Goal: Task Accomplishment & Management: Use online tool/utility

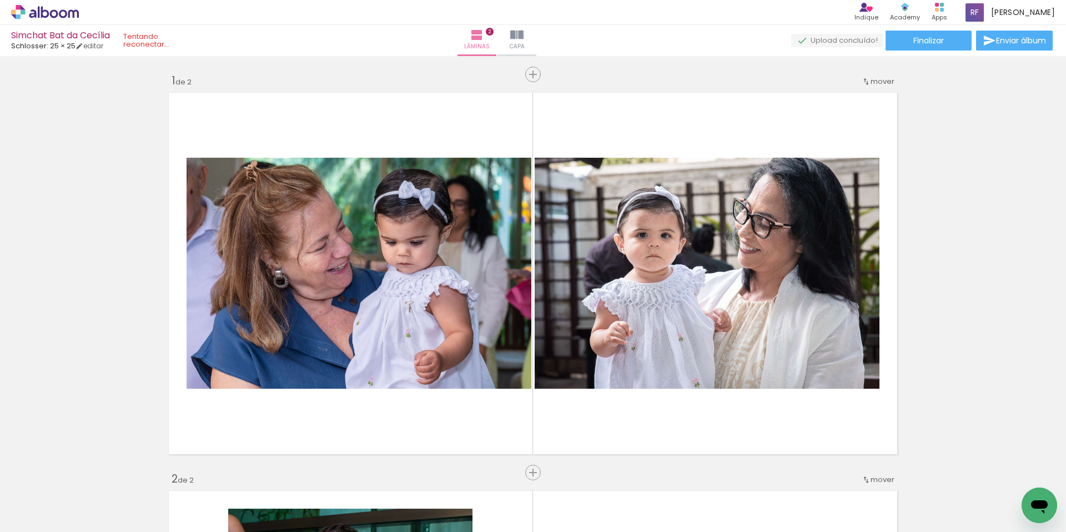
scroll to position [1911, 0]
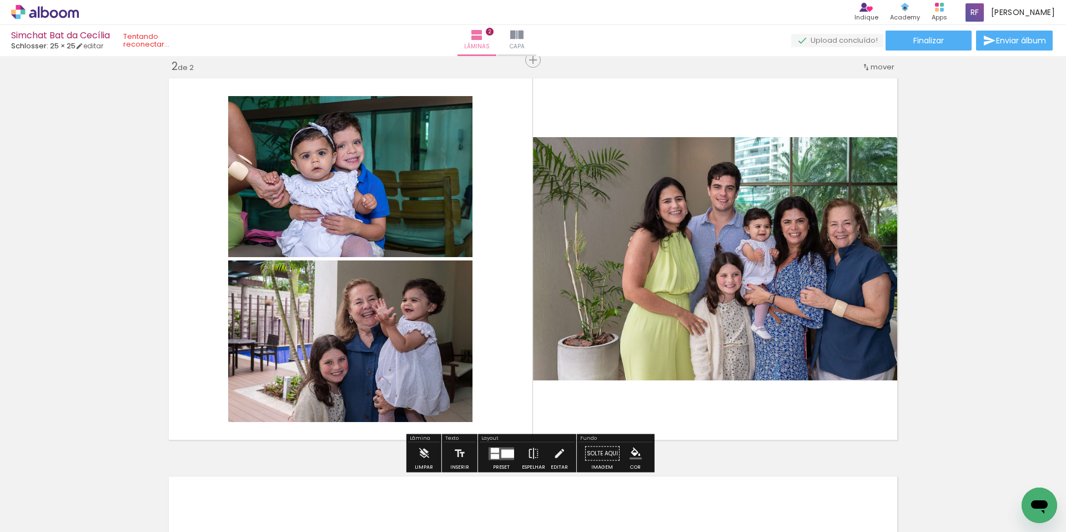
click at [375, 214] on quentale-photo at bounding box center [350, 176] width 244 height 161
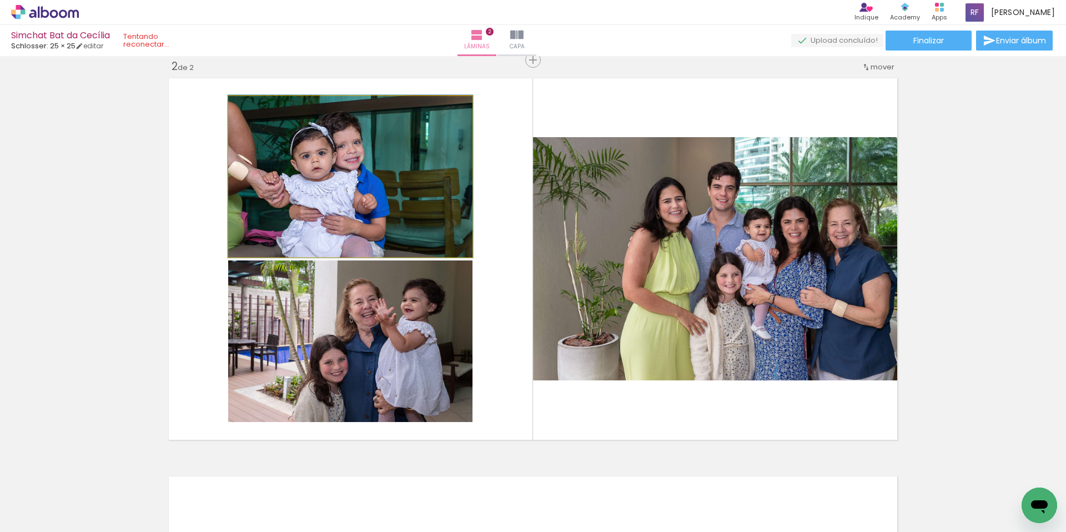
click at [375, 214] on quentale-photo at bounding box center [350, 176] width 244 height 161
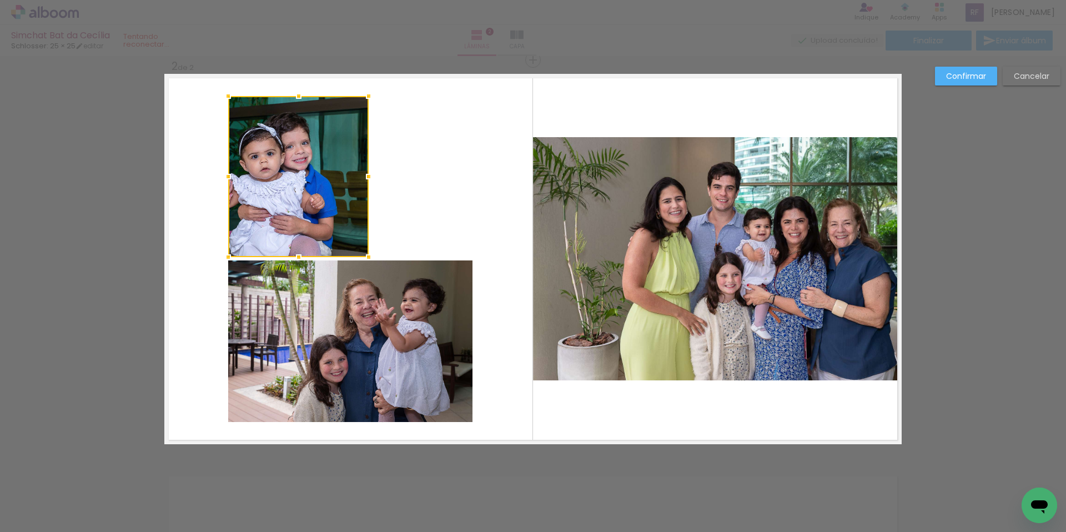
drag, startPoint x: 467, startPoint y: 178, endPoint x: 365, endPoint y: 172, distance: 101.7
click at [365, 172] on div at bounding box center [368, 176] width 22 height 22
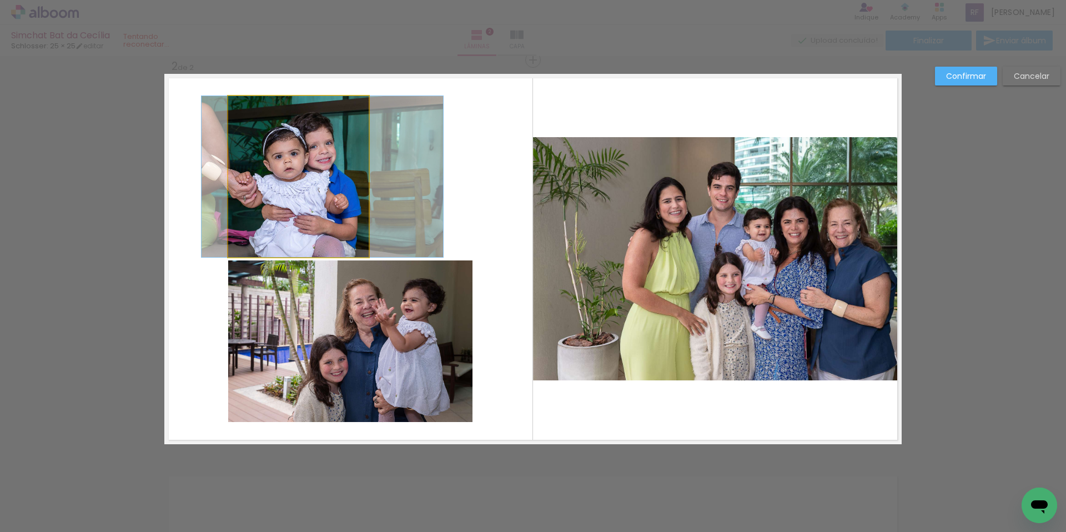
drag, startPoint x: 305, startPoint y: 186, endPoint x: 329, endPoint y: 188, distance: 23.9
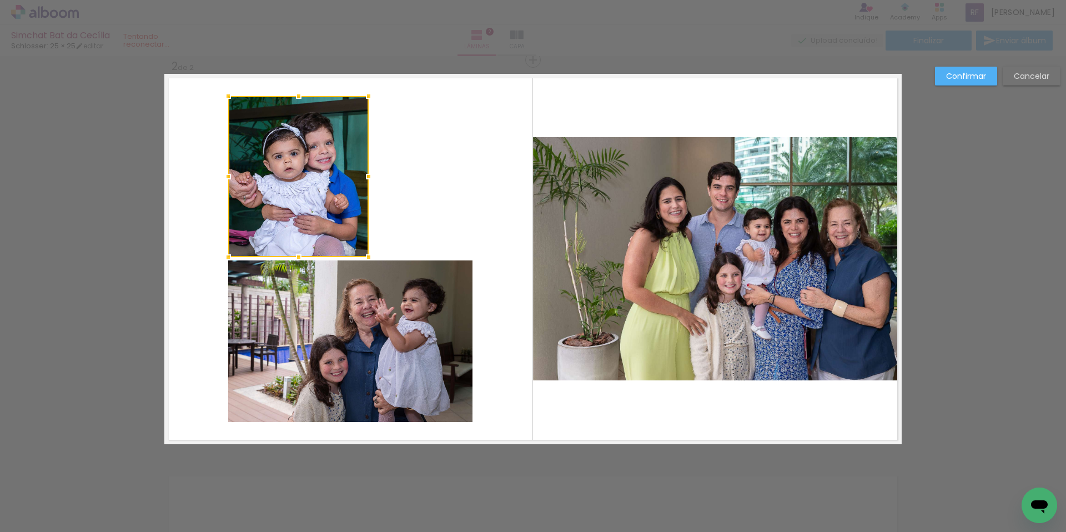
click at [478, 194] on quentale-layouter at bounding box center [532, 259] width 737 height 370
click at [286, 190] on quentale-photo at bounding box center [298, 176] width 140 height 161
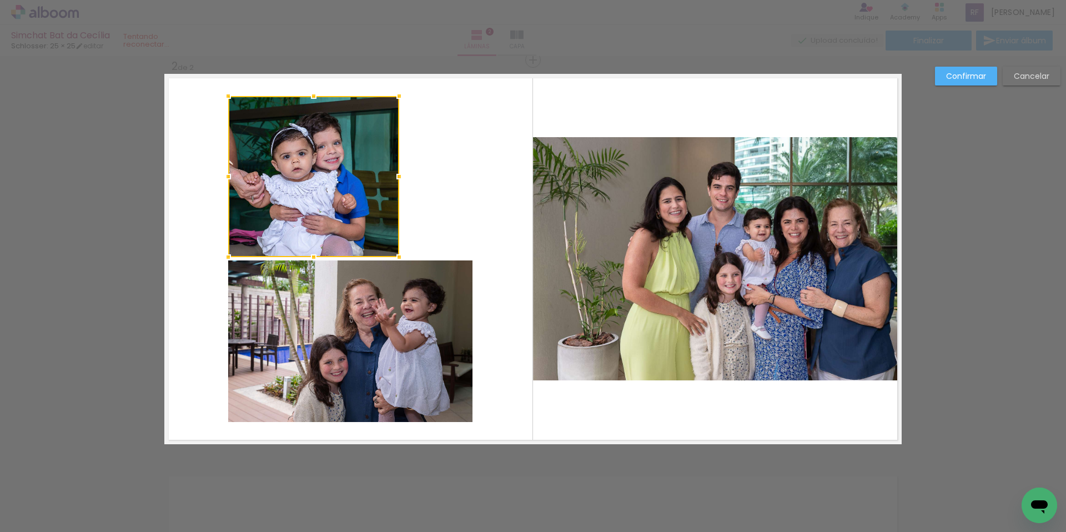
drag, startPoint x: 363, startPoint y: 178, endPoint x: 394, endPoint y: 183, distance: 30.9
click at [394, 183] on div at bounding box center [399, 176] width 22 height 22
click at [374, 344] on quentale-photo at bounding box center [350, 341] width 244 height 162
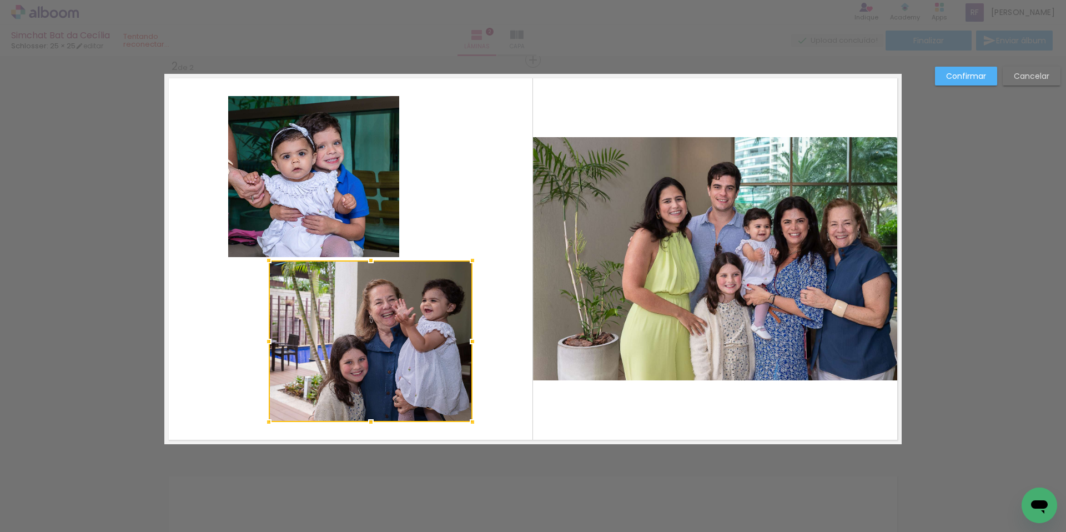
drag, startPoint x: 226, startPoint y: 339, endPoint x: 283, endPoint y: 350, distance: 57.7
click at [270, 347] on div at bounding box center [269, 341] width 22 height 22
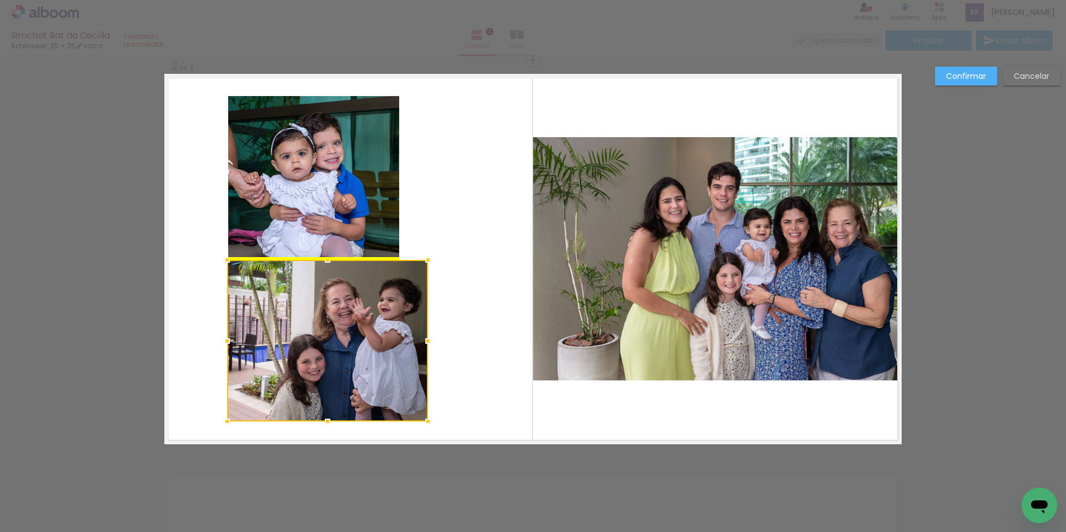
drag, startPoint x: 390, startPoint y: 361, endPoint x: 346, endPoint y: 360, distance: 44.4
click at [346, 360] on div at bounding box center [327, 341] width 201 height 162
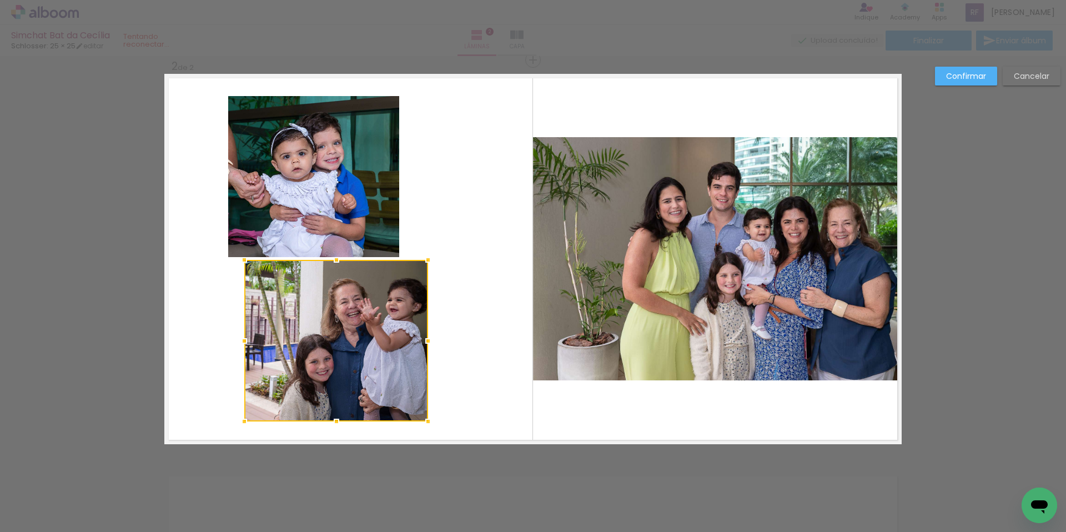
drag, startPoint x: 226, startPoint y: 342, endPoint x: 243, endPoint y: 345, distance: 16.9
click at [243, 345] on div at bounding box center [244, 341] width 22 height 22
click at [330, 367] on div at bounding box center [336, 341] width 184 height 162
click at [485, 366] on quentale-layouter at bounding box center [532, 259] width 737 height 370
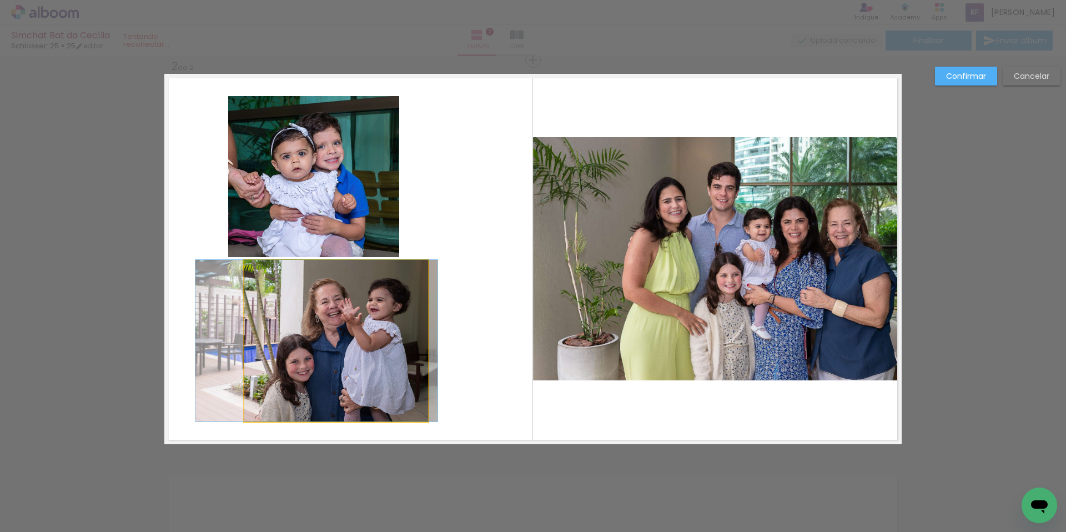
drag, startPoint x: 375, startPoint y: 352, endPoint x: 397, endPoint y: 353, distance: 22.2
click at [356, 353] on album-spread "2 de 2" at bounding box center [532, 259] width 737 height 370
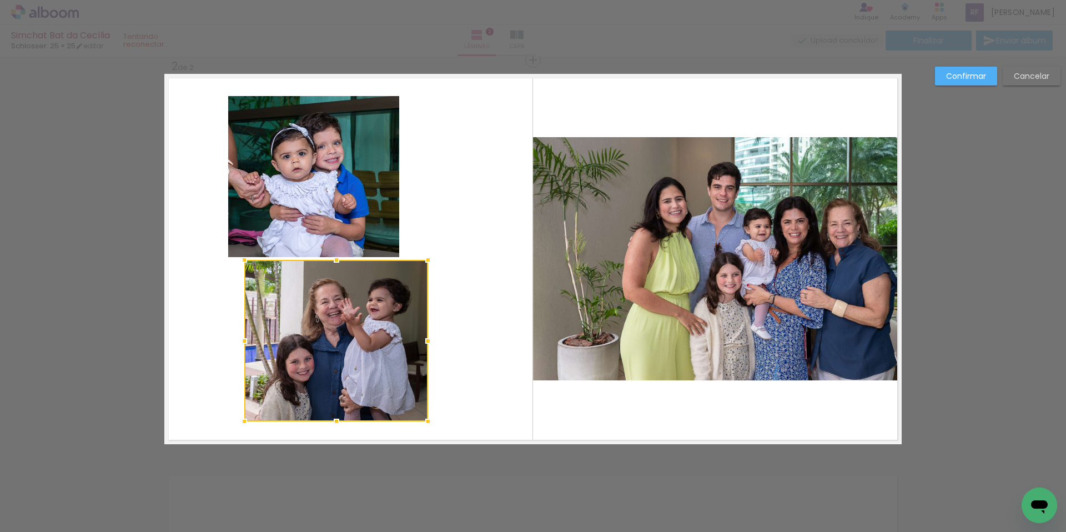
click at [483, 346] on quentale-layouter at bounding box center [532, 259] width 737 height 370
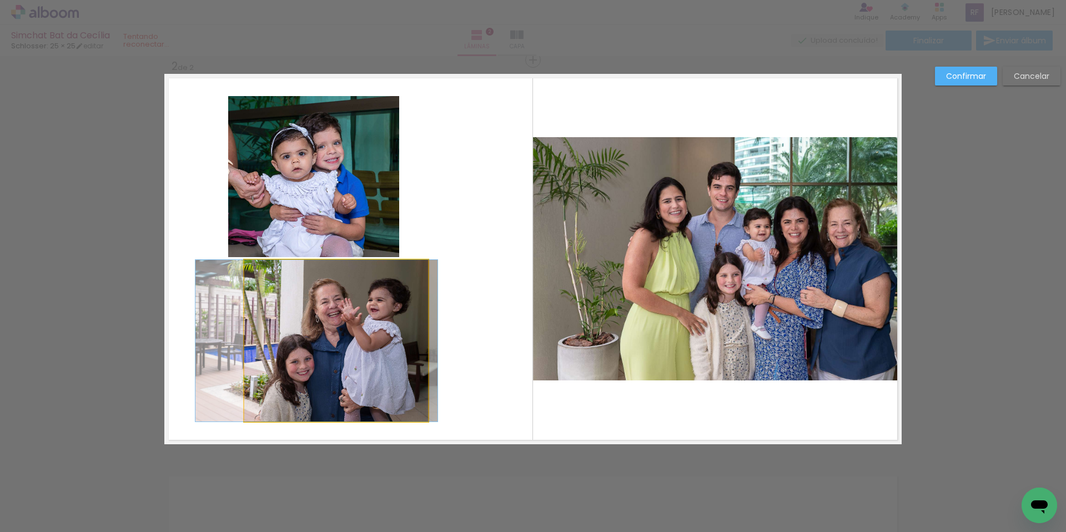
click at [399, 344] on quentale-photo at bounding box center [336, 341] width 184 height 162
click at [399, 344] on div at bounding box center [336, 341] width 184 height 162
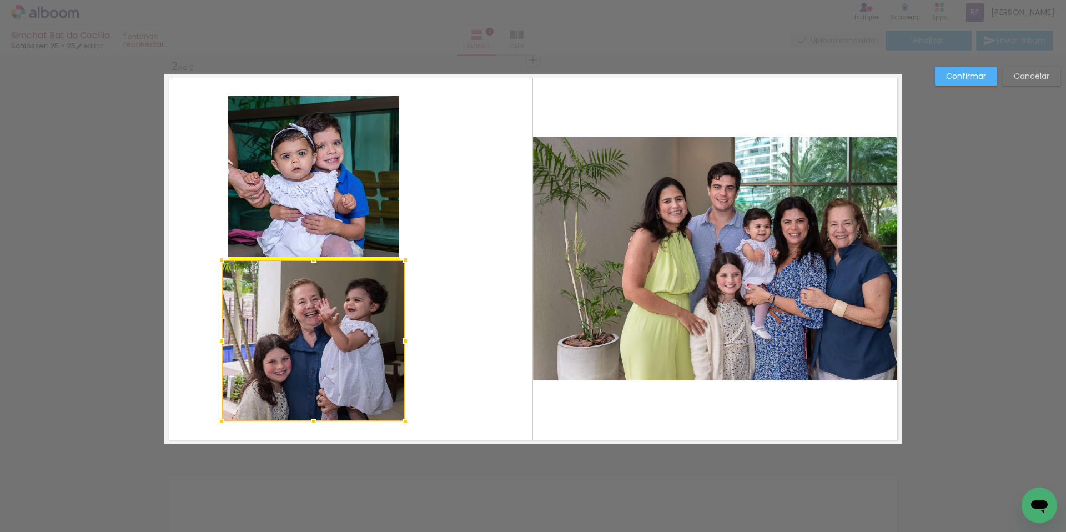
drag, startPoint x: 407, startPoint y: 349, endPoint x: 458, endPoint y: 342, distance: 51.0
click at [401, 360] on album-spread "2 de 2" at bounding box center [532, 259] width 737 height 370
click at [506, 327] on quentale-layouter at bounding box center [532, 259] width 737 height 370
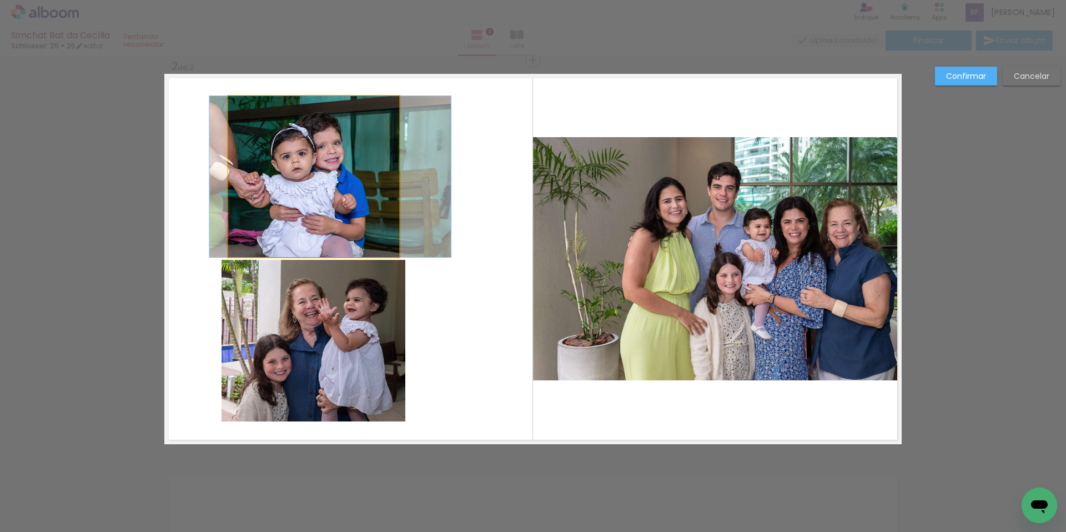
click at [359, 170] on quentale-photo at bounding box center [313, 176] width 171 height 161
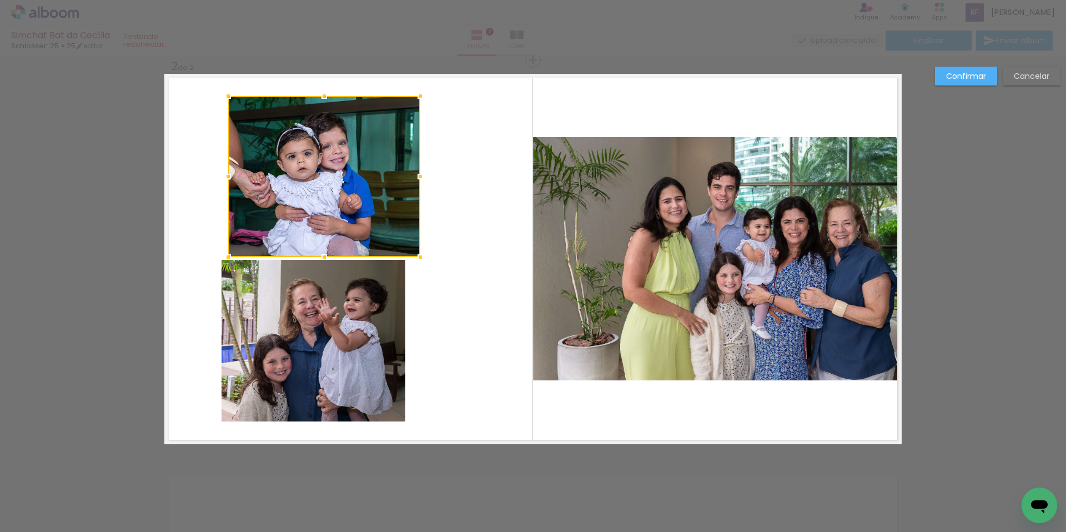
click at [398, 178] on div at bounding box center [324, 176] width 192 height 161
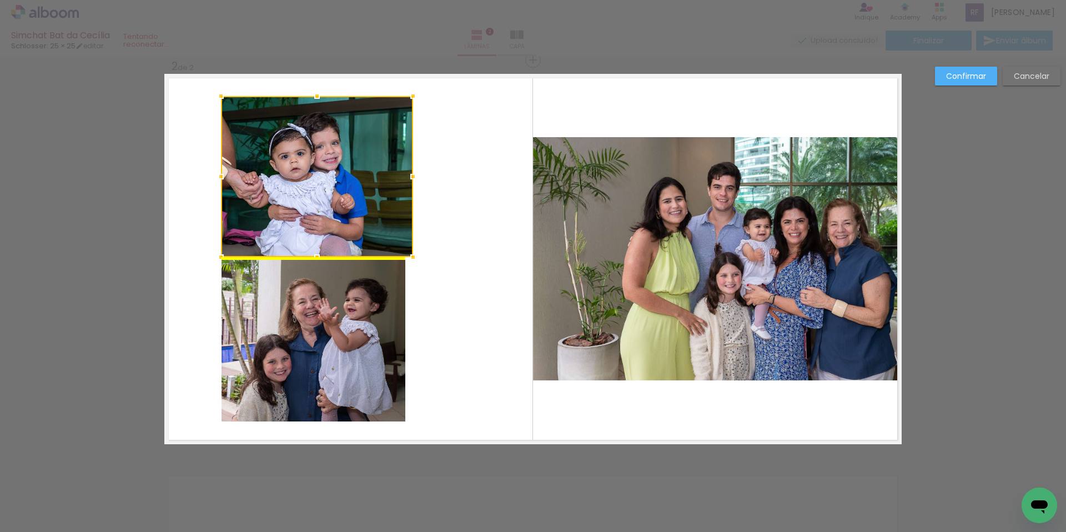
drag, startPoint x: 366, startPoint y: 187, endPoint x: 358, endPoint y: 188, distance: 7.8
click at [358, 188] on div at bounding box center [317, 176] width 192 height 161
click at [440, 215] on quentale-layouter at bounding box center [532, 259] width 737 height 370
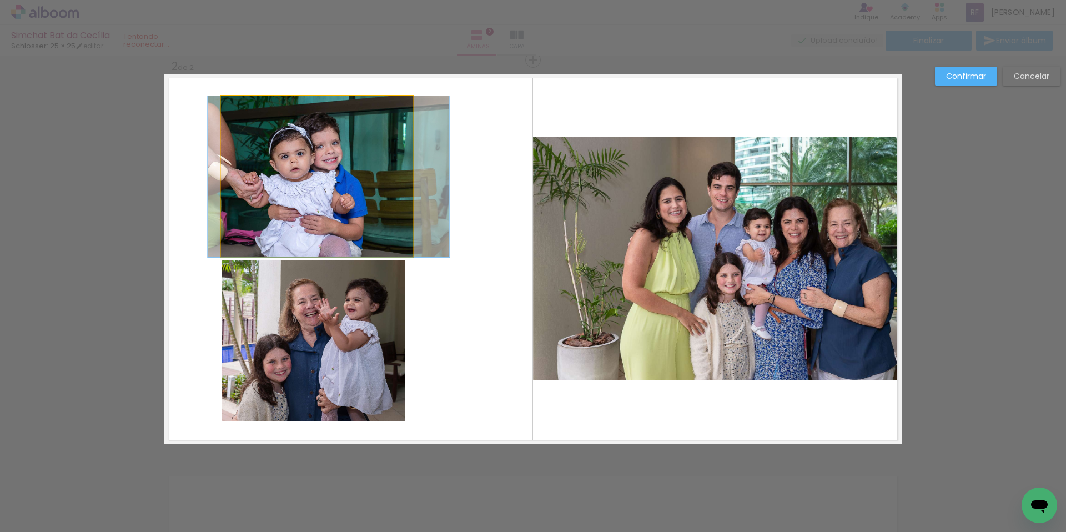
click at [380, 188] on quentale-photo at bounding box center [317, 176] width 192 height 161
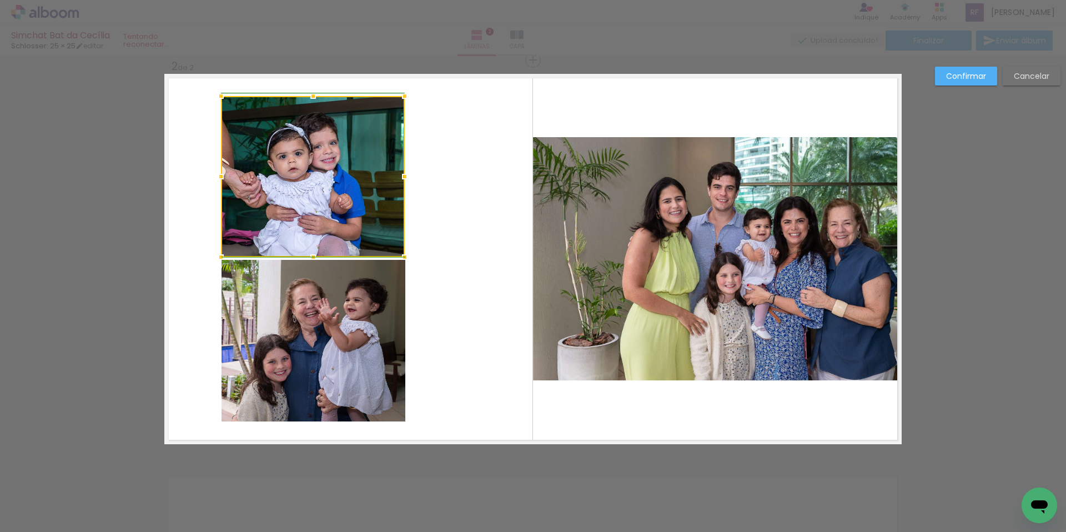
click at [402, 178] on div at bounding box center [405, 176] width 22 height 22
click at [436, 190] on quentale-layouter at bounding box center [532, 259] width 737 height 370
click at [351, 195] on quentale-photo at bounding box center [313, 176] width 184 height 161
click at [437, 214] on quentale-layouter at bounding box center [532, 259] width 737 height 370
click at [348, 200] on quentale-photo at bounding box center [313, 176] width 184 height 161
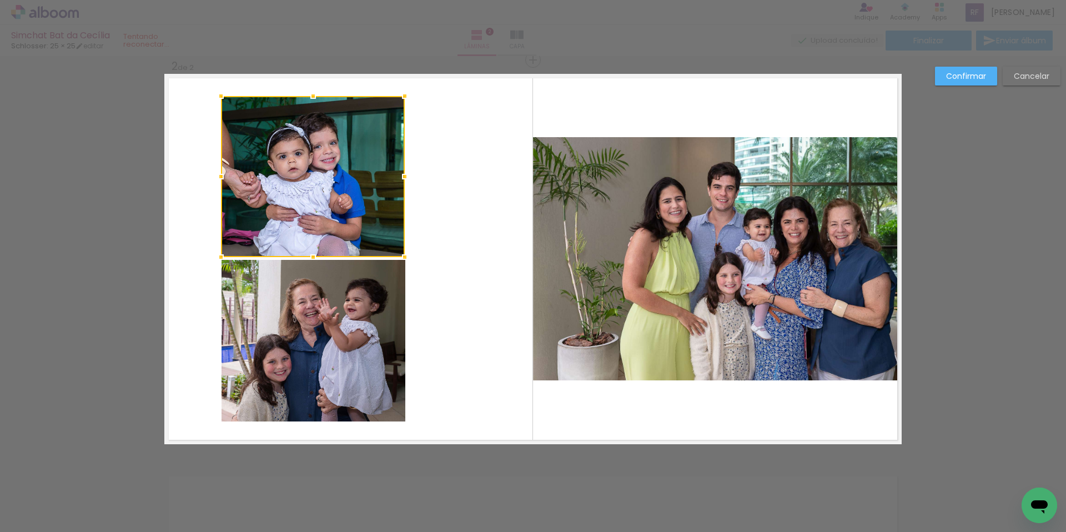
click at [460, 227] on quentale-layouter at bounding box center [532, 259] width 737 height 370
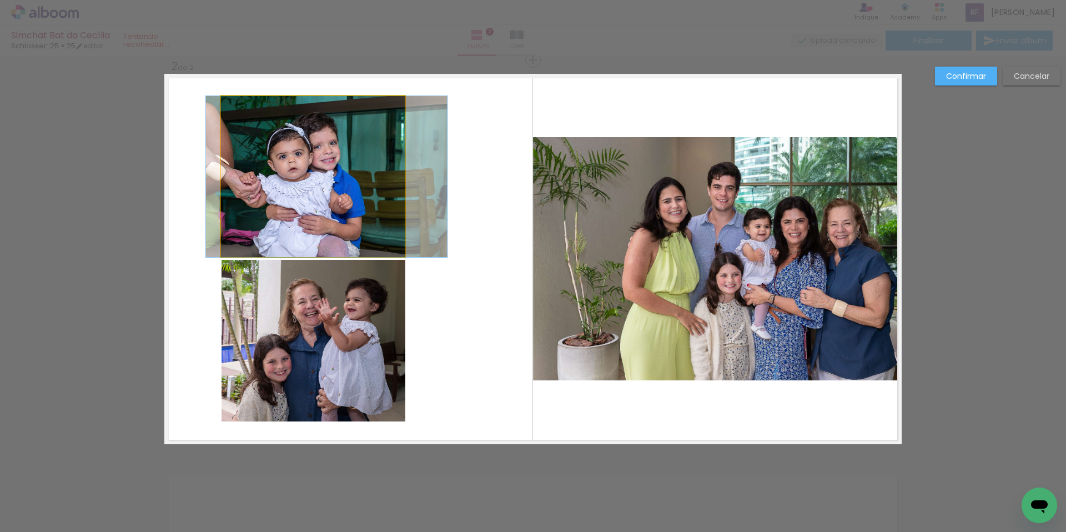
click at [341, 215] on quentale-photo at bounding box center [313, 176] width 184 height 161
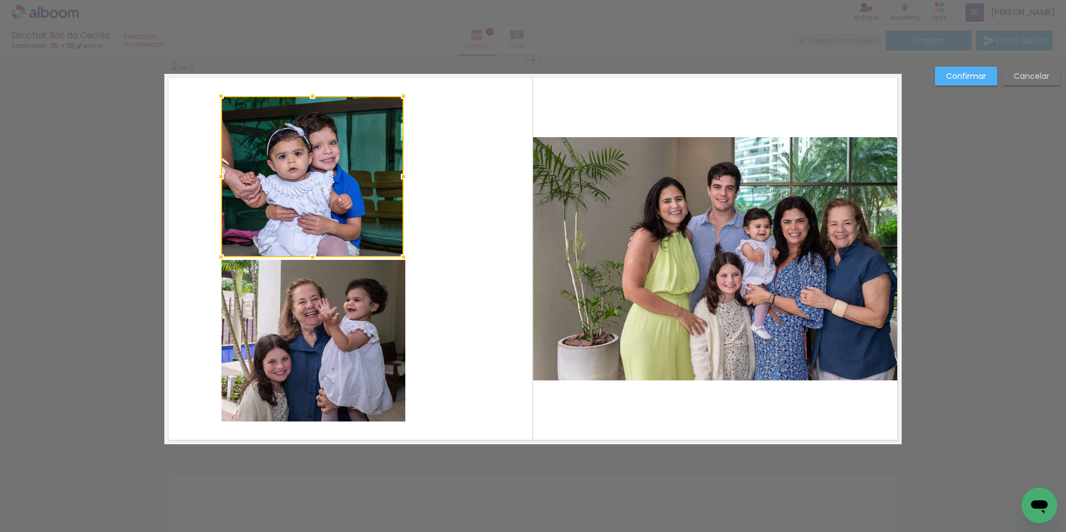
drag, startPoint x: 400, startPoint y: 178, endPoint x: 394, endPoint y: 180, distance: 6.3
click at [394, 180] on div at bounding box center [403, 176] width 22 height 22
click at [439, 190] on quentale-layouter at bounding box center [532, 259] width 737 height 370
click at [353, 203] on quentale-photo at bounding box center [312, 176] width 183 height 161
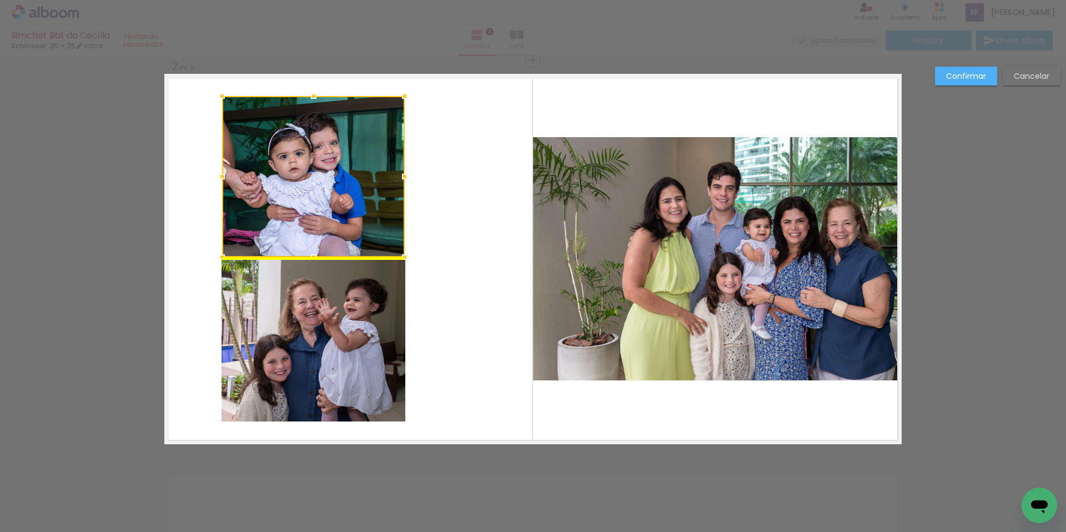
click at [362, 209] on div at bounding box center [313, 176] width 183 height 161
click at [466, 234] on quentale-layouter at bounding box center [532, 259] width 737 height 370
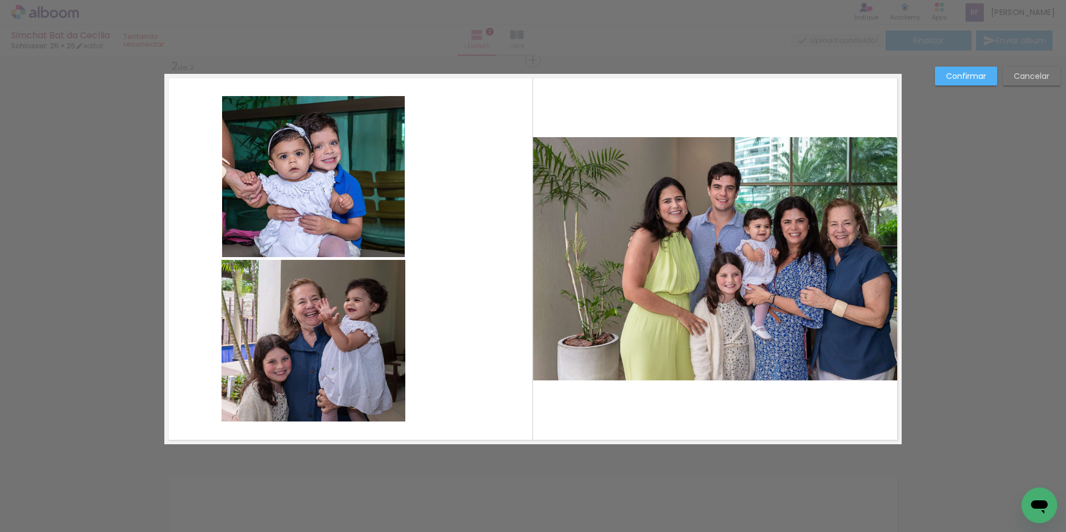
click at [621, 268] on quentale-photo at bounding box center [717, 258] width 369 height 243
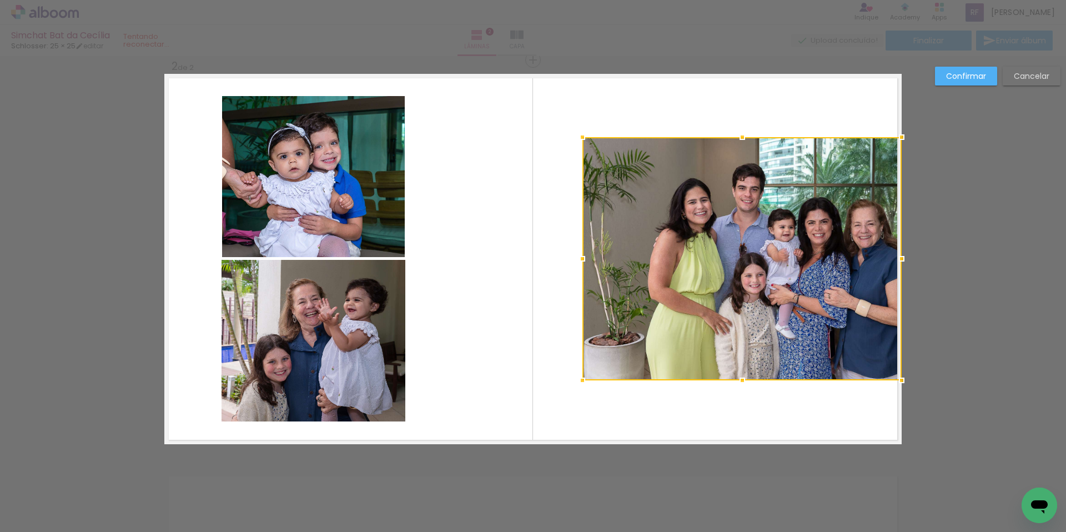
drag, startPoint x: 531, startPoint y: 258, endPoint x: 638, endPoint y: 275, distance: 108.6
click at [581, 268] on div at bounding box center [582, 259] width 22 height 22
click at [763, 303] on div at bounding box center [742, 258] width 318 height 243
click at [740, 404] on quentale-layouter at bounding box center [532, 259] width 737 height 370
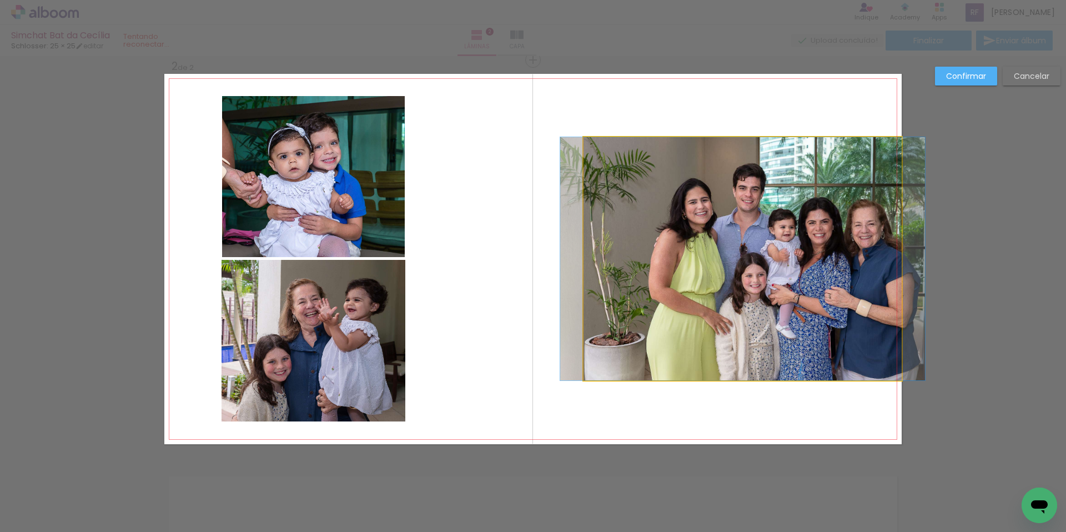
click at [768, 309] on quentale-photo at bounding box center [742, 258] width 318 height 243
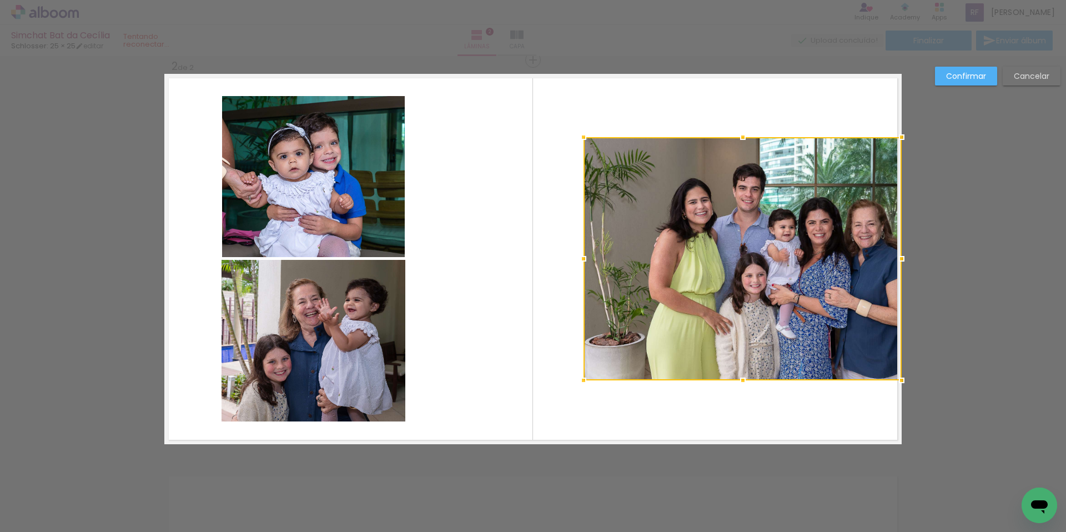
click at [770, 309] on div at bounding box center [742, 258] width 318 height 243
click at [769, 397] on quentale-layouter at bounding box center [532, 259] width 737 height 370
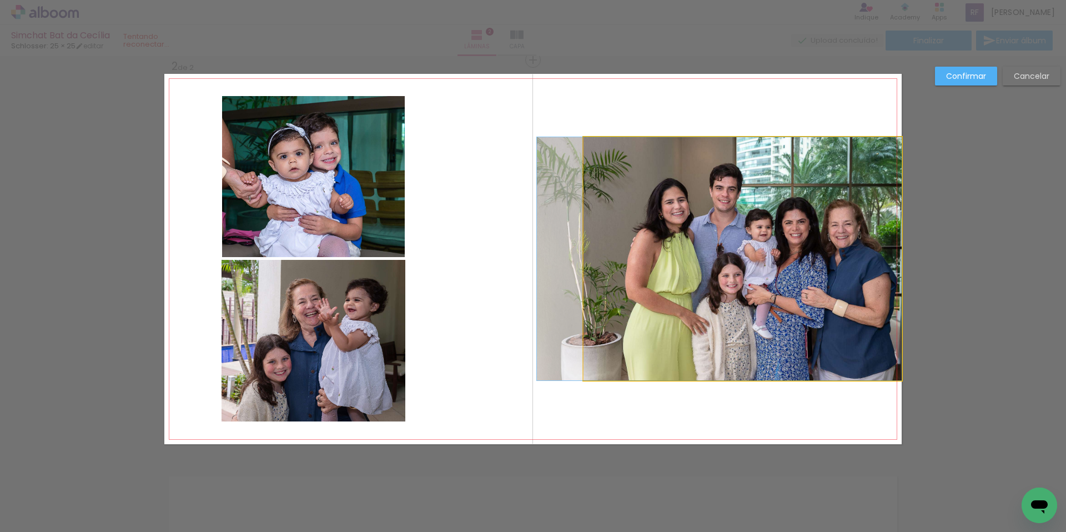
drag, startPoint x: 773, startPoint y: 311, endPoint x: 738, endPoint y: 309, distance: 35.6
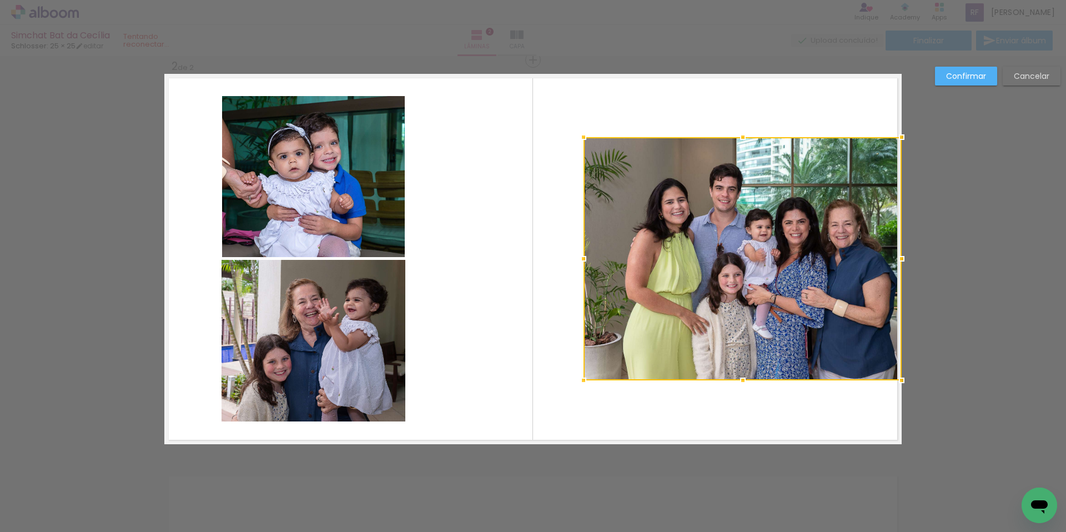
click at [734, 412] on quentale-layouter at bounding box center [532, 259] width 737 height 370
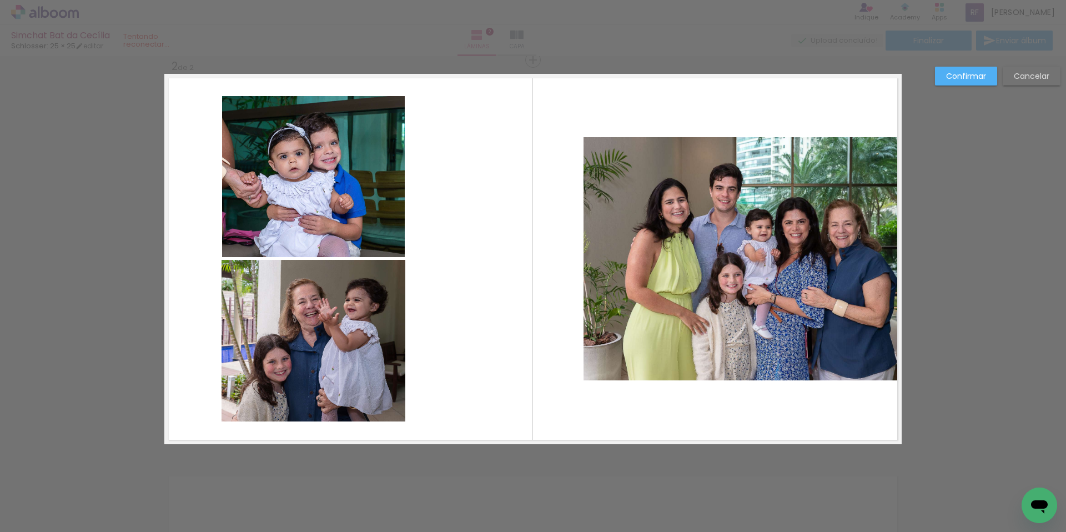
click at [769, 399] on quentale-layouter at bounding box center [532, 259] width 737 height 370
click at [548, 331] on quentale-layouter at bounding box center [532, 259] width 737 height 370
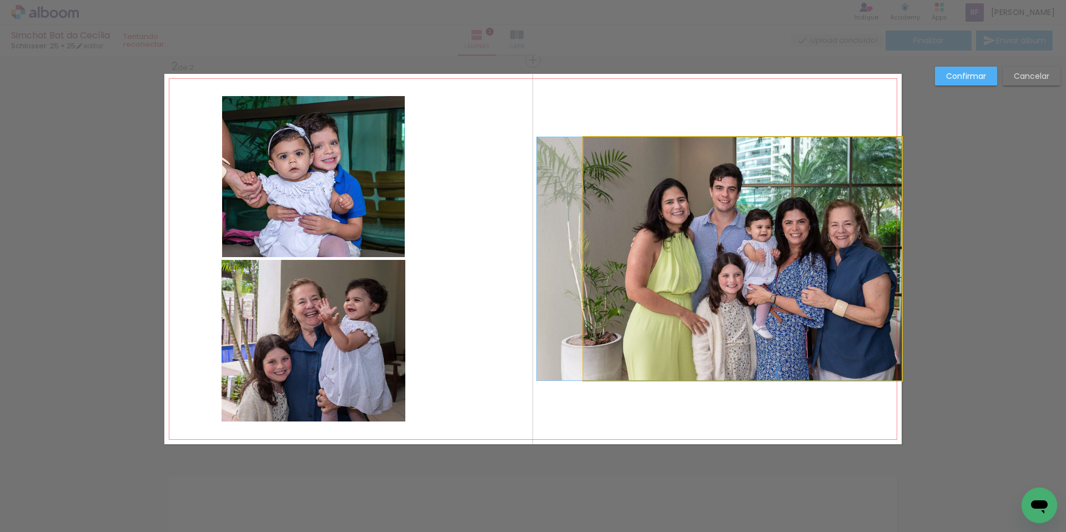
click at [629, 296] on quentale-photo at bounding box center [742, 258] width 318 height 243
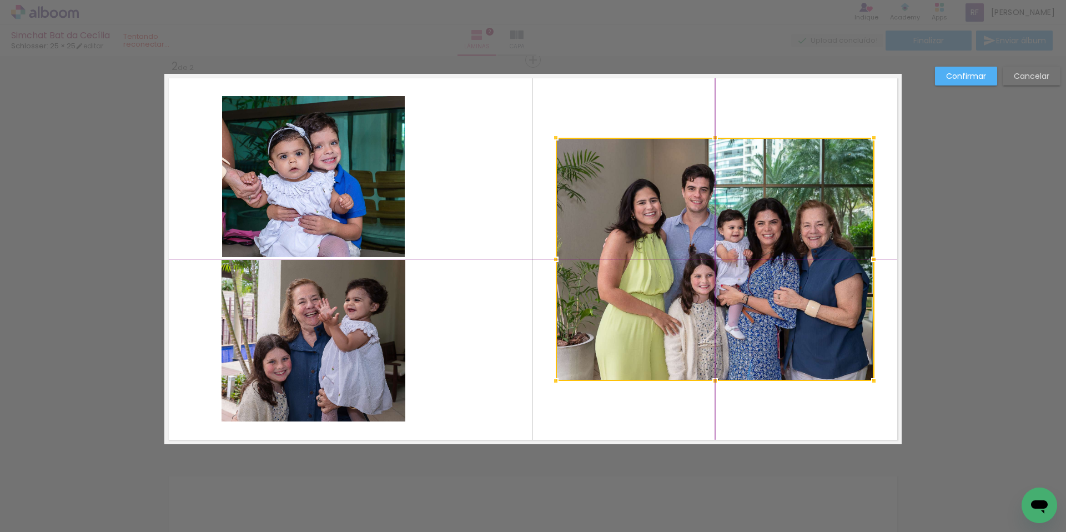
drag, startPoint x: 640, startPoint y: 305, endPoint x: 617, endPoint y: 307, distance: 23.4
click at [617, 307] on div at bounding box center [715, 259] width 318 height 243
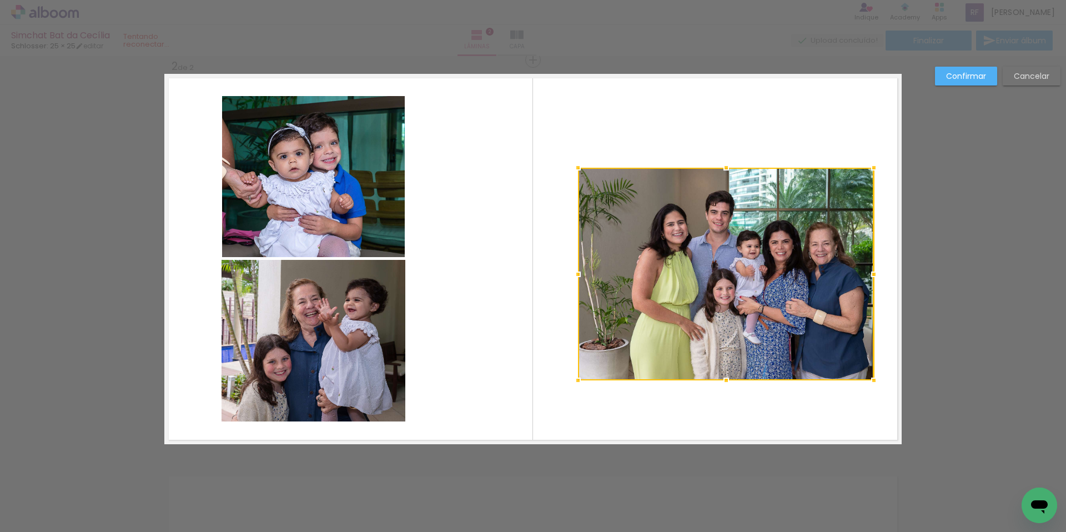
drag, startPoint x: 553, startPoint y: 140, endPoint x: 572, endPoint y: 170, distance: 34.7
click at [572, 170] on div at bounding box center [578, 168] width 22 height 22
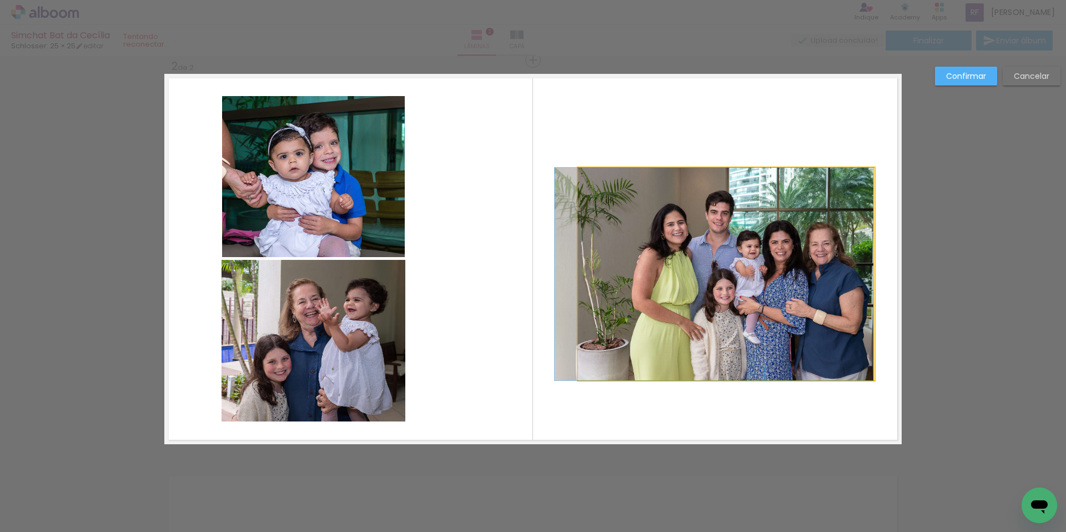
click at [733, 313] on quentale-photo at bounding box center [726, 274] width 296 height 213
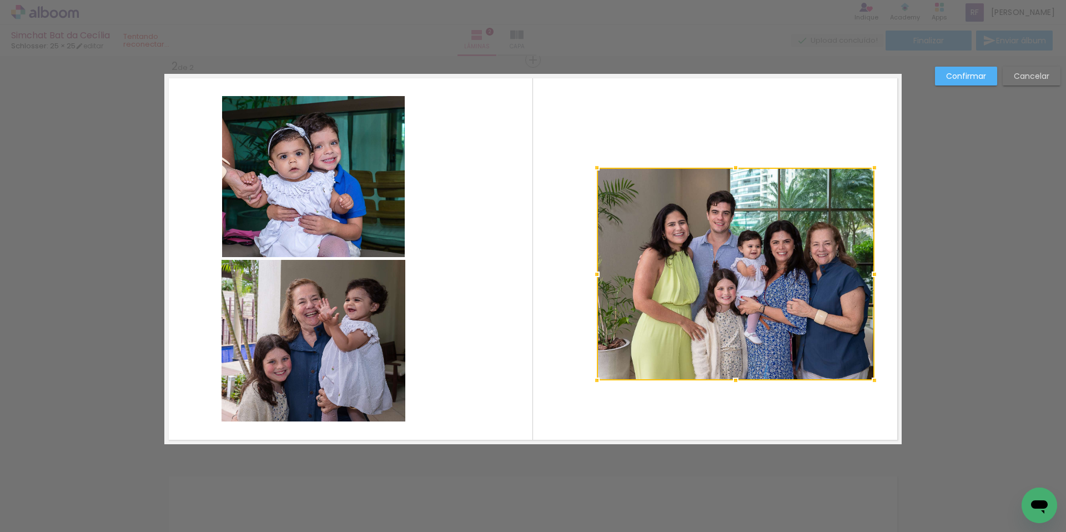
drag, startPoint x: 577, startPoint y: 275, endPoint x: 595, endPoint y: 276, distance: 18.4
click at [595, 276] on div at bounding box center [597, 274] width 22 height 22
click at [738, 379] on div at bounding box center [735, 380] width 22 height 22
click at [781, 422] on quentale-layouter at bounding box center [532, 259] width 737 height 370
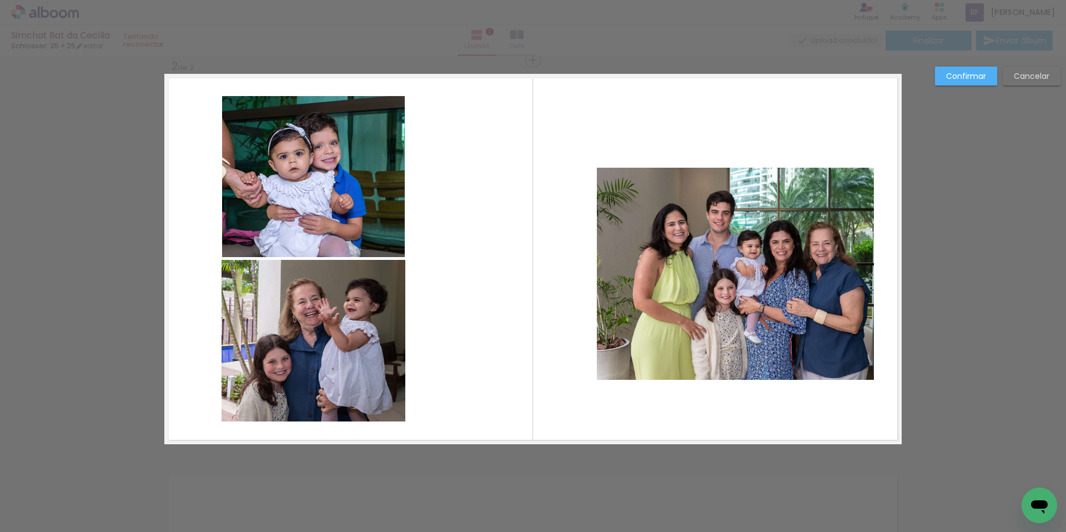
click at [793, 404] on quentale-layouter at bounding box center [532, 259] width 737 height 370
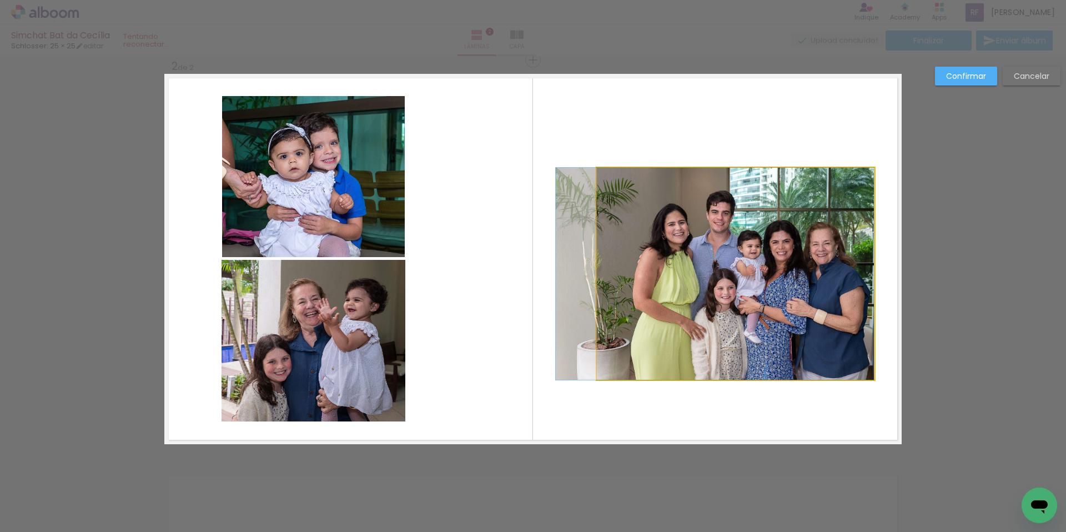
click at [779, 341] on quentale-photo at bounding box center [736, 274] width 278 height 212
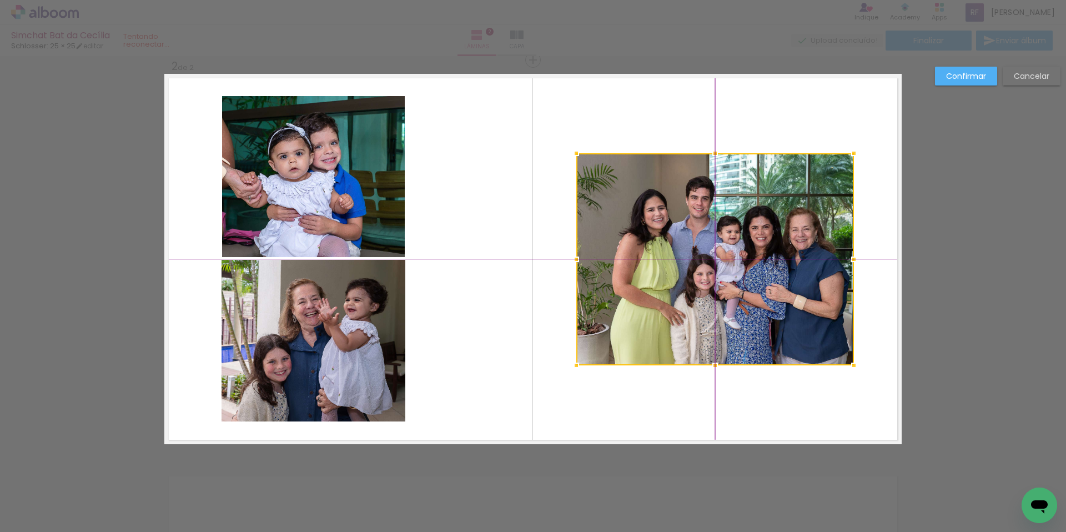
drag, startPoint x: 778, startPoint y: 340, endPoint x: 767, endPoint y: 338, distance: 11.3
click at [767, 338] on div at bounding box center [715, 259] width 278 height 212
click at [792, 398] on quentale-layouter at bounding box center [532, 259] width 737 height 370
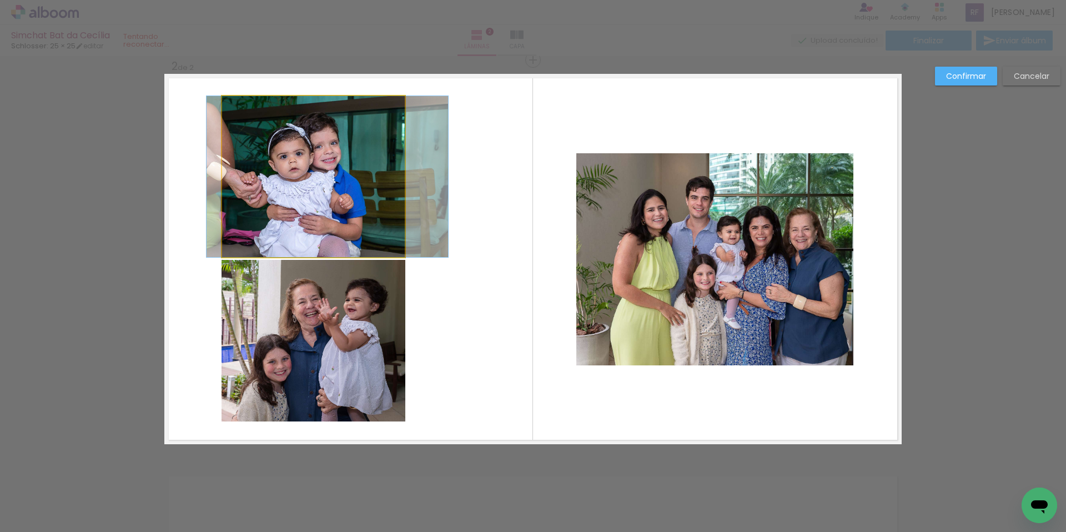
click at [347, 174] on quentale-photo at bounding box center [313, 176] width 183 height 161
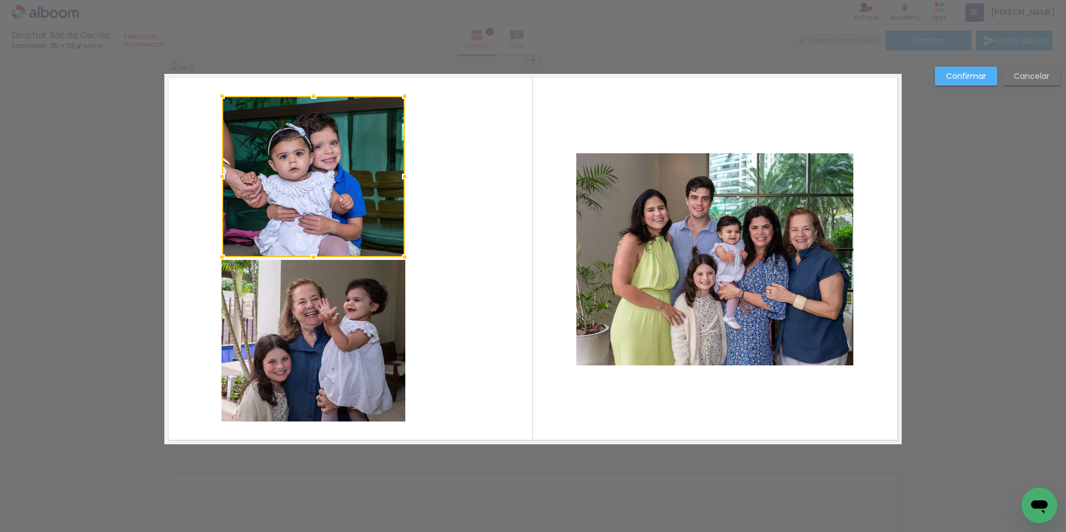
click at [349, 295] on quentale-photo at bounding box center [313, 341] width 184 height 162
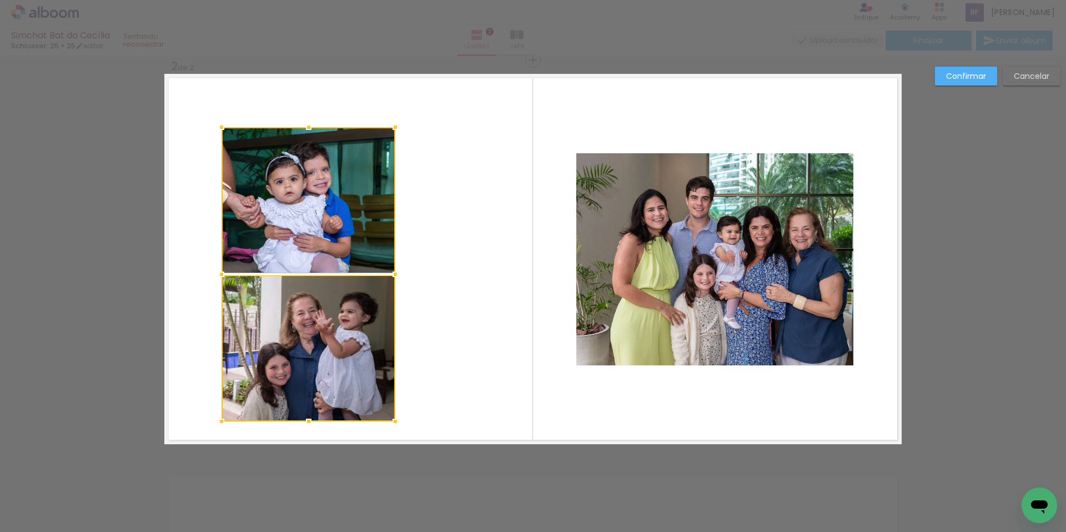
drag, startPoint x: 400, startPoint y: 94, endPoint x: 380, endPoint y: 113, distance: 27.1
click at [380, 113] on album-spread "2 de 2" at bounding box center [532, 259] width 737 height 370
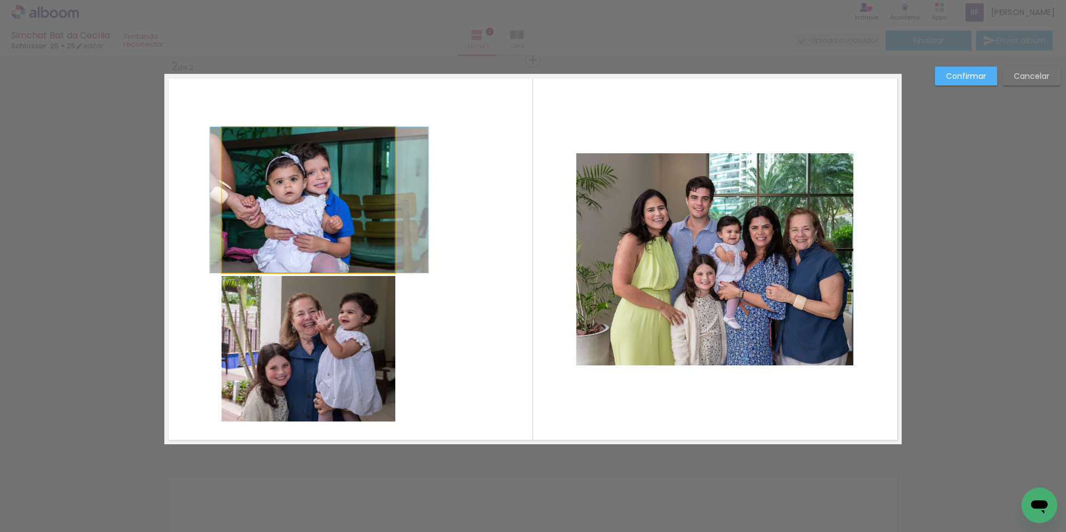
click at [334, 243] on quentale-photo at bounding box center [308, 199] width 173 height 145
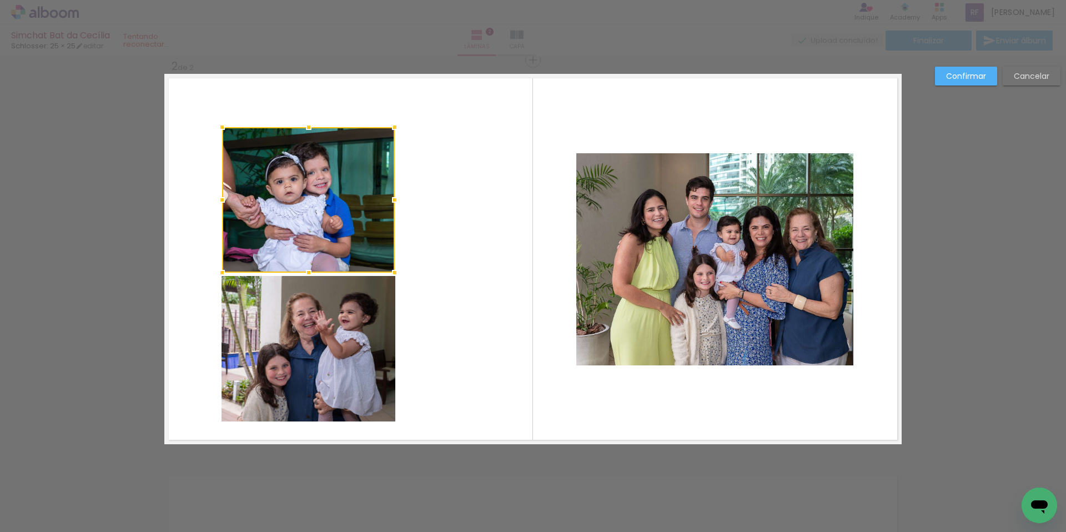
click at [477, 325] on quentale-layouter at bounding box center [532, 259] width 737 height 370
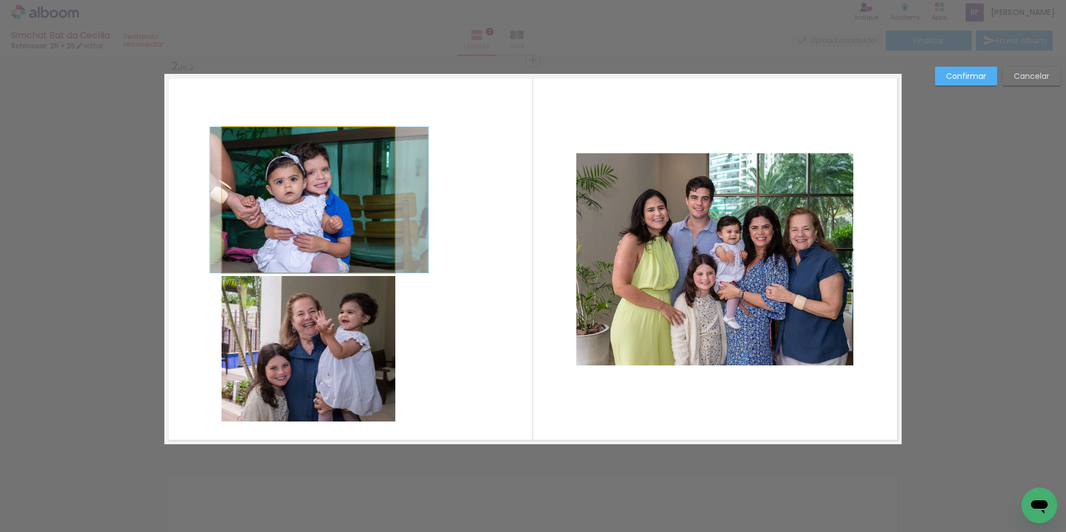
click at [362, 233] on quentale-photo at bounding box center [308, 199] width 173 height 145
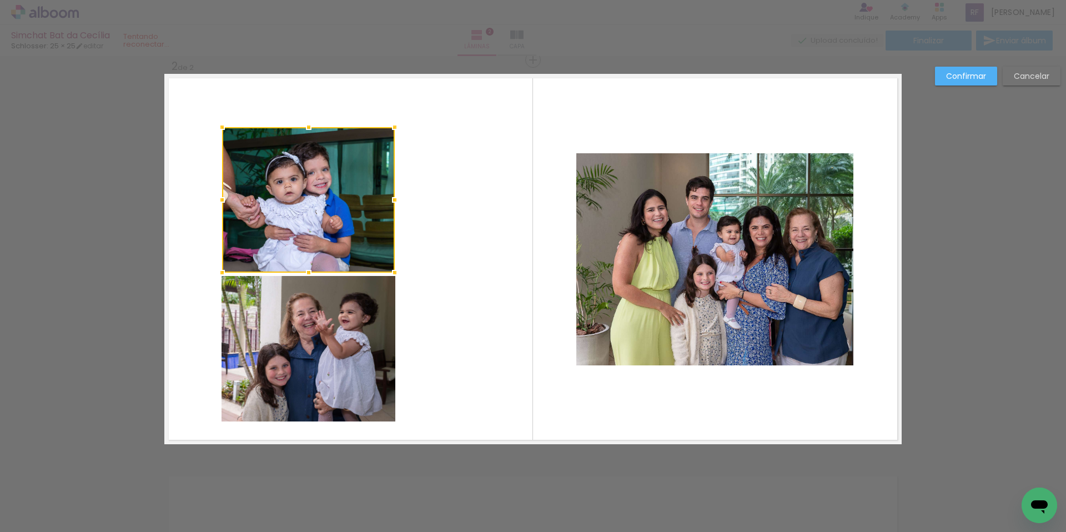
click at [436, 301] on quentale-layouter at bounding box center [532, 259] width 737 height 370
click at [401, 263] on quentale-layouter at bounding box center [532, 259] width 737 height 370
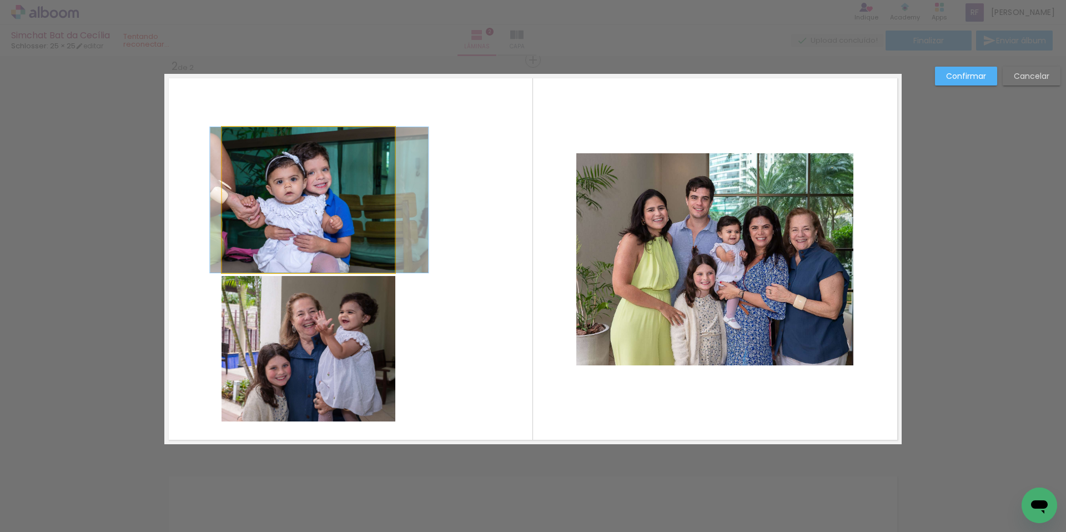
click at [371, 252] on quentale-photo at bounding box center [308, 199] width 173 height 145
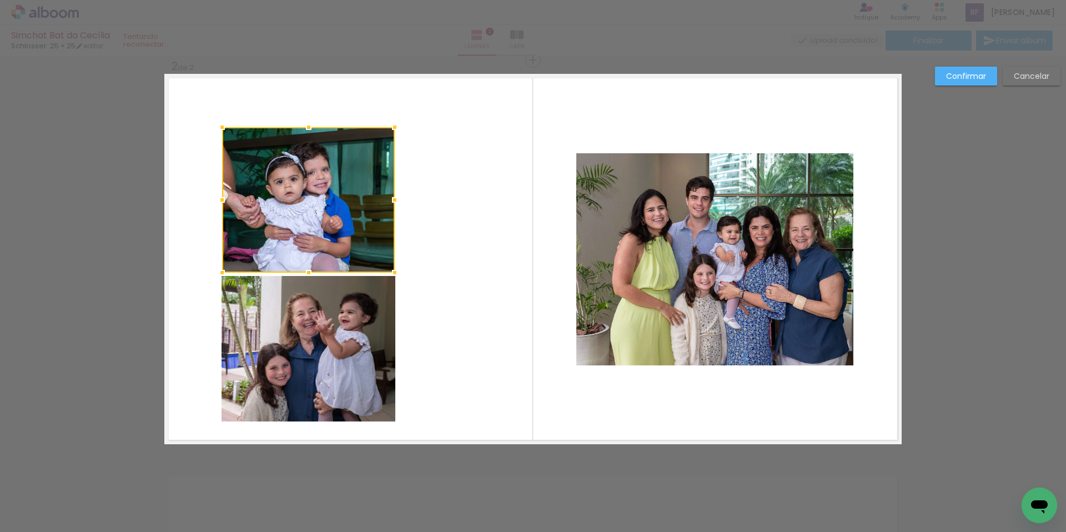
click at [371, 252] on div at bounding box center [308, 199] width 173 height 145
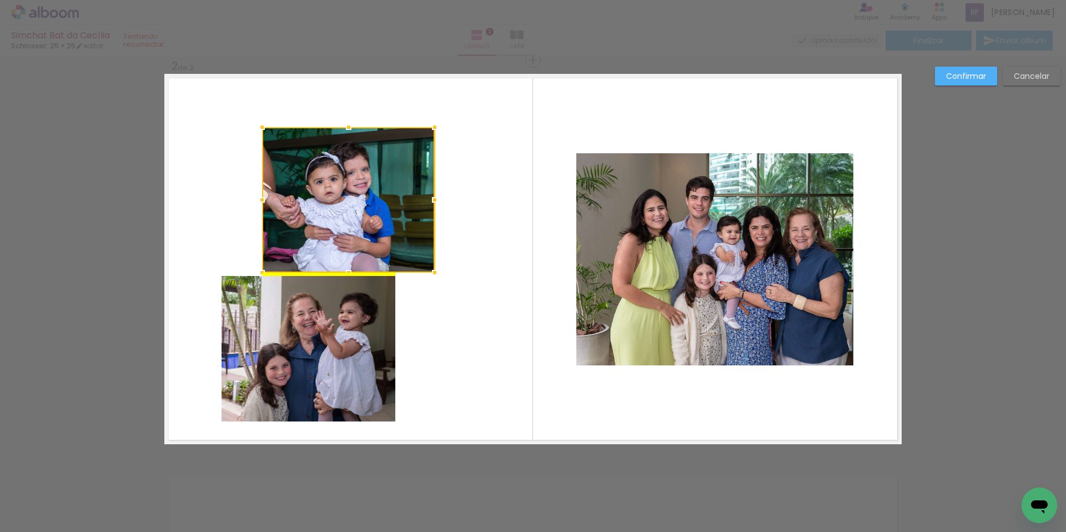
drag, startPoint x: 365, startPoint y: 249, endPoint x: 406, endPoint y: 249, distance: 40.5
click at [406, 249] on div at bounding box center [348, 199] width 173 height 145
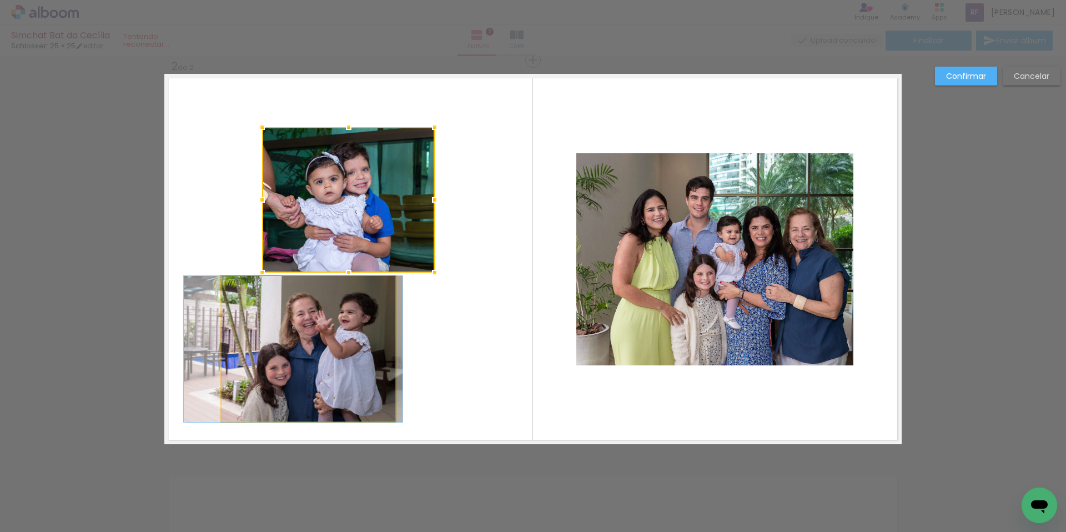
click at [352, 334] on quentale-photo at bounding box center [308, 349] width 174 height 146
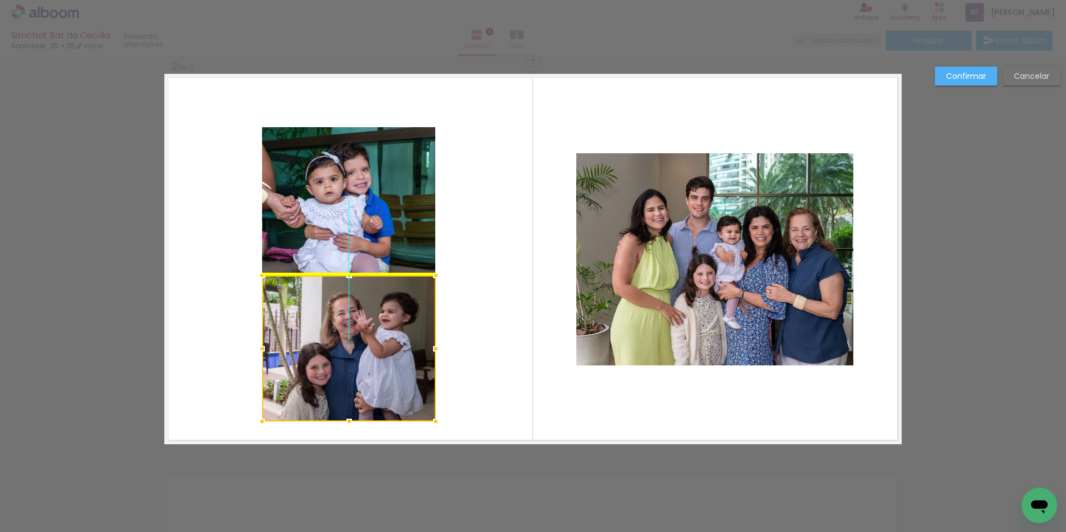
drag, startPoint x: 355, startPoint y: 339, endPoint x: 388, endPoint y: 343, distance: 33.5
click at [388, 343] on div at bounding box center [349, 348] width 174 height 146
click at [479, 335] on quentale-layouter at bounding box center [532, 259] width 737 height 370
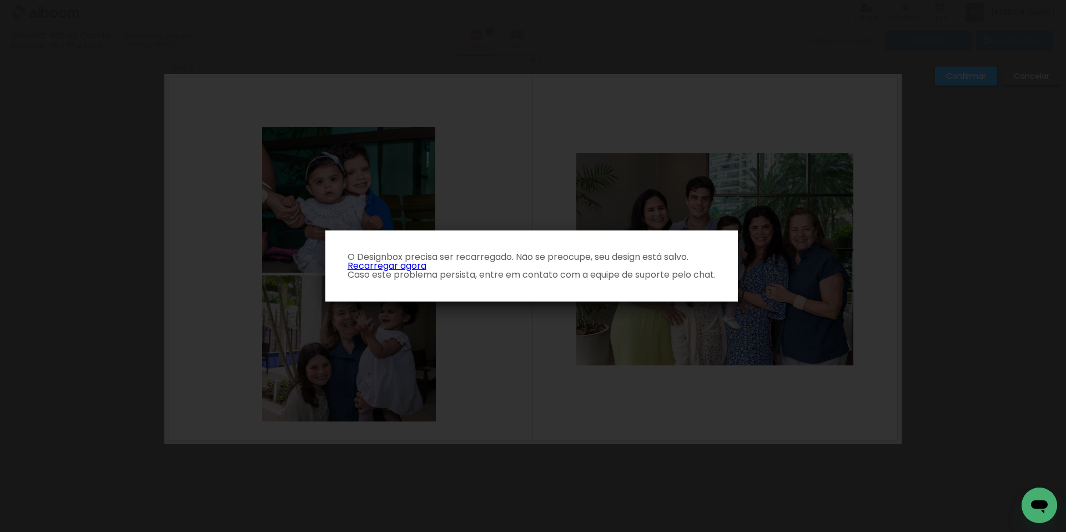
click at [954, 365] on iron-overlay-backdrop at bounding box center [533, 266] width 1066 height 532
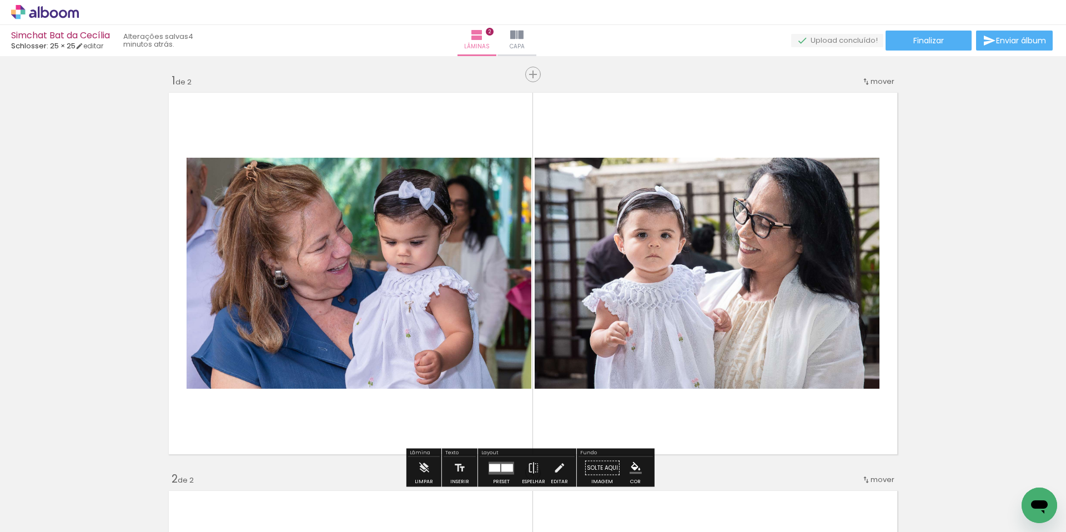
click at [586, 335] on quentale-photo at bounding box center [707, 273] width 345 height 231
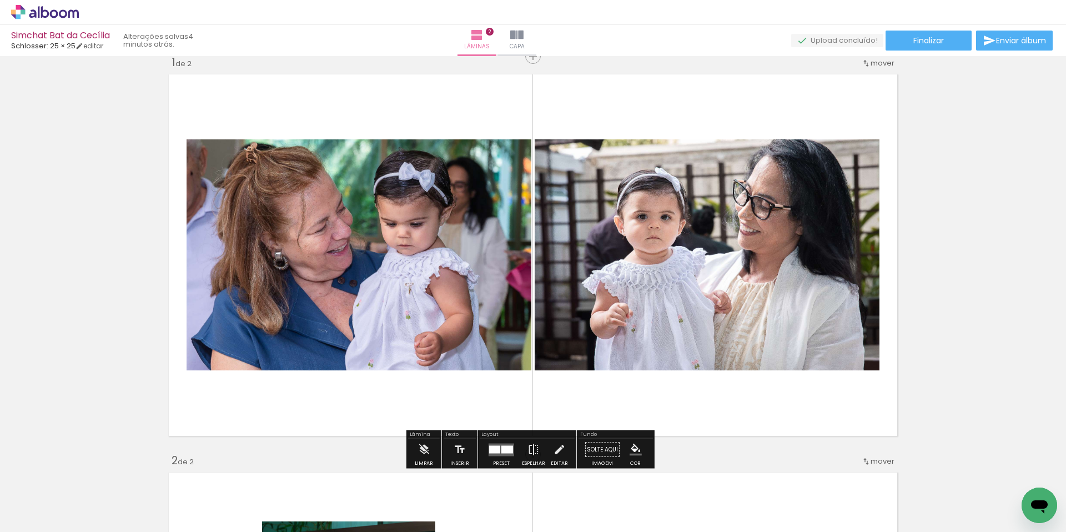
scroll to position [21, 0]
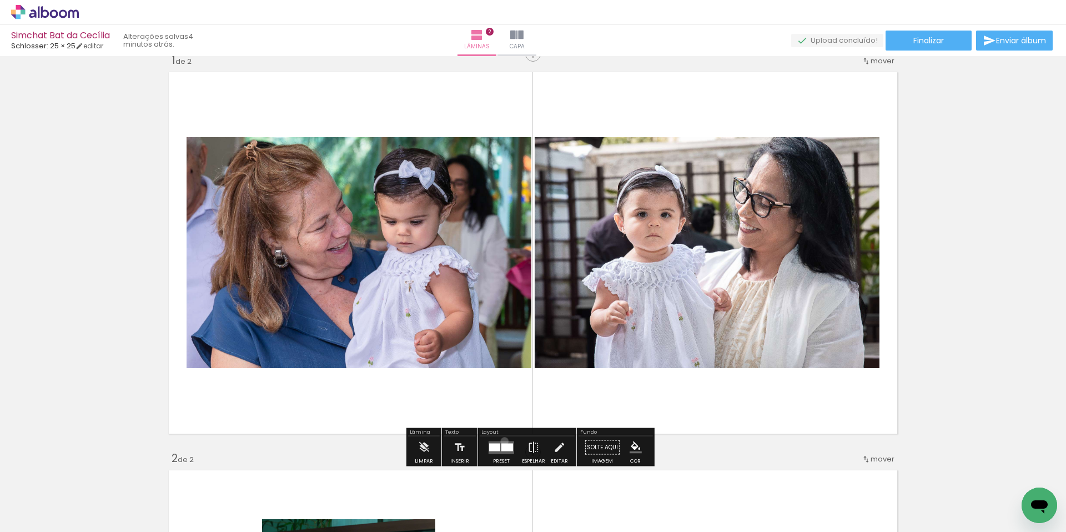
click at [502, 441] on quentale-layouter at bounding box center [501, 447] width 26 height 13
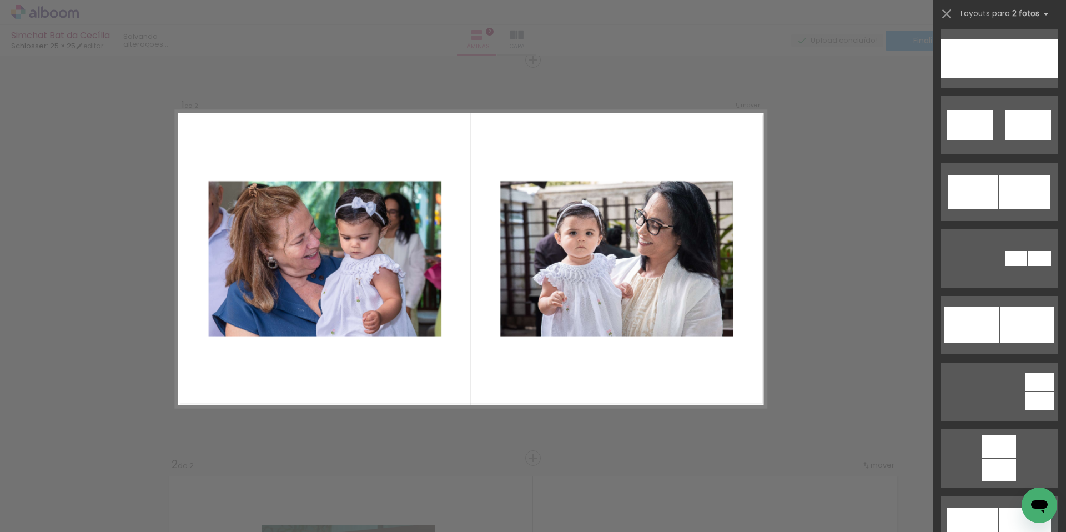
scroll to position [0, 0]
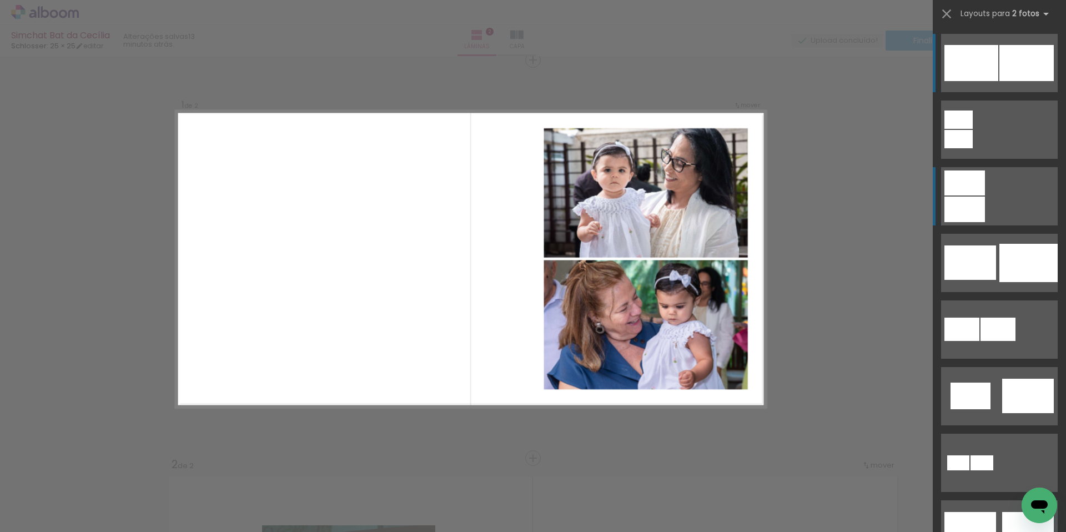
click at [976, 183] on div at bounding box center [964, 182] width 41 height 25
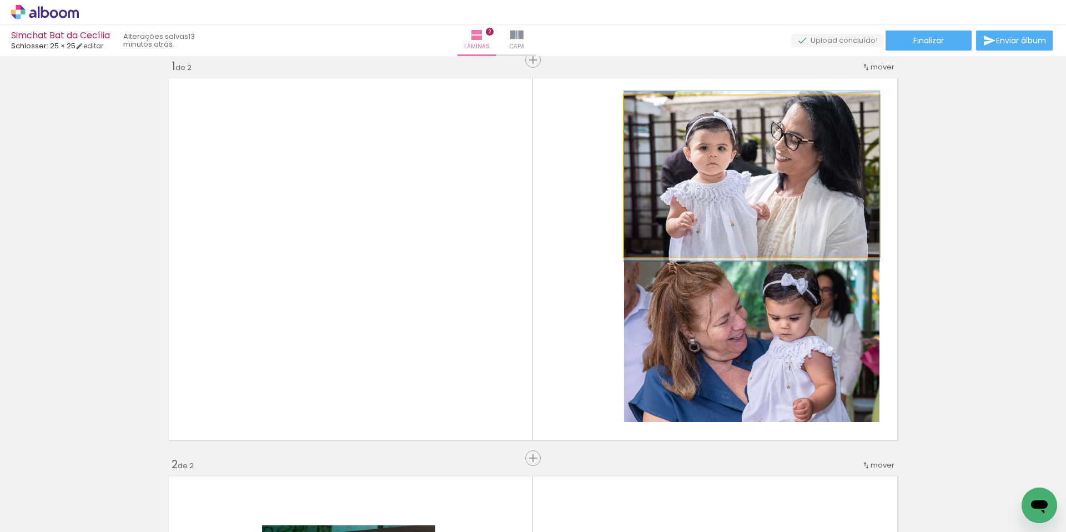
click at [755, 206] on quentale-photo at bounding box center [751, 176] width 255 height 162
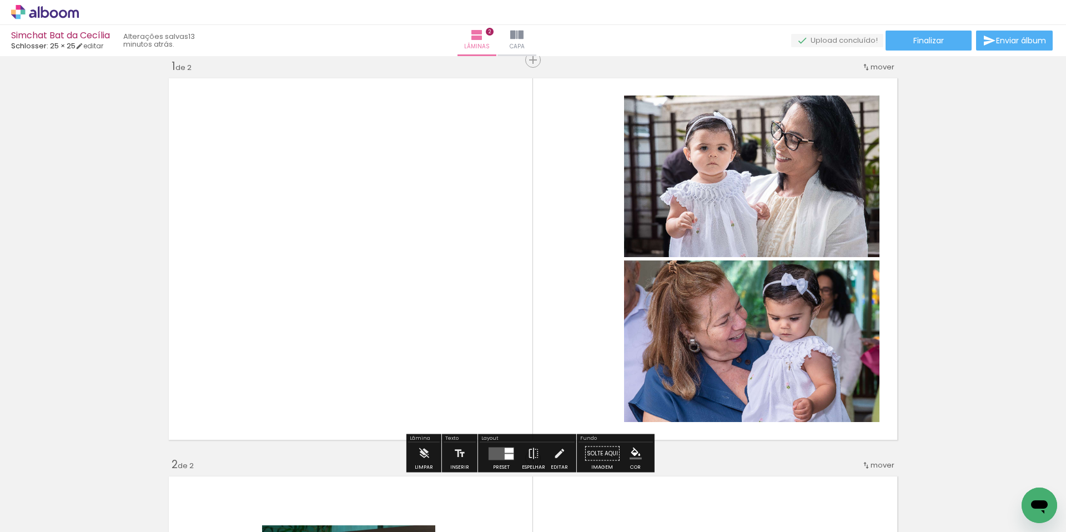
click at [723, 220] on quentale-photo at bounding box center [751, 176] width 255 height 162
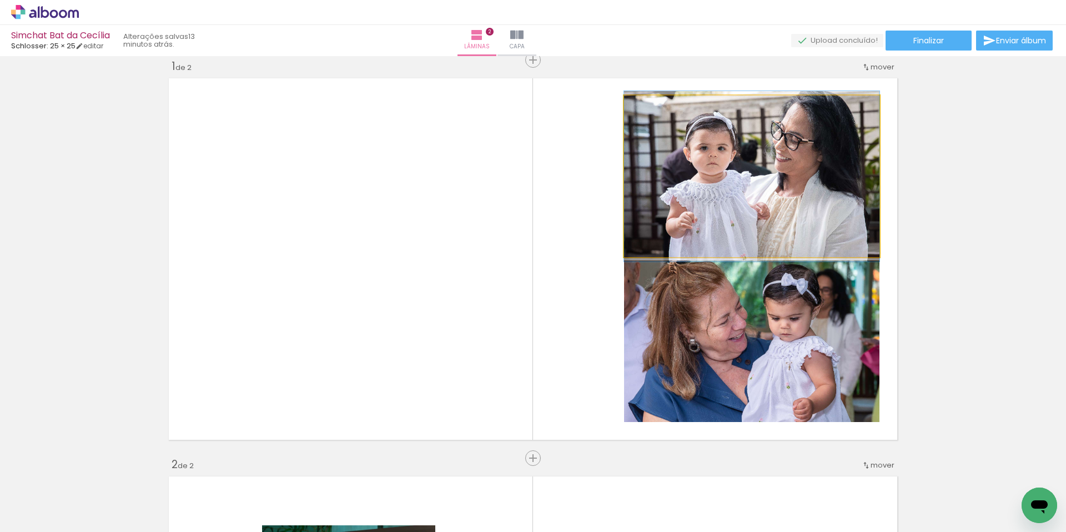
click at [661, 214] on quentale-photo at bounding box center [751, 176] width 255 height 162
click at [689, 203] on quentale-photo at bounding box center [751, 176] width 255 height 162
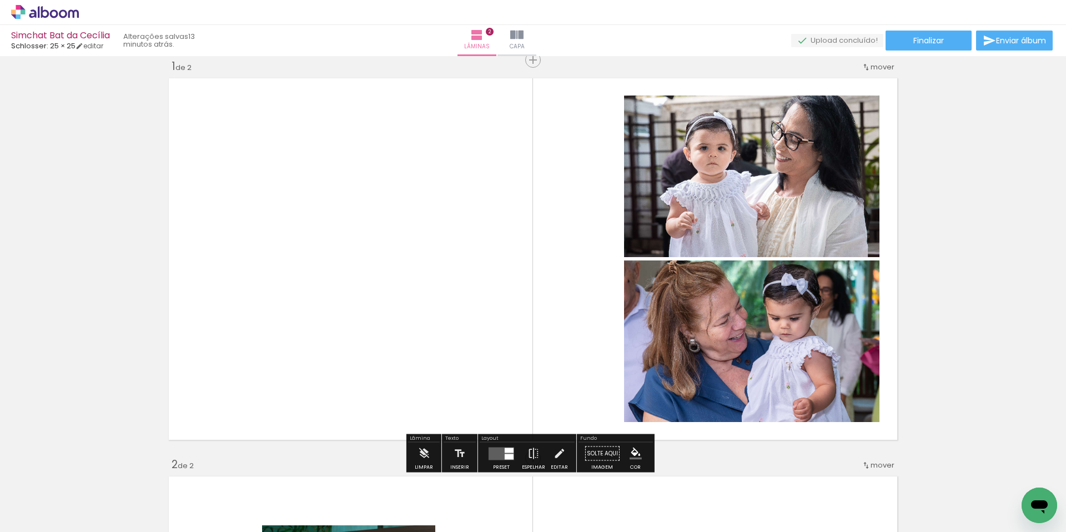
click at [601, 123] on quentale-layouter at bounding box center [532, 259] width 737 height 370
click at [888, 185] on quentale-layouter at bounding box center [532, 259] width 737 height 370
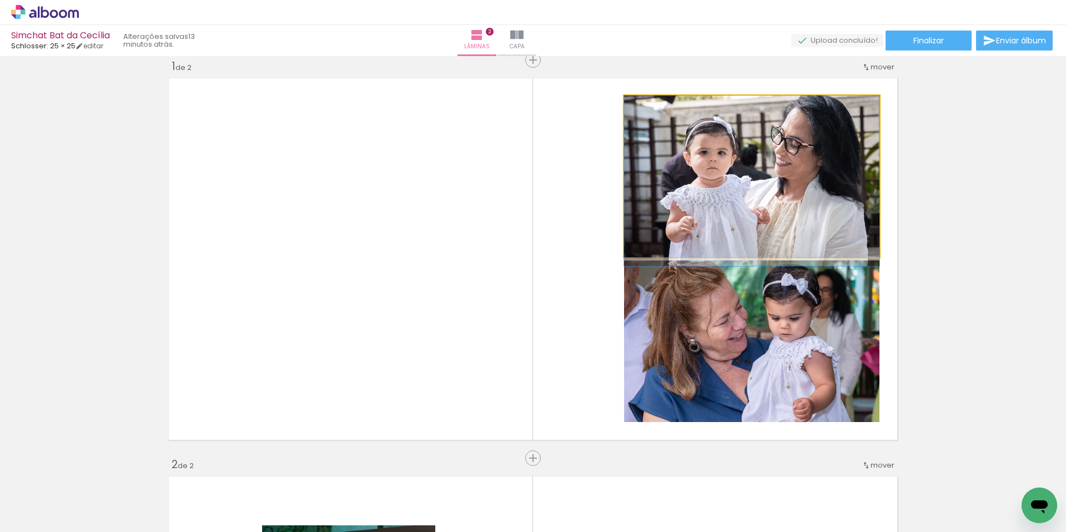
drag, startPoint x: 850, startPoint y: 189, endPoint x: 730, endPoint y: 205, distance: 121.5
drag, startPoint x: 776, startPoint y: 206, endPoint x: 784, endPoint y: 230, distance: 25.3
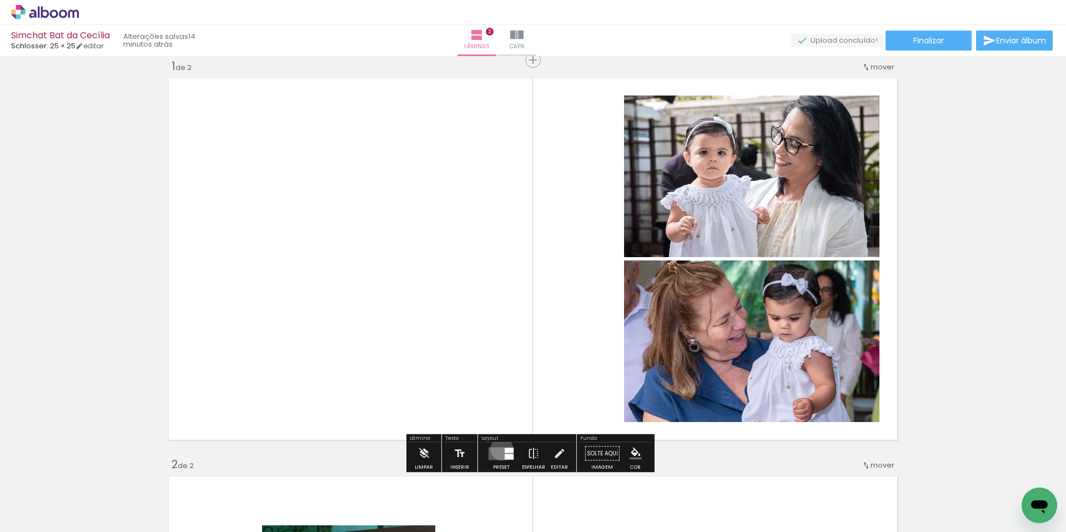
click at [499, 449] on quentale-layouter at bounding box center [501, 453] width 26 height 13
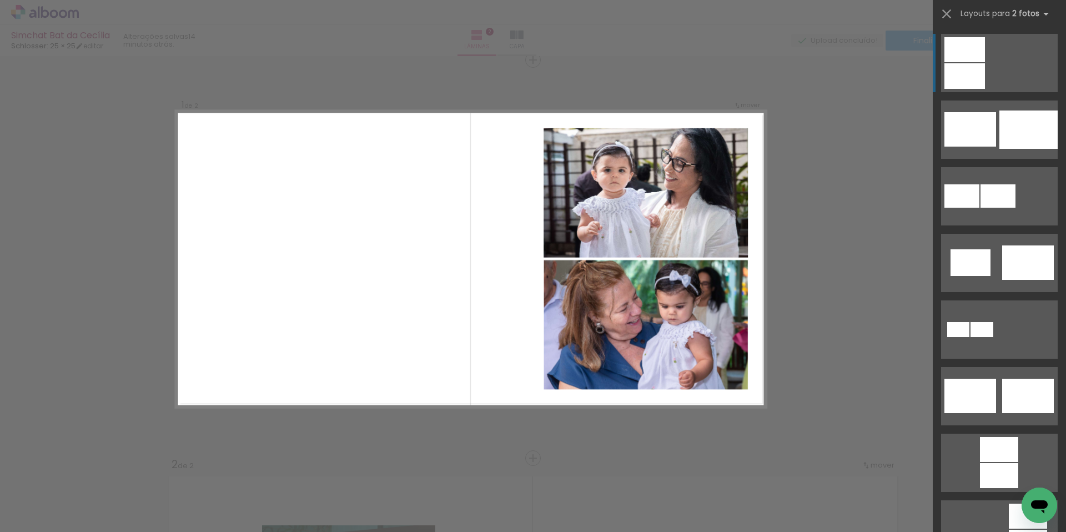
click at [958, 65] on div at bounding box center [964, 76] width 41 height 26
click at [658, 344] on quentale-photo at bounding box center [645, 324] width 204 height 129
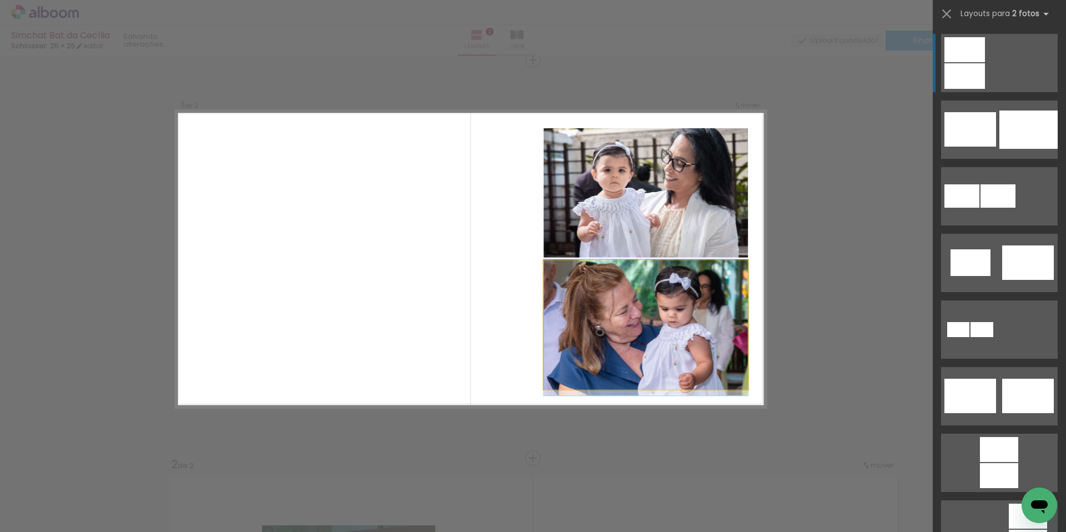
drag, startPoint x: 658, startPoint y: 341, endPoint x: 671, endPoint y: 366, distance: 28.1
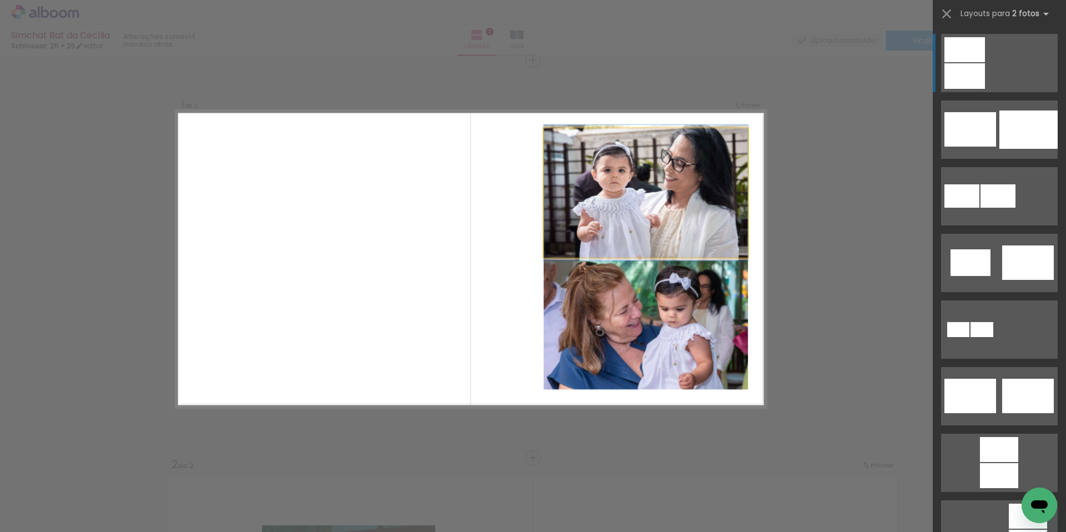
click at [667, 250] on quentale-photo at bounding box center [645, 192] width 204 height 129
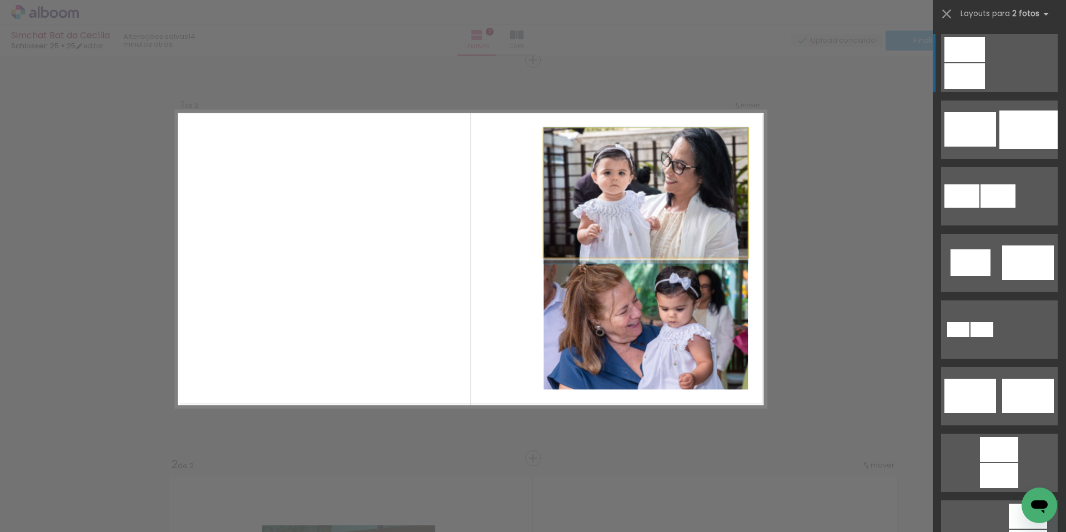
drag, startPoint x: 665, startPoint y: 233, endPoint x: 665, endPoint y: 243, distance: 9.4
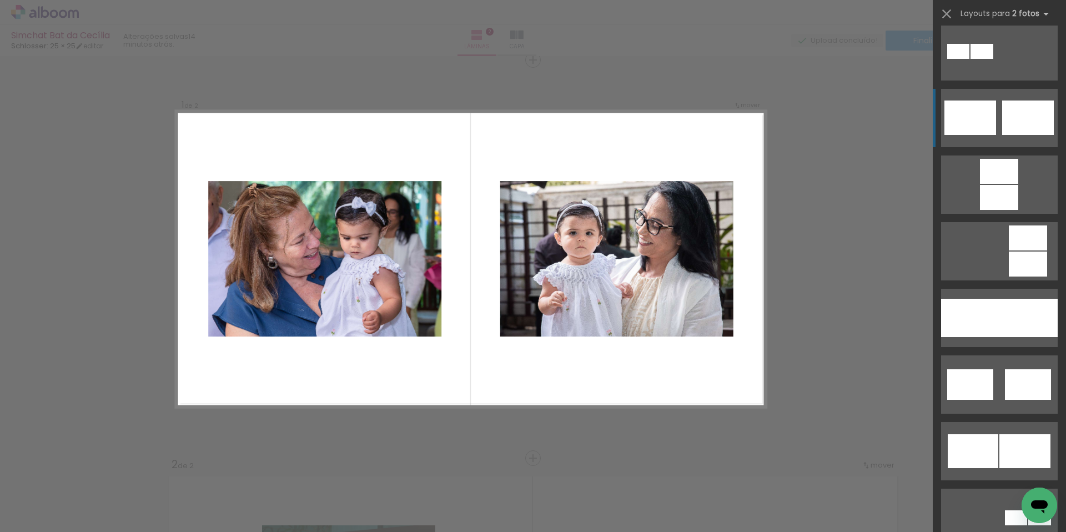
scroll to position [420, 0]
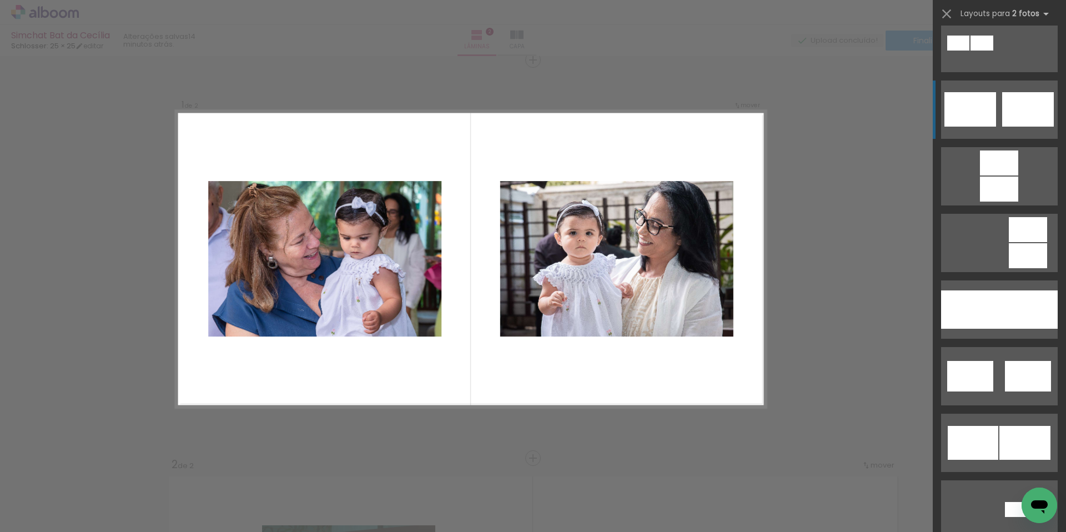
click at [1002, 397] on quentale-layouter at bounding box center [999, 376] width 117 height 58
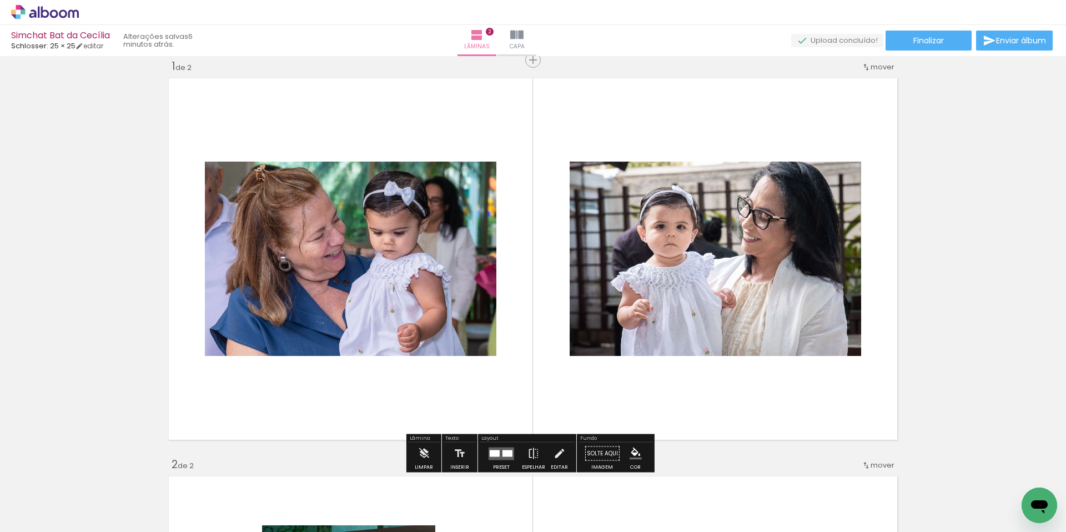
click at [498, 455] on quentale-layouter at bounding box center [501, 453] width 26 height 13
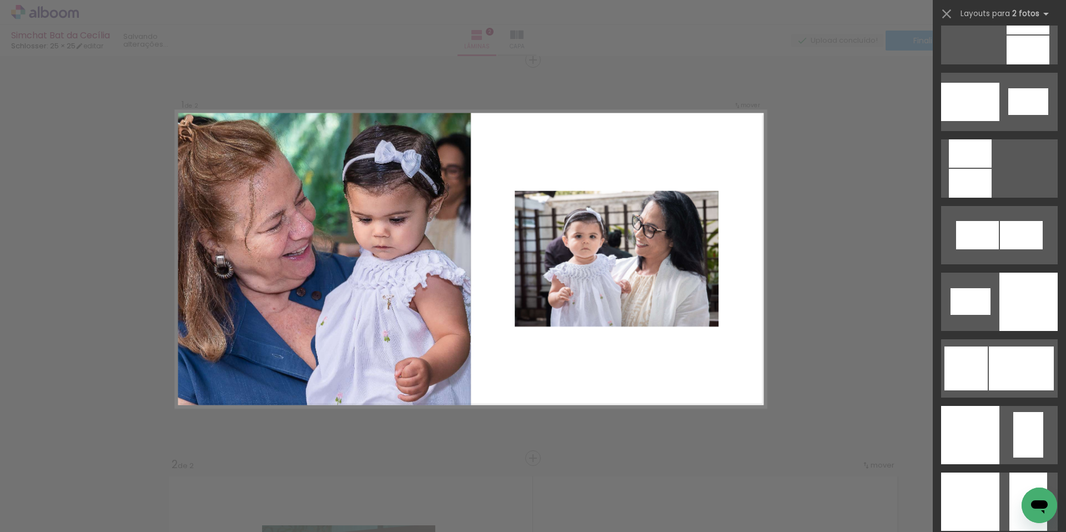
scroll to position [1228, 0]
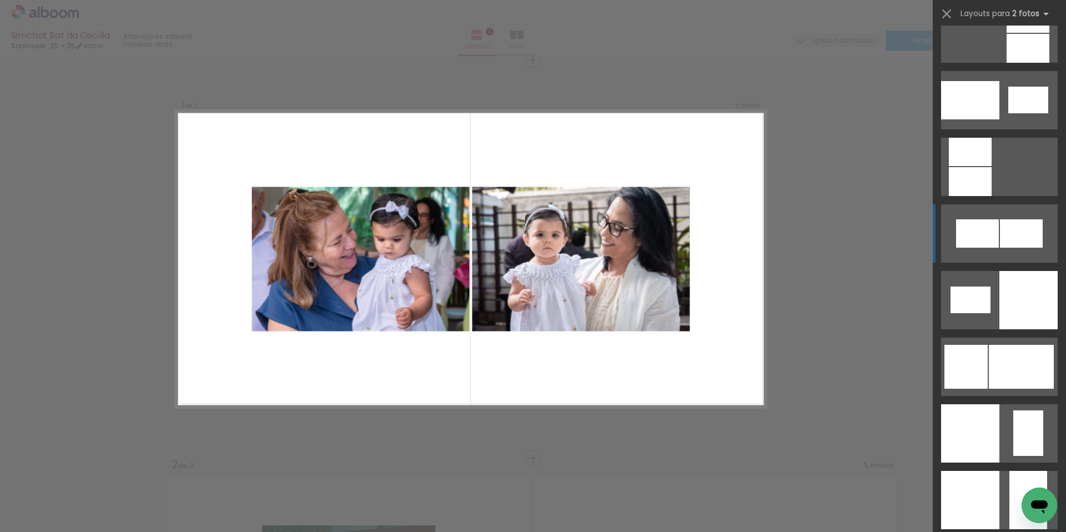
click at [1000, 245] on div at bounding box center [1021, 233] width 43 height 28
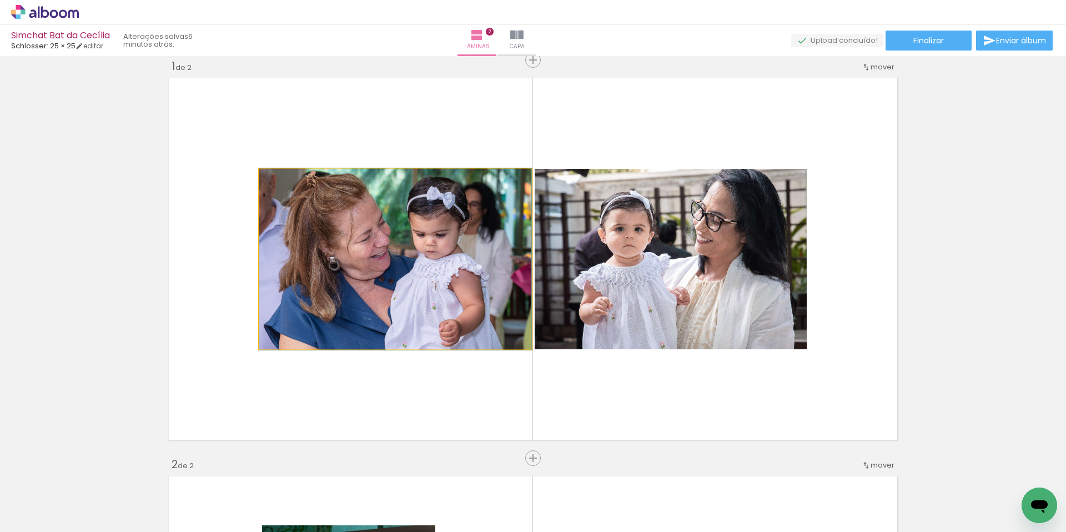
click at [425, 297] on quentale-photo at bounding box center [395, 259] width 272 height 180
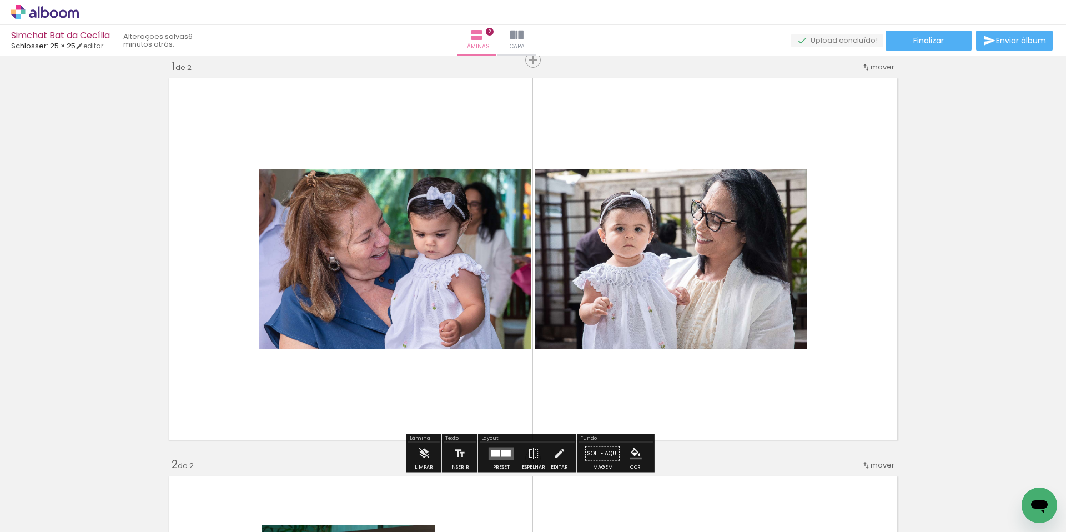
click at [647, 281] on quentale-photo at bounding box center [671, 259] width 272 height 180
click at [430, 266] on quentale-photo at bounding box center [395, 259] width 272 height 180
click at [659, 271] on quentale-photo at bounding box center [671, 259] width 272 height 180
click at [441, 262] on quentale-photo at bounding box center [395, 259] width 272 height 180
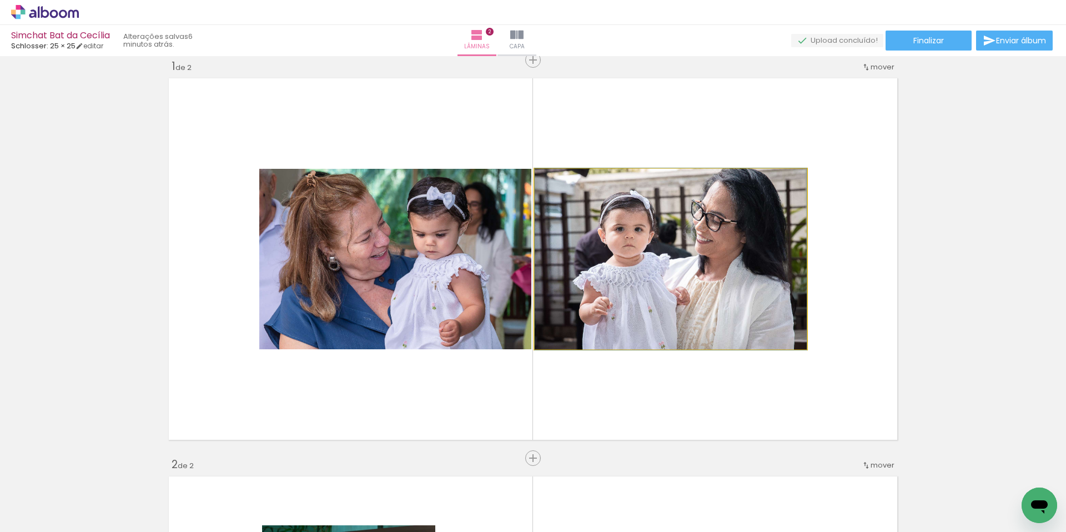
click at [614, 268] on quentale-photo at bounding box center [671, 259] width 272 height 180
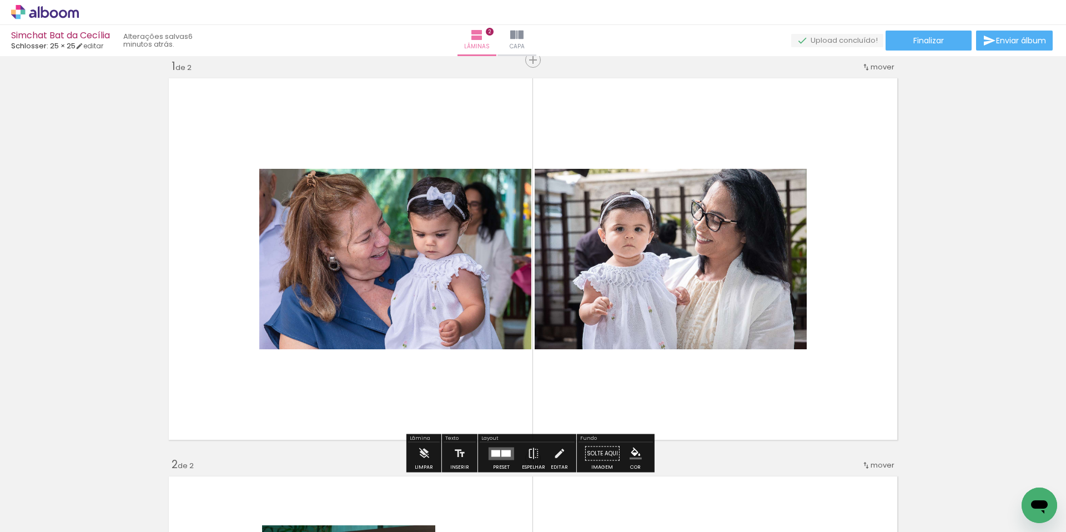
click at [620, 268] on quentale-photo at bounding box center [671, 259] width 272 height 180
click at [621, 268] on quentale-photo at bounding box center [671, 259] width 272 height 180
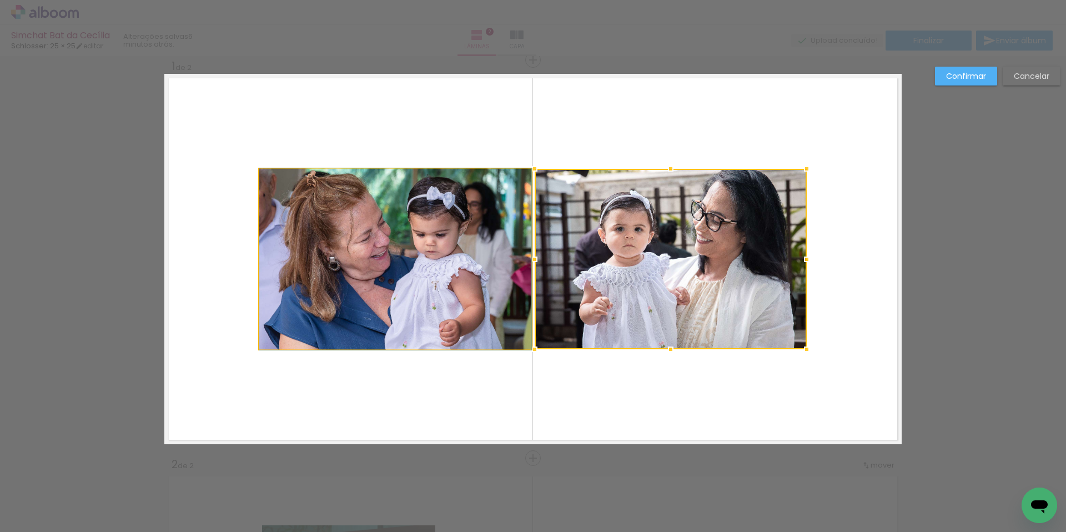
click at [476, 269] on quentale-photo at bounding box center [395, 259] width 272 height 180
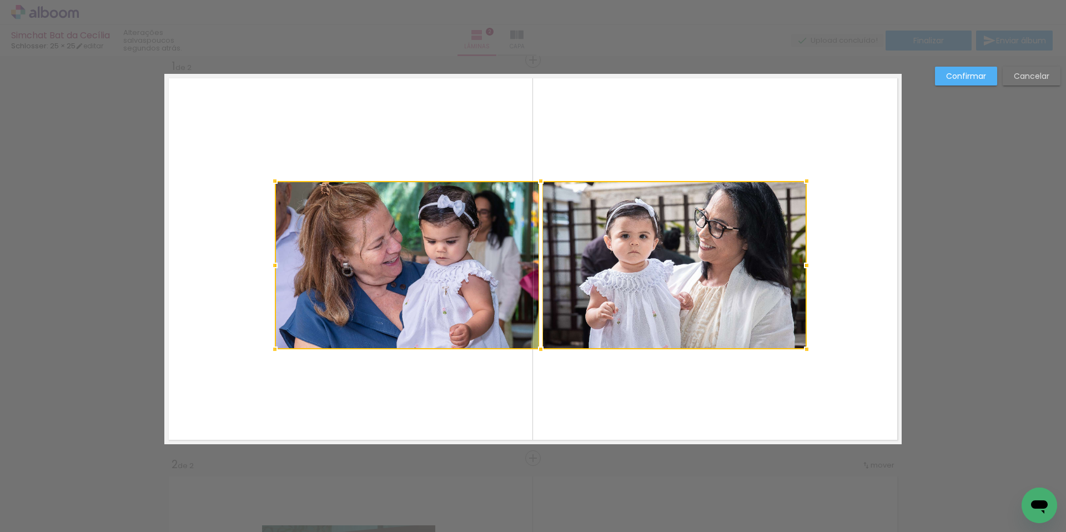
drag, startPoint x: 255, startPoint y: 170, endPoint x: 270, endPoint y: 182, distance: 19.8
click at [270, 182] on div at bounding box center [275, 181] width 22 height 22
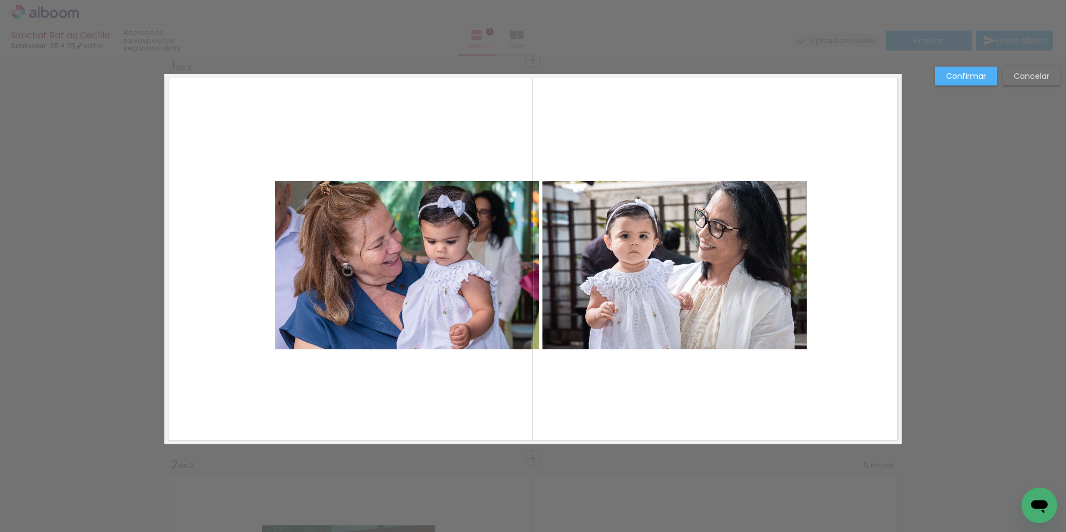
click at [0, 0] on slot "Cancelar" at bounding box center [0, 0] width 0 height 0
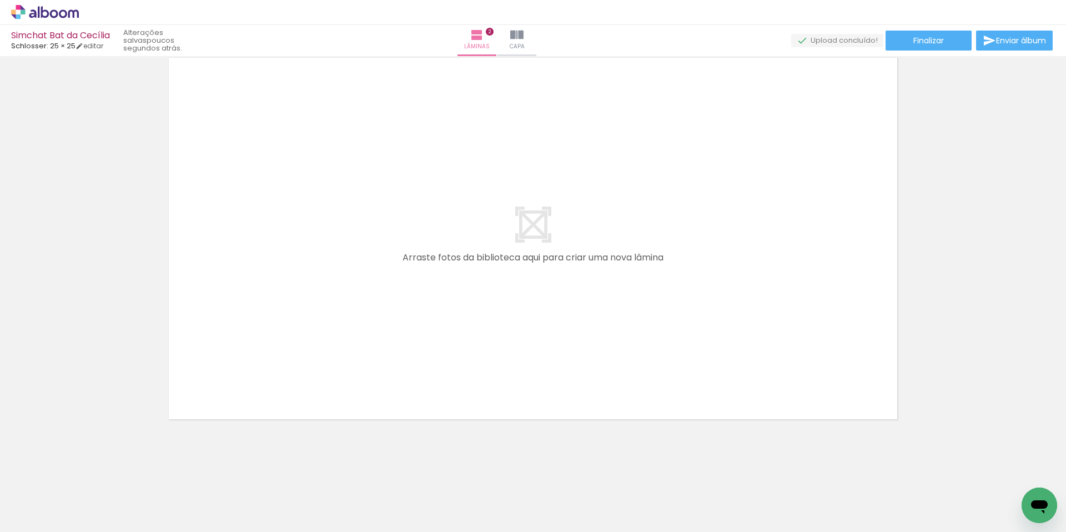
scroll to position [0, 1007]
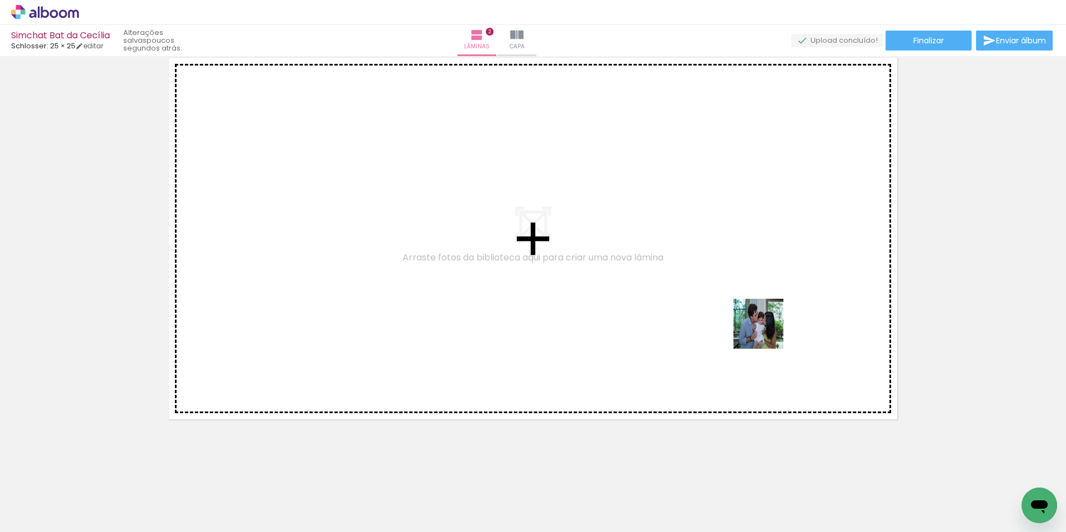
drag, startPoint x: 853, startPoint y: 499, endPoint x: 720, endPoint y: 263, distance: 270.7
click at [720, 263] on quentale-workspace at bounding box center [533, 266] width 1066 height 532
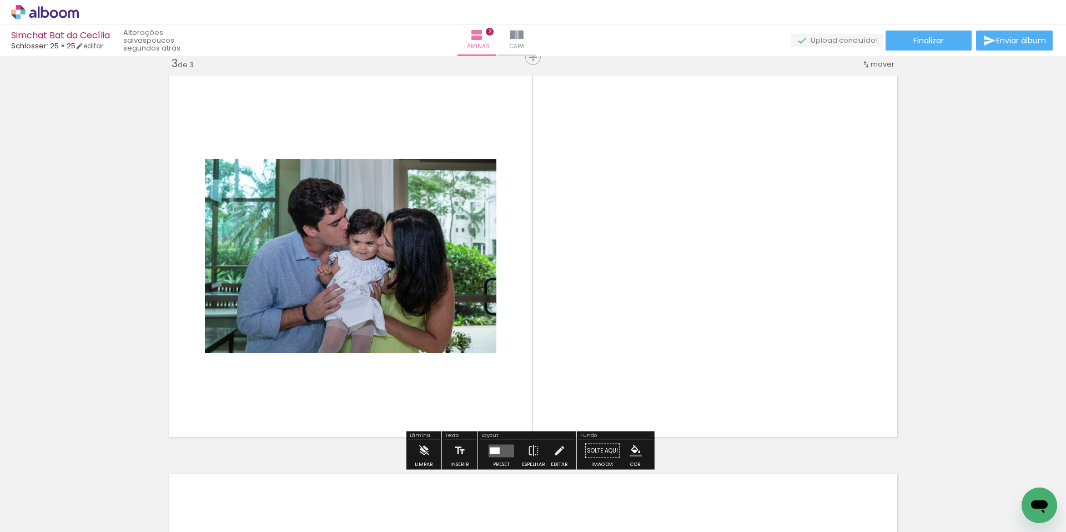
scroll to position [810, 0]
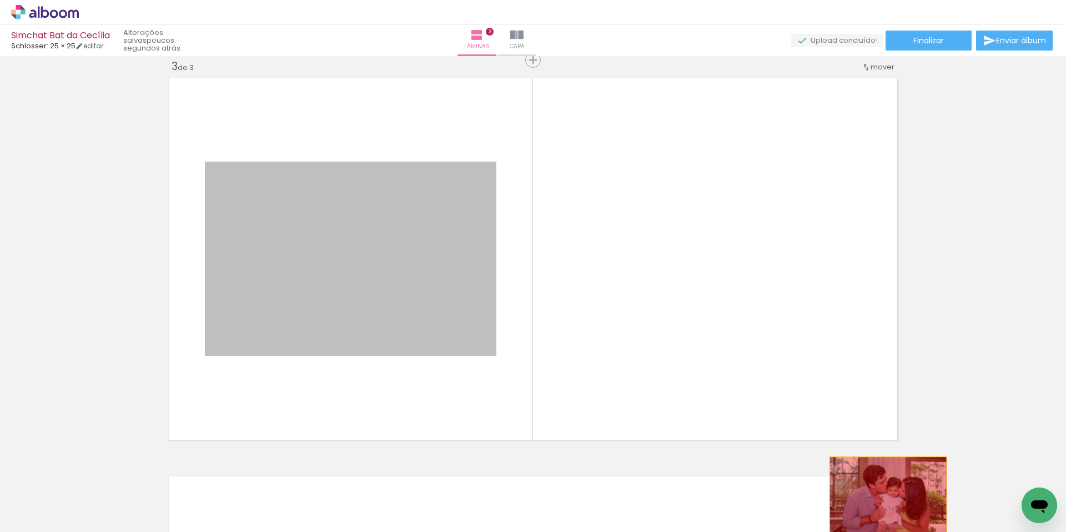
drag, startPoint x: 381, startPoint y: 253, endPoint x: 880, endPoint y: 501, distance: 557.3
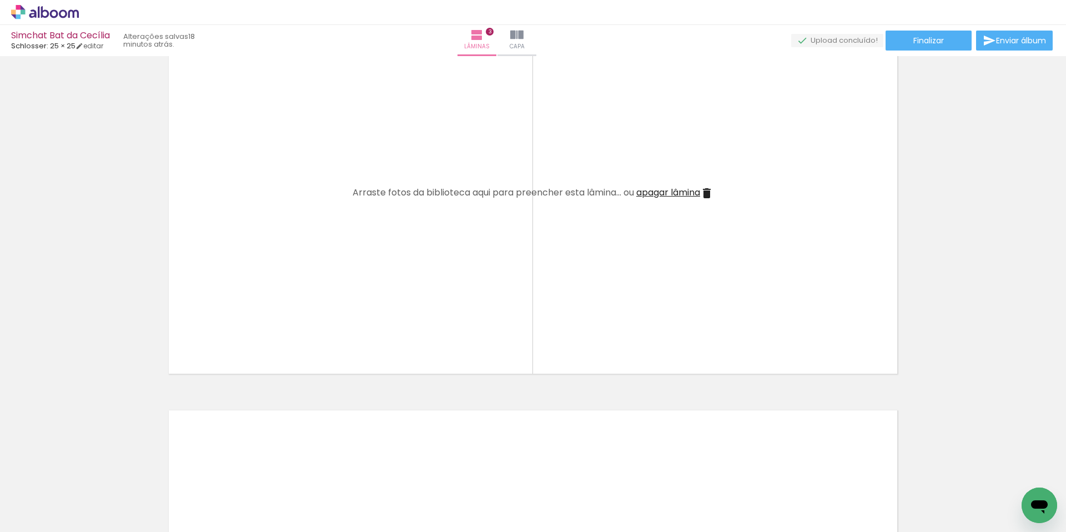
scroll to position [0, 60]
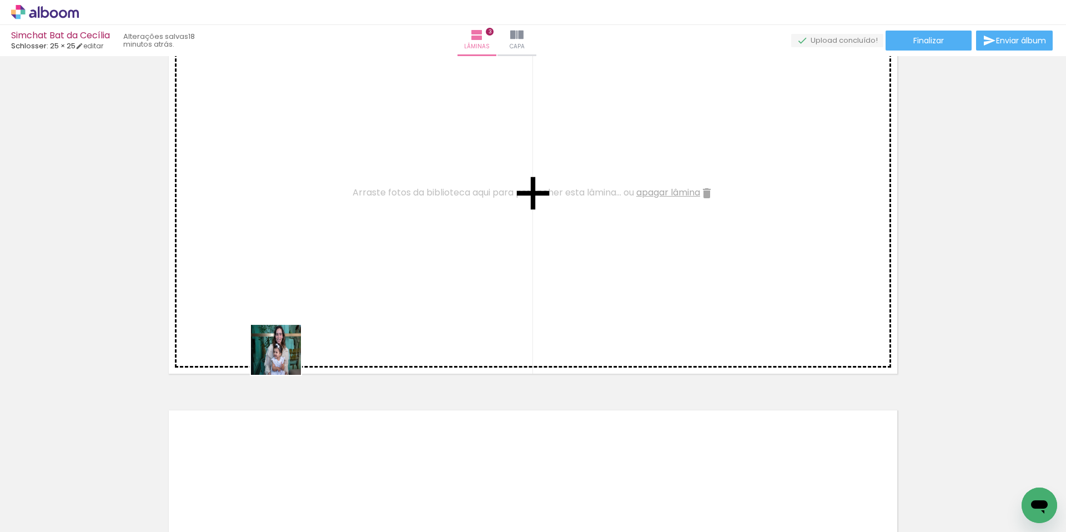
drag, startPoint x: 248, startPoint y: 499, endPoint x: 313, endPoint y: 275, distance: 233.6
click at [313, 275] on quentale-workspace at bounding box center [533, 266] width 1066 height 532
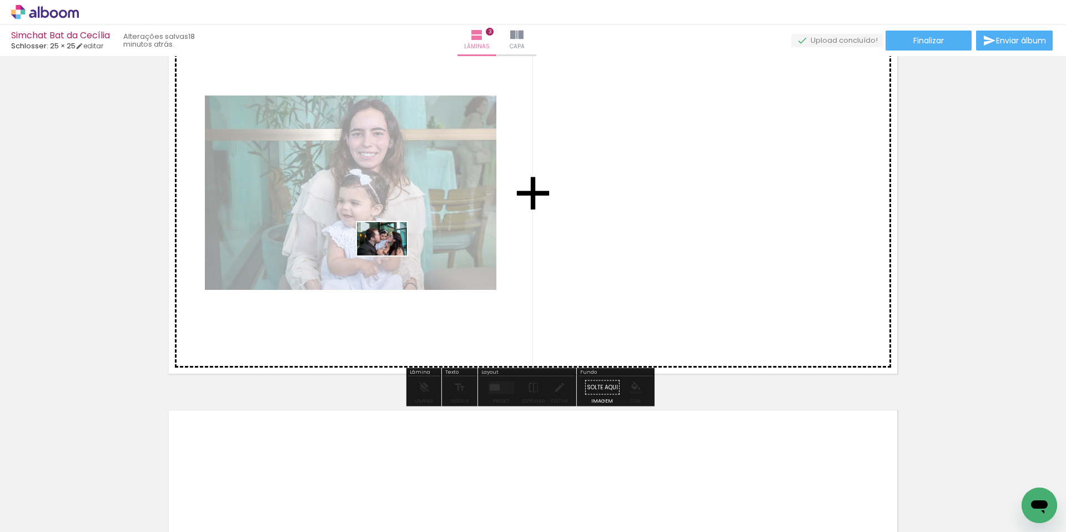
drag, startPoint x: 302, startPoint y: 495, endPoint x: 390, endPoint y: 255, distance: 255.0
click at [390, 255] on quentale-workspace at bounding box center [533, 266] width 1066 height 532
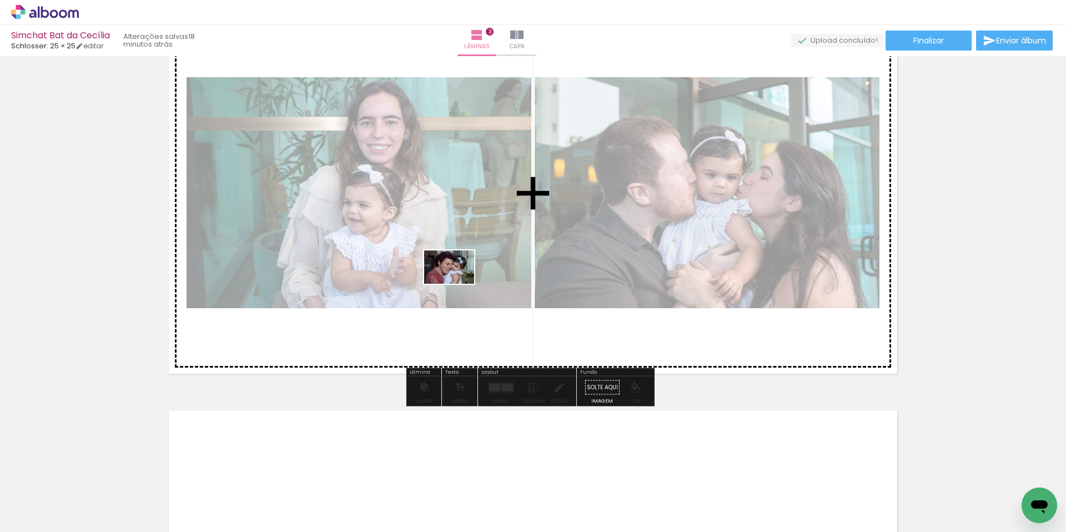
drag, startPoint x: 367, startPoint y: 494, endPoint x: 457, endPoint y: 284, distance: 229.0
click at [457, 284] on quentale-workspace at bounding box center [533, 266] width 1066 height 532
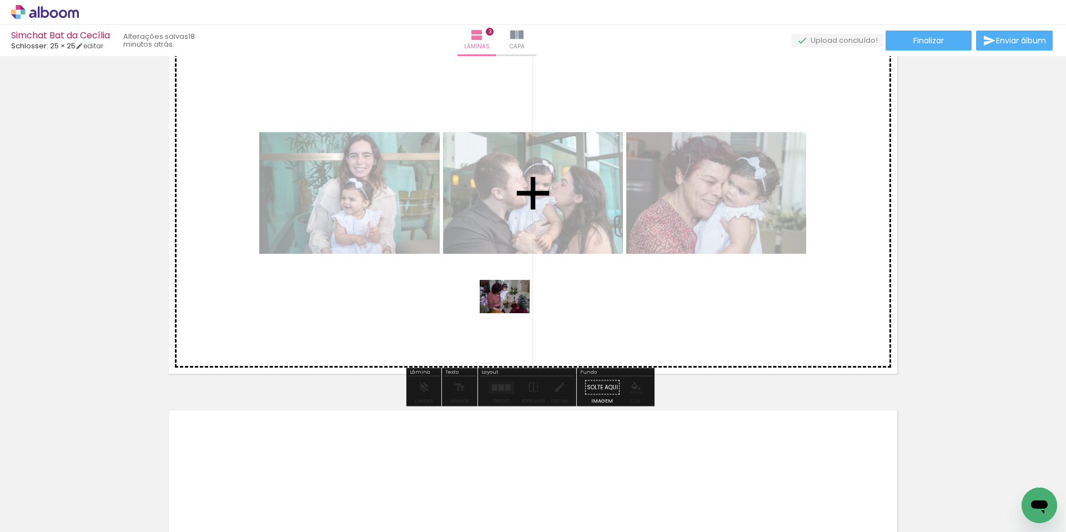
drag, startPoint x: 432, startPoint y: 492, endPoint x: 513, endPoint y: 313, distance: 196.8
click at [513, 313] on quentale-workspace at bounding box center [533, 266] width 1066 height 532
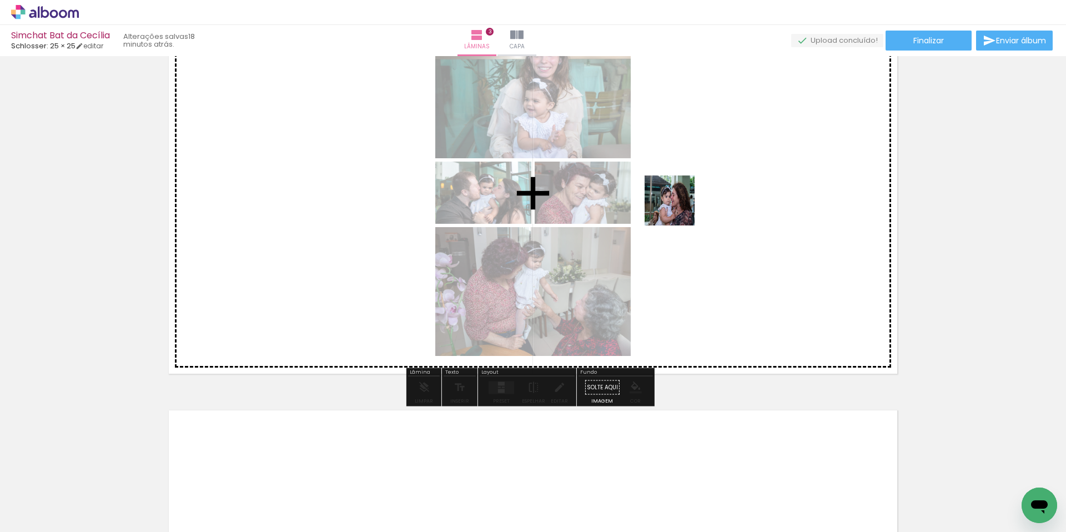
drag, startPoint x: 492, startPoint y: 500, endPoint x: 704, endPoint y: 247, distance: 330.2
click at [681, 204] on quentale-workspace at bounding box center [533, 266] width 1066 height 532
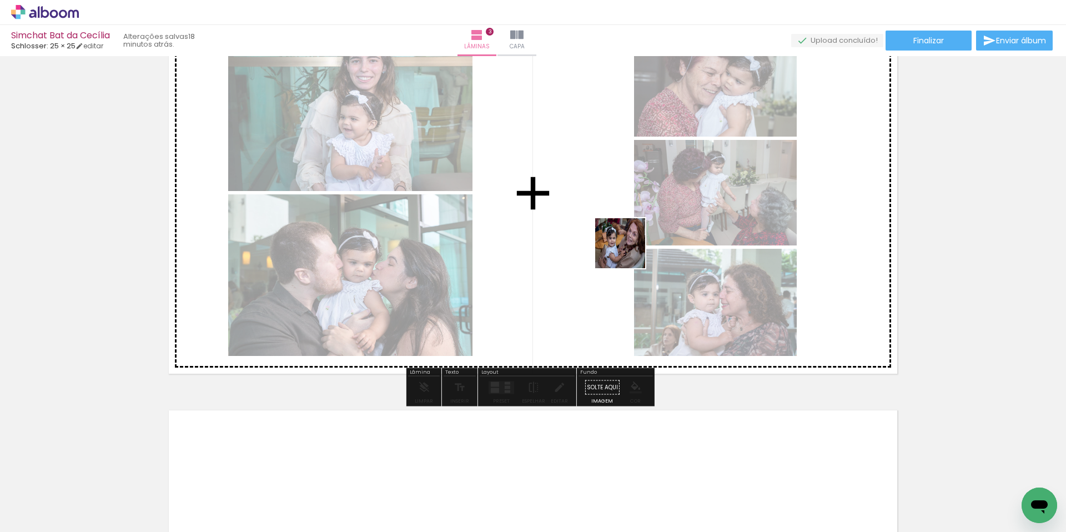
drag, startPoint x: 552, startPoint y: 493, endPoint x: 632, endPoint y: 238, distance: 267.6
click at [631, 240] on quentale-workspace at bounding box center [533, 266] width 1066 height 532
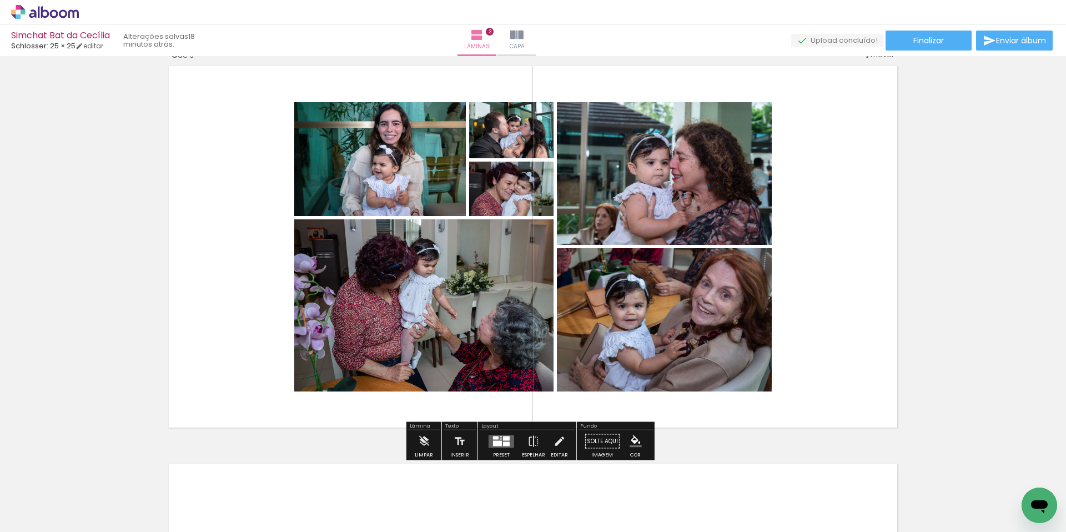
scroll to position [812, 0]
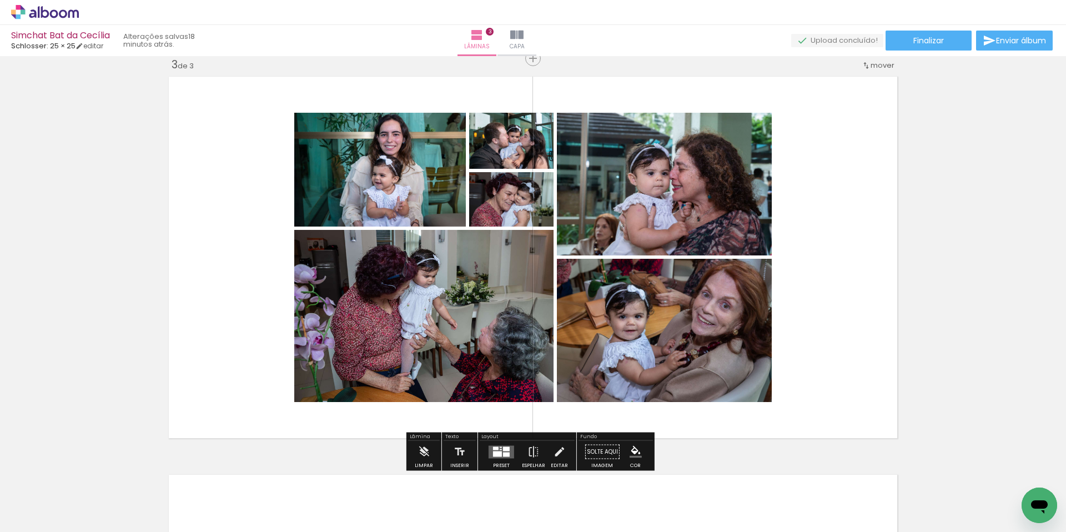
click at [493, 451] on div at bounding box center [497, 454] width 9 height 6
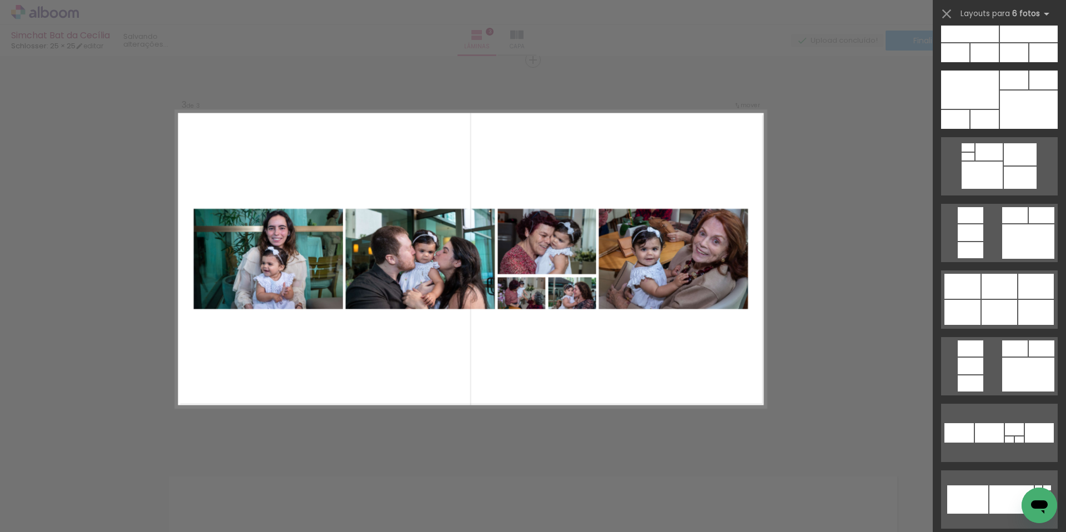
scroll to position [856, 0]
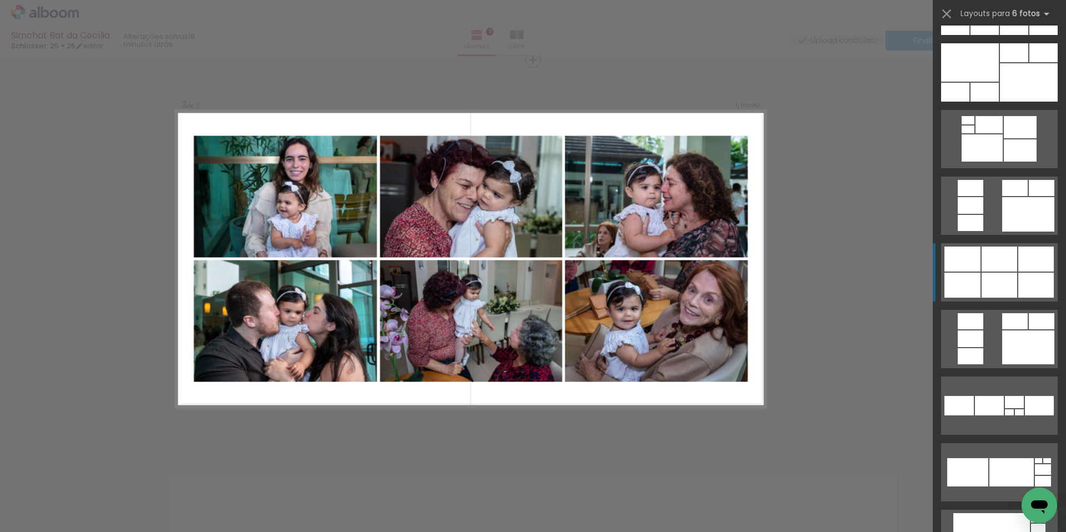
click at [1001, 279] on div at bounding box center [999, 285] width 36 height 25
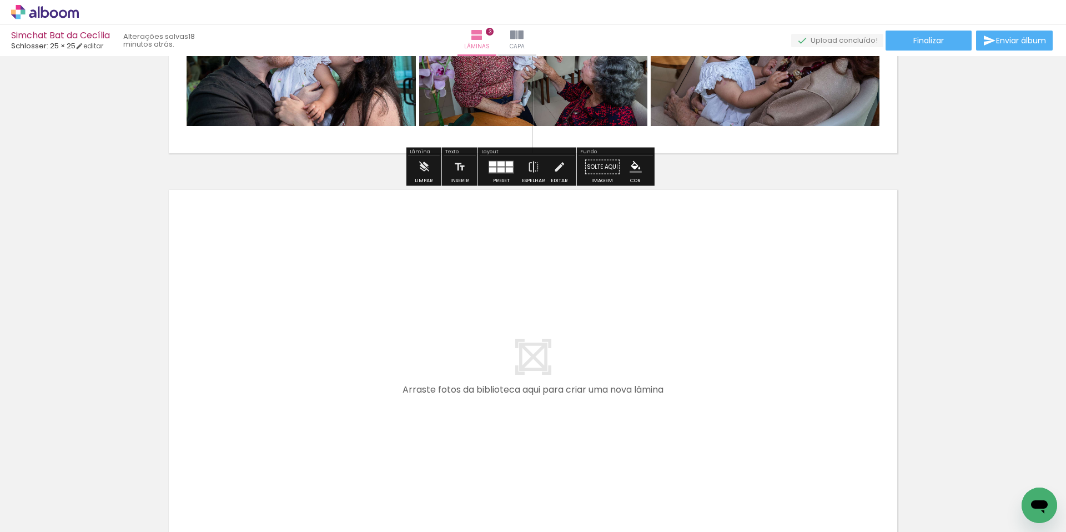
scroll to position [1112, 0]
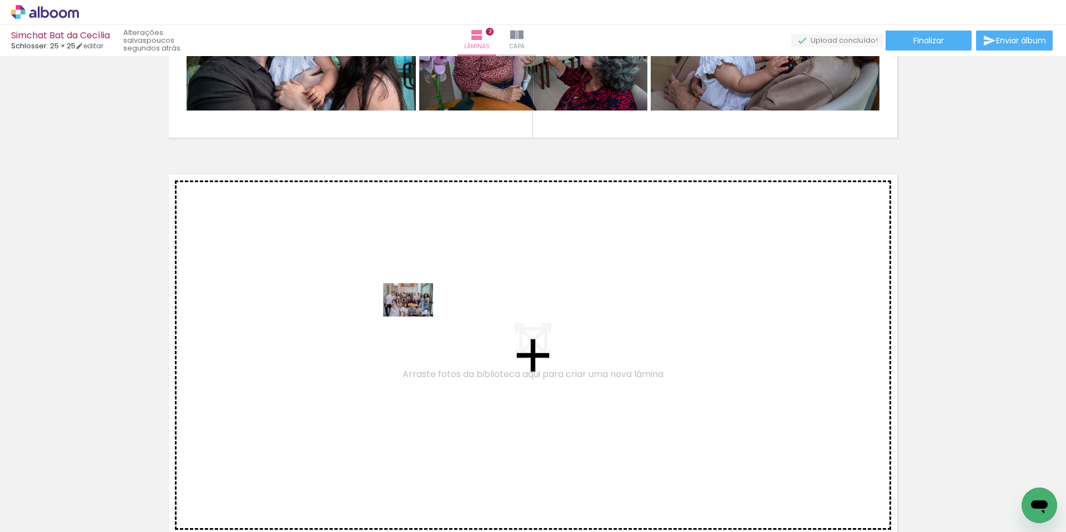
drag, startPoint x: 129, startPoint y: 502, endPoint x: 416, endPoint y: 316, distance: 342.0
click at [416, 316] on quentale-workspace at bounding box center [533, 266] width 1066 height 532
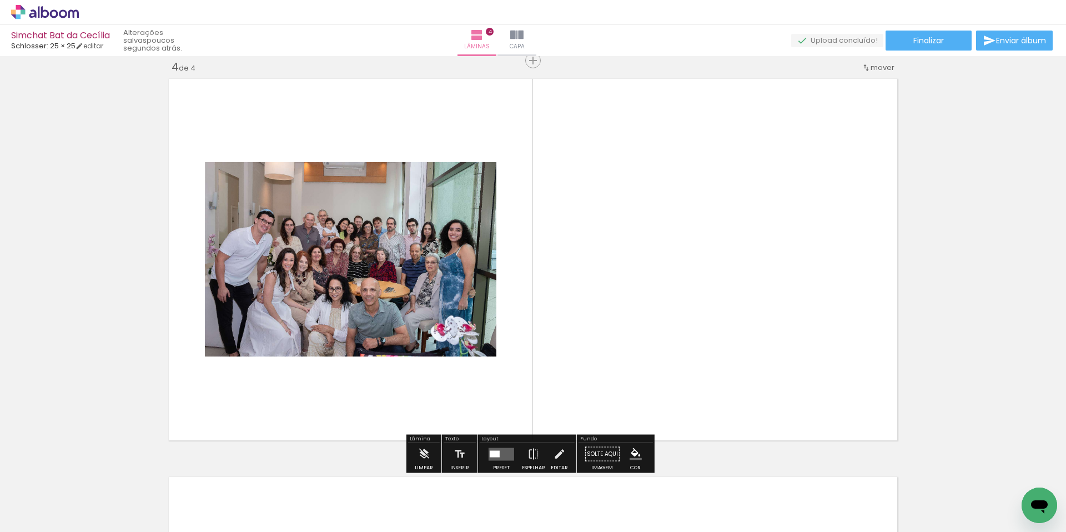
scroll to position [1208, 0]
click at [492, 450] on div at bounding box center [495, 453] width 10 height 7
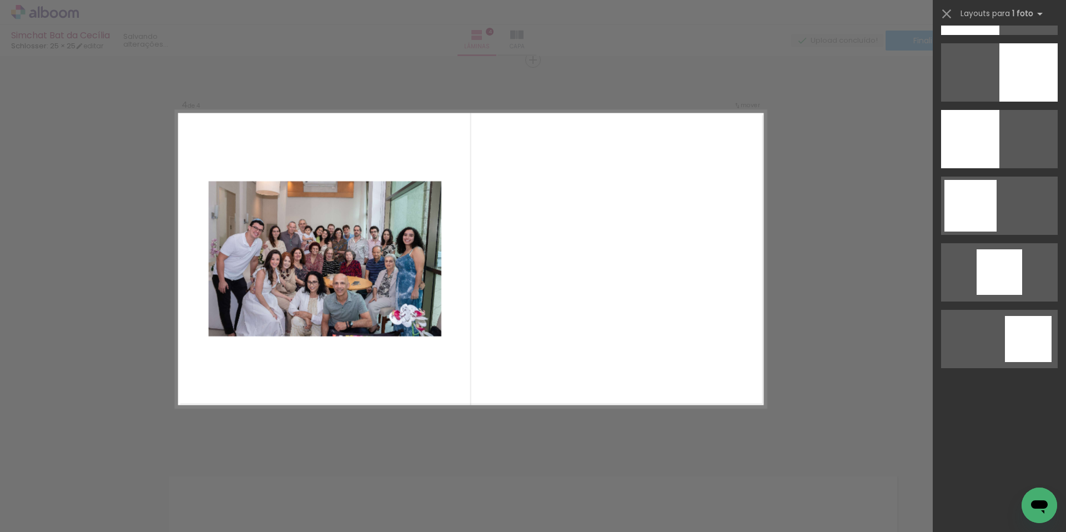
scroll to position [0, 0]
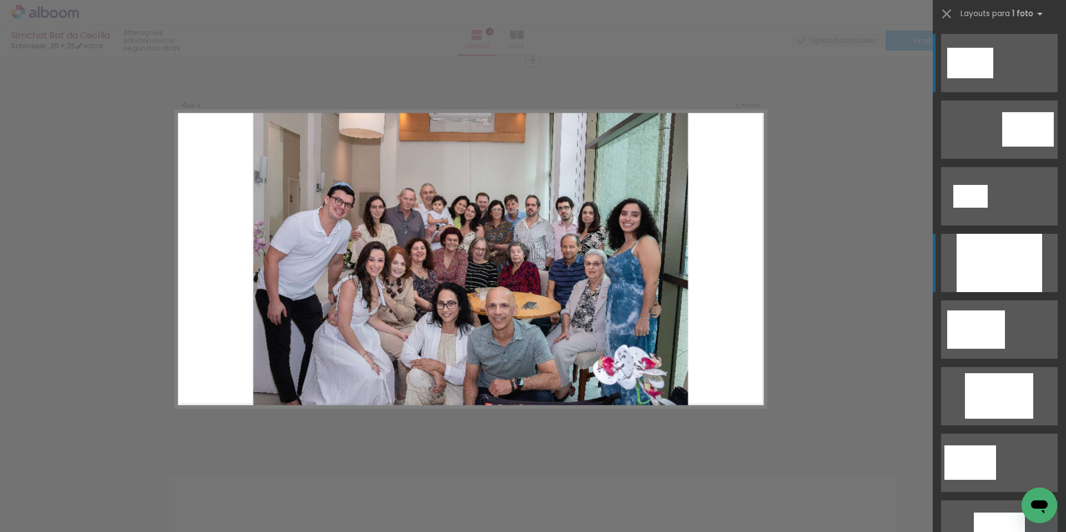
click at [989, 262] on div at bounding box center [998, 263] width 85 height 58
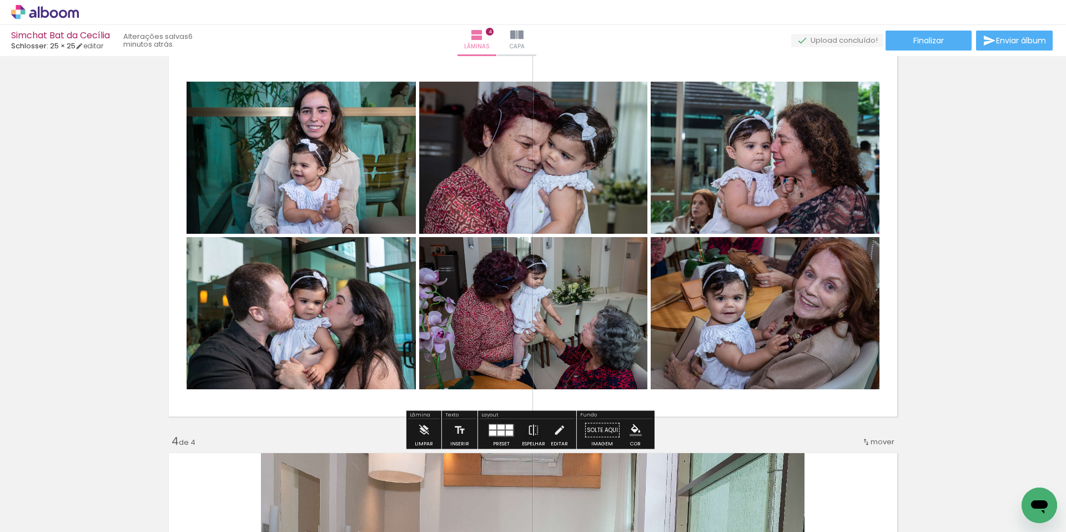
scroll to position [833, 0]
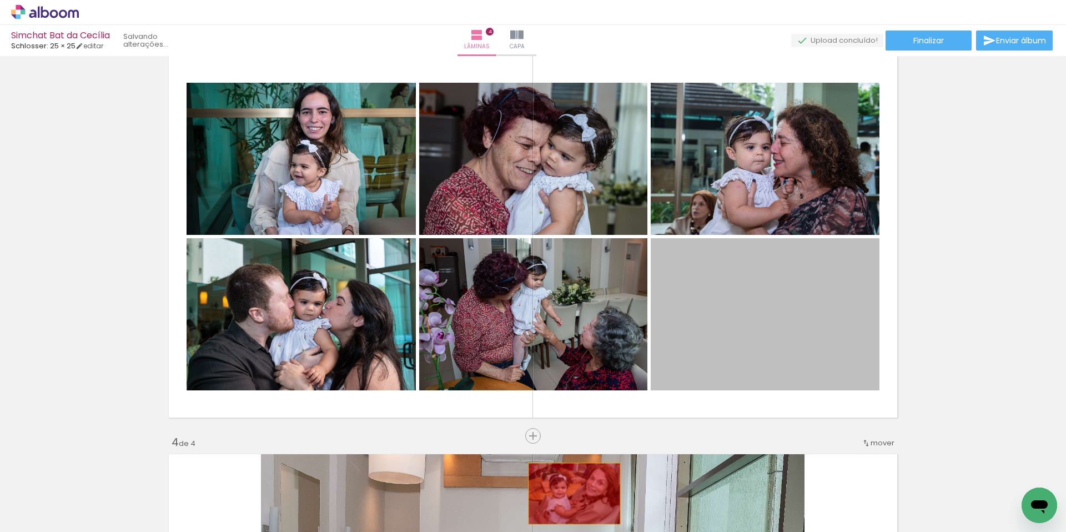
drag, startPoint x: 739, startPoint y: 306, endPoint x: 570, endPoint y: 493, distance: 252.7
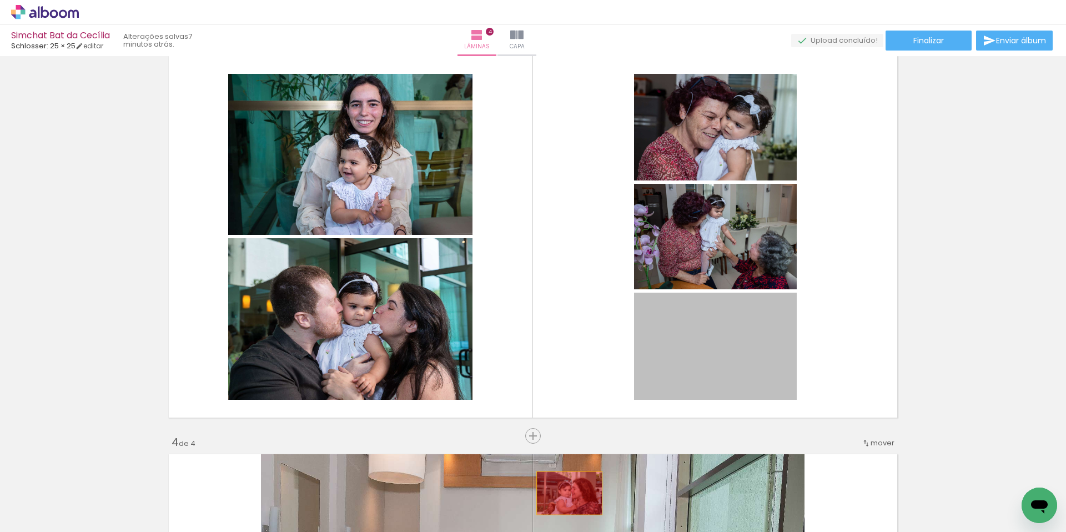
drag, startPoint x: 696, startPoint y: 353, endPoint x: 560, endPoint y: 503, distance: 202.4
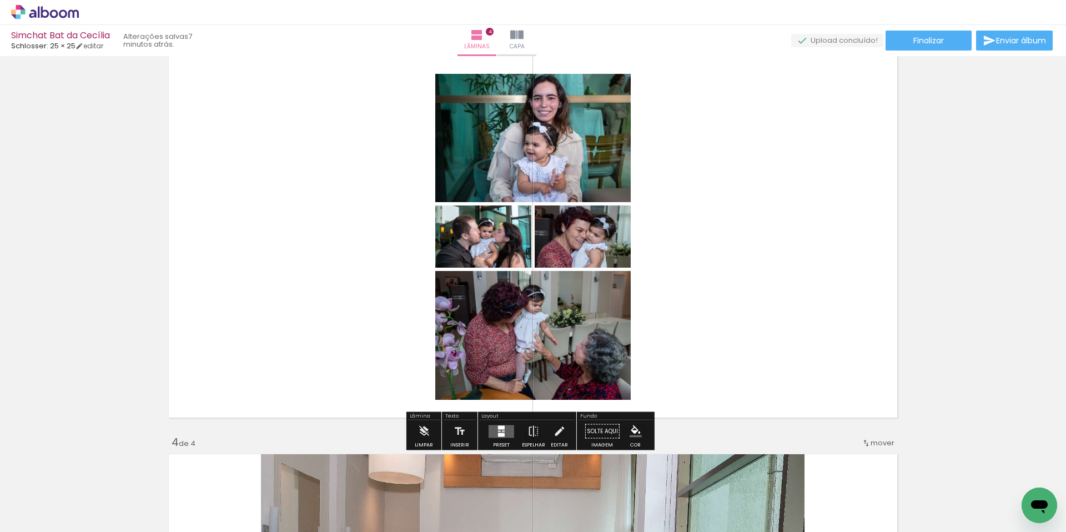
drag, startPoint x: 505, startPoint y: 433, endPoint x: 525, endPoint y: 427, distance: 21.4
click at [504, 433] on quentale-layouter at bounding box center [501, 431] width 26 height 13
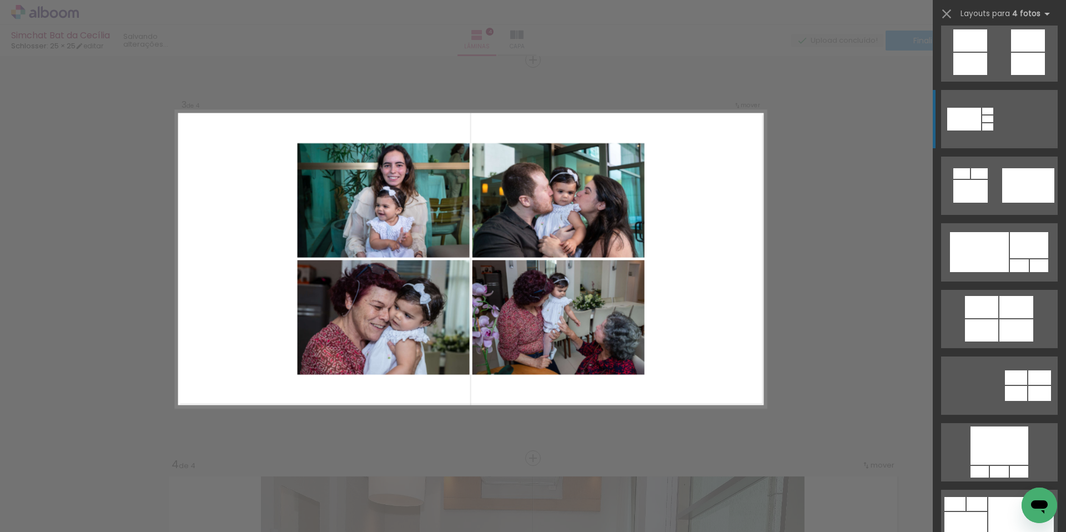
scroll to position [576, 0]
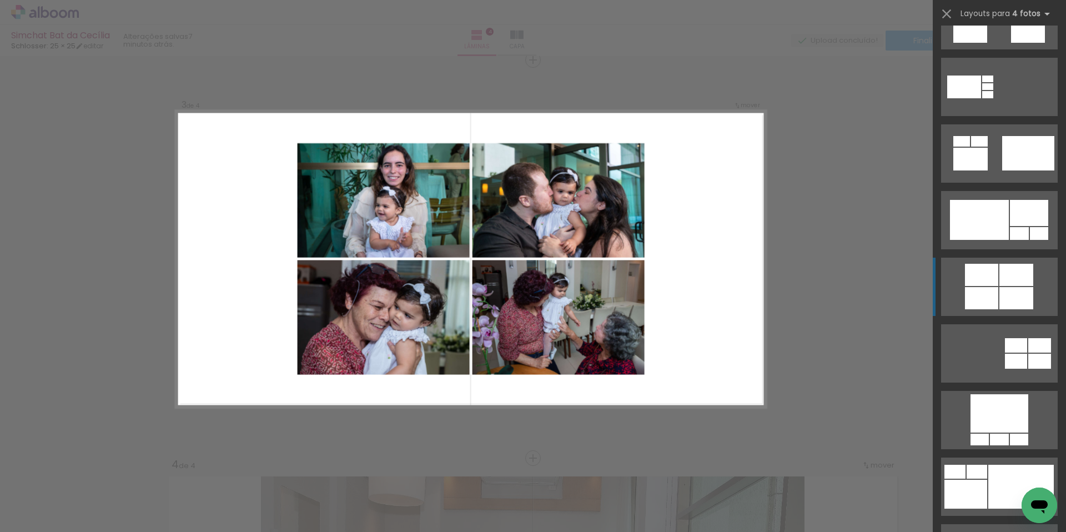
click at [1027, 279] on div at bounding box center [1016, 275] width 34 height 22
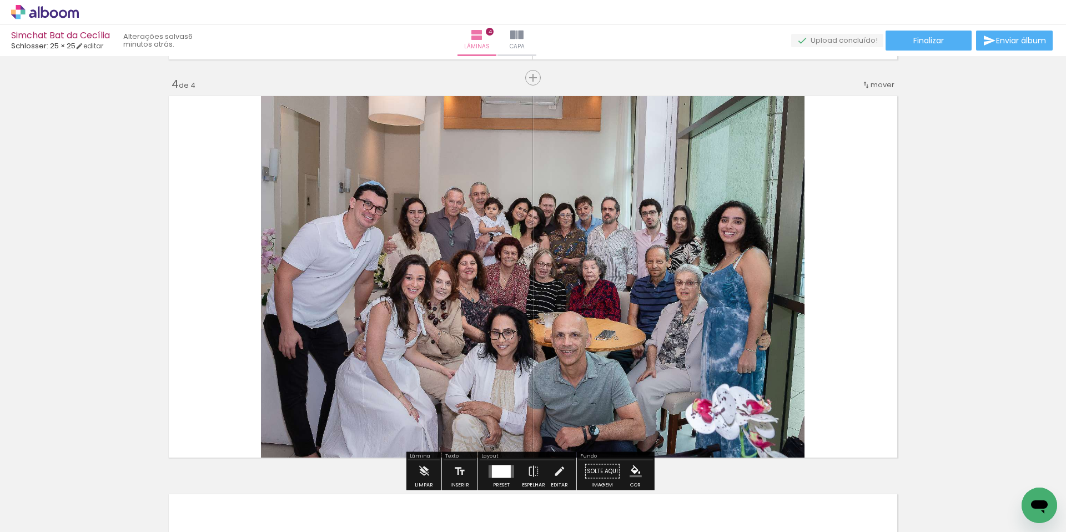
scroll to position [1242, 0]
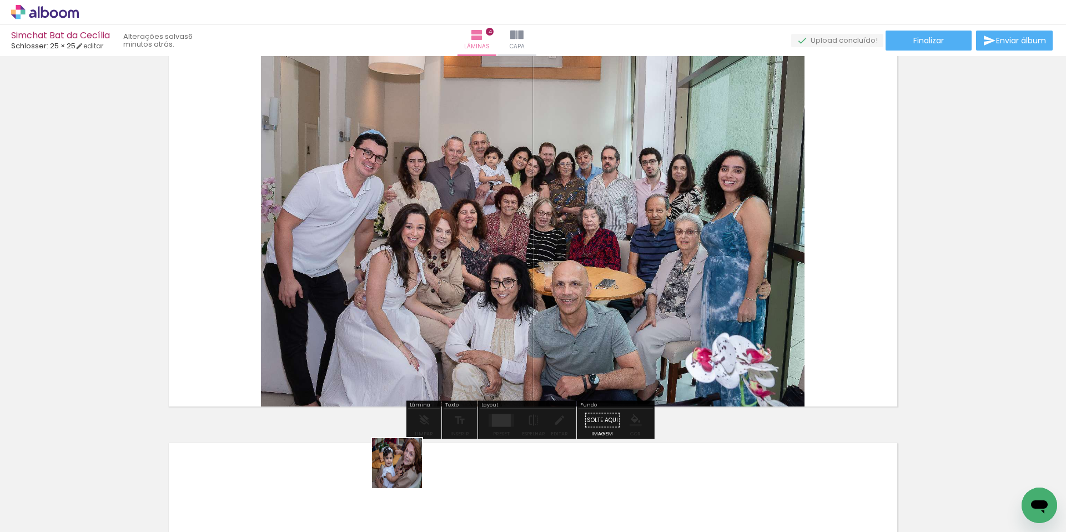
drag, startPoint x: 407, startPoint y: 504, endPoint x: 357, endPoint y: 435, distance: 84.7
click at [380, 334] on quentale-workspace at bounding box center [533, 266] width 1066 height 532
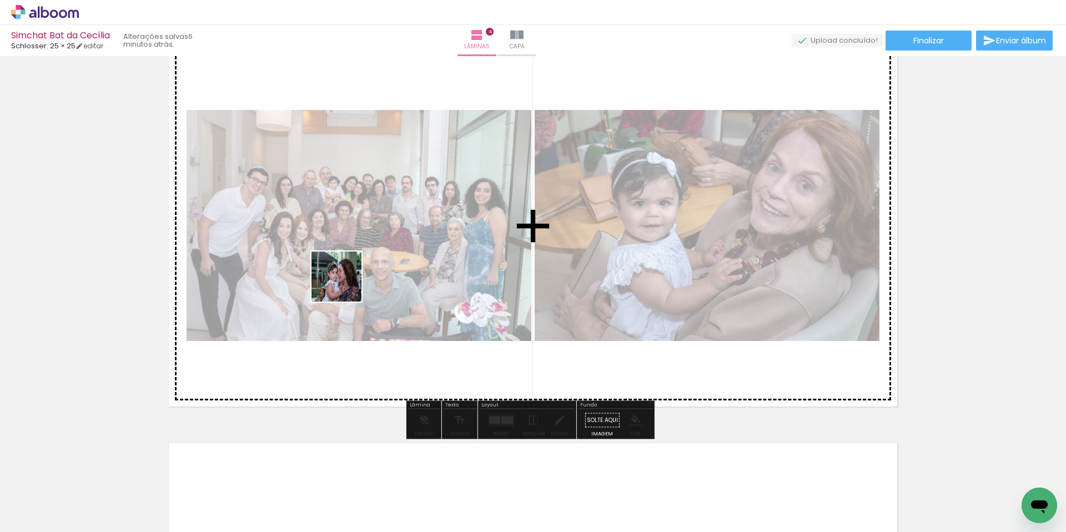
drag, startPoint x: 341, startPoint y: 508, endPoint x: 347, endPoint y: 262, distance: 246.0
click at [346, 266] on quentale-workspace at bounding box center [533, 266] width 1066 height 532
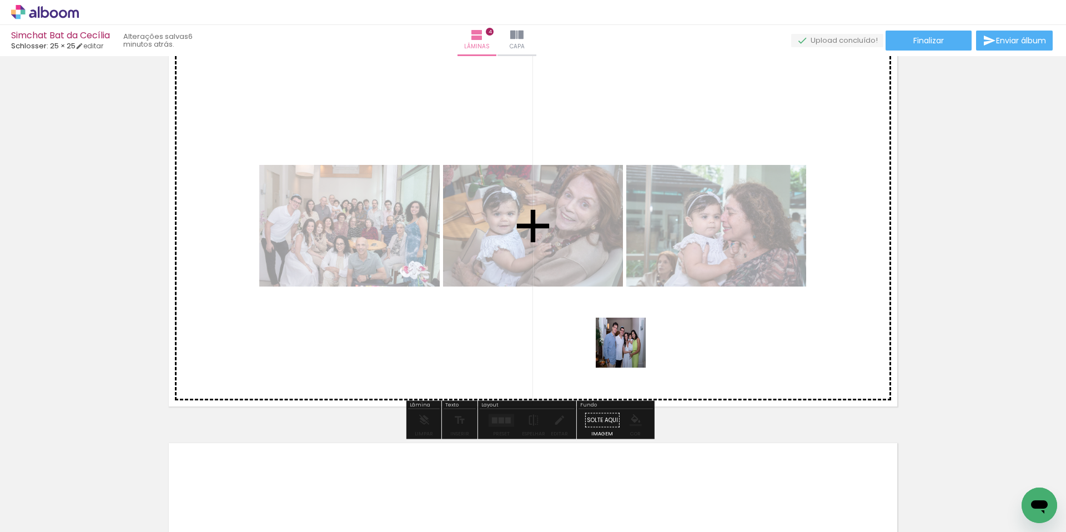
drag, startPoint x: 656, startPoint y: 493, endPoint x: 616, endPoint y: 291, distance: 206.0
click at [616, 291] on quentale-workspace at bounding box center [533, 266] width 1066 height 532
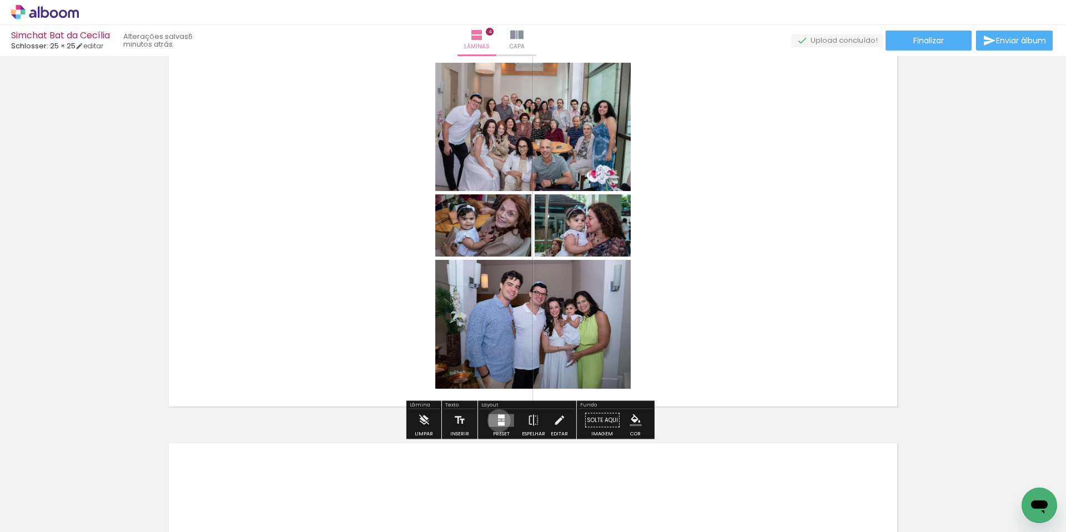
click at [496, 420] on quentale-layouter at bounding box center [501, 420] width 26 height 13
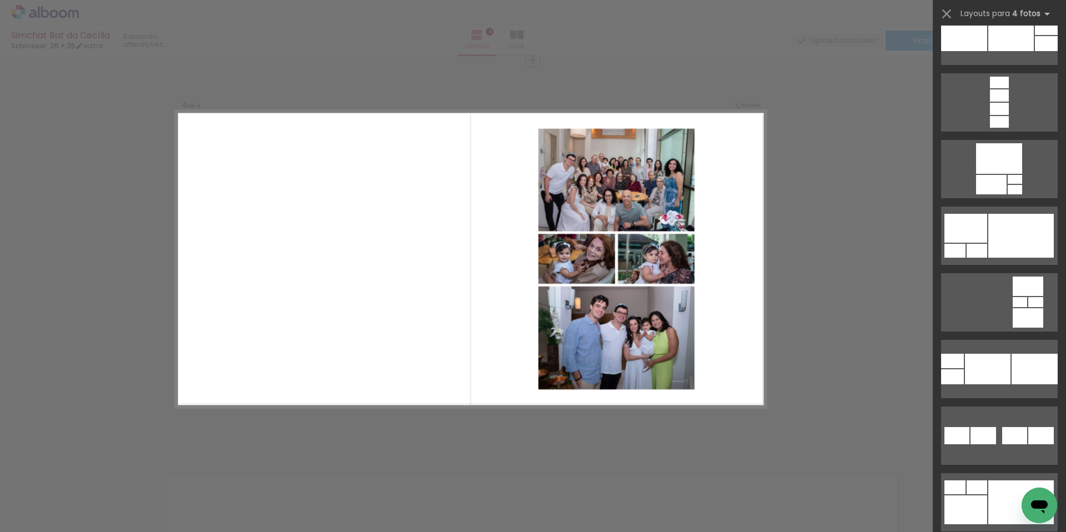
scroll to position [4630, 0]
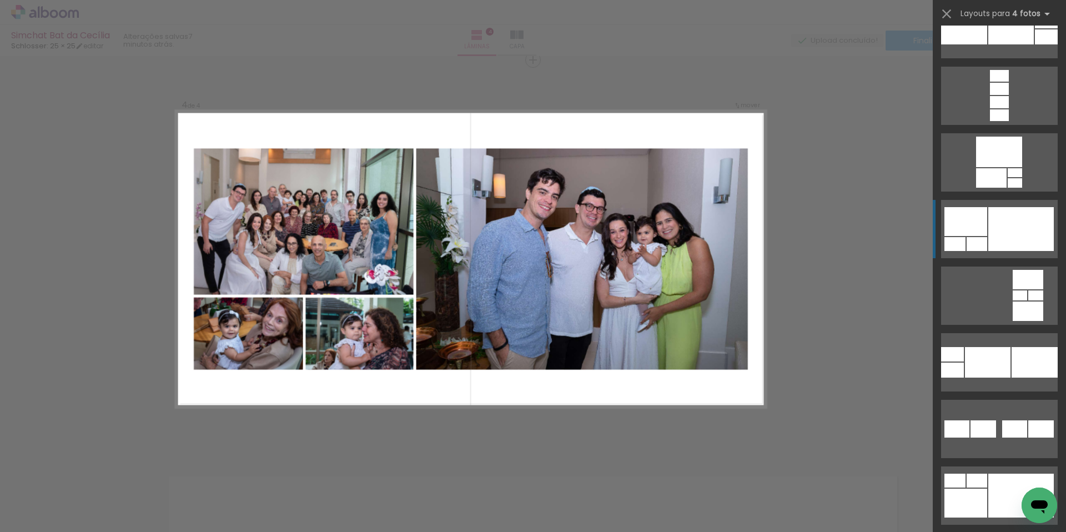
click at [1000, 233] on div at bounding box center [1020, 229] width 65 height 44
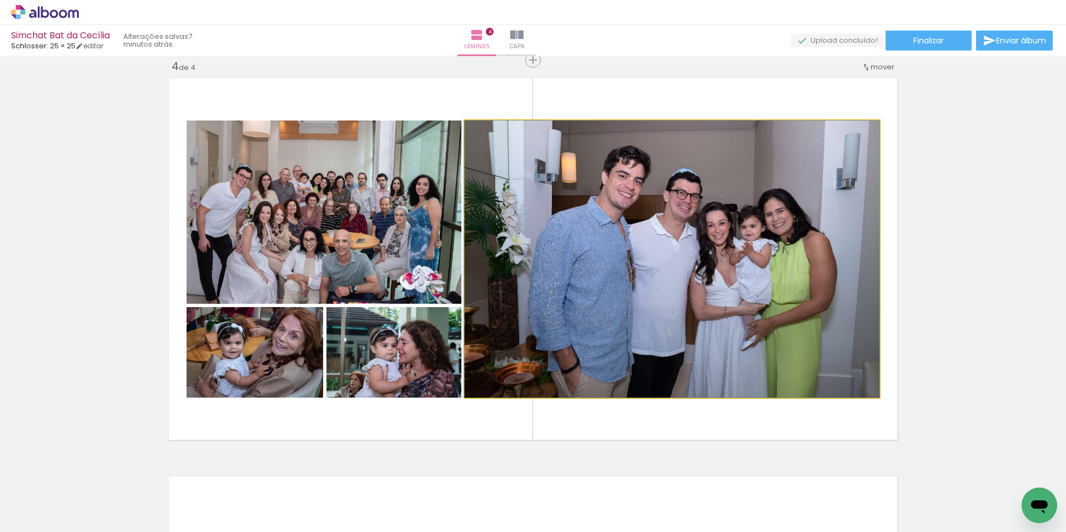
click at [621, 294] on quentale-photo at bounding box center [672, 258] width 415 height 277
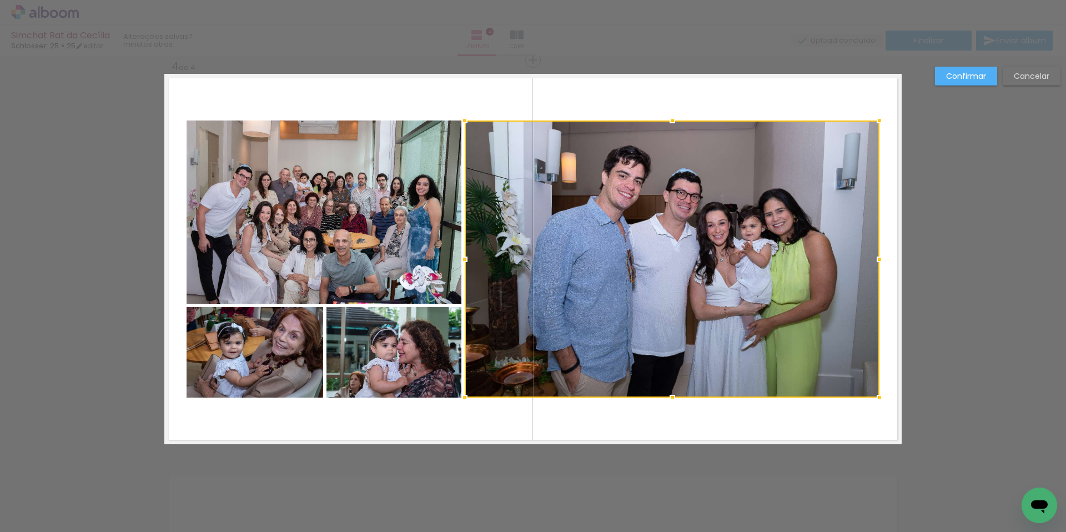
click at [621, 294] on div at bounding box center [672, 258] width 415 height 277
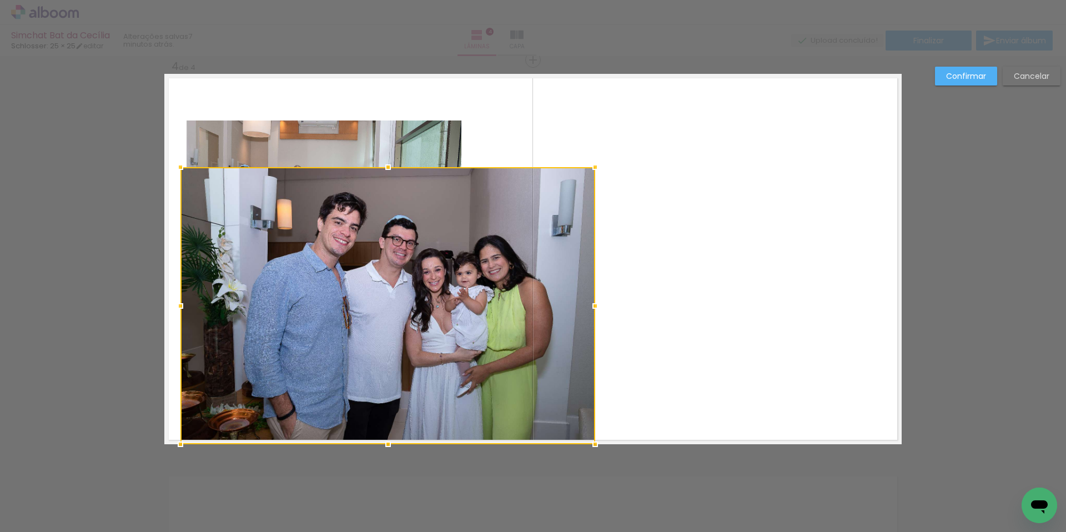
drag, startPoint x: 621, startPoint y: 294, endPoint x: 337, endPoint y: 369, distance: 293.2
click at [335, 372] on div at bounding box center [387, 305] width 415 height 277
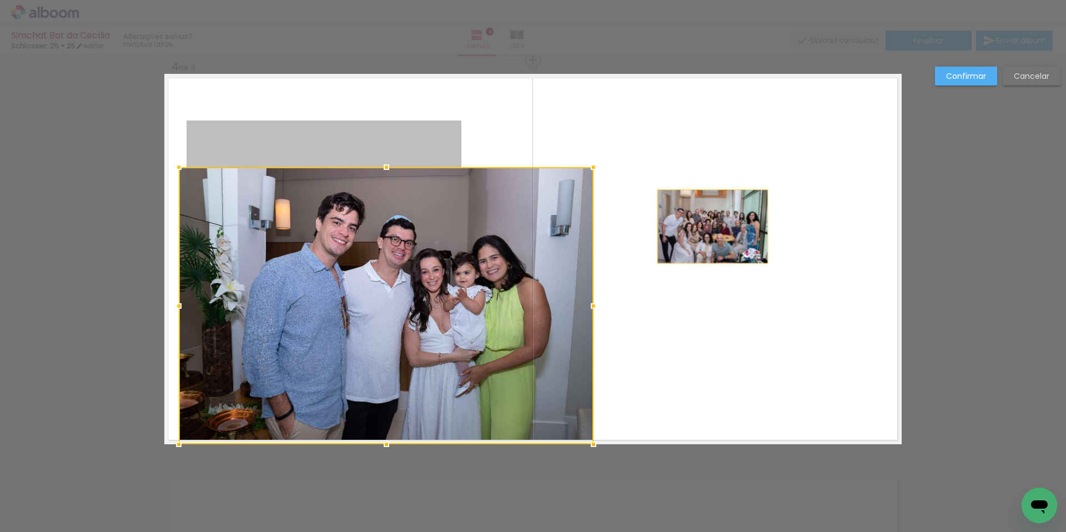
drag, startPoint x: 371, startPoint y: 149, endPoint x: 677, endPoint y: 234, distance: 316.7
click at [709, 228] on quentale-layouter at bounding box center [532, 259] width 737 height 370
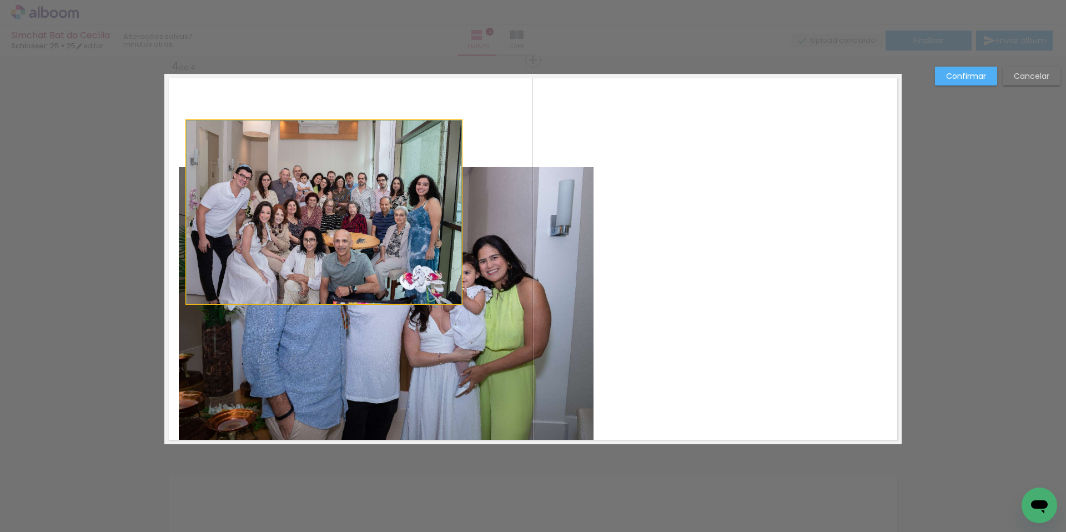
click at [371, 150] on quentale-photo at bounding box center [324, 211] width 275 height 183
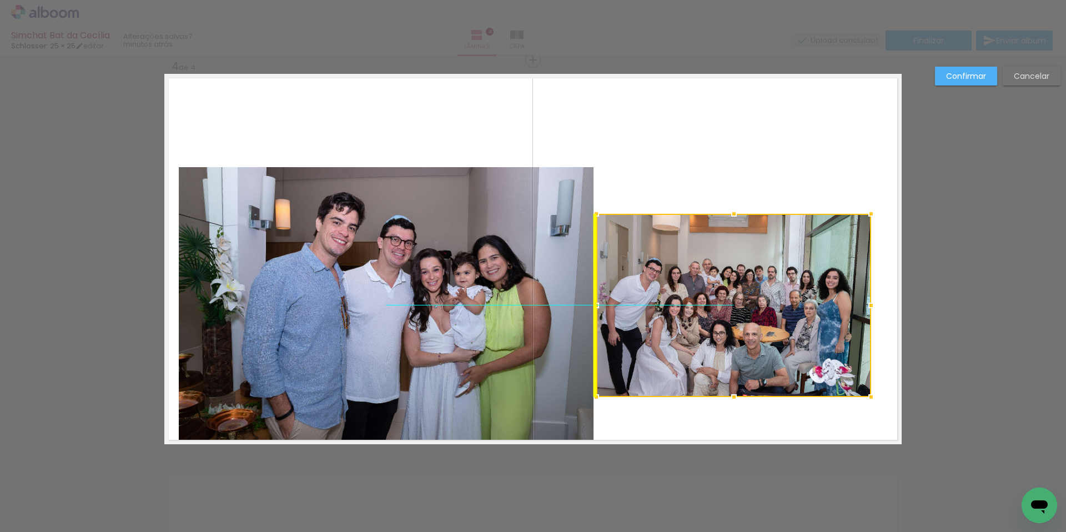
drag, startPoint x: 382, startPoint y: 232, endPoint x: 784, endPoint y: 317, distance: 411.3
click at [803, 318] on div at bounding box center [733, 305] width 275 height 183
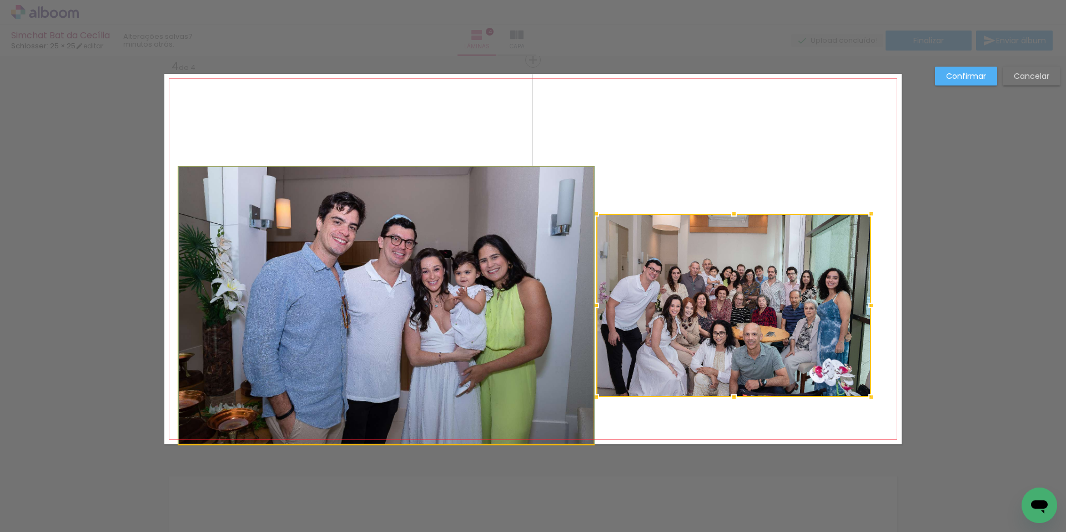
drag, startPoint x: 508, startPoint y: 310, endPoint x: 518, endPoint y: 198, distance: 112.6
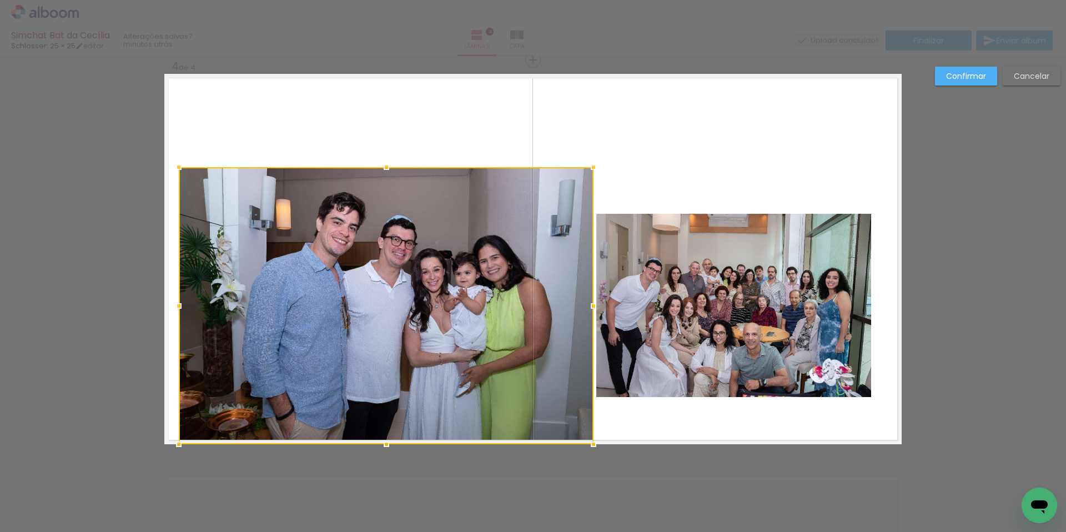
click at [480, 290] on div at bounding box center [386, 305] width 415 height 277
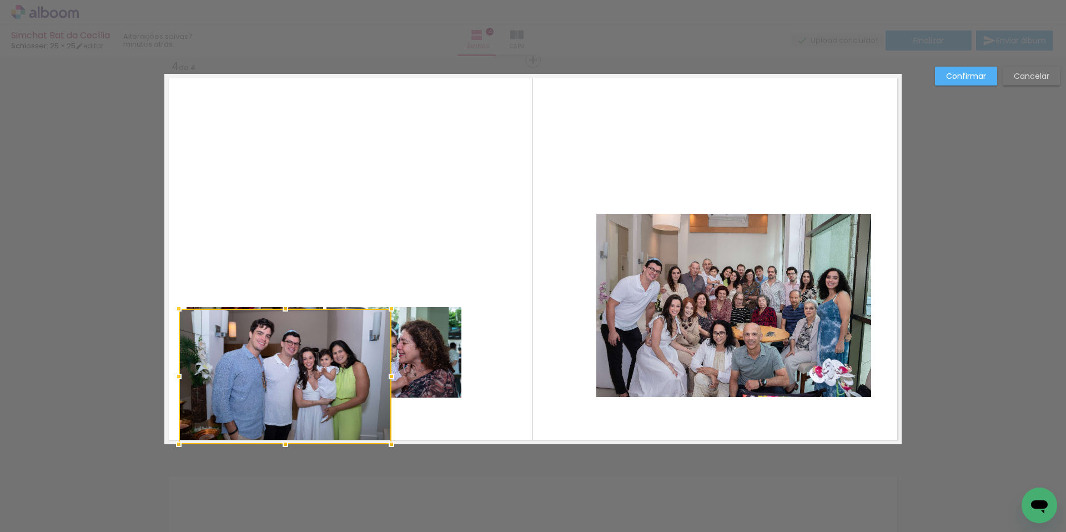
drag, startPoint x: 588, startPoint y: 167, endPoint x: 374, endPoint y: 316, distance: 261.2
click at [374, 316] on div at bounding box center [285, 376] width 213 height 135
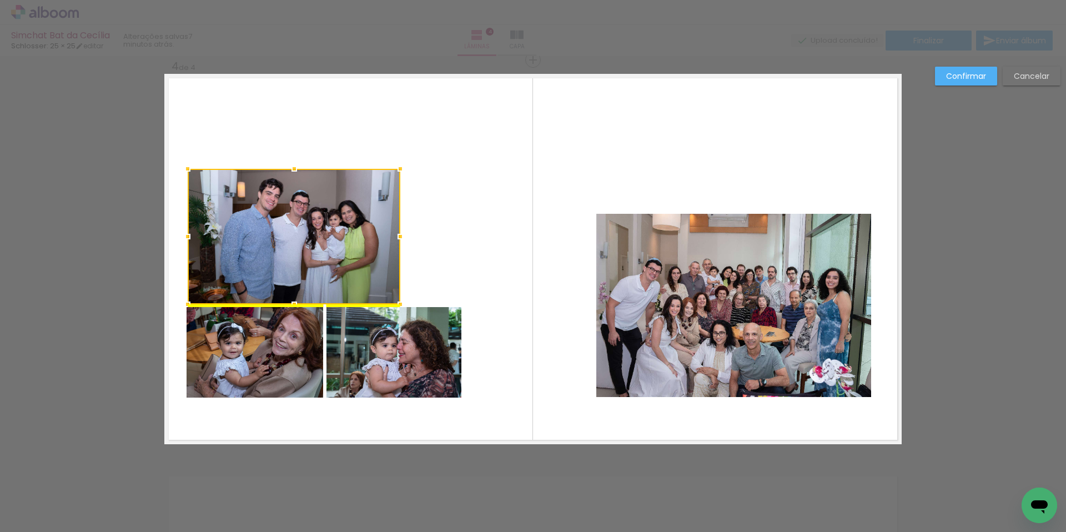
drag, startPoint x: 350, startPoint y: 346, endPoint x: 359, endPoint y: 204, distance: 142.4
click at [359, 204] on div at bounding box center [294, 236] width 213 height 135
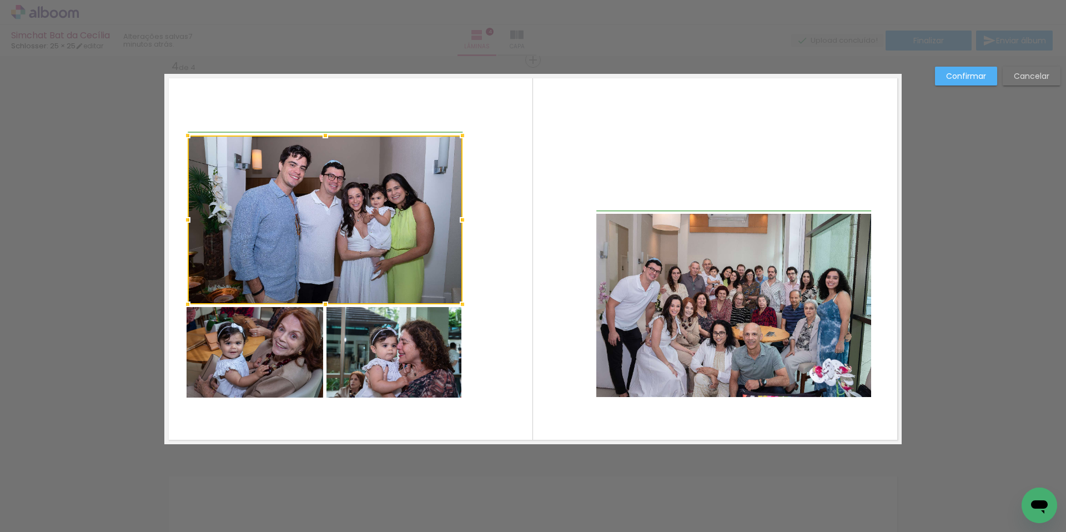
drag, startPoint x: 397, startPoint y: 168, endPoint x: 456, endPoint y: 137, distance: 66.8
click at [456, 137] on div at bounding box center [462, 135] width 22 height 22
click at [504, 202] on quentale-layouter at bounding box center [532, 259] width 737 height 370
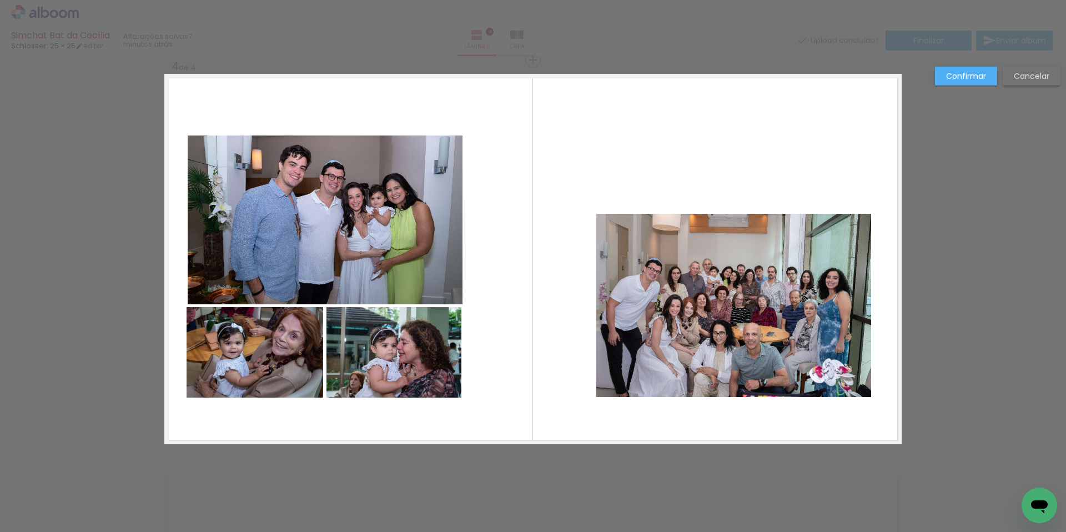
click at [679, 286] on quentale-photo at bounding box center [733, 305] width 275 height 183
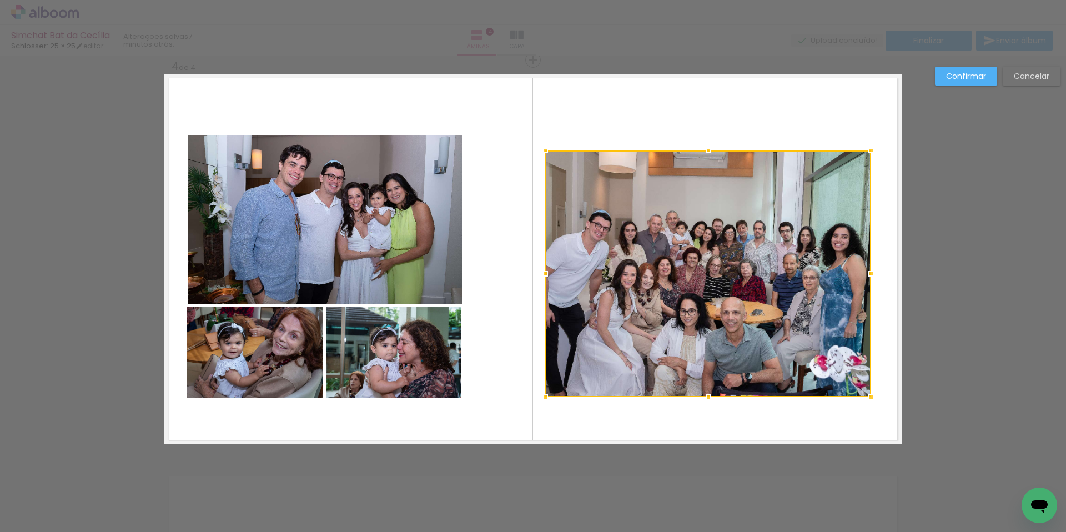
drag, startPoint x: 591, startPoint y: 214, endPoint x: 542, endPoint y: 150, distance: 80.0
click at [542, 150] on div at bounding box center [545, 150] width 22 height 22
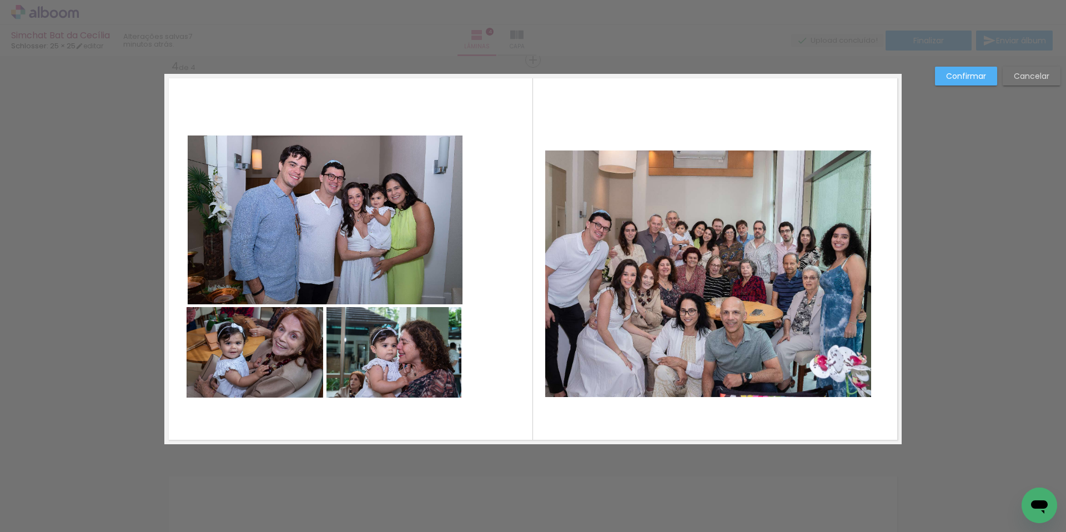
click at [862, 292] on quentale-photo at bounding box center [708, 273] width 326 height 246
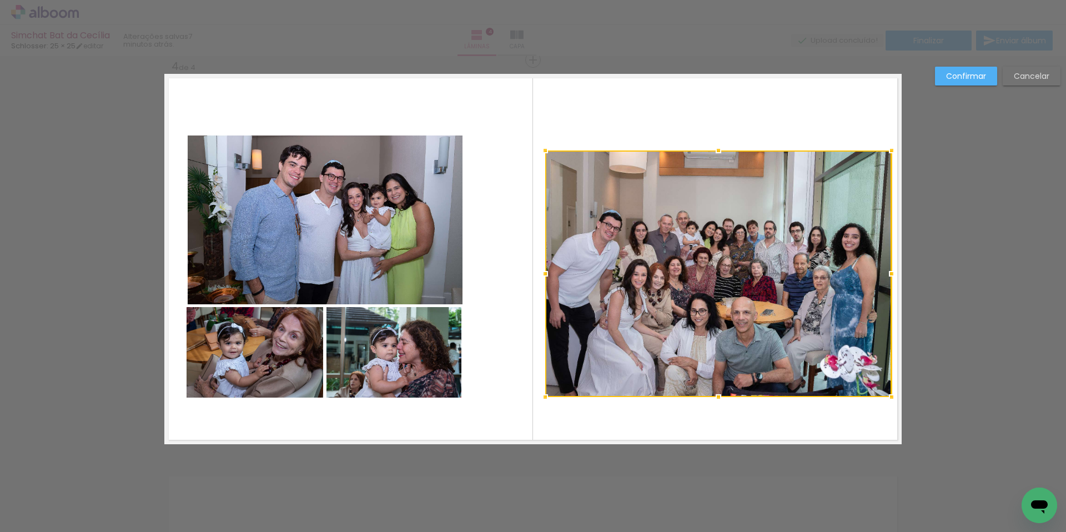
drag, startPoint x: 866, startPoint y: 274, endPoint x: 772, endPoint y: 319, distance: 104.0
click at [886, 274] on div at bounding box center [891, 274] width 22 height 22
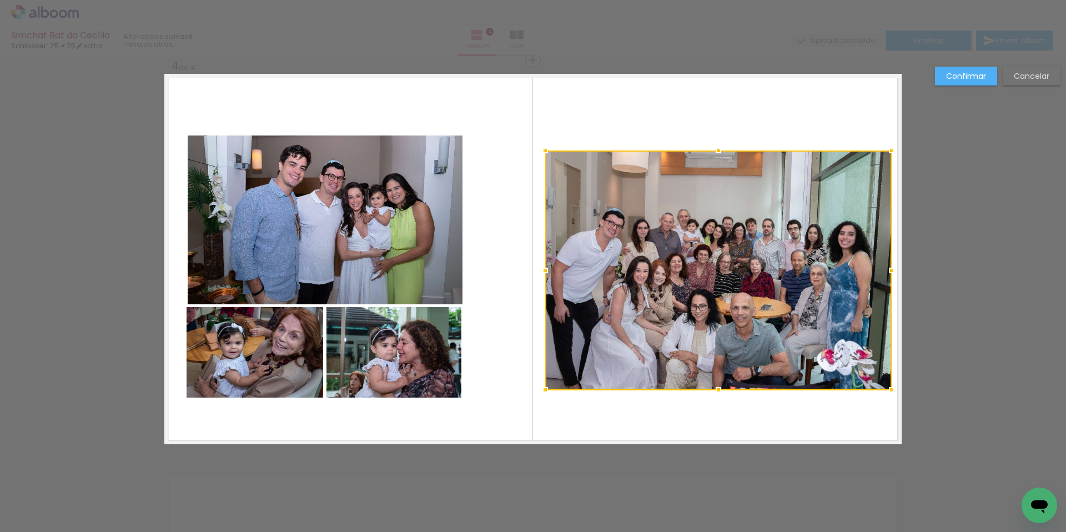
drag, startPoint x: 715, startPoint y: 396, endPoint x: 723, endPoint y: 389, distance: 11.0
click at [723, 389] on div at bounding box center [718, 390] width 22 height 22
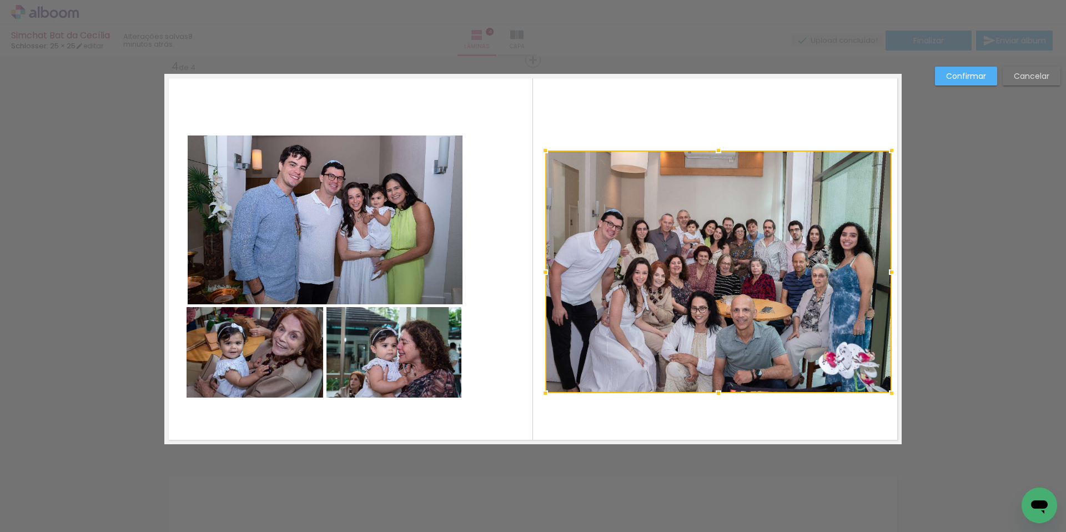
drag, startPoint x: 716, startPoint y: 387, endPoint x: 728, endPoint y: 381, distance: 13.7
click at [715, 391] on div at bounding box center [718, 393] width 22 height 22
click at [802, 407] on quentale-layouter at bounding box center [532, 259] width 737 height 370
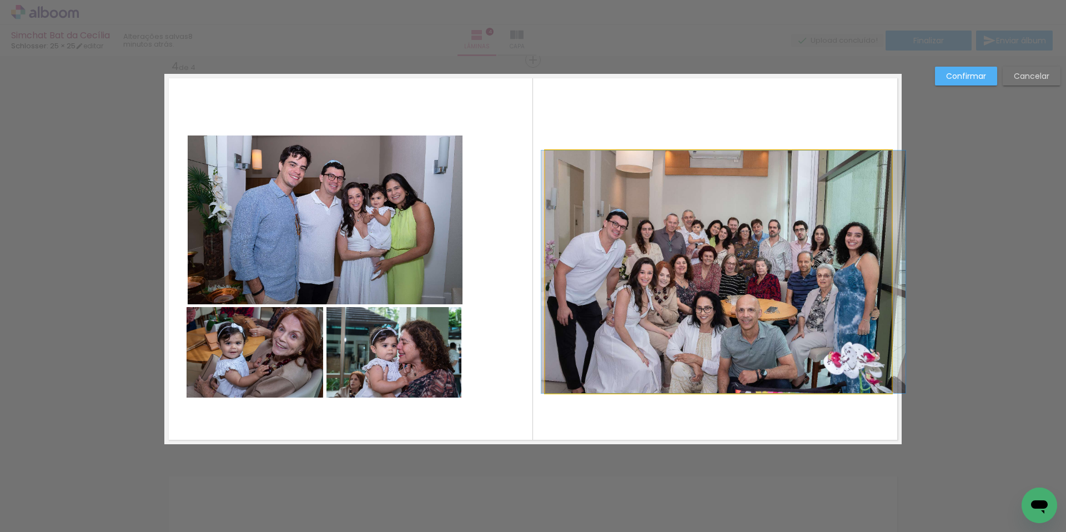
drag, startPoint x: 764, startPoint y: 329, endPoint x: 769, endPoint y: 333, distance: 6.7
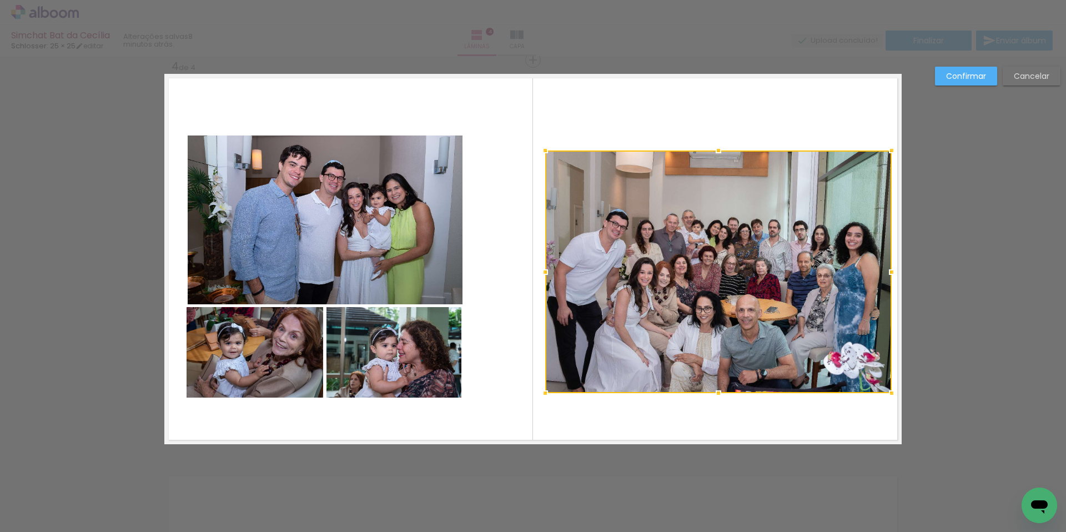
click at [776, 429] on quentale-layouter at bounding box center [532, 259] width 737 height 370
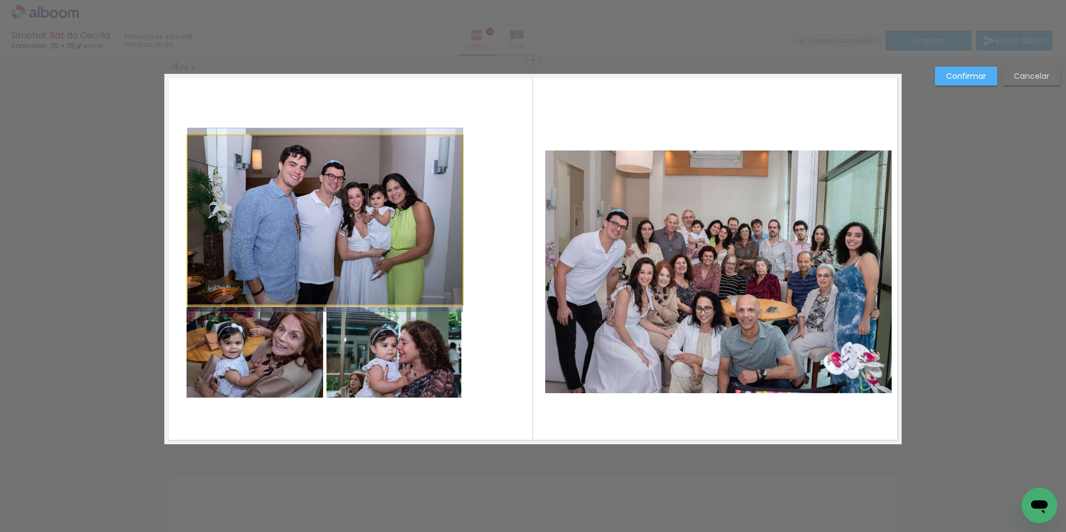
click at [245, 180] on quentale-photo at bounding box center [325, 219] width 275 height 169
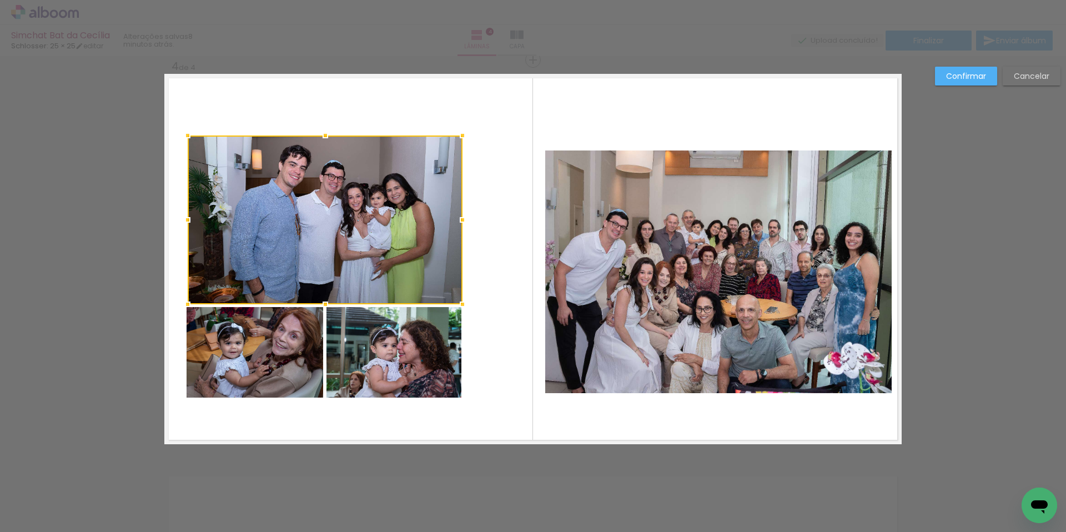
click at [374, 358] on quentale-photo at bounding box center [393, 352] width 135 height 90
click at [267, 362] on div at bounding box center [325, 266] width 275 height 262
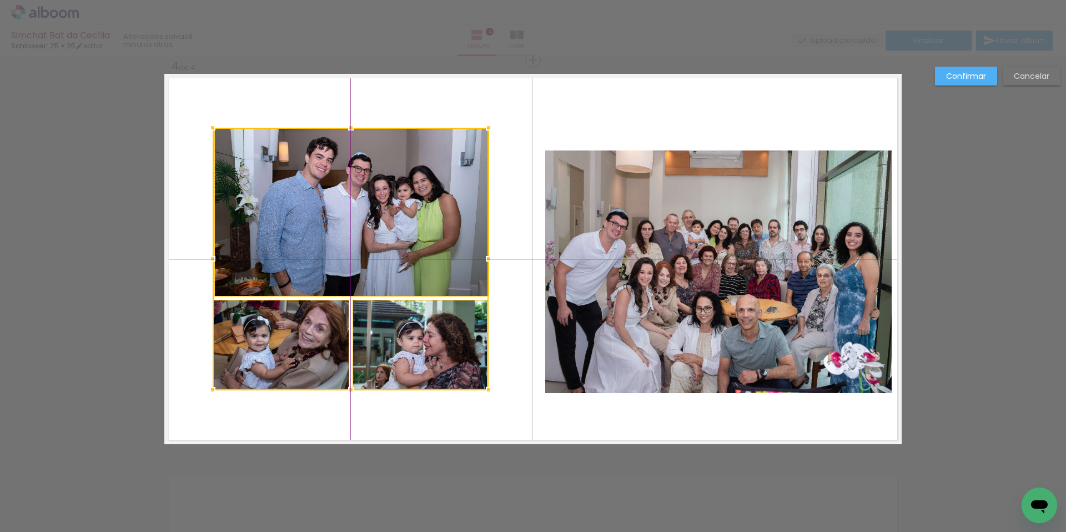
click at [354, 347] on div at bounding box center [351, 259] width 276 height 262
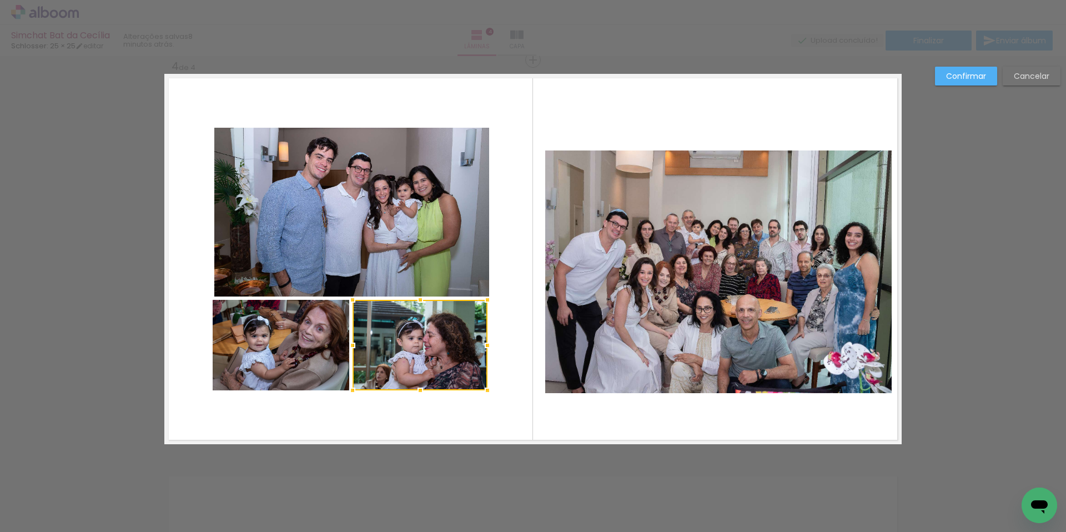
click at [427, 401] on quentale-layouter at bounding box center [532, 259] width 737 height 370
click at [609, 338] on quentale-photo at bounding box center [718, 271] width 346 height 243
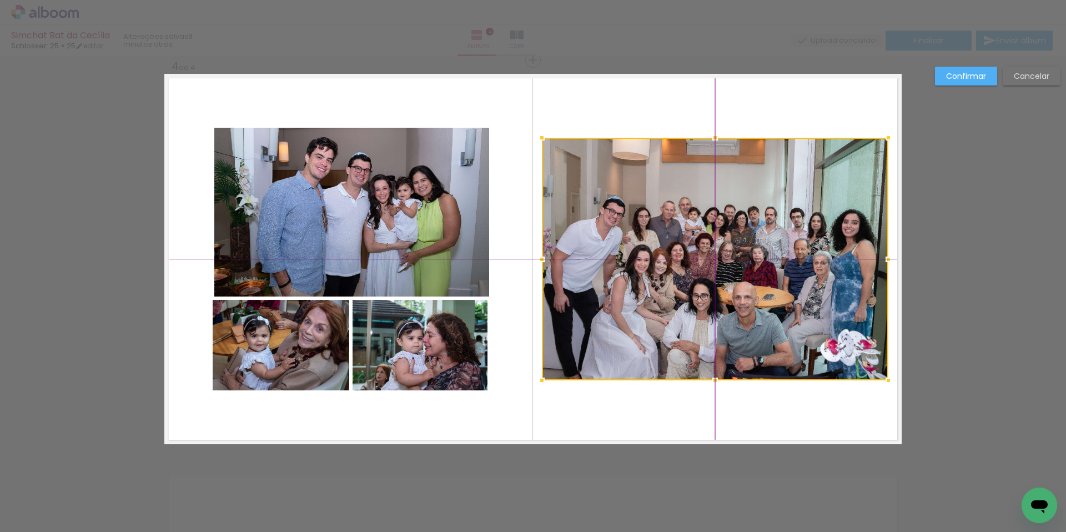
drag, startPoint x: 683, startPoint y: 341, endPoint x: 684, endPoint y: 334, distance: 6.8
click at [684, 334] on div at bounding box center [715, 259] width 346 height 243
click at [683, 409] on quentale-layouter at bounding box center [532, 259] width 737 height 370
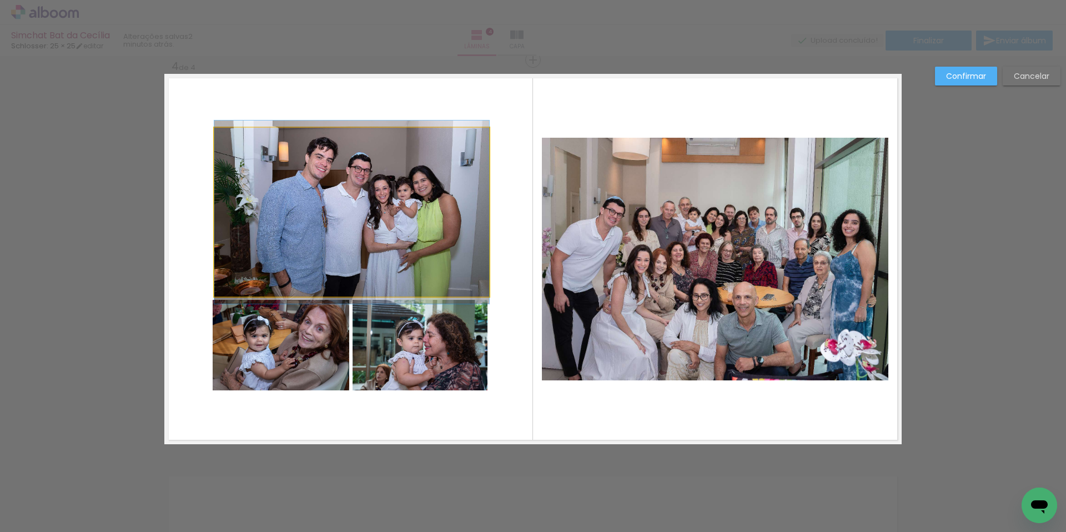
click at [339, 273] on quentale-photo at bounding box center [351, 212] width 275 height 169
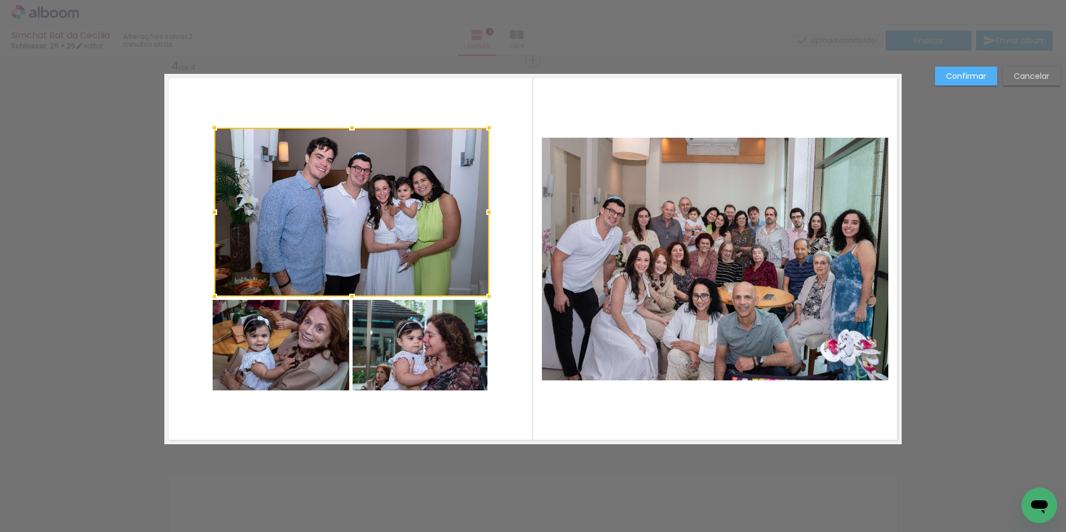
click at [395, 332] on quentale-photo at bounding box center [419, 345] width 135 height 90
click at [285, 345] on div at bounding box center [351, 259] width 275 height 262
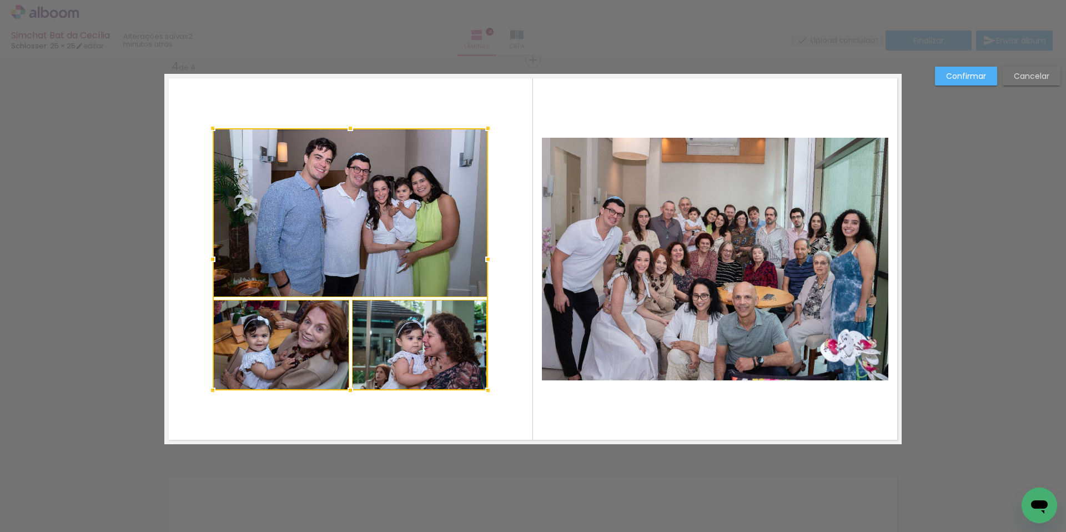
click at [367, 259] on div at bounding box center [350, 259] width 275 height 262
click at [435, 410] on quentale-layouter at bounding box center [532, 259] width 737 height 370
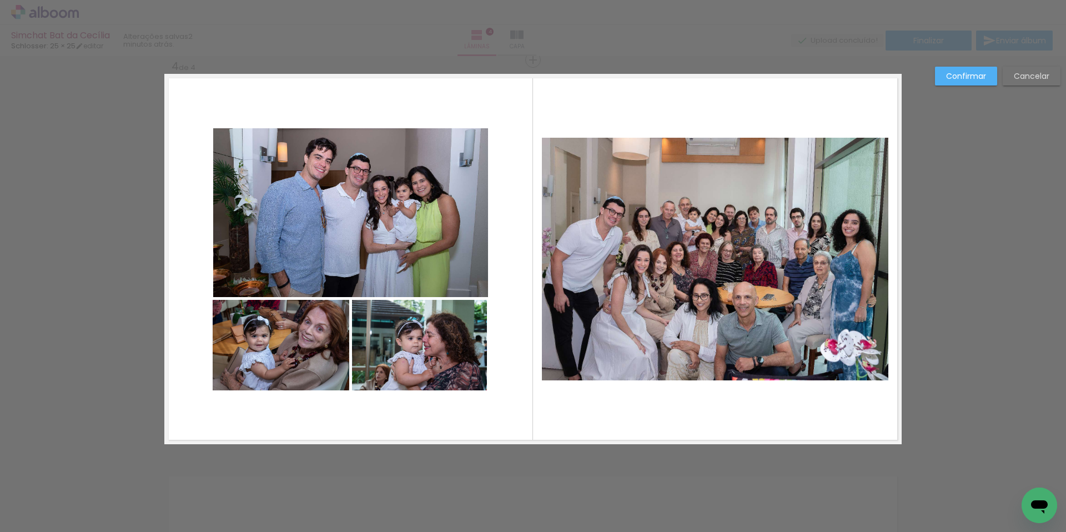
click at [434, 351] on quentale-photo at bounding box center [419, 345] width 135 height 90
click at [429, 355] on div at bounding box center [420, 345] width 135 height 90
click at [516, 387] on quentale-layouter at bounding box center [532, 259] width 737 height 370
click at [433, 363] on quentale-photo at bounding box center [420, 345] width 135 height 90
click at [431, 358] on div at bounding box center [420, 345] width 135 height 90
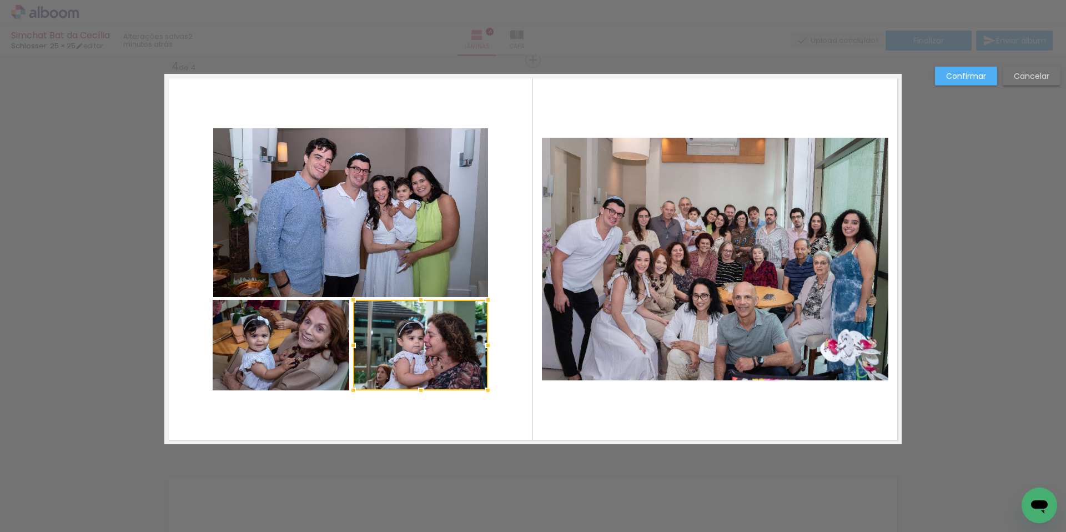
click at [473, 411] on quentale-layouter at bounding box center [532, 259] width 737 height 370
click at [440, 360] on quentale-photo at bounding box center [420, 345] width 135 height 90
click at [440, 360] on div at bounding box center [420, 345] width 135 height 90
click at [458, 395] on quentale-layouter at bounding box center [532, 259] width 737 height 370
drag, startPoint x: 451, startPoint y: 362, endPoint x: 441, endPoint y: 361, distance: 10.0
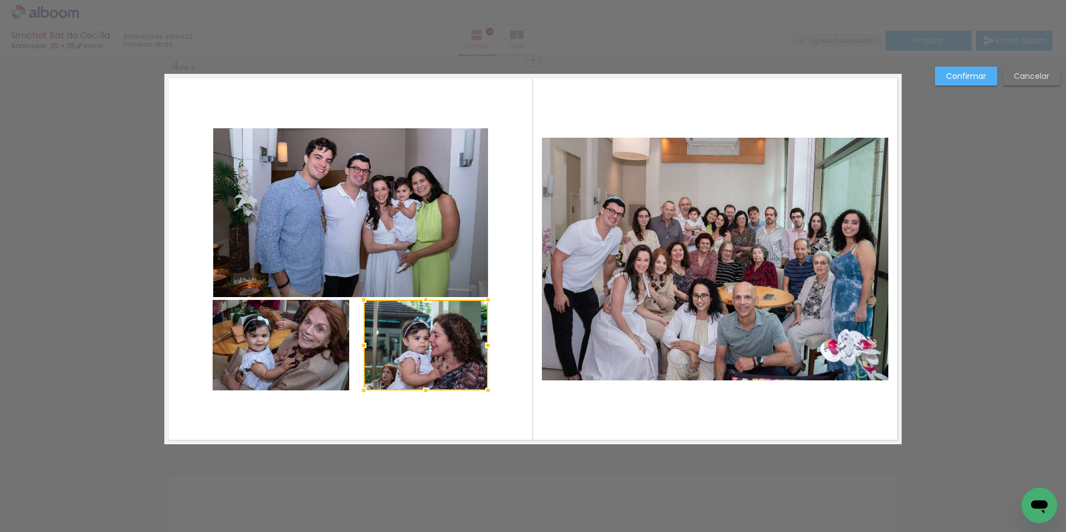
drag, startPoint x: 350, startPoint y: 346, endPoint x: 360, endPoint y: 349, distance: 10.4
click at [360, 349] on div at bounding box center [363, 345] width 22 height 22
click at [478, 430] on quentale-layouter at bounding box center [532, 259] width 737 height 370
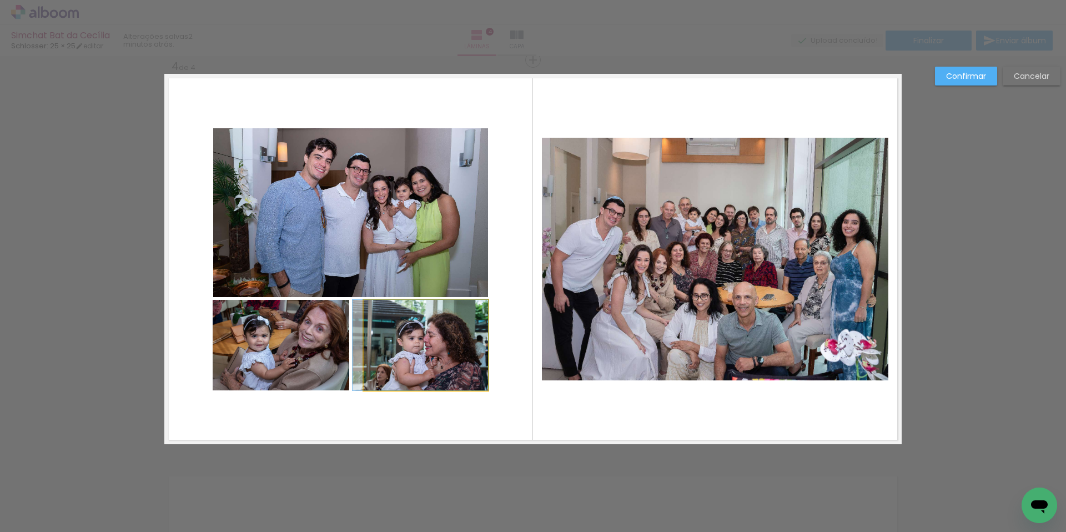
drag, startPoint x: 453, startPoint y: 367, endPoint x: 445, endPoint y: 367, distance: 8.3
click at [480, 405] on quentale-layouter at bounding box center [532, 259] width 737 height 370
click at [397, 356] on quentale-photo at bounding box center [426, 345] width 124 height 90
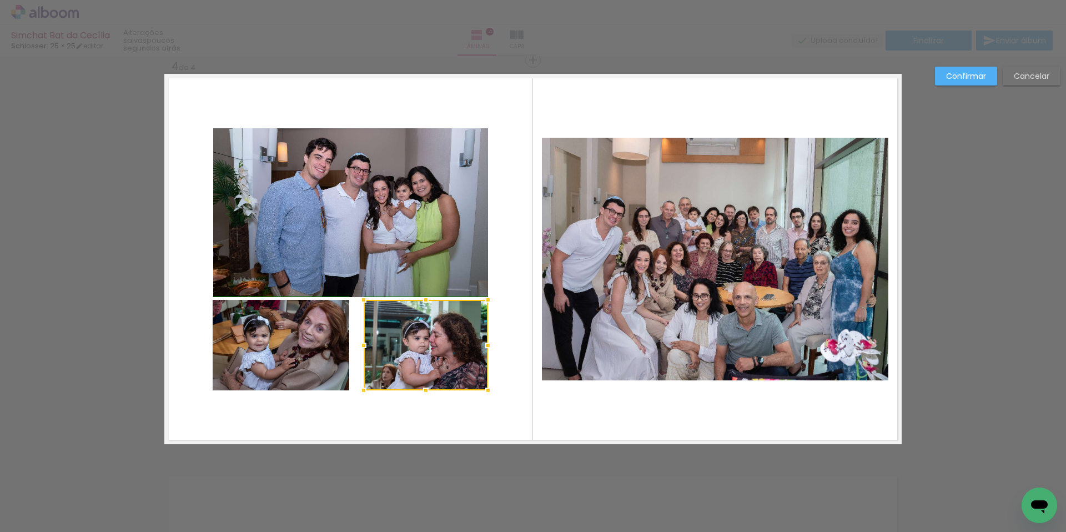
drag, startPoint x: 360, startPoint y: 347, endPoint x: 349, endPoint y: 347, distance: 11.1
click at [352, 347] on div at bounding box center [363, 345] width 22 height 22
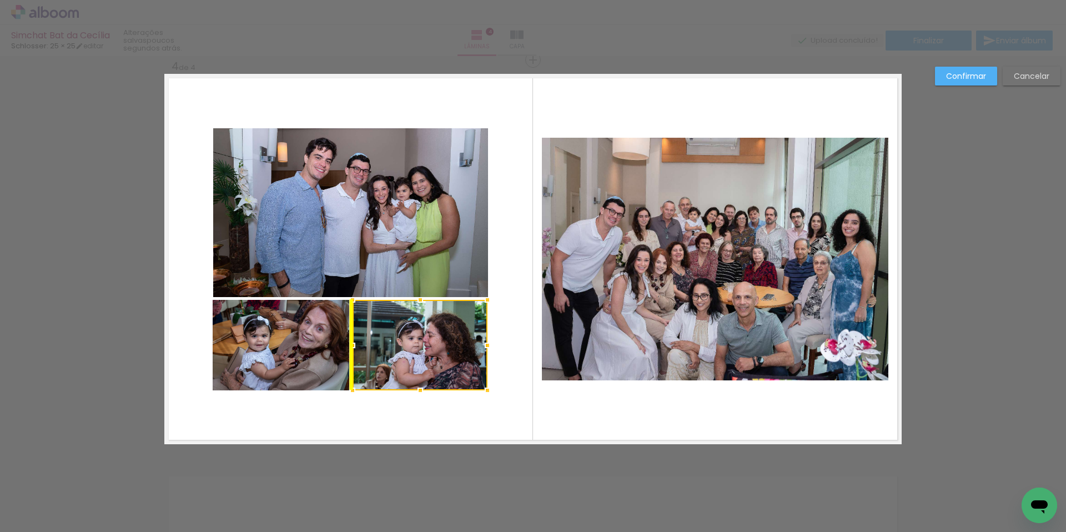
drag, startPoint x: 399, startPoint y: 371, endPoint x: 428, endPoint y: 362, distance: 30.2
click at [428, 362] on div at bounding box center [419, 345] width 135 height 90
click at [488, 411] on quentale-layouter at bounding box center [532, 259] width 737 height 370
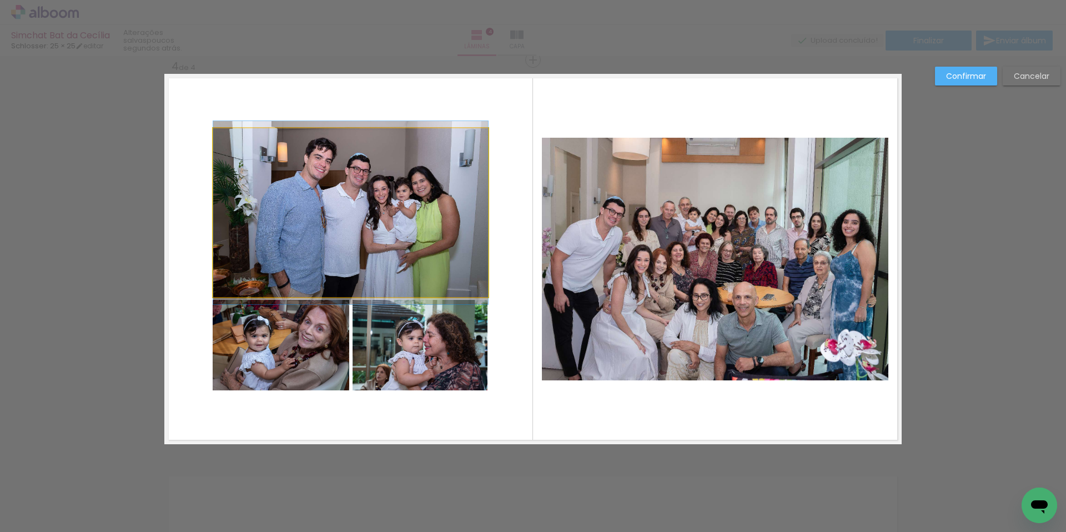
click at [439, 230] on quentale-photo at bounding box center [350, 212] width 275 height 169
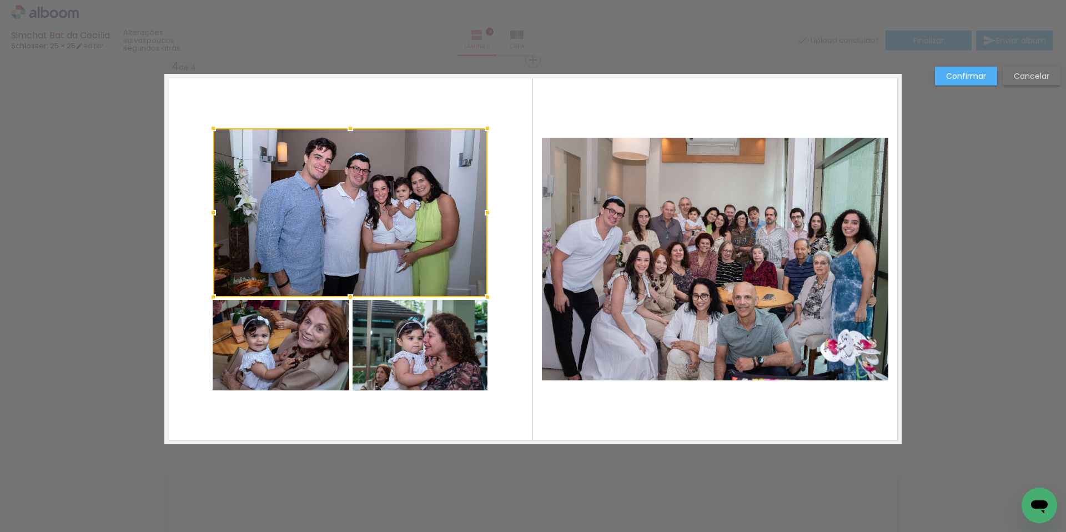
drag, startPoint x: 485, startPoint y: 211, endPoint x: 508, endPoint y: 219, distance: 24.4
click at [482, 211] on div at bounding box center [487, 212] width 22 height 22
click at [508, 231] on quentale-layouter at bounding box center [532, 259] width 737 height 370
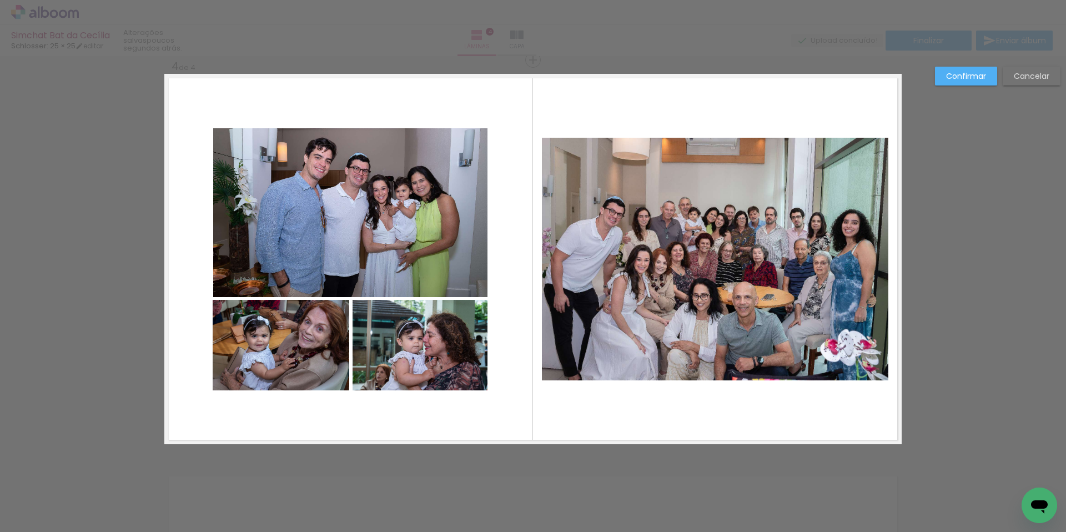
click at [445, 240] on quentale-photo at bounding box center [350, 212] width 274 height 169
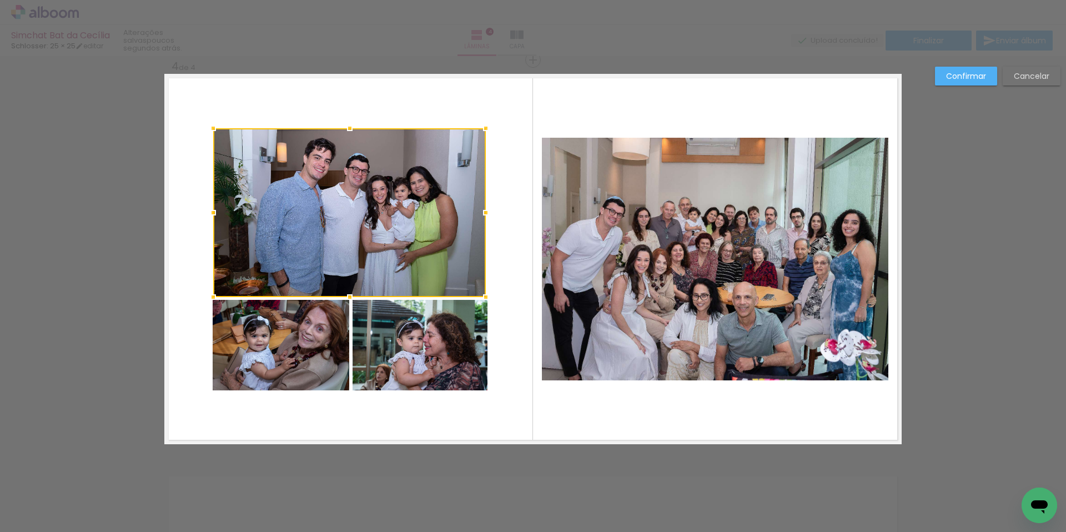
click at [482, 213] on div at bounding box center [486, 212] width 22 height 22
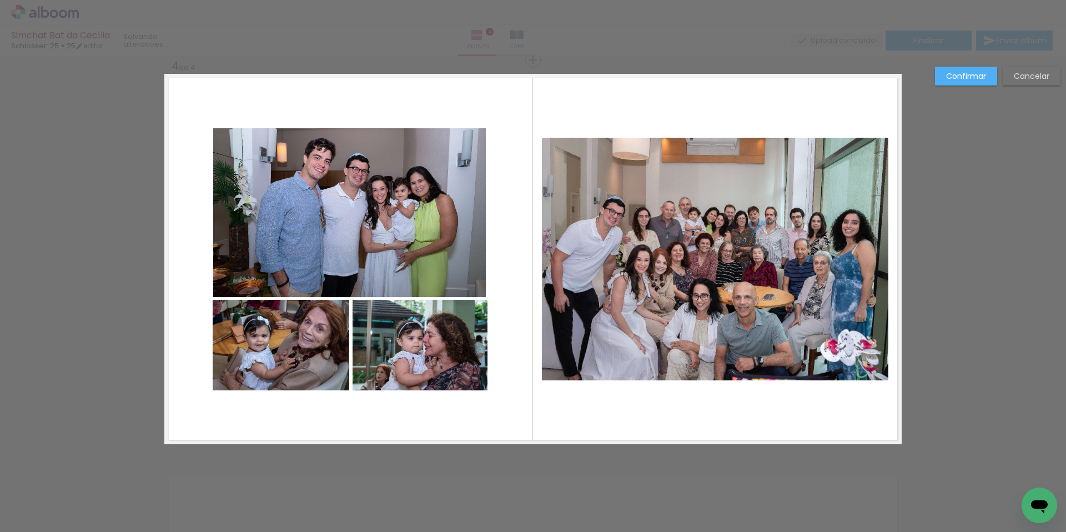
click at [507, 234] on quentale-layouter at bounding box center [532, 259] width 737 height 370
click at [435, 242] on quentale-photo at bounding box center [349, 212] width 273 height 169
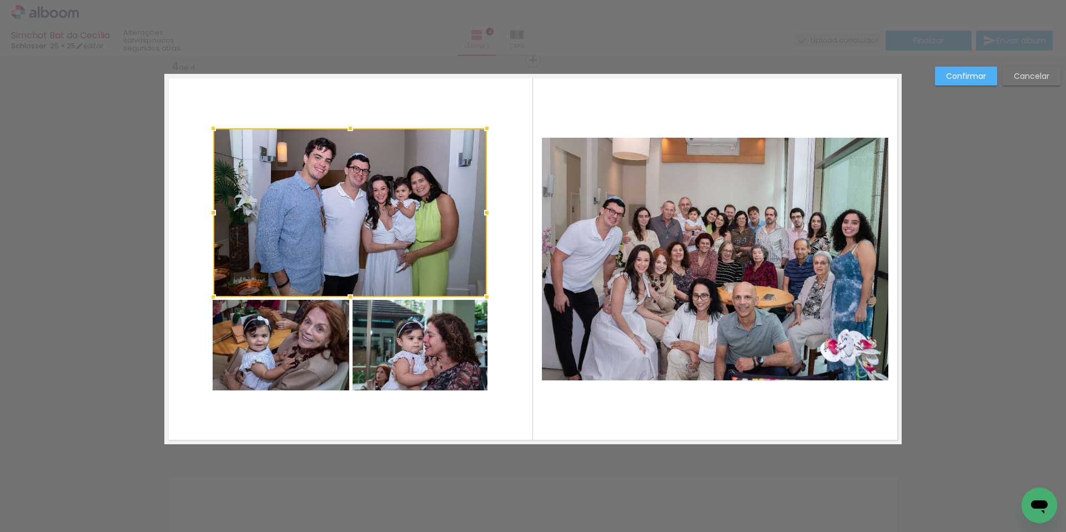
click at [483, 211] on div at bounding box center [487, 212] width 22 height 22
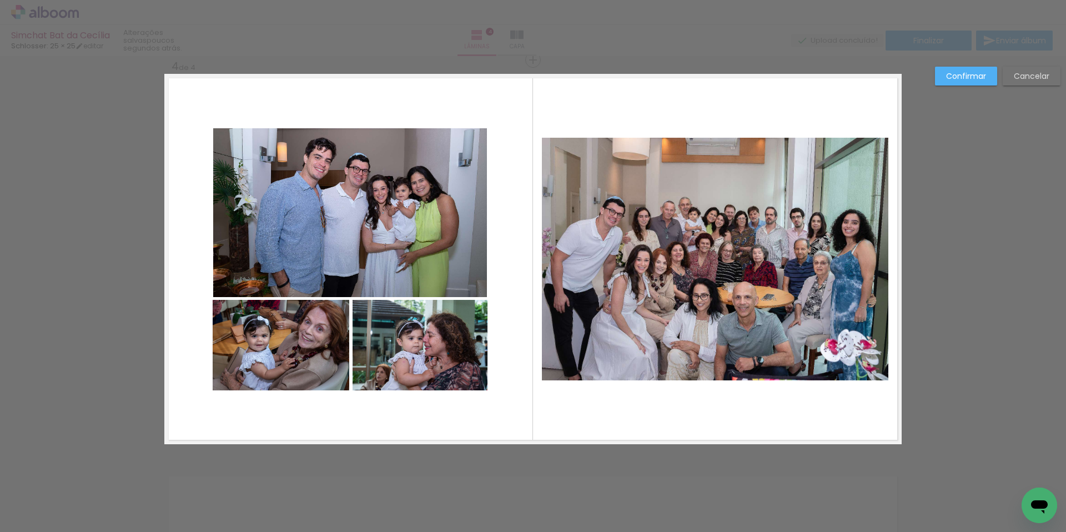
click at [501, 231] on quentale-layouter at bounding box center [532, 259] width 737 height 370
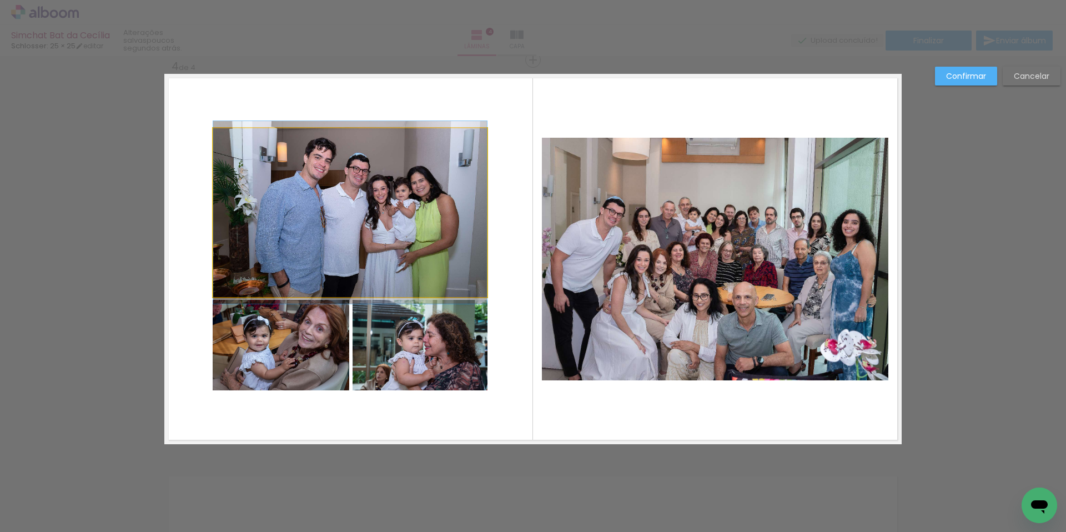
click at [380, 239] on quentale-photo at bounding box center [350, 212] width 274 height 169
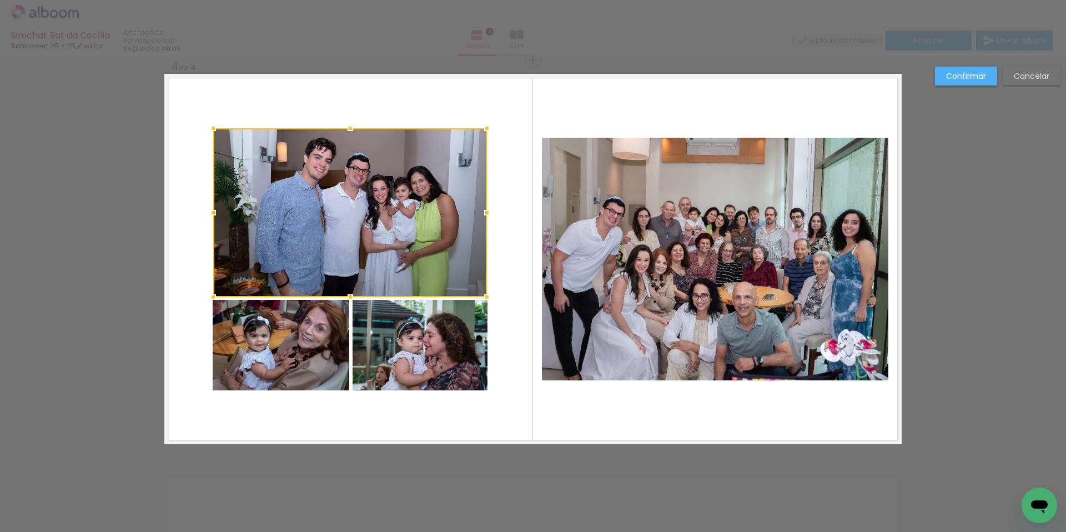
click at [309, 355] on quentale-photo at bounding box center [281, 345] width 137 height 90
click at [389, 367] on div at bounding box center [350, 259] width 274 height 262
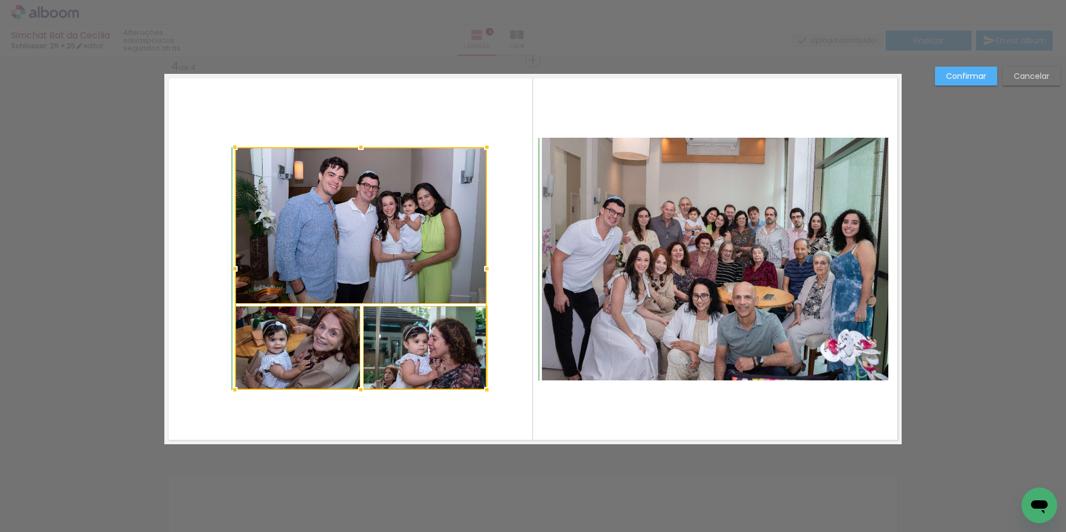
drag, startPoint x: 210, startPoint y: 129, endPoint x: 232, endPoint y: 148, distance: 29.5
click at [232, 148] on div at bounding box center [235, 147] width 22 height 22
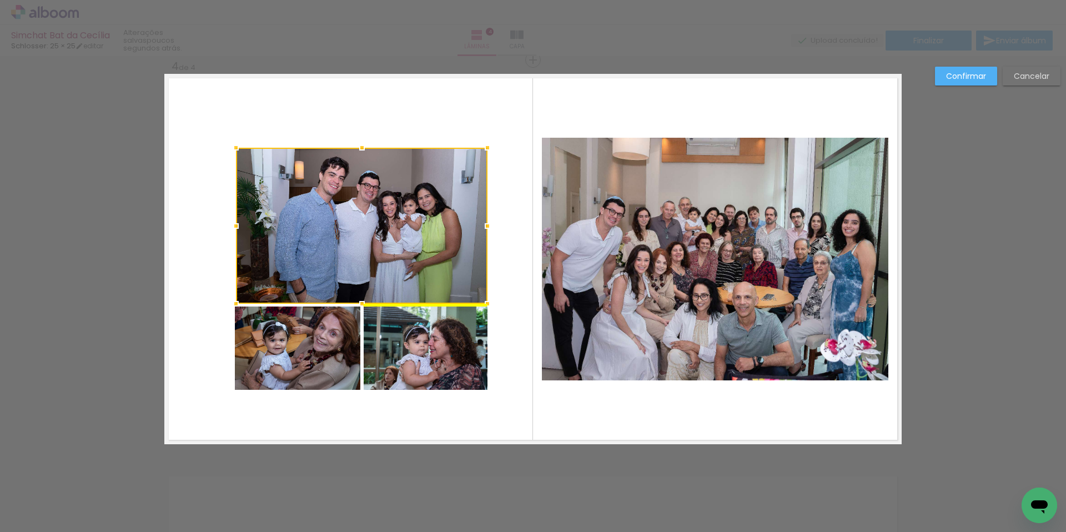
drag, startPoint x: 461, startPoint y: 279, endPoint x: 462, endPoint y: 273, distance: 6.1
click at [462, 273] on div at bounding box center [361, 226] width 251 height 156
click at [443, 321] on quentale-photo at bounding box center [426, 348] width 124 height 84
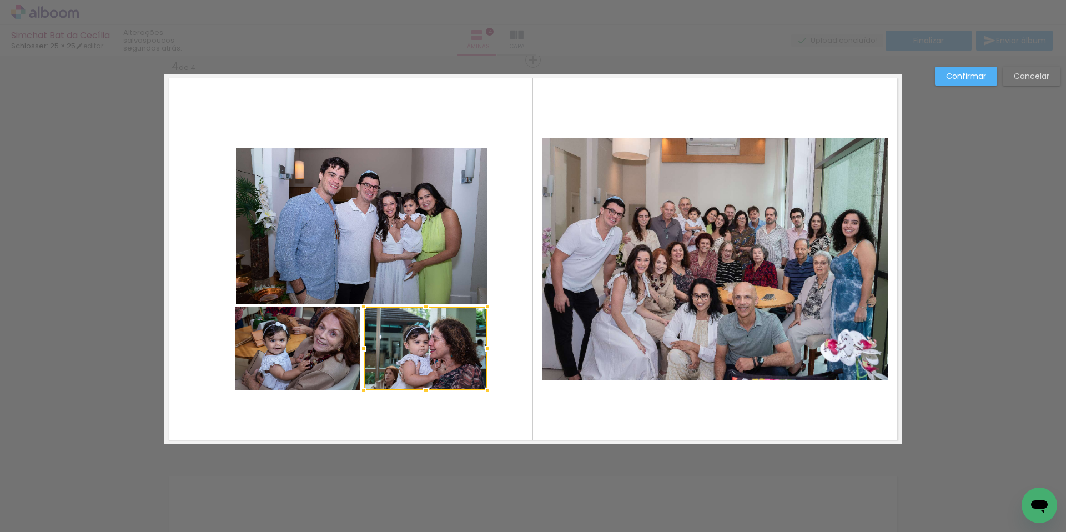
click at [310, 327] on quentale-photo at bounding box center [297, 348] width 125 height 84
click at [341, 267] on quentale-photo at bounding box center [361, 226] width 251 height 156
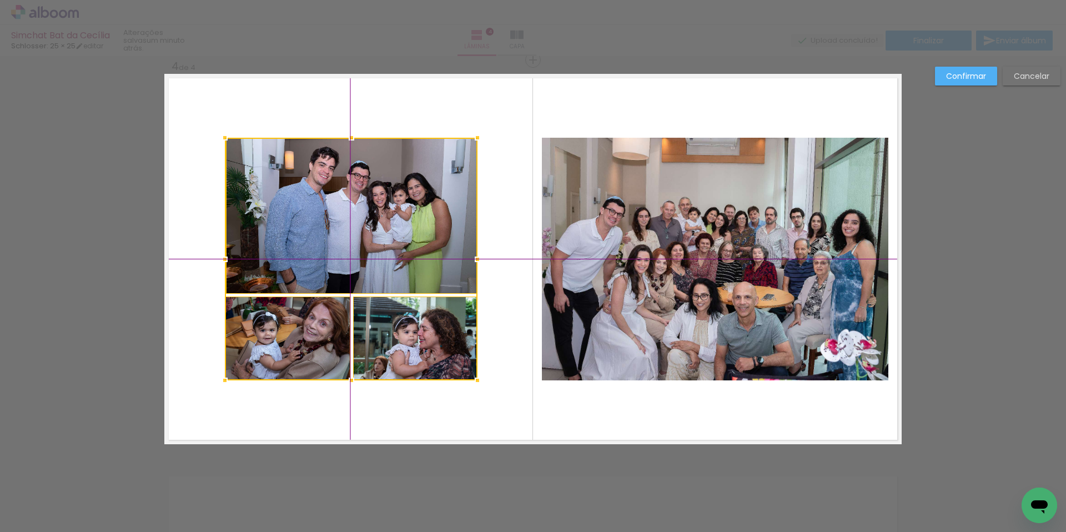
drag, startPoint x: 362, startPoint y: 267, endPoint x: 366, endPoint y: 263, distance: 5.9
click at [366, 263] on div at bounding box center [351, 259] width 253 height 243
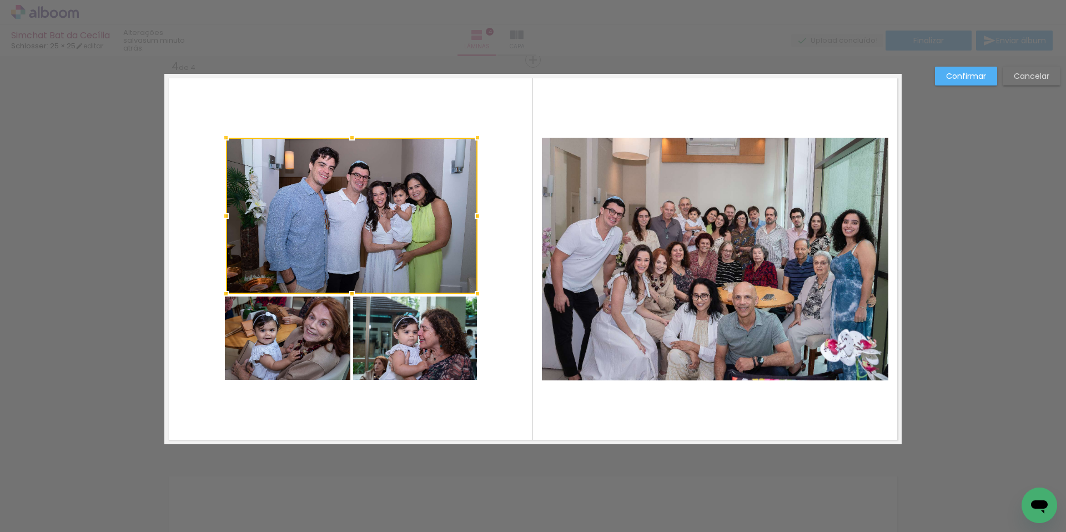
click at [614, 409] on quentale-layouter at bounding box center [532, 259] width 737 height 370
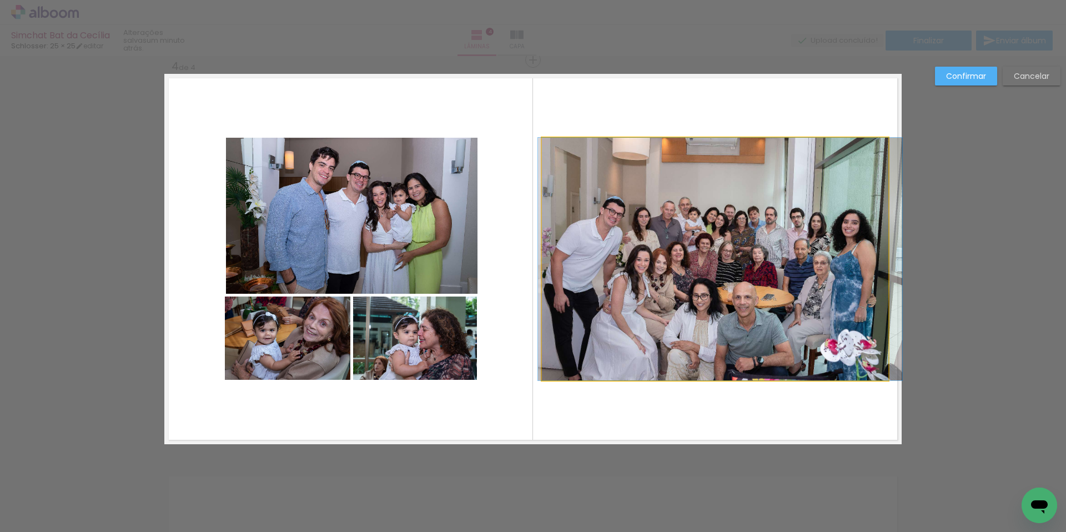
click at [626, 348] on quentale-photo at bounding box center [715, 259] width 346 height 243
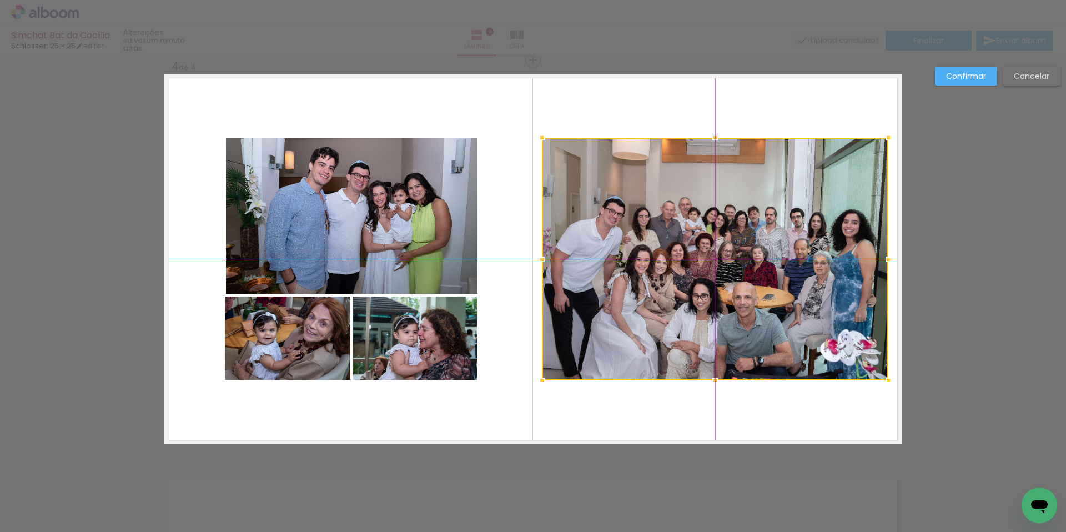
click at [648, 349] on div at bounding box center [715, 259] width 346 height 243
click at [601, 413] on quentale-layouter at bounding box center [532, 259] width 737 height 370
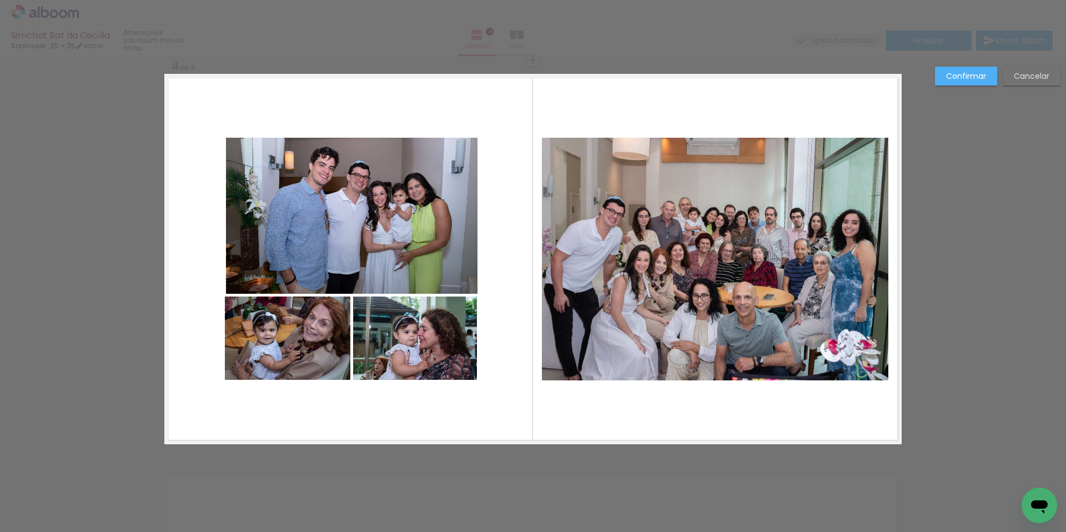
click at [593, 366] on quentale-photo at bounding box center [715, 259] width 346 height 243
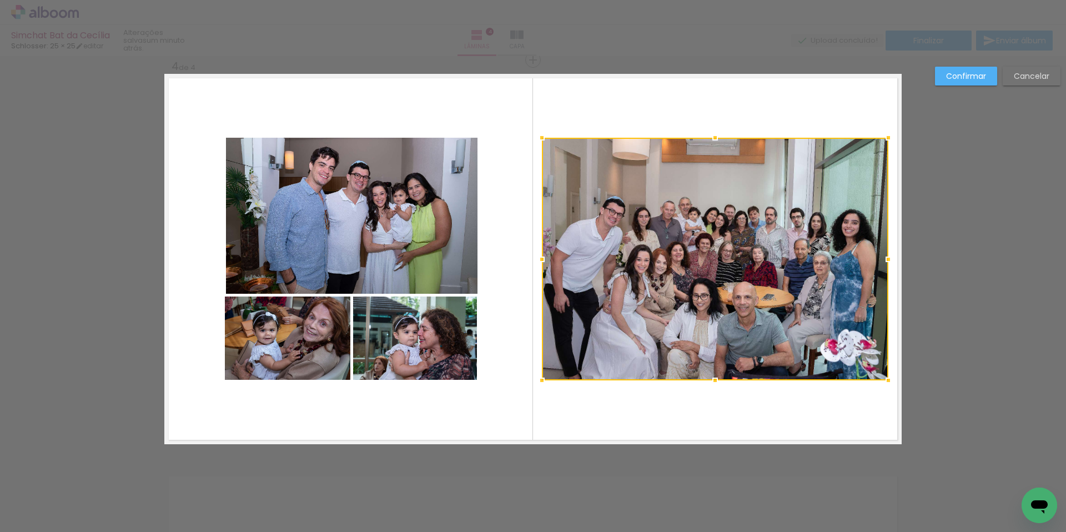
click at [712, 377] on div at bounding box center [715, 380] width 22 height 22
click at [693, 409] on quentale-layouter at bounding box center [532, 259] width 737 height 370
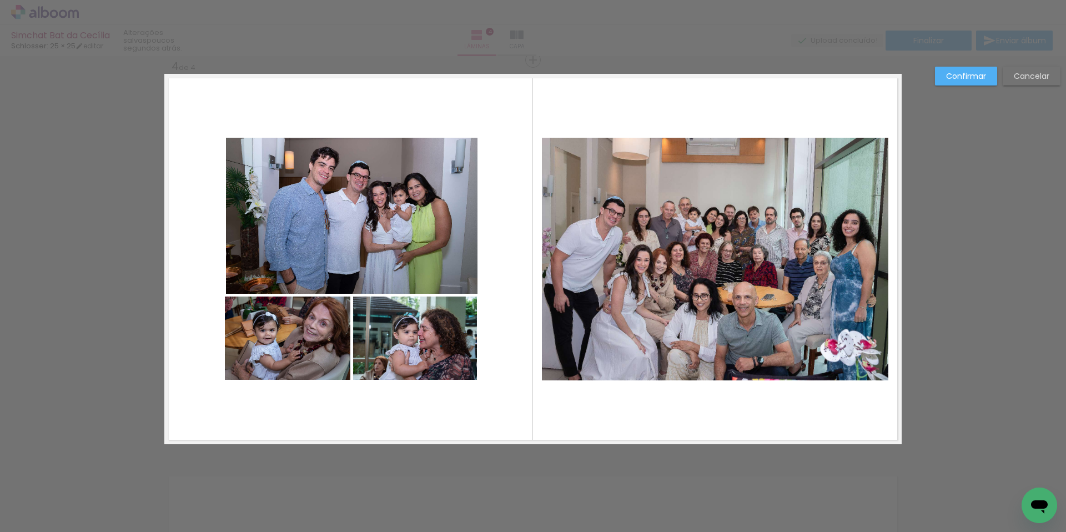
click at [0, 0] on slot "Confirmar" at bounding box center [0, 0] width 0 height 0
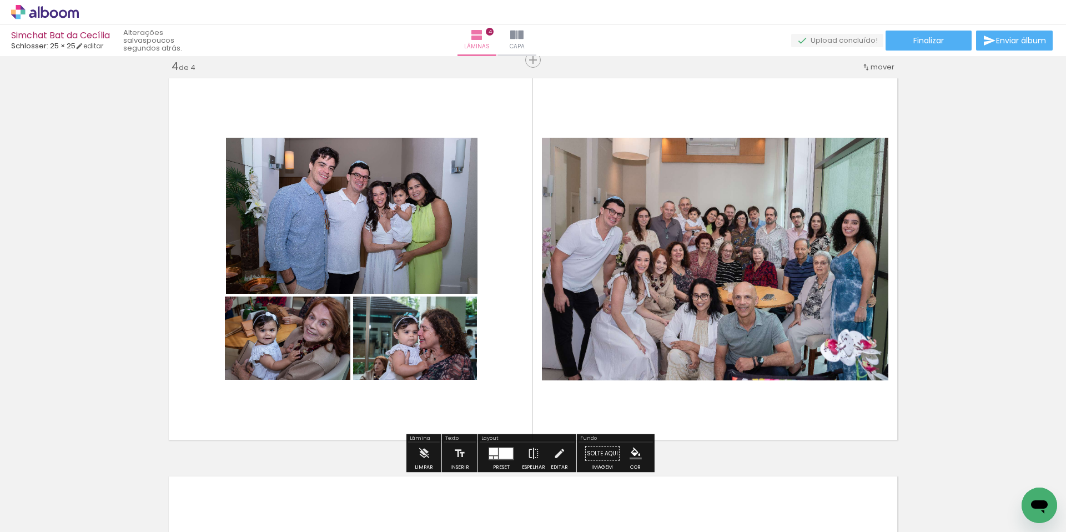
click at [493, 452] on div at bounding box center [493, 450] width 9 height 7
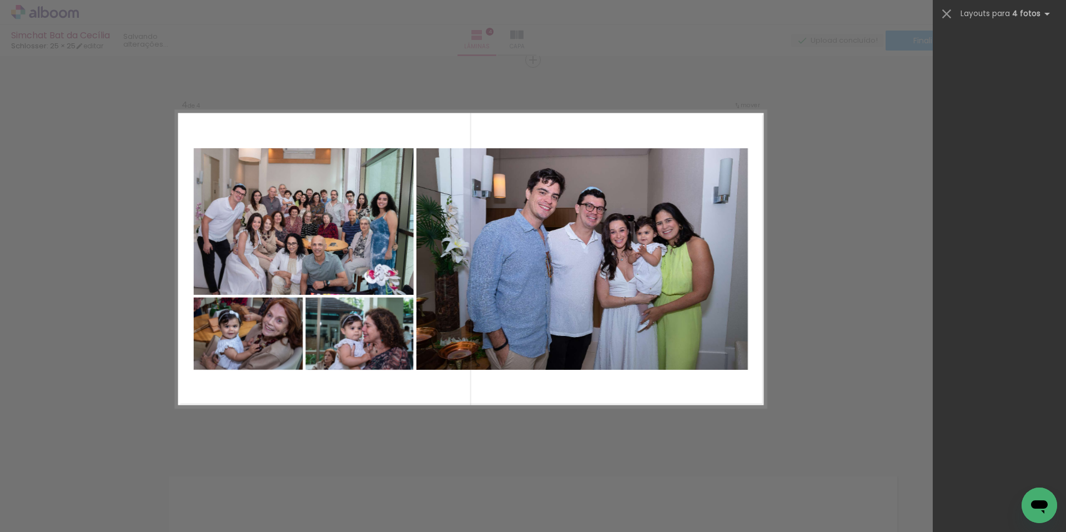
scroll to position [4796, 0]
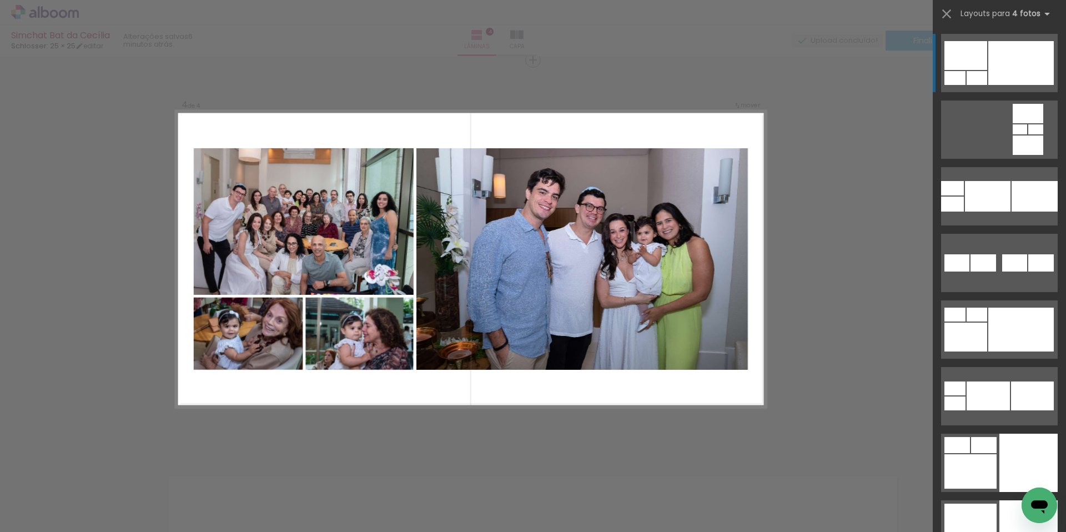
click at [571, 257] on quentale-photo at bounding box center [582, 258] width 332 height 221
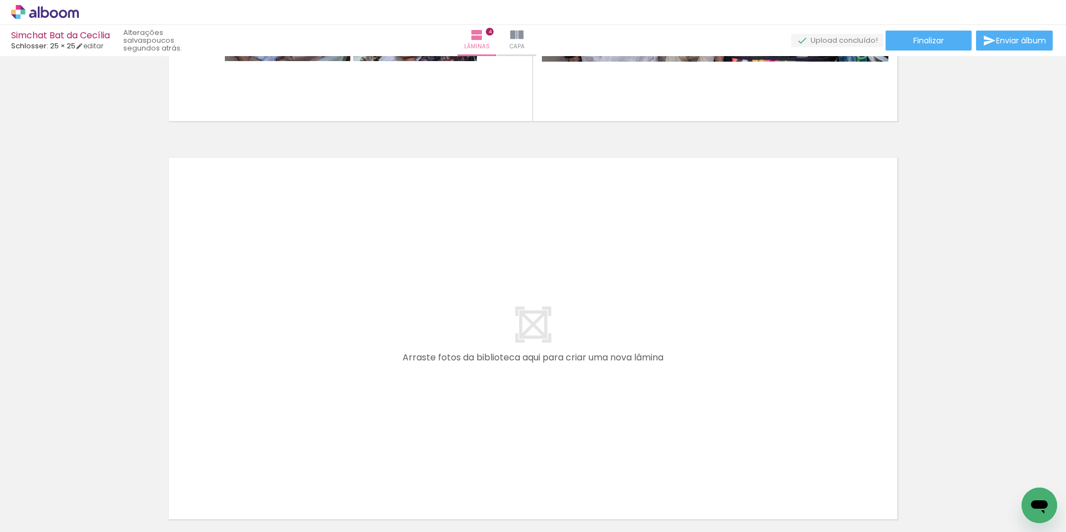
scroll to position [1543, 0]
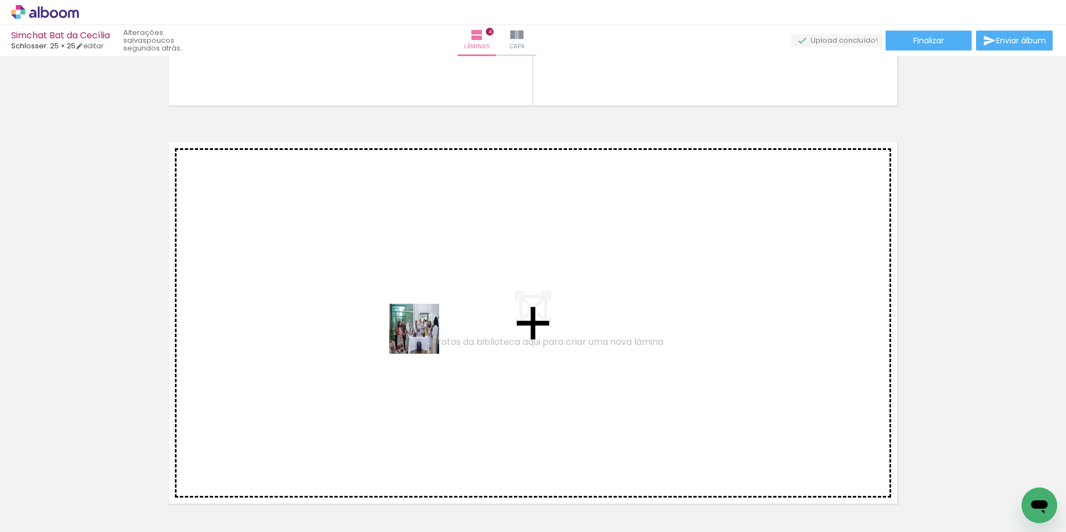
drag, startPoint x: 488, startPoint y: 496, endPoint x: 421, endPoint y: 335, distance: 175.1
click at [421, 335] on quentale-workspace at bounding box center [533, 266] width 1066 height 532
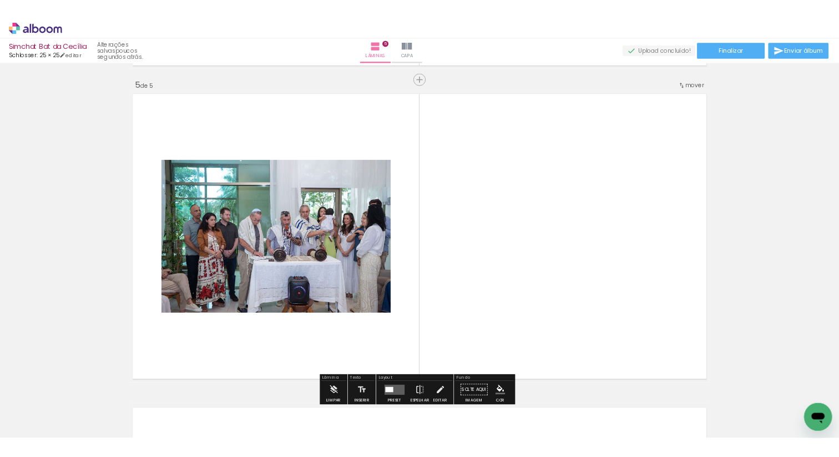
scroll to position [1606, 0]
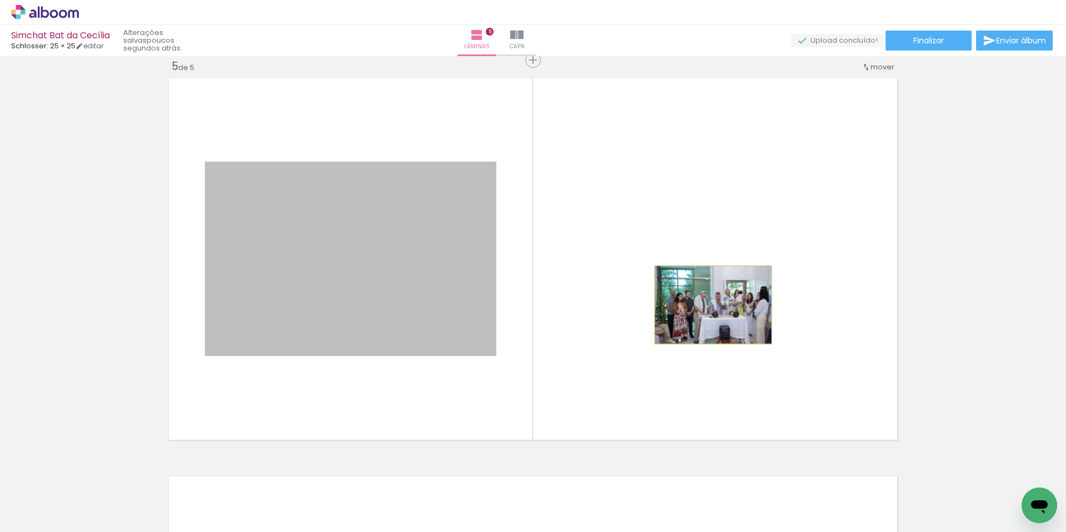
drag, startPoint x: 389, startPoint y: 301, endPoint x: 709, endPoint y: 305, distance: 320.3
click at [709, 305] on quentale-layouter at bounding box center [532, 259] width 737 height 370
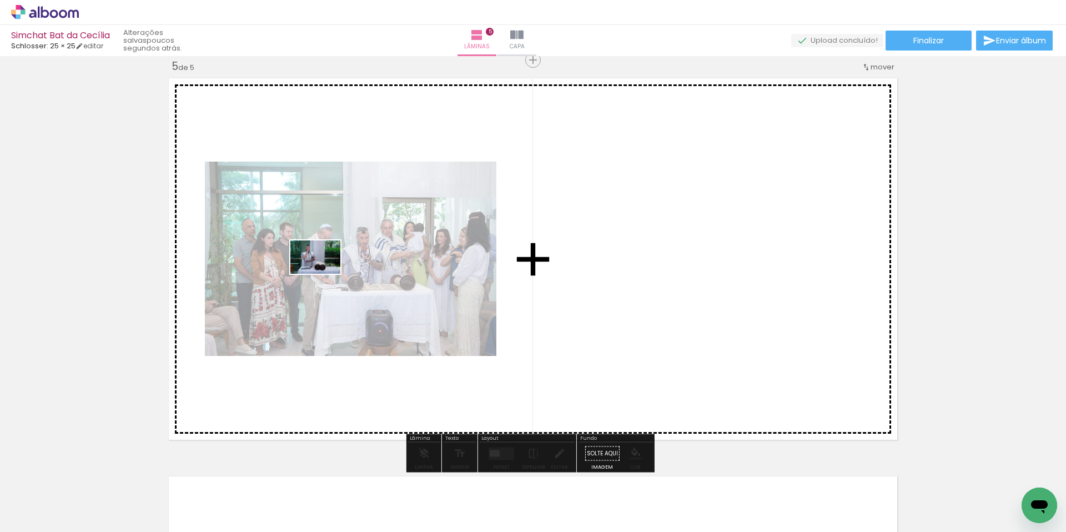
drag, startPoint x: 415, startPoint y: 460, endPoint x: 320, endPoint y: 205, distance: 271.7
click at [320, 206] on quentale-workspace at bounding box center [533, 266] width 1066 height 532
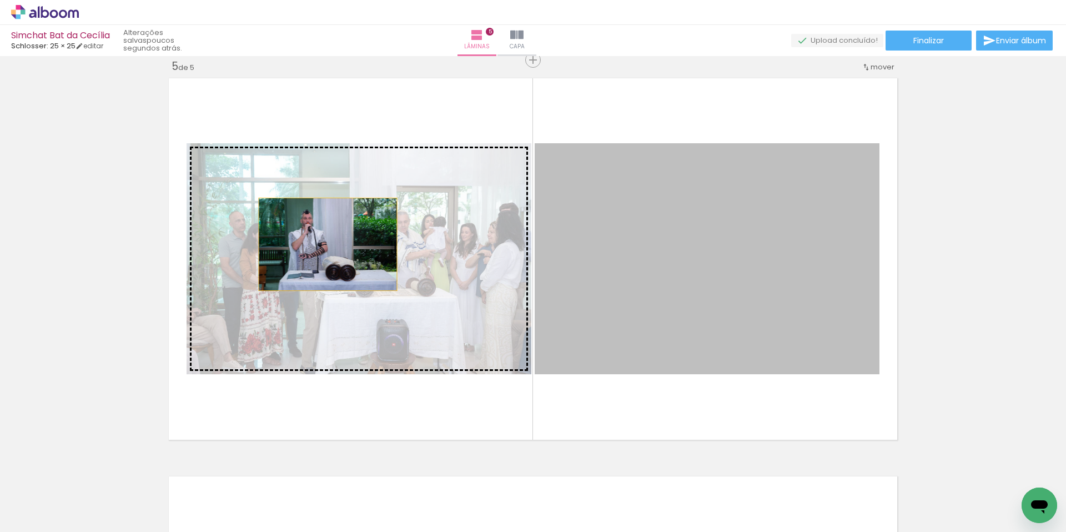
drag, startPoint x: 591, startPoint y: 274, endPoint x: 324, endPoint y: 244, distance: 269.2
click at [0, 0] on slot at bounding box center [0, 0] width 0 height 0
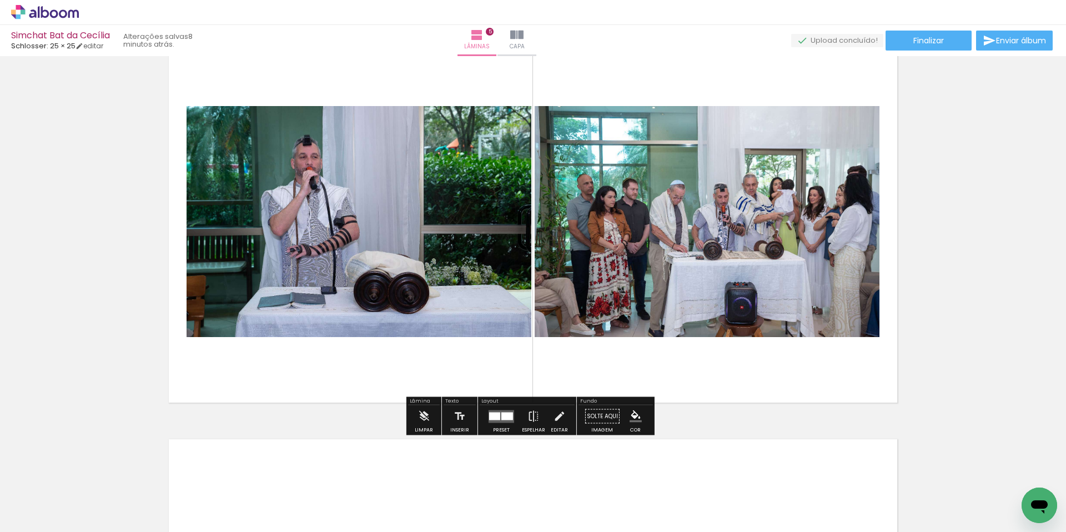
scroll to position [1634, 0]
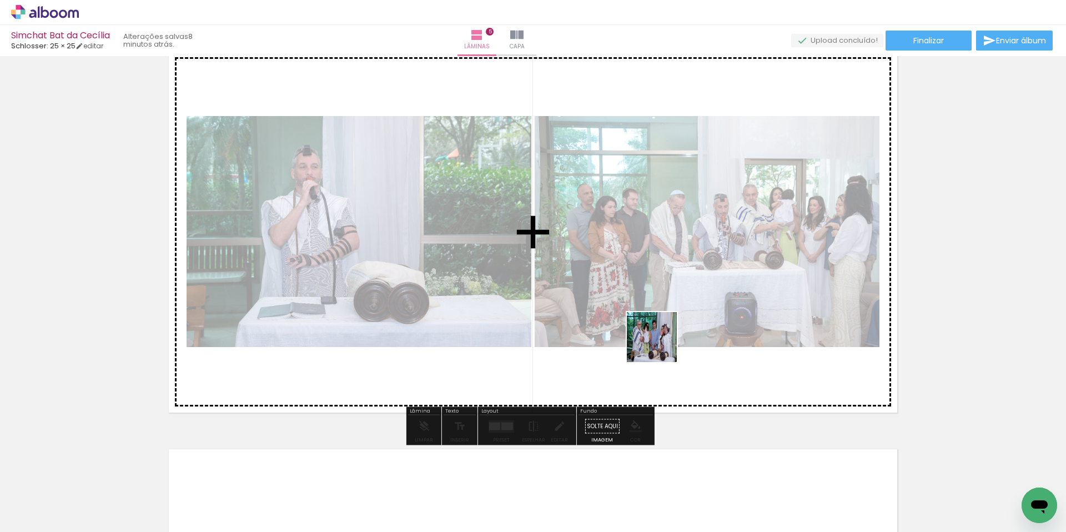
drag, startPoint x: 607, startPoint y: 506, endPoint x: 664, endPoint y: 339, distance: 176.1
click at [662, 341] on quentale-workspace at bounding box center [533, 266] width 1066 height 532
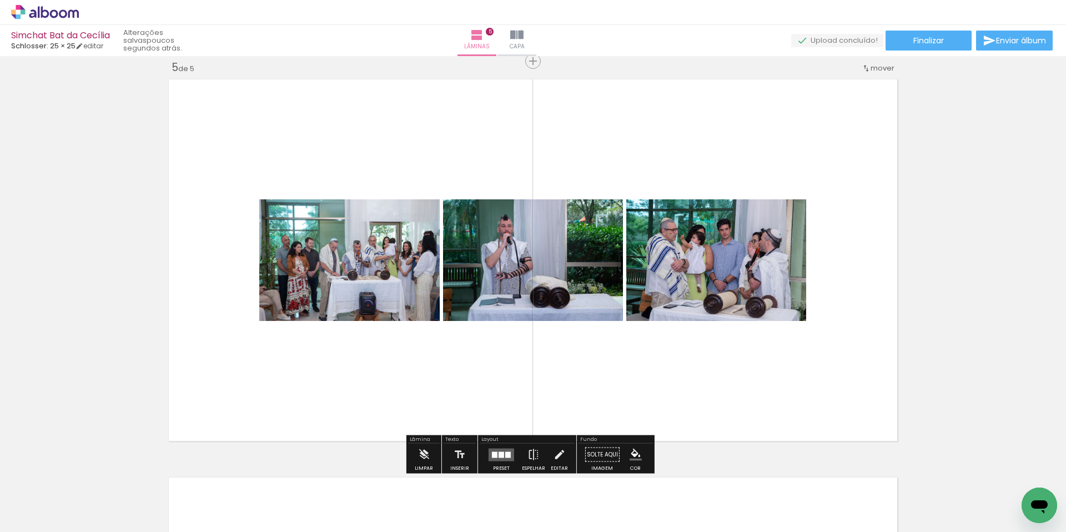
scroll to position [1631, 0]
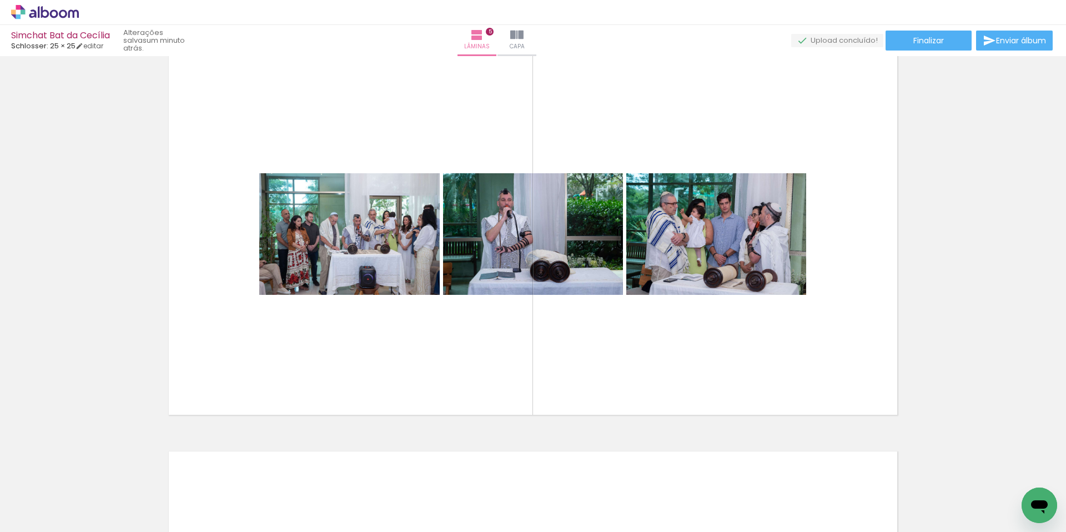
drag, startPoint x: 315, startPoint y: 497, endPoint x: 374, endPoint y: 354, distance: 155.0
click at [374, 354] on quentale-workspace at bounding box center [533, 266] width 1066 height 532
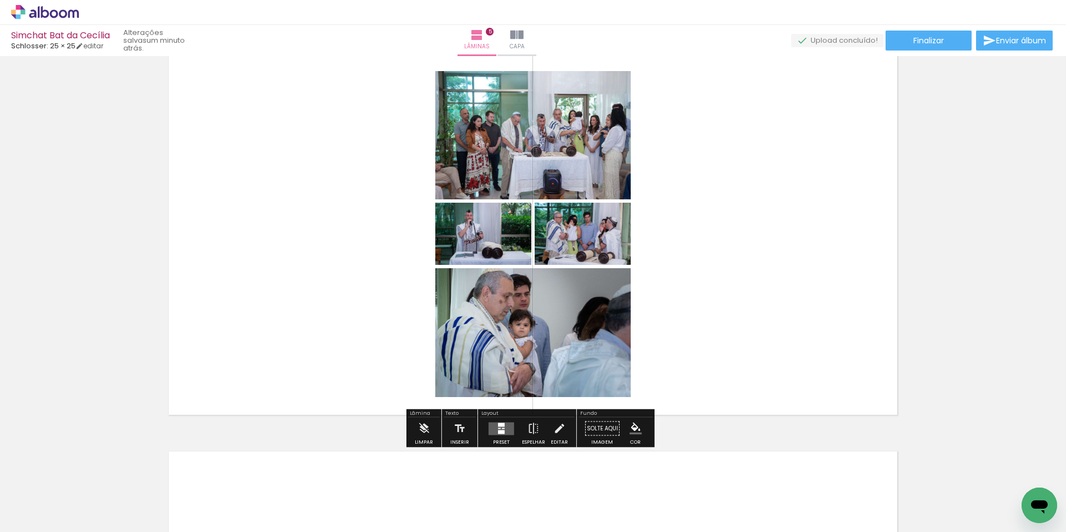
click at [498, 431] on div at bounding box center [501, 432] width 7 height 4
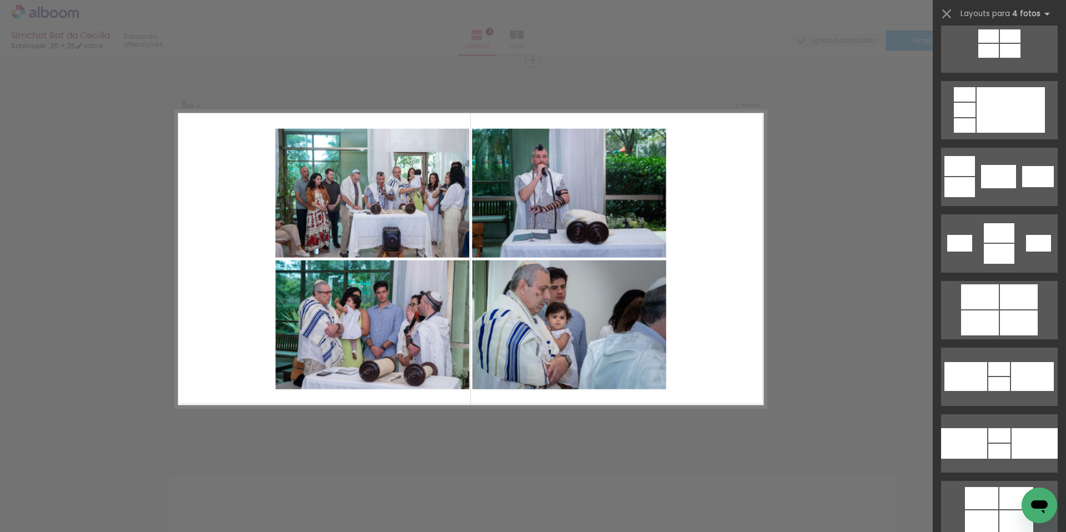
scroll to position [1885, 0]
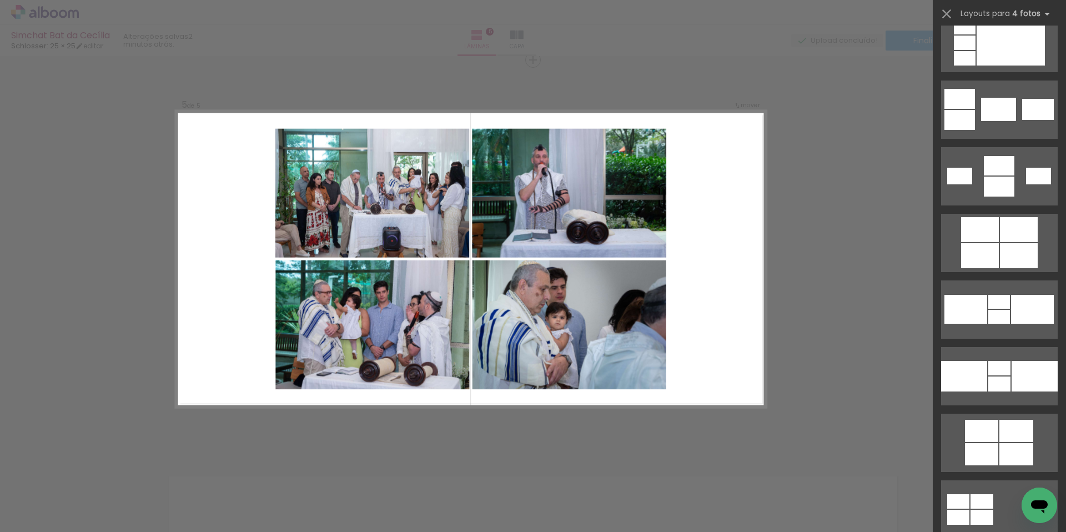
click at [1000, 252] on div at bounding box center [1019, 255] width 38 height 25
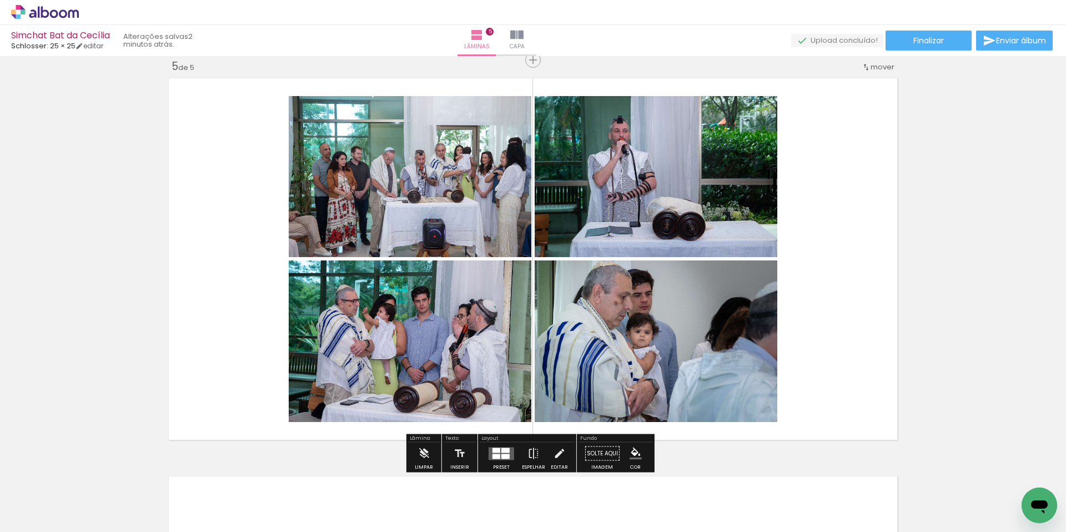
click at [639, 204] on quentale-photo at bounding box center [656, 176] width 243 height 161
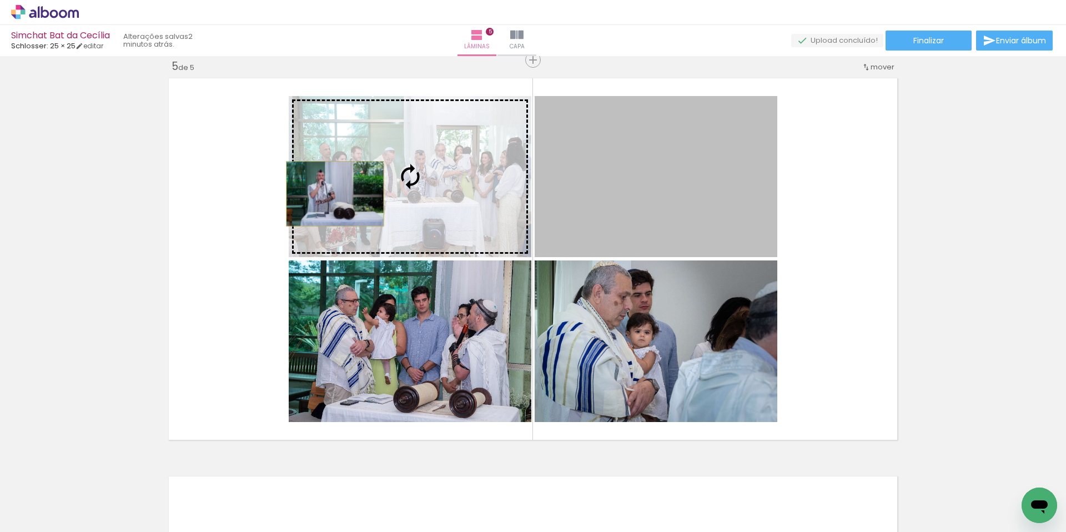
drag, startPoint x: 686, startPoint y: 204, endPoint x: 331, endPoint y: 194, distance: 355.4
click at [0, 0] on slot at bounding box center [0, 0] width 0 height 0
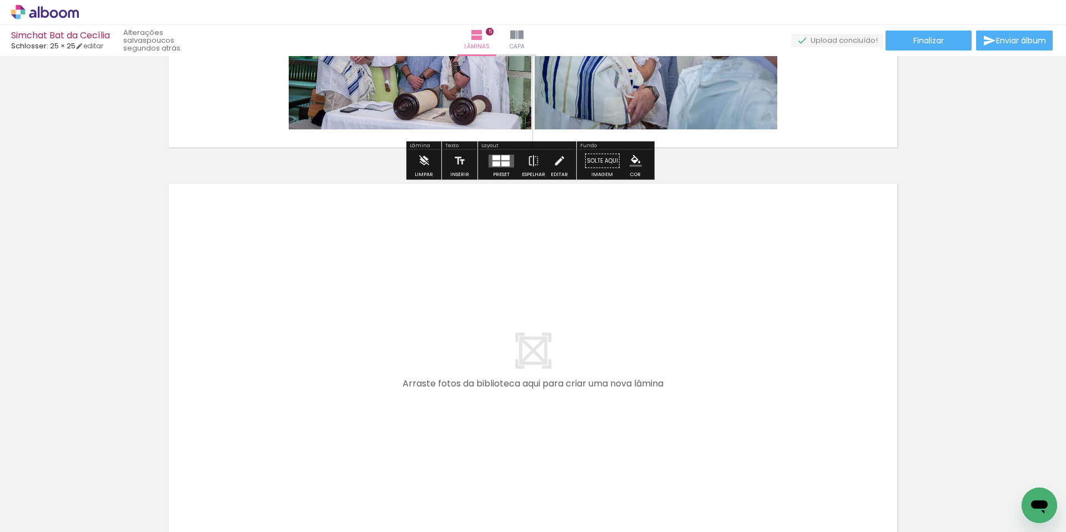
scroll to position [1899, 0]
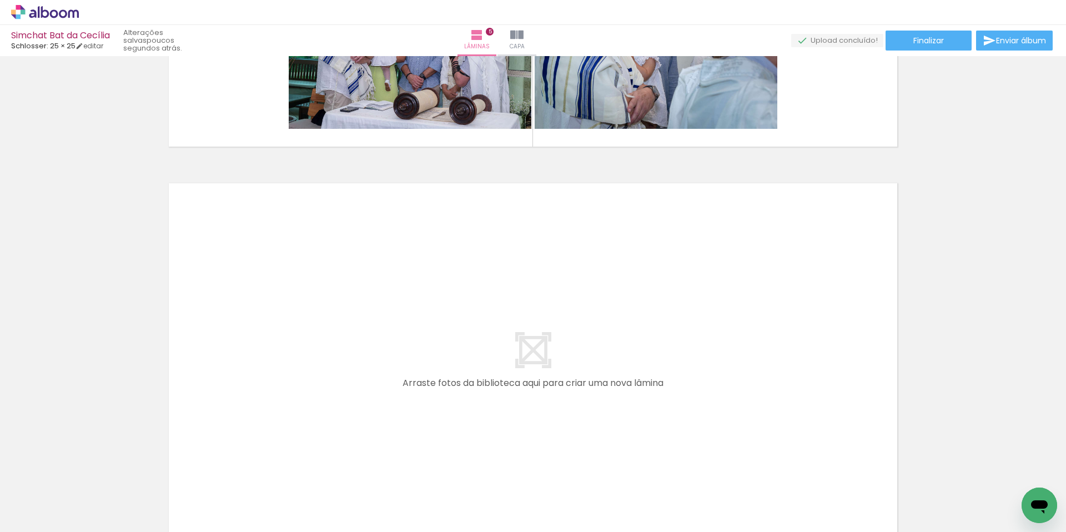
drag, startPoint x: 446, startPoint y: 493, endPoint x: 422, endPoint y: 355, distance: 140.4
click at [422, 355] on quentale-workspace at bounding box center [533, 266] width 1066 height 532
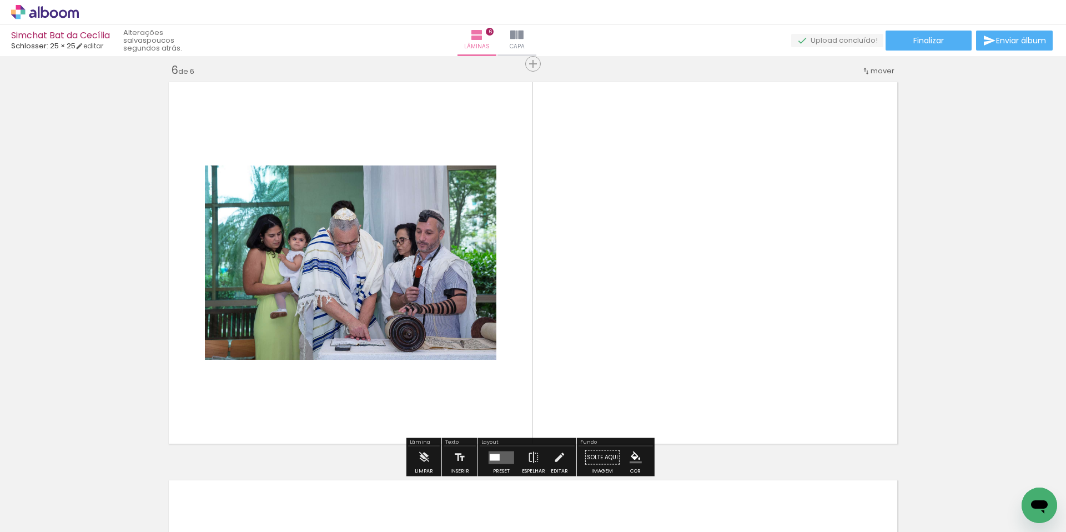
scroll to position [2004, 0]
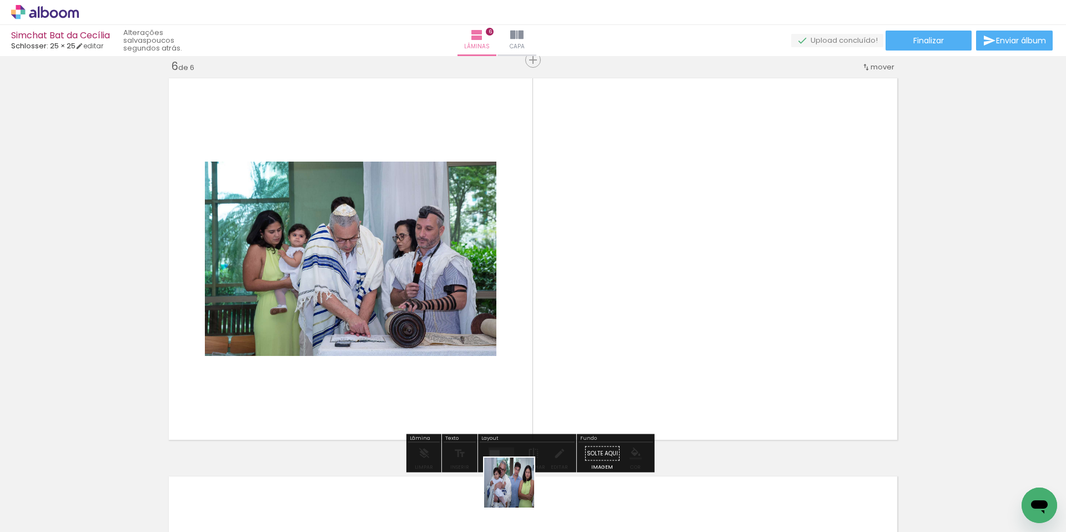
drag, startPoint x: 516, startPoint y: 500, endPoint x: 601, endPoint y: 201, distance: 310.3
click at [601, 201] on quentale-workspace at bounding box center [533, 266] width 1066 height 532
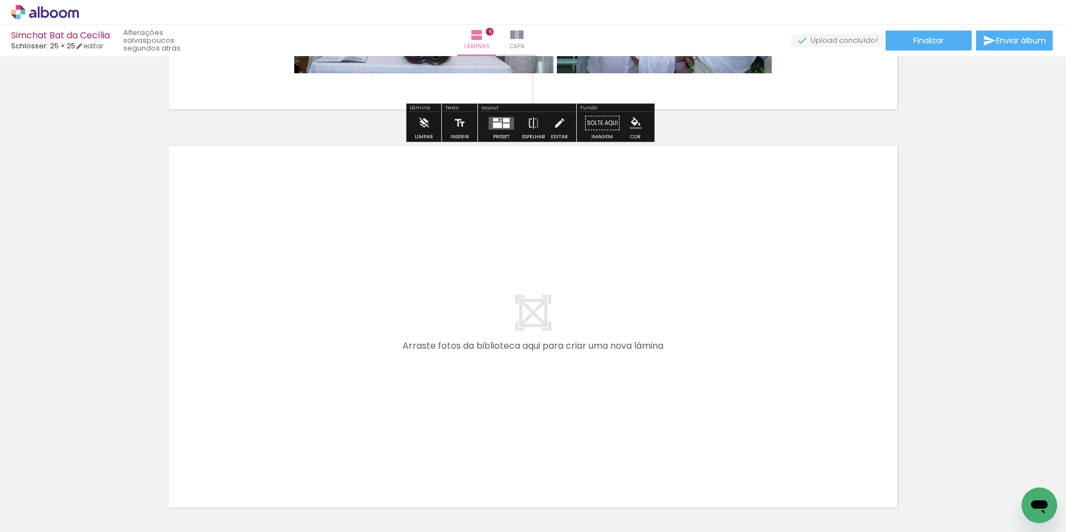
scroll to position [2379, 0]
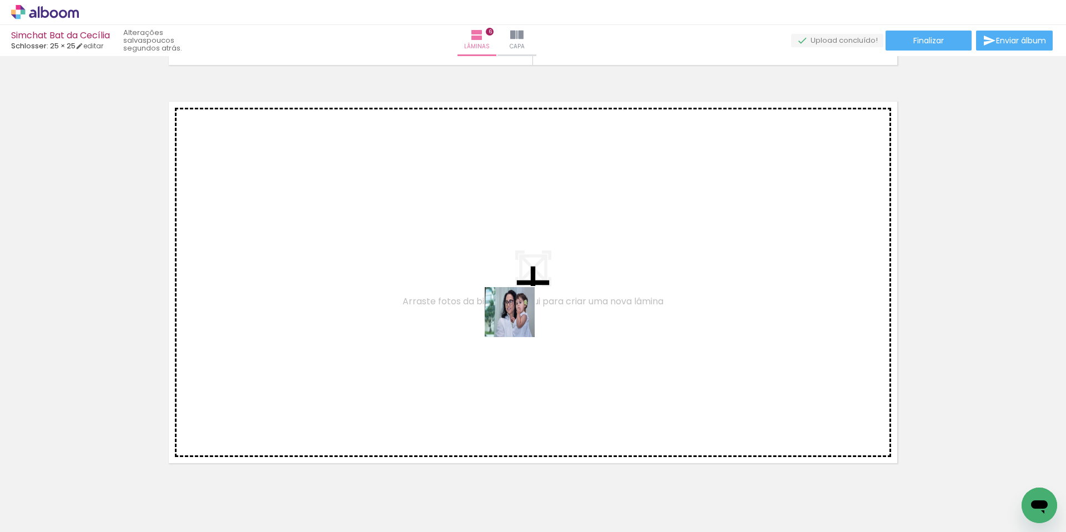
drag, startPoint x: 472, startPoint y: 490, endPoint x: 518, endPoint y: 320, distance: 175.5
click at [518, 320] on quentale-workspace at bounding box center [533, 266] width 1066 height 532
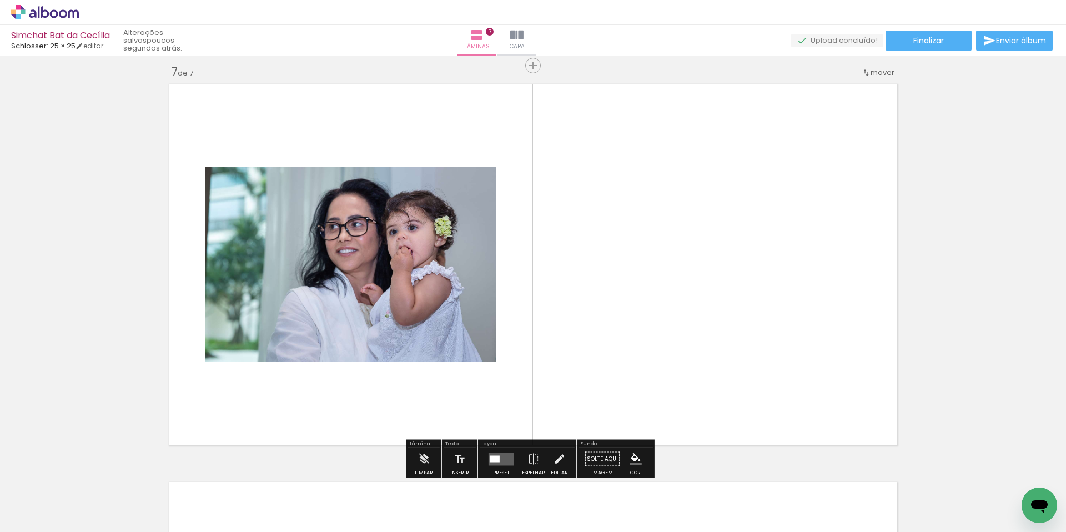
scroll to position [2402, 0]
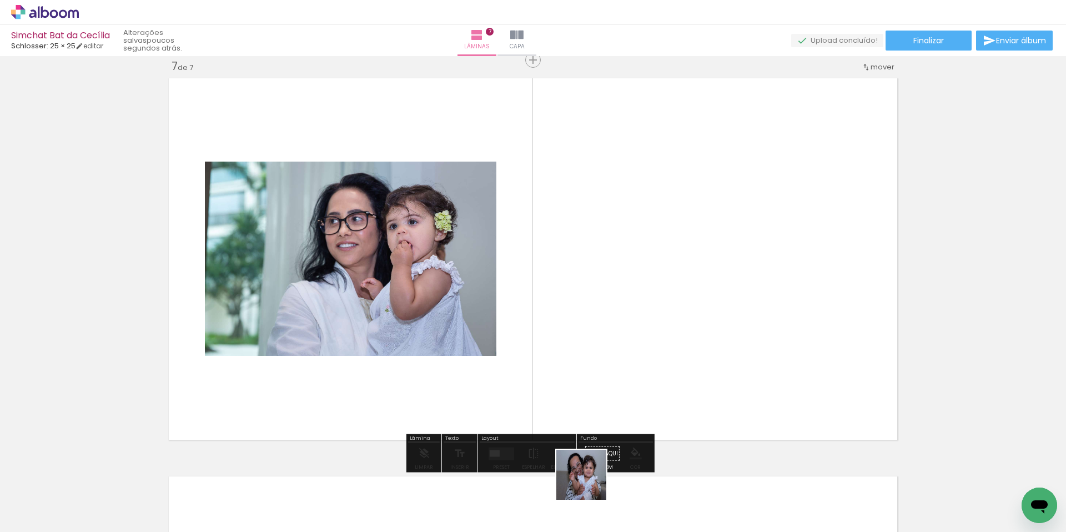
drag, startPoint x: 586, startPoint y: 498, endPoint x: 604, endPoint y: 284, distance: 215.0
click at [604, 284] on quentale-workspace at bounding box center [533, 266] width 1066 height 532
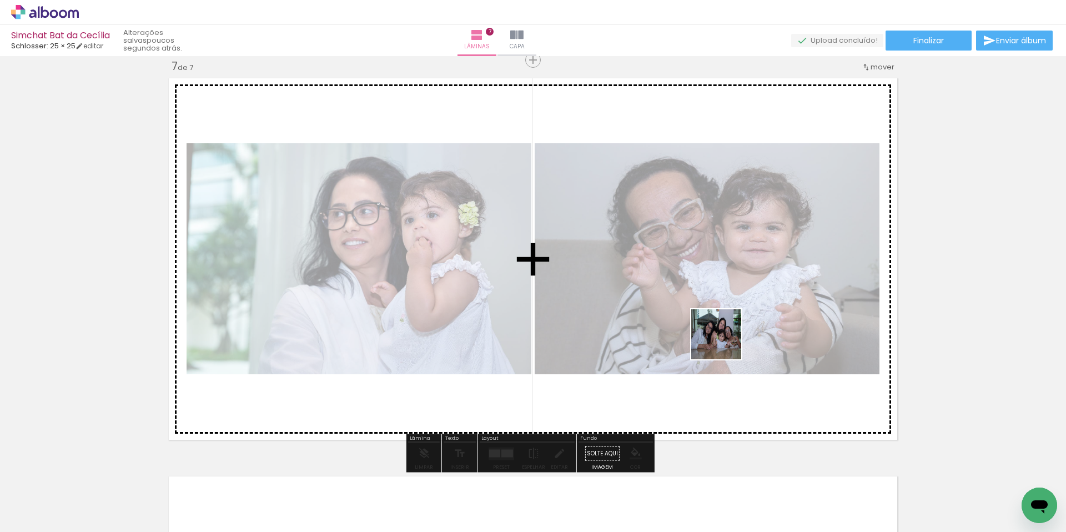
drag, startPoint x: 716, startPoint y: 496, endPoint x: 724, endPoint y: 331, distance: 165.1
click at [724, 335] on quentale-workspace at bounding box center [533, 266] width 1066 height 532
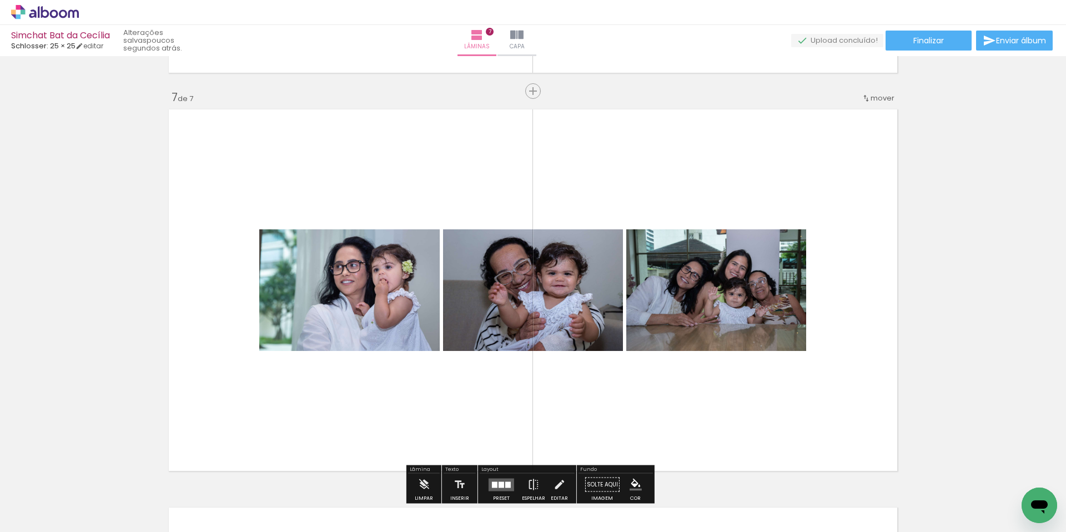
scroll to position [2195, 0]
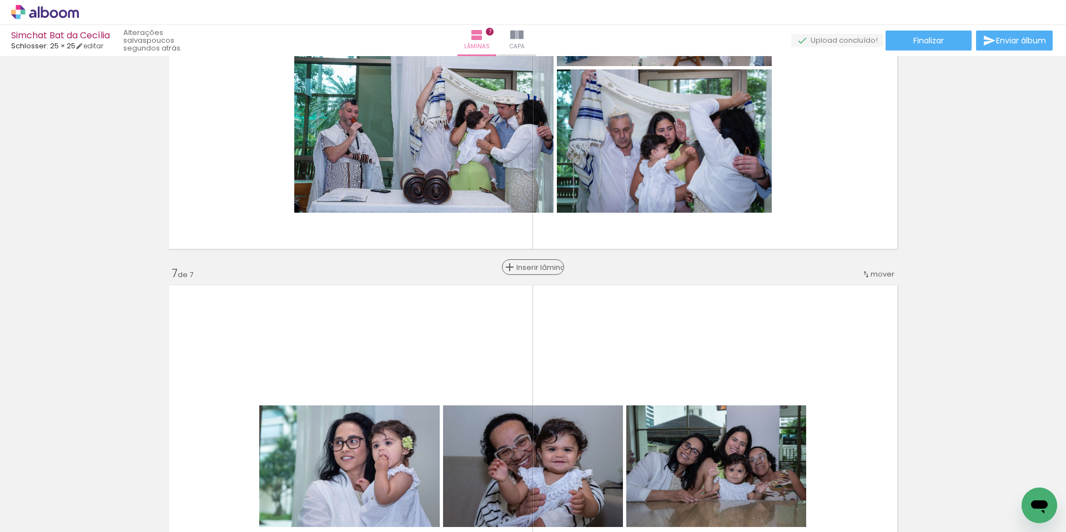
click at [527, 270] on span "Inserir lâmina" at bounding box center [537, 267] width 43 height 7
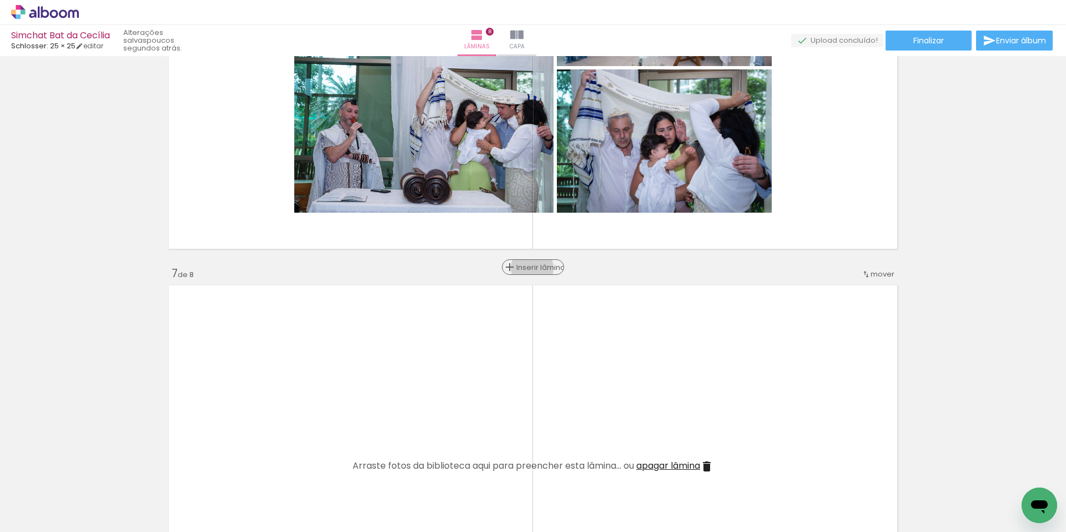
click at [528, 268] on span "Inserir lâmina" at bounding box center [537, 267] width 43 height 7
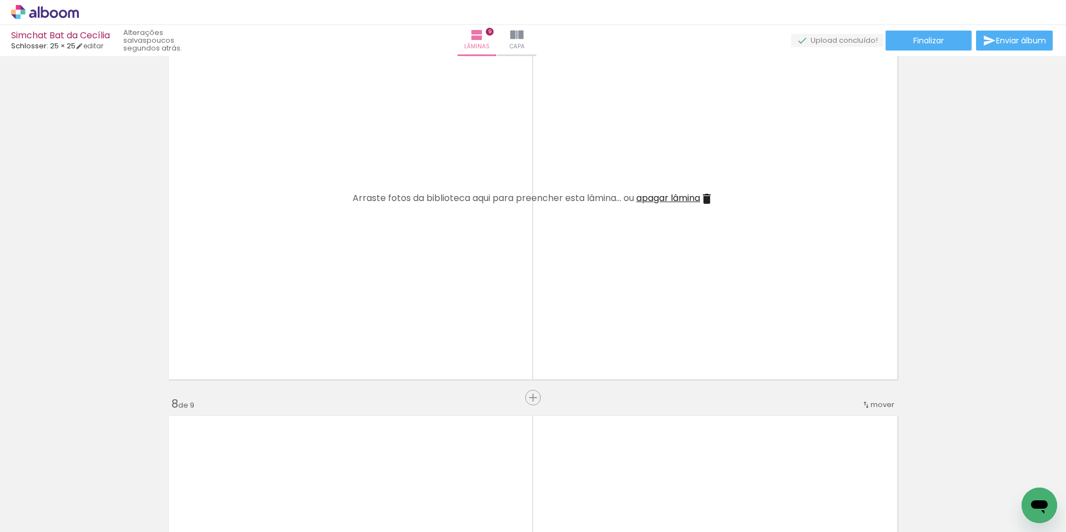
scroll to position [2413, 0]
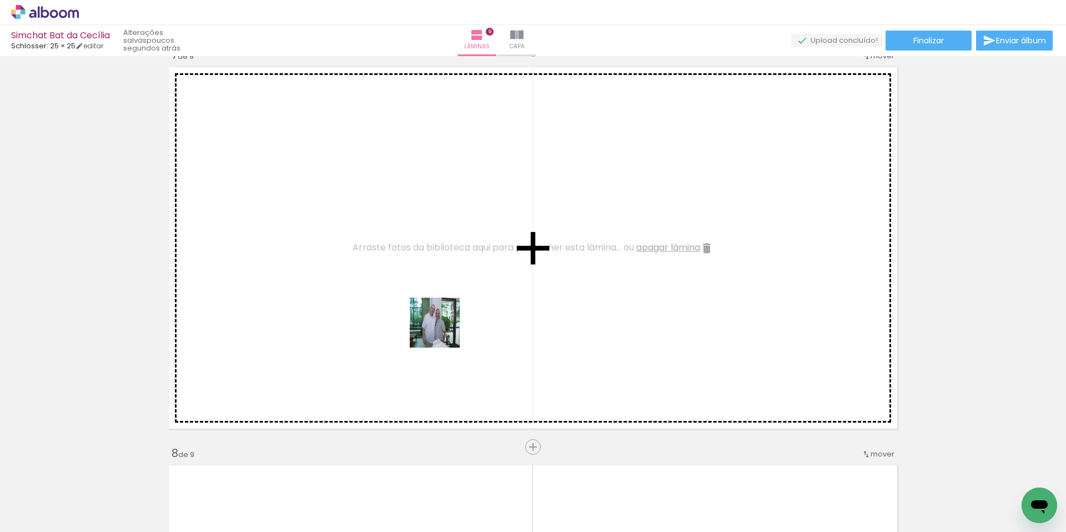
drag, startPoint x: 525, startPoint y: 502, endPoint x: 541, endPoint y: 371, distance: 131.9
click at [442, 329] on quentale-workspace at bounding box center [533, 266] width 1066 height 532
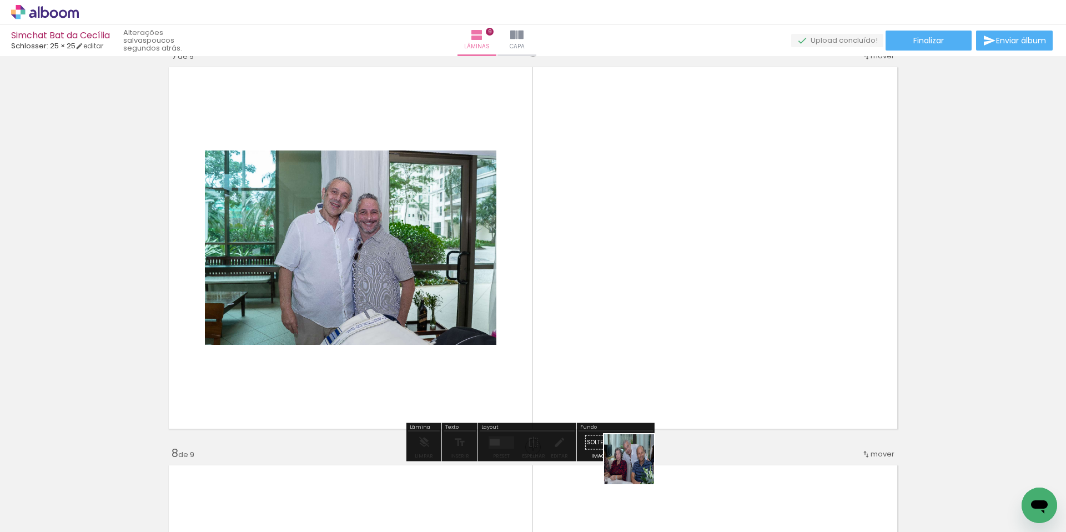
drag, startPoint x: 646, startPoint y: 498, endPoint x: 548, endPoint y: 274, distance: 244.8
click at [548, 274] on quentale-workspace at bounding box center [533, 266] width 1066 height 532
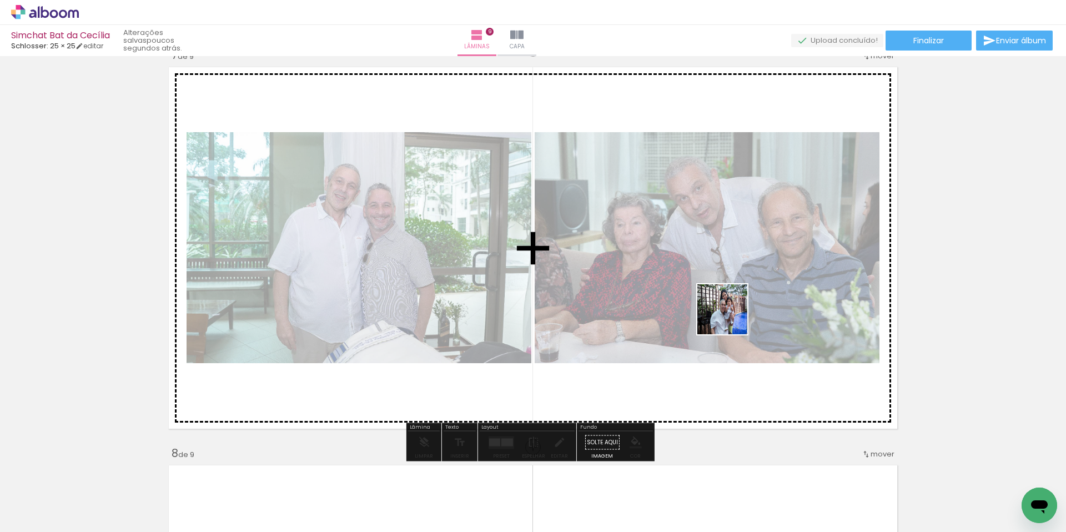
drag, startPoint x: 845, startPoint y: 496, endPoint x: 730, endPoint y: 318, distance: 212.5
click at [730, 318] on quentale-workspace at bounding box center [533, 266] width 1066 height 532
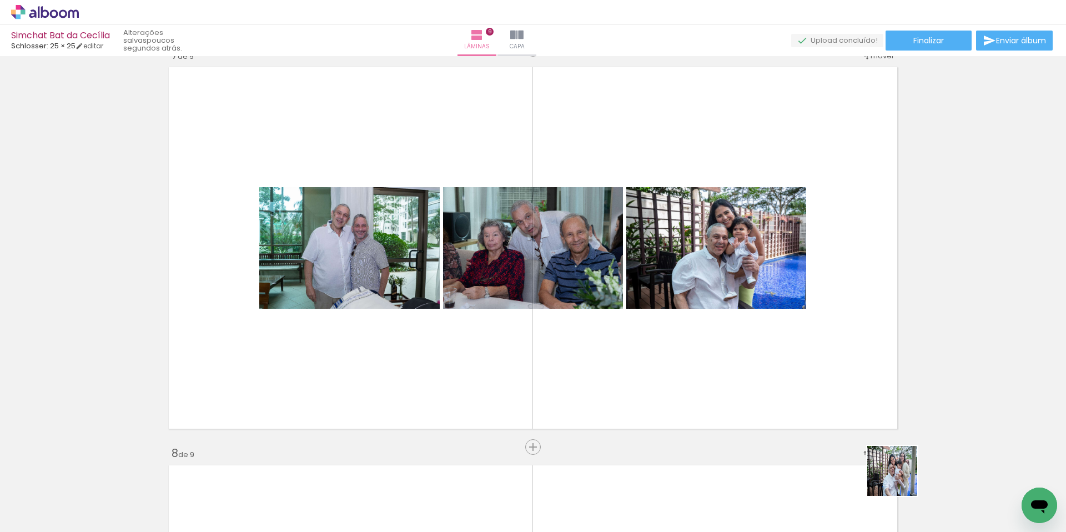
drag, startPoint x: 906, startPoint y: 489, endPoint x: 799, endPoint y: 355, distance: 171.8
click at [799, 355] on quentale-workspace at bounding box center [533, 266] width 1066 height 532
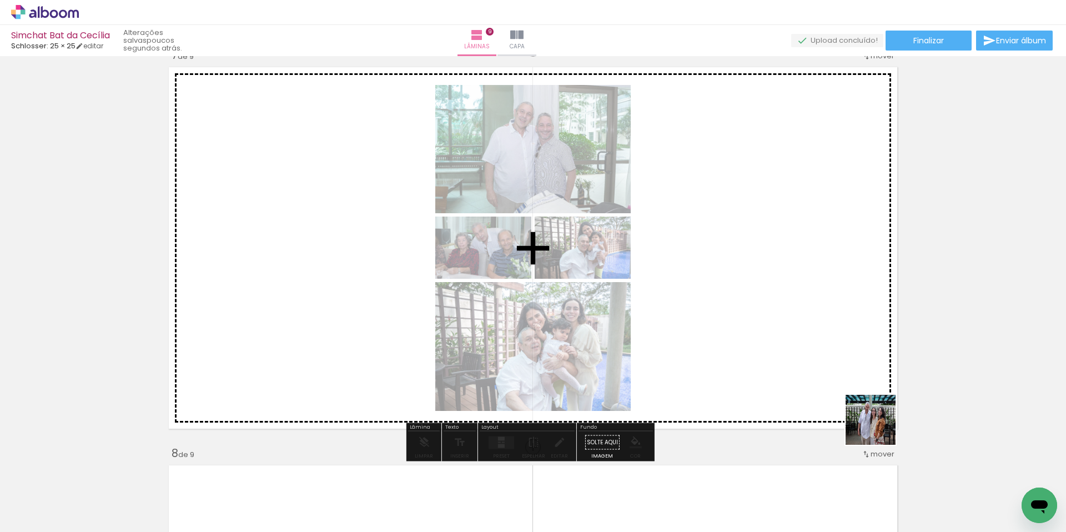
drag, startPoint x: 965, startPoint y: 497, endPoint x: 735, endPoint y: 294, distance: 307.1
click at [737, 296] on quentale-workspace at bounding box center [533, 266] width 1066 height 532
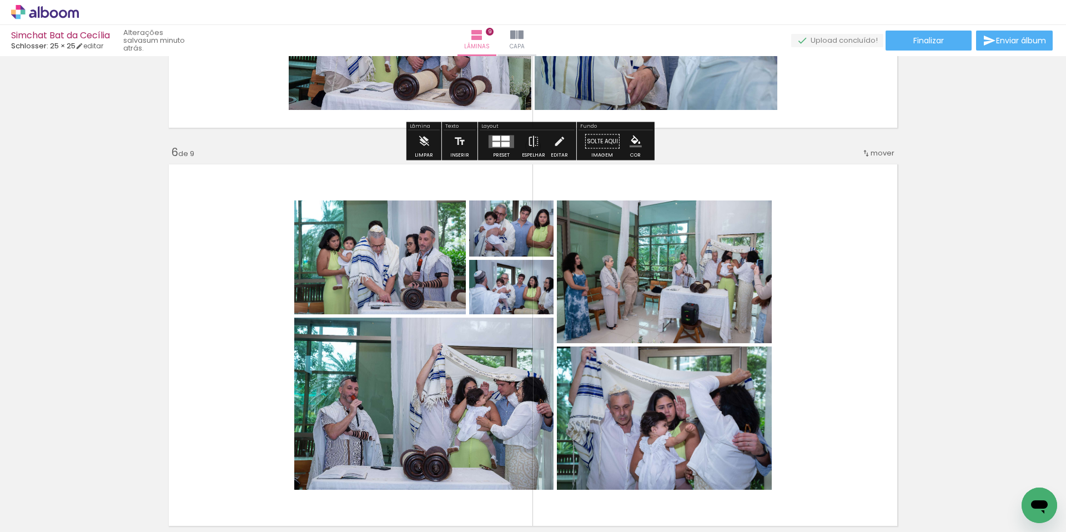
scroll to position [1962, 0]
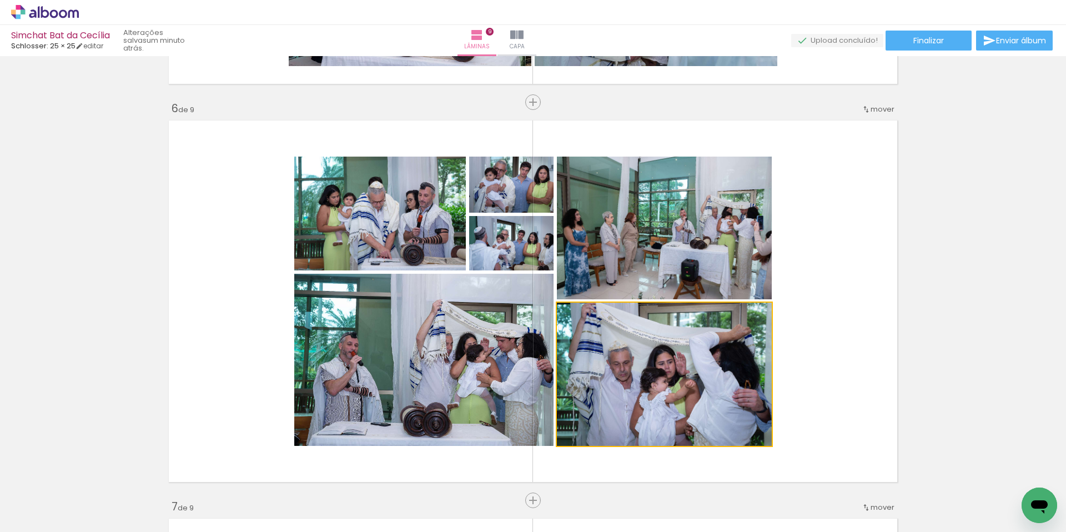
drag, startPoint x: 692, startPoint y: 397, endPoint x: 702, endPoint y: 486, distance: 89.4
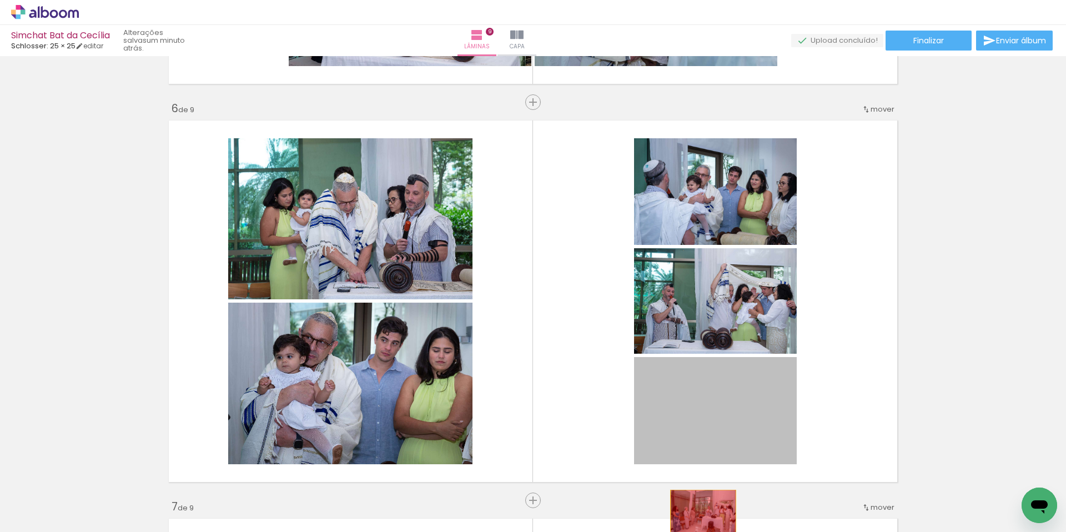
drag, startPoint x: 697, startPoint y: 411, endPoint x: 699, endPoint y: 512, distance: 100.5
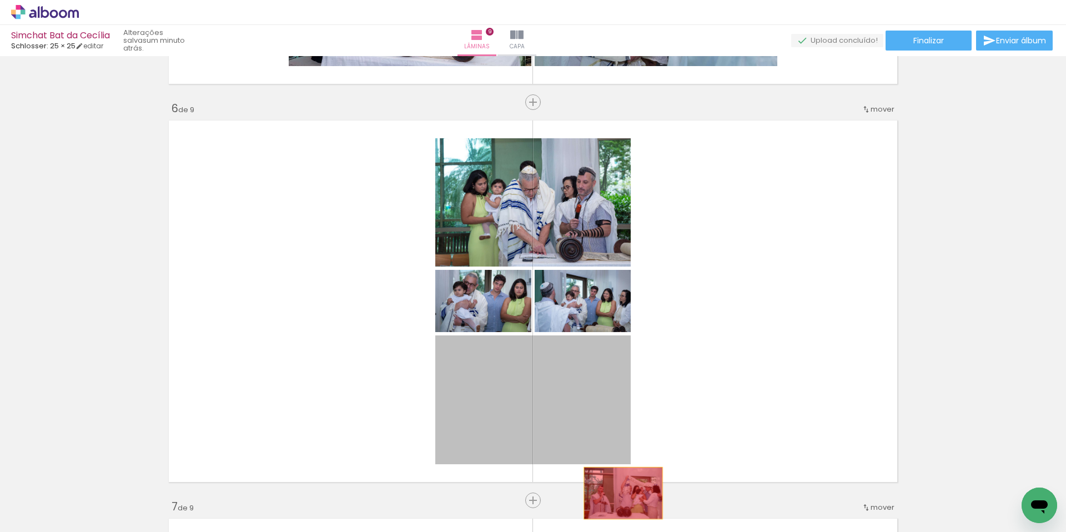
drag, startPoint x: 590, startPoint y: 414, endPoint x: 624, endPoint y: 501, distance: 93.5
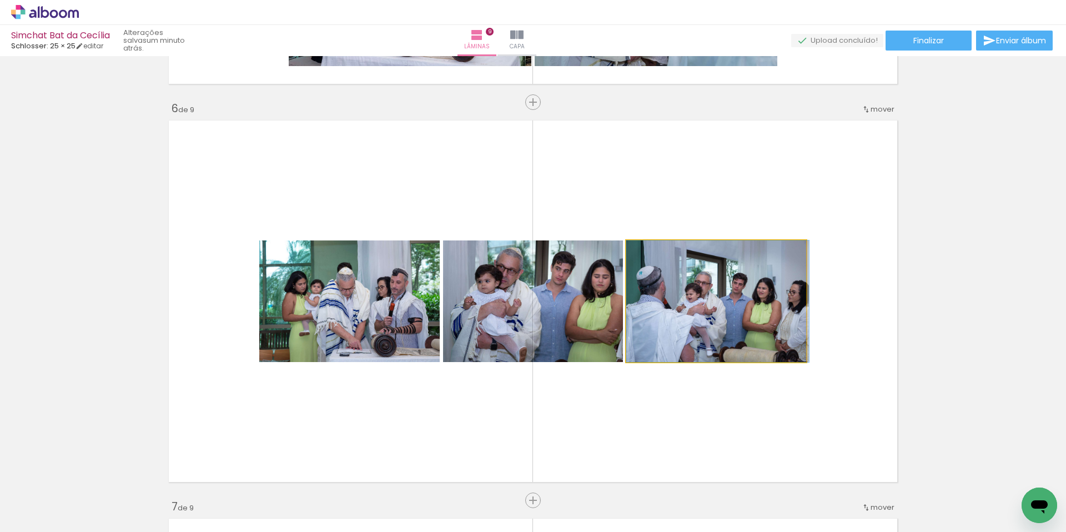
drag, startPoint x: 683, startPoint y: 319, endPoint x: 648, endPoint y: 476, distance: 161.4
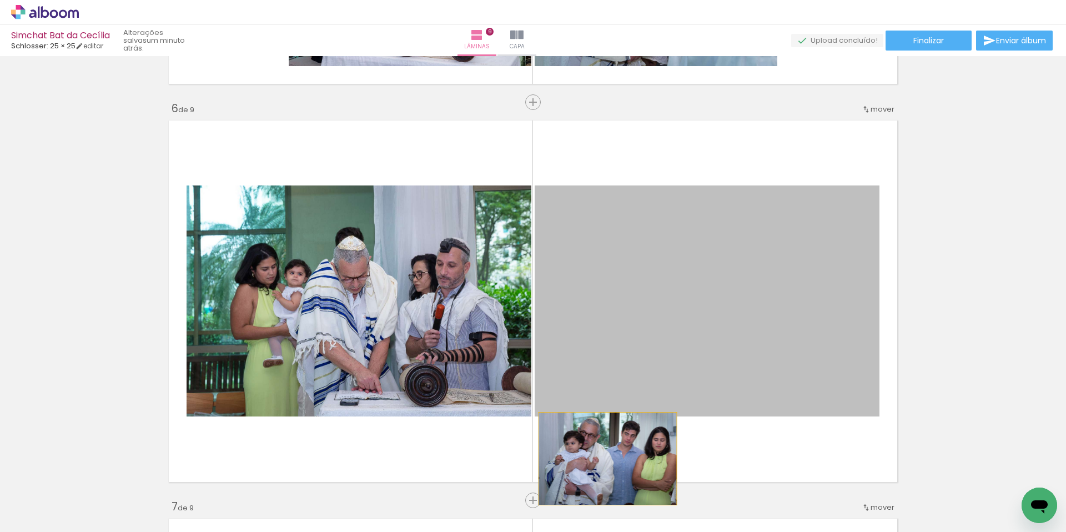
drag, startPoint x: 621, startPoint y: 371, endPoint x: 598, endPoint y: 500, distance: 130.9
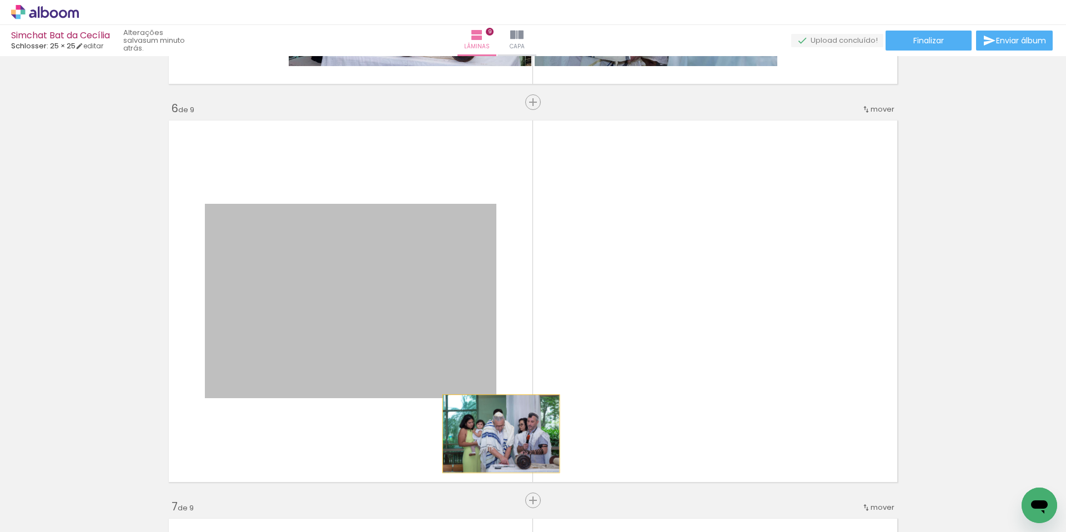
drag, startPoint x: 483, startPoint y: 417, endPoint x: 538, endPoint y: 489, distance: 90.6
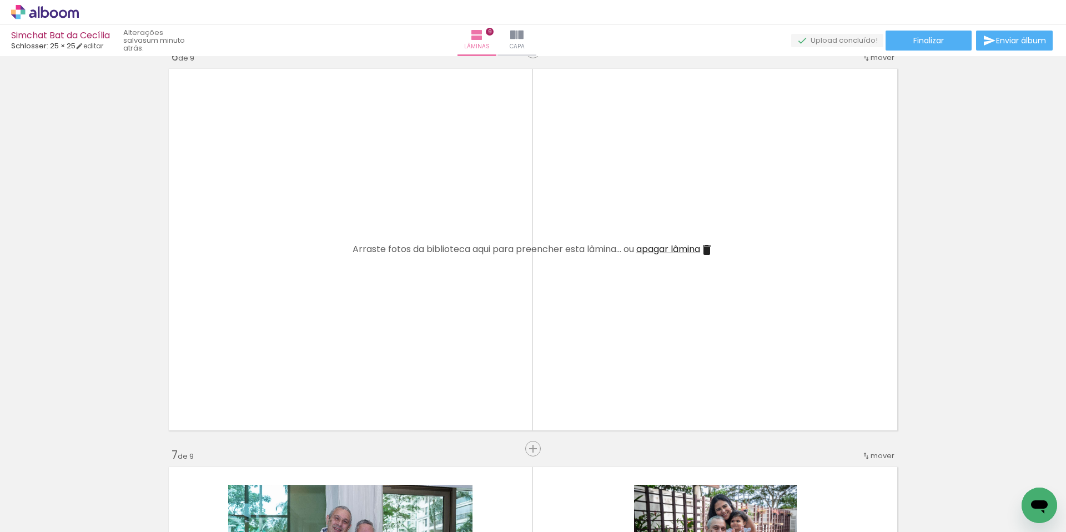
scroll to position [0, 776]
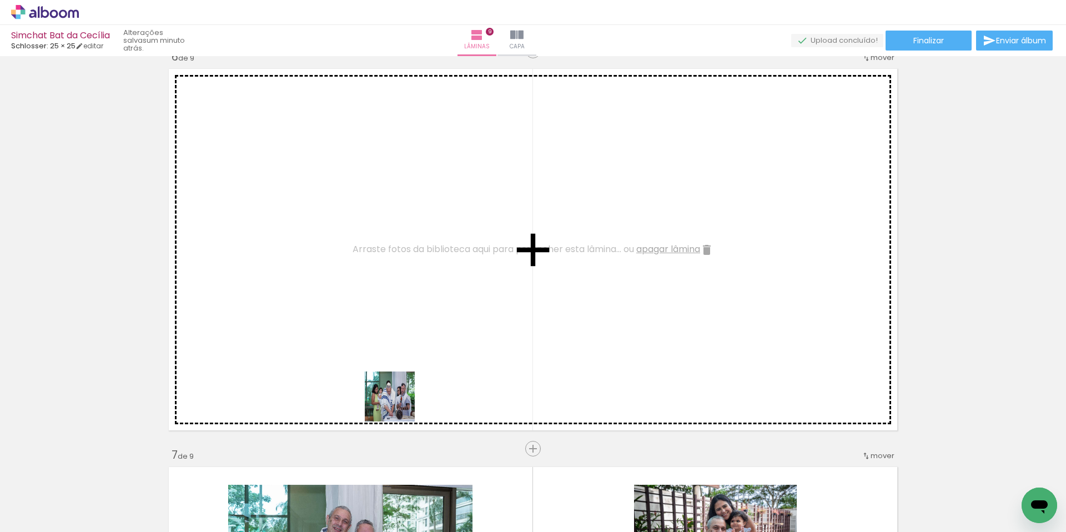
drag, startPoint x: 401, startPoint y: 492, endPoint x: 386, endPoint y: 347, distance: 145.6
click at [386, 349] on quentale-workspace at bounding box center [533, 266] width 1066 height 532
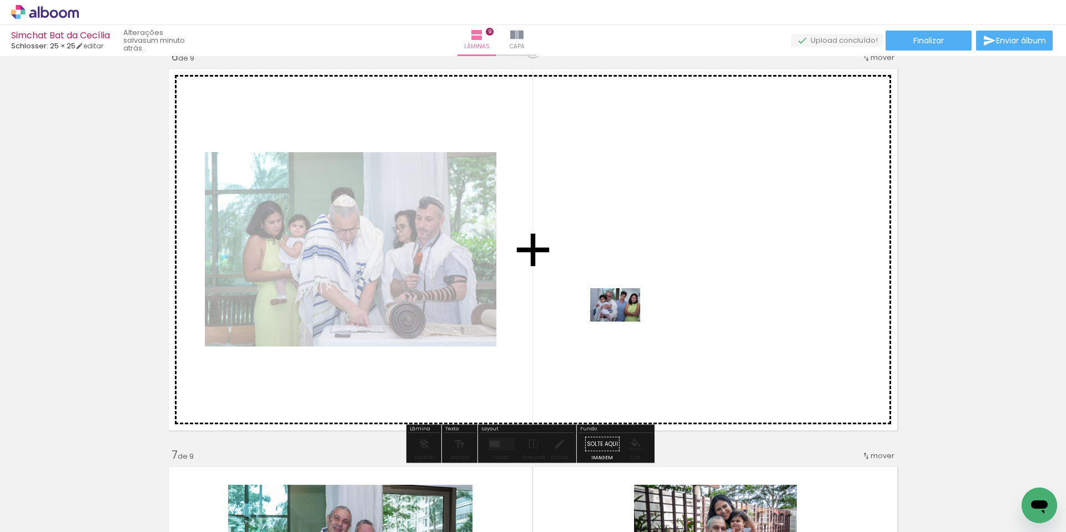
drag, startPoint x: 463, startPoint y: 500, endPoint x: 623, endPoint y: 321, distance: 239.4
click at [623, 321] on quentale-workspace at bounding box center [533, 266] width 1066 height 532
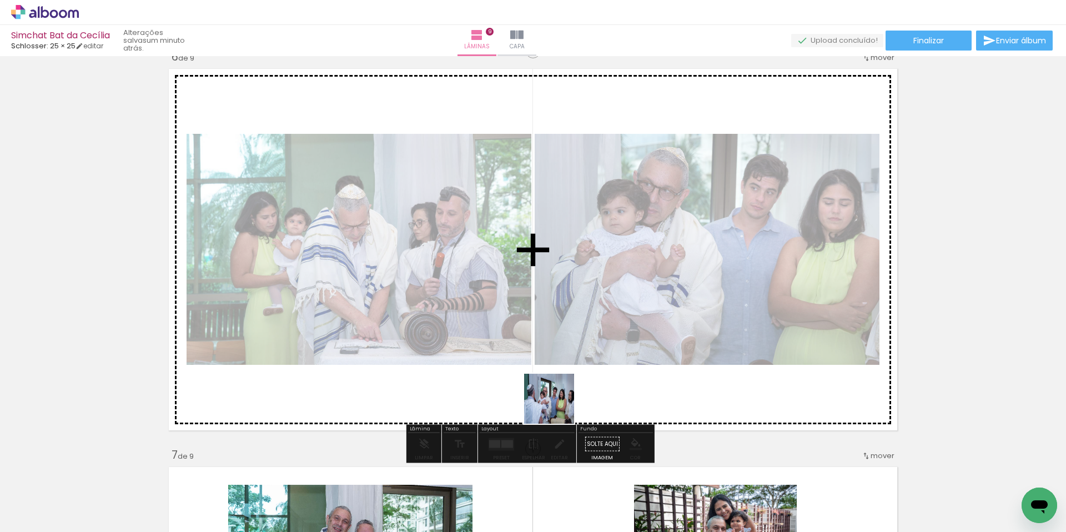
drag, startPoint x: 524, startPoint y: 498, endPoint x: 557, endPoint y: 407, distance: 96.9
click at [557, 407] on quentale-workspace at bounding box center [533, 266] width 1066 height 532
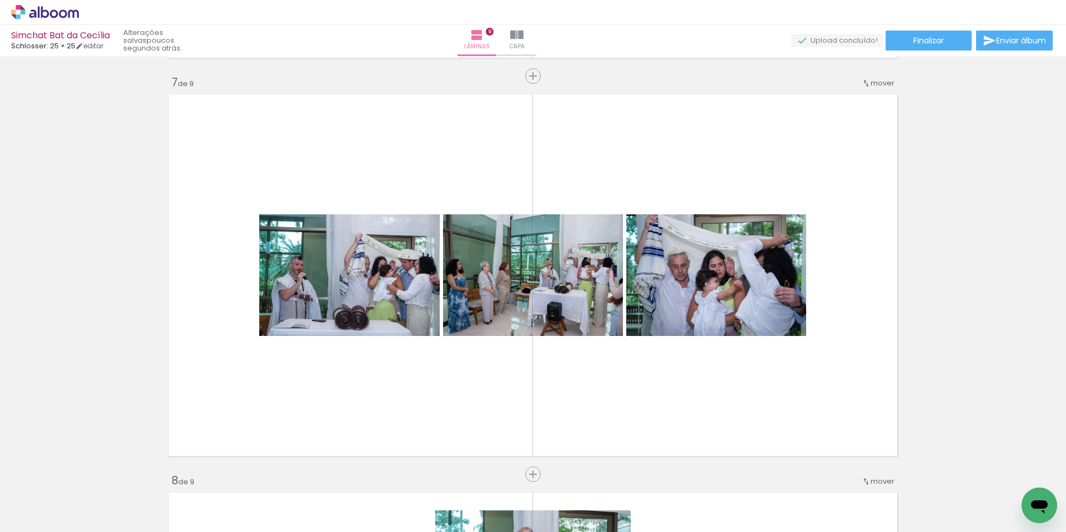
scroll to position [2053, 0]
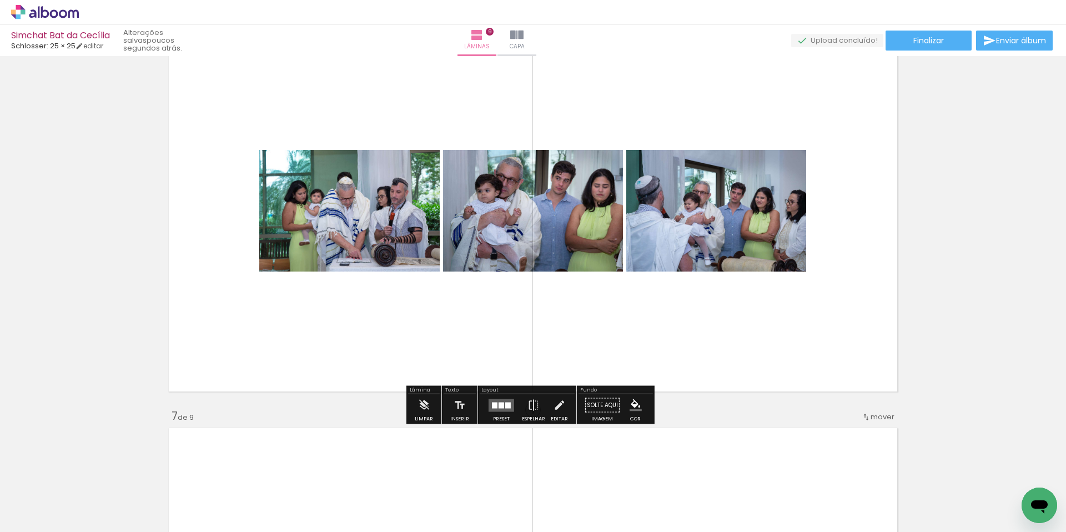
drag, startPoint x: 500, startPoint y: 406, endPoint x: 508, endPoint y: 402, distance: 9.2
click at [501, 406] on div at bounding box center [501, 405] width 6 height 6
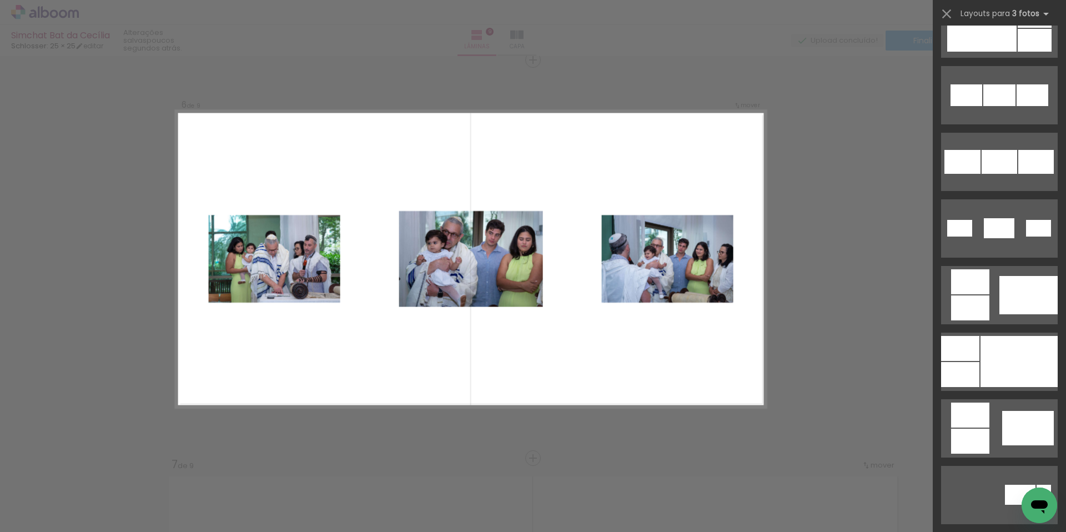
scroll to position [569, 0]
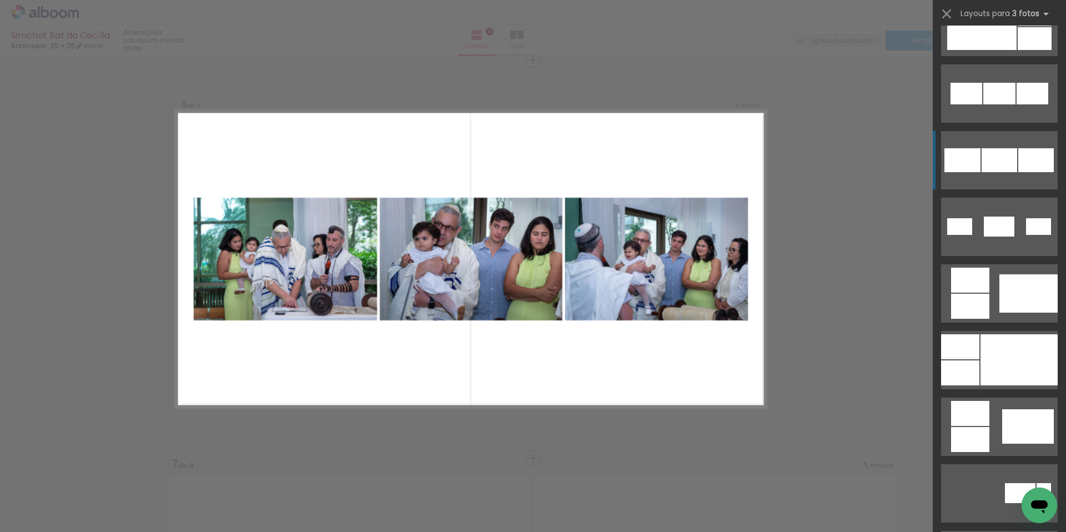
click at [1002, 164] on div at bounding box center [999, 160] width 36 height 24
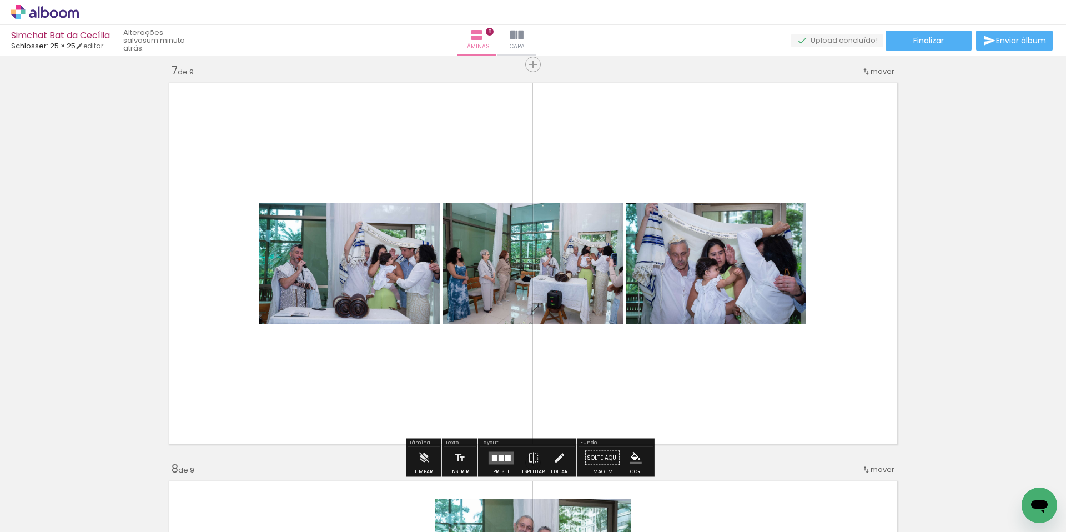
scroll to position [2549, 0]
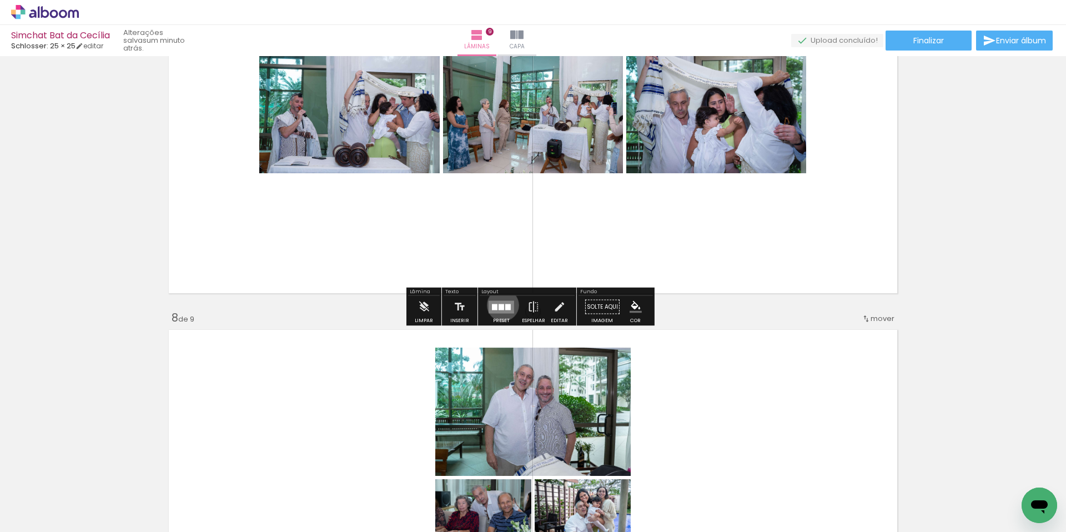
click at [500, 305] on div at bounding box center [501, 307] width 6 height 6
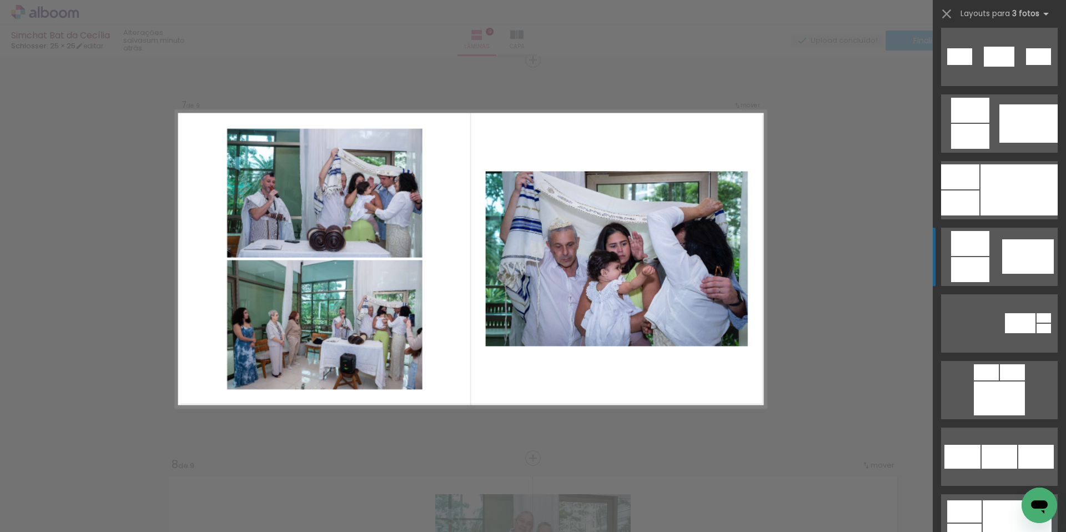
scroll to position [748, 0]
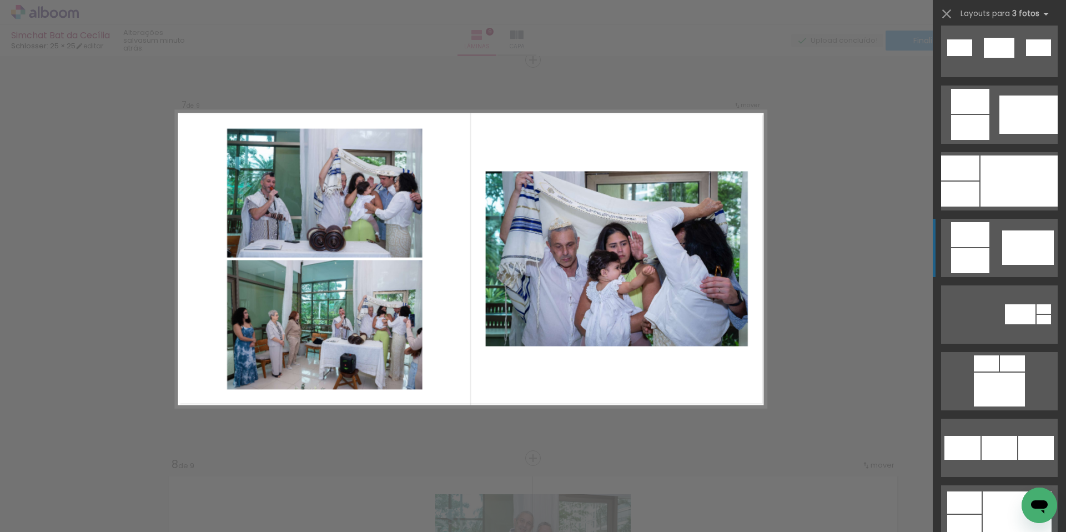
click at [1014, 260] on div at bounding box center [1028, 247] width 52 height 34
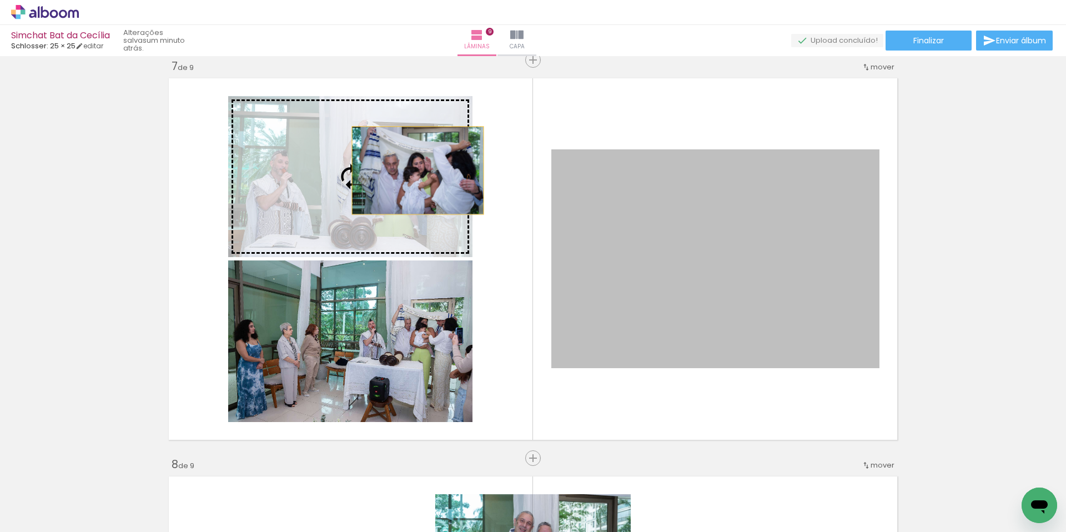
drag, startPoint x: 751, startPoint y: 246, endPoint x: 408, endPoint y: 170, distance: 351.2
click at [0, 0] on slot at bounding box center [0, 0] width 0 height 0
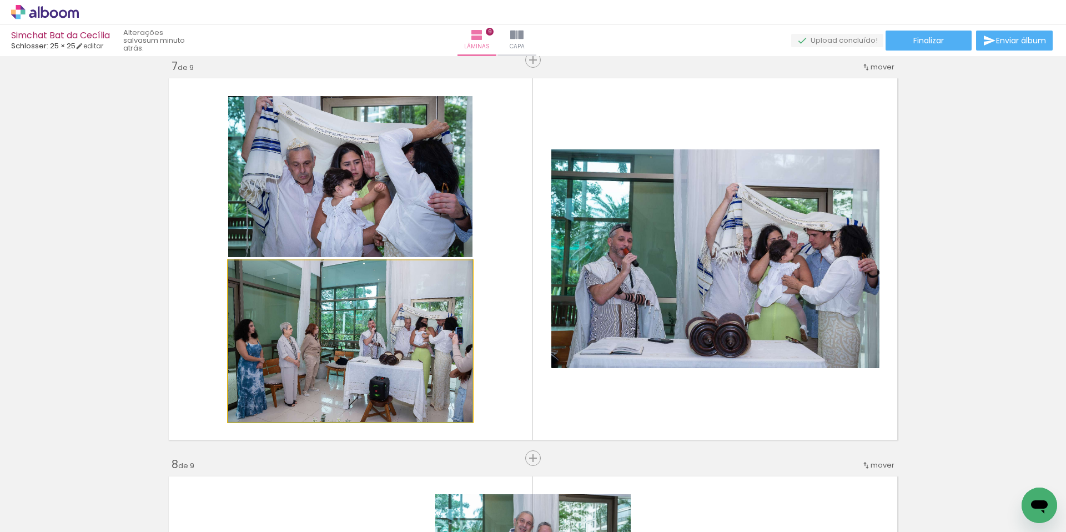
drag, startPoint x: 376, startPoint y: 351, endPoint x: 397, endPoint y: 112, distance: 240.2
click at [0, 0] on slot at bounding box center [0, 0] width 0 height 0
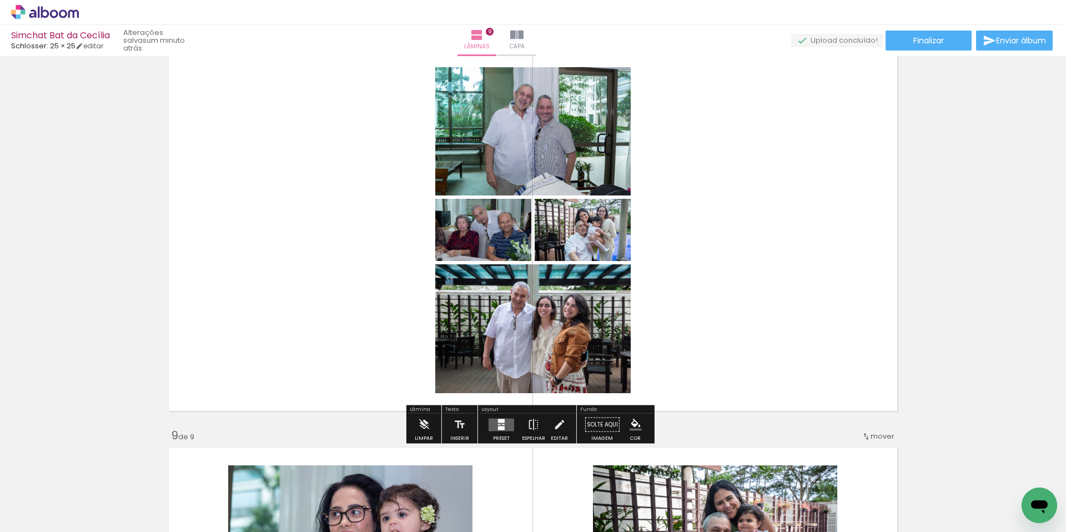
scroll to position [2843, 0]
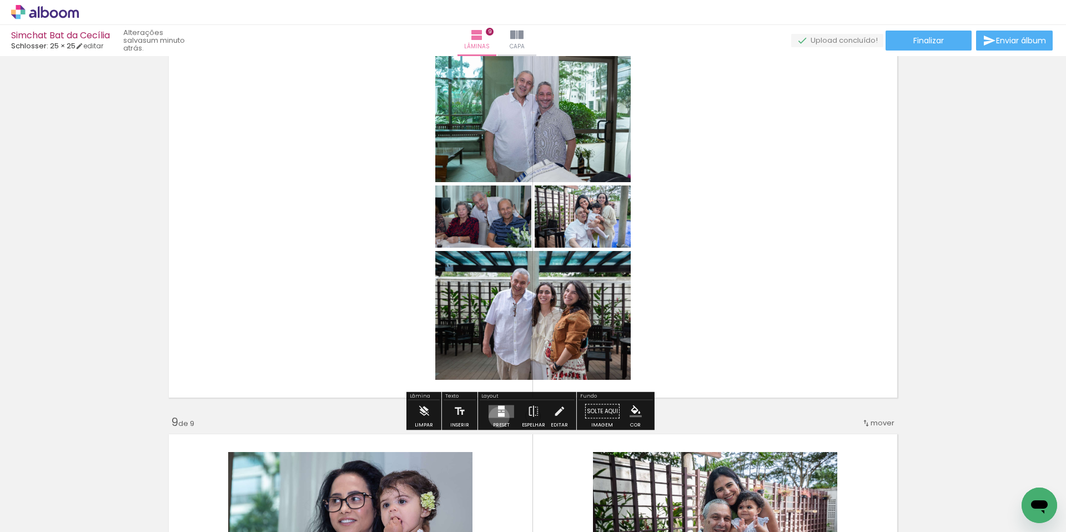
click at [496, 417] on div at bounding box center [501, 411] width 30 height 22
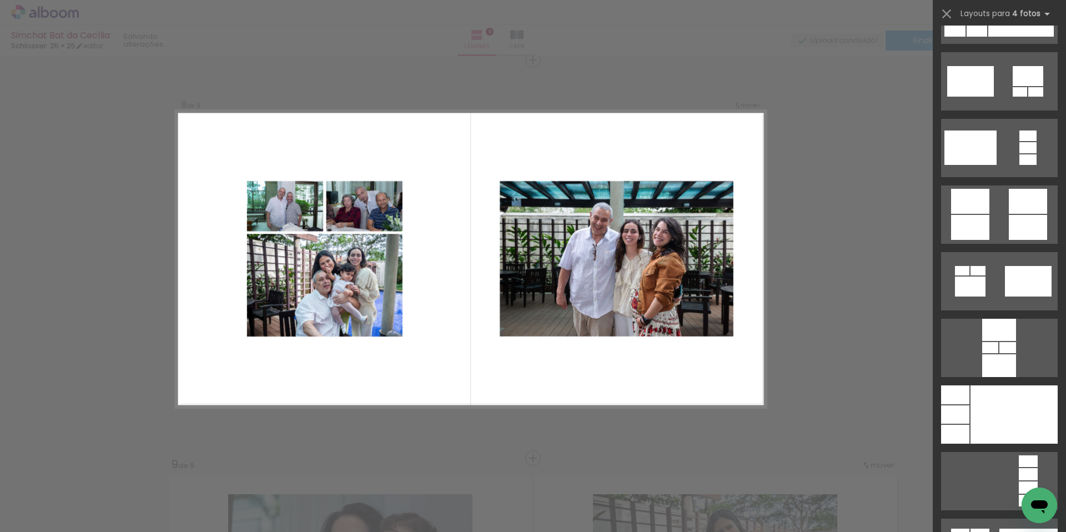
scroll to position [3270, 0]
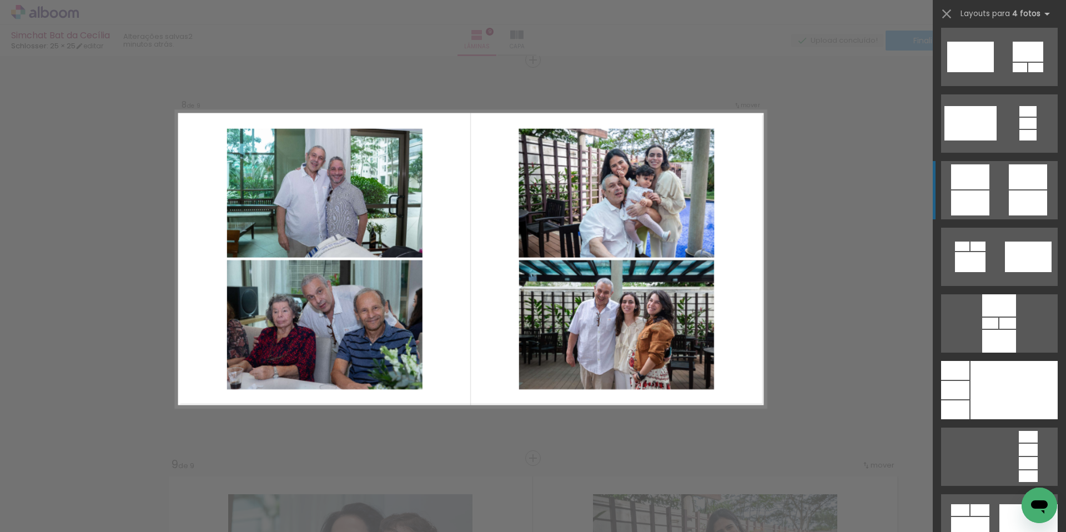
click at [985, 212] on quentale-layouter at bounding box center [999, 190] width 117 height 58
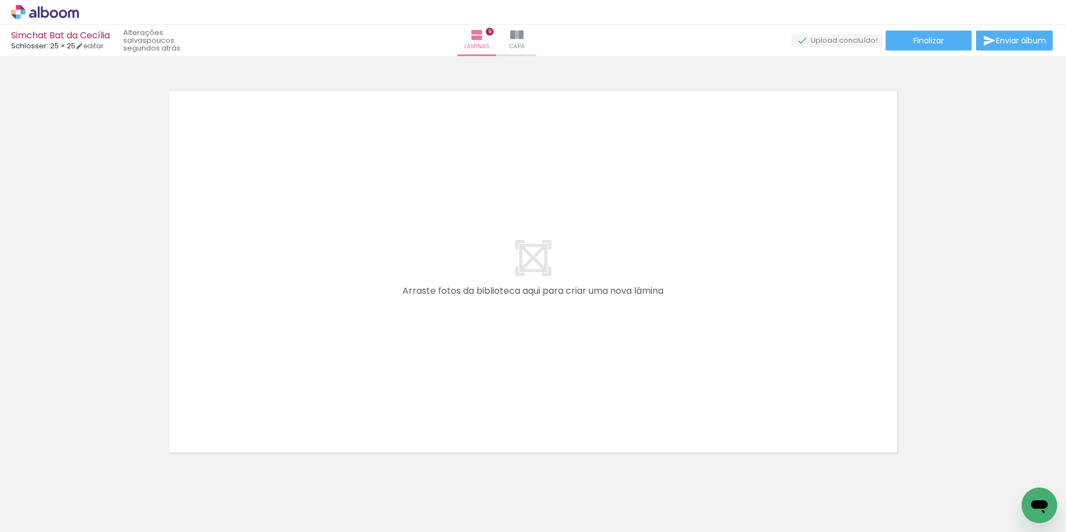
scroll to position [0, 1080]
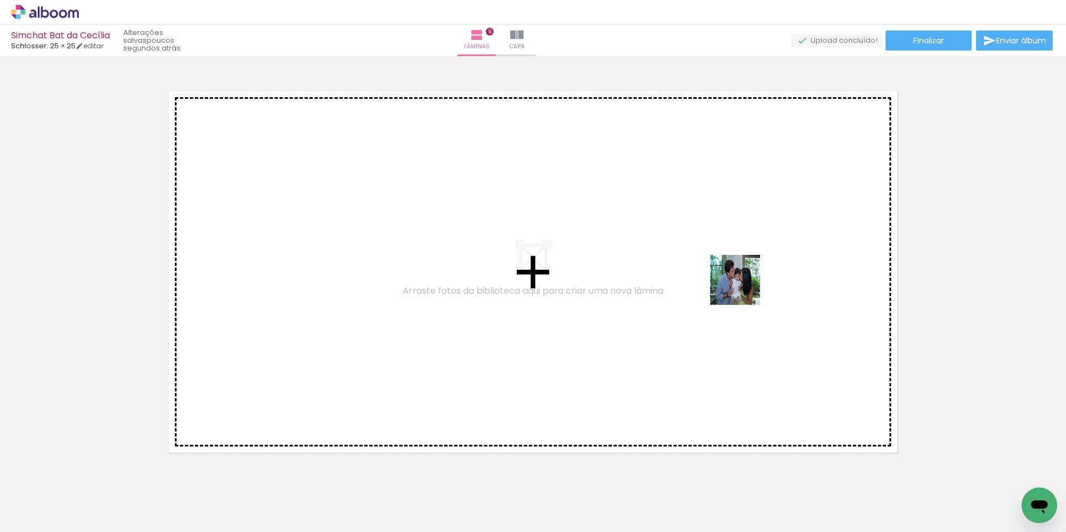
drag, startPoint x: 773, startPoint y: 497, endPoint x: 743, endPoint y: 288, distance: 210.8
click at [743, 288] on quentale-workspace at bounding box center [533, 266] width 1066 height 532
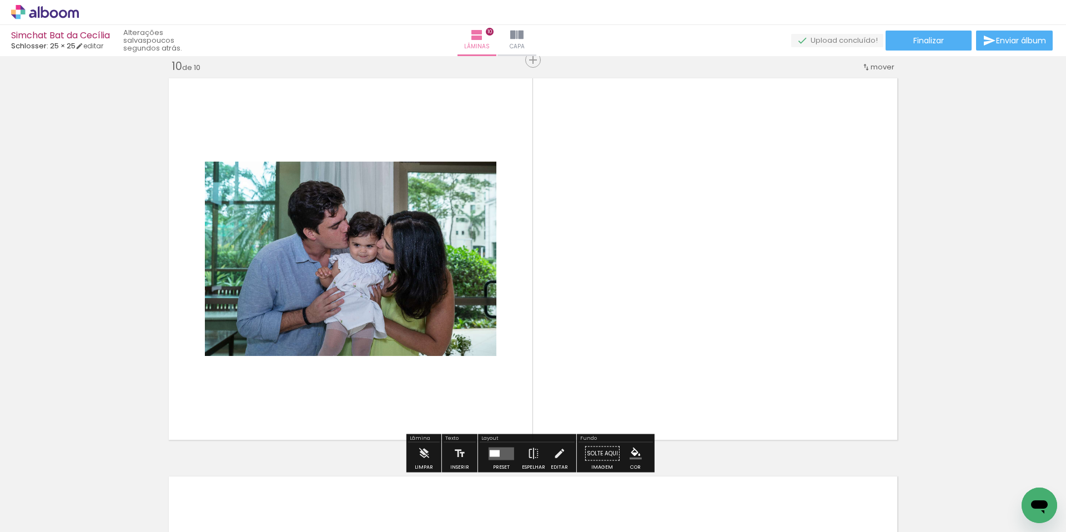
scroll to position [0, 0]
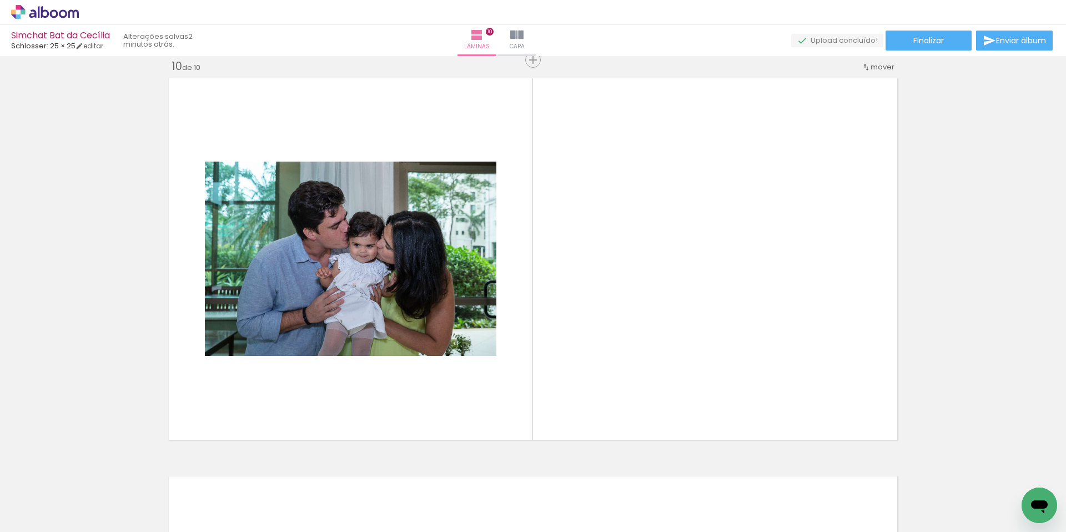
scroll to position [3270, 0]
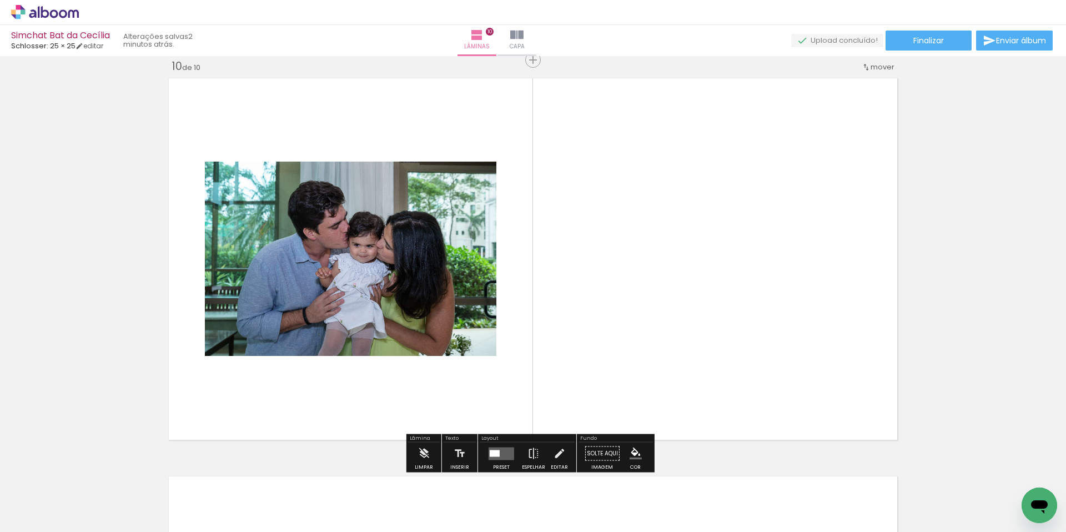
click at [42, 516] on span "Adicionar Fotos" at bounding box center [39, 517] width 33 height 12
click at [0, 0] on input "file" at bounding box center [0, 0] width 0 height 0
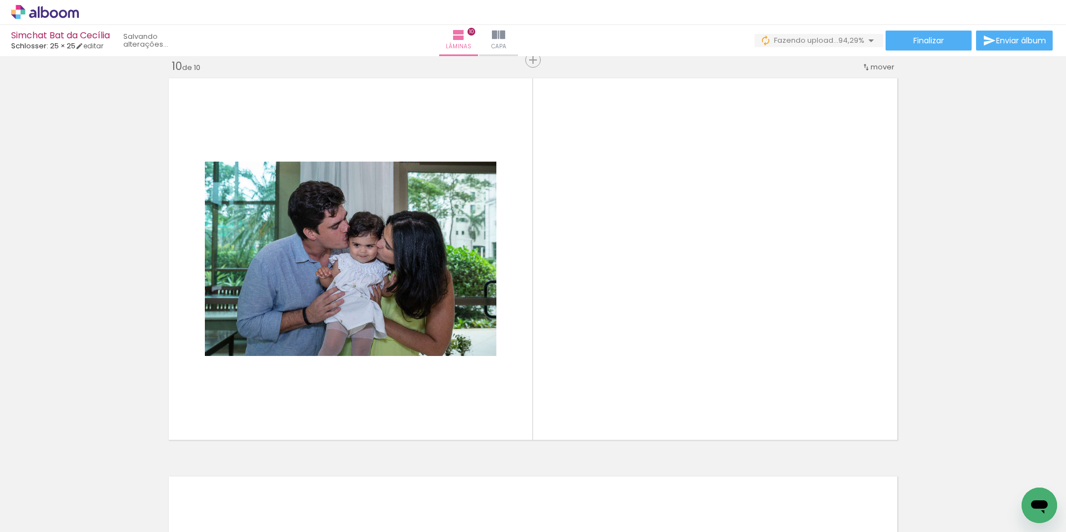
scroll to position [0, 1205]
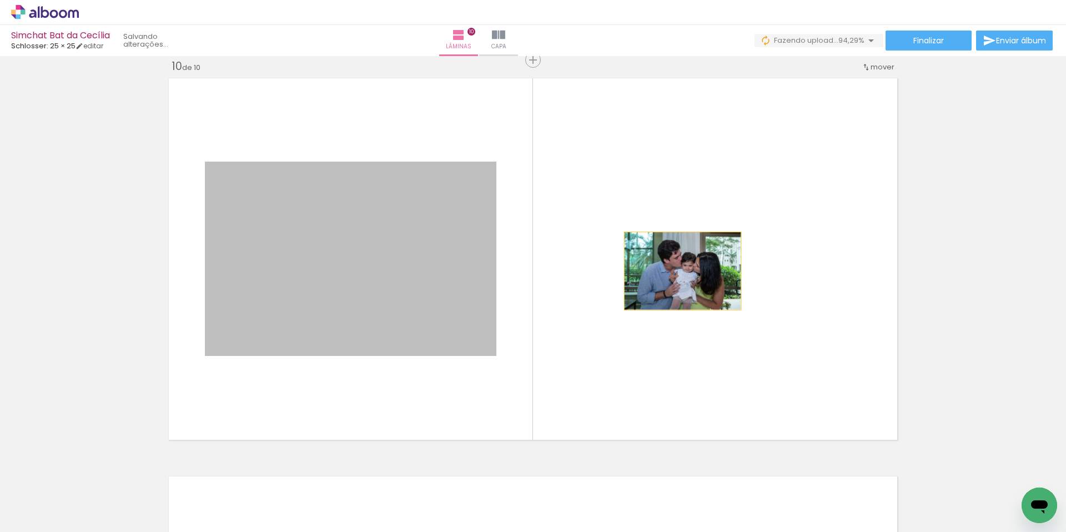
drag, startPoint x: 382, startPoint y: 287, endPoint x: 678, endPoint y: 271, distance: 296.3
click at [678, 271] on quentale-layouter at bounding box center [532, 259] width 737 height 370
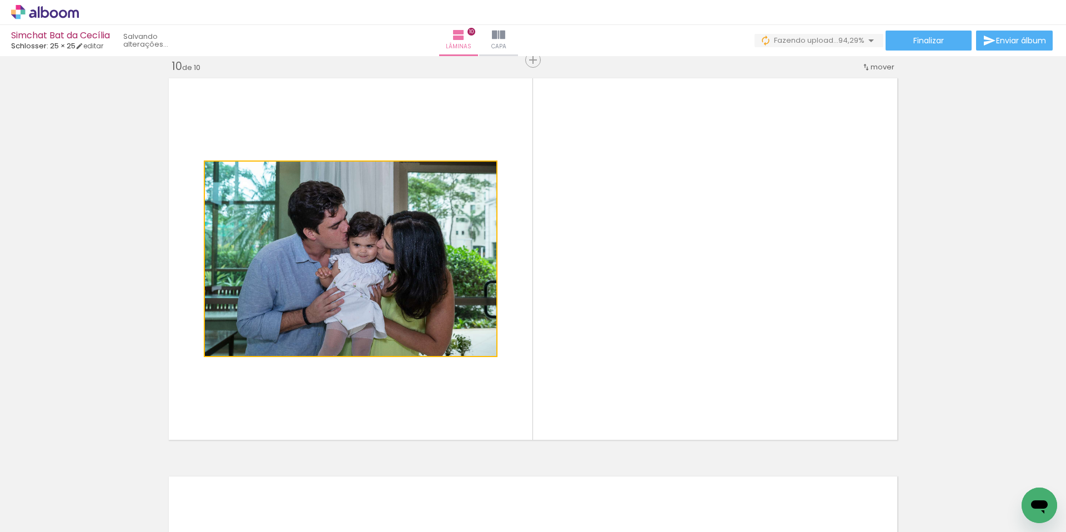
drag, startPoint x: 325, startPoint y: 254, endPoint x: 789, endPoint y: 288, distance: 465.3
click at [761, 278] on quentale-layouter at bounding box center [532, 259] width 737 height 370
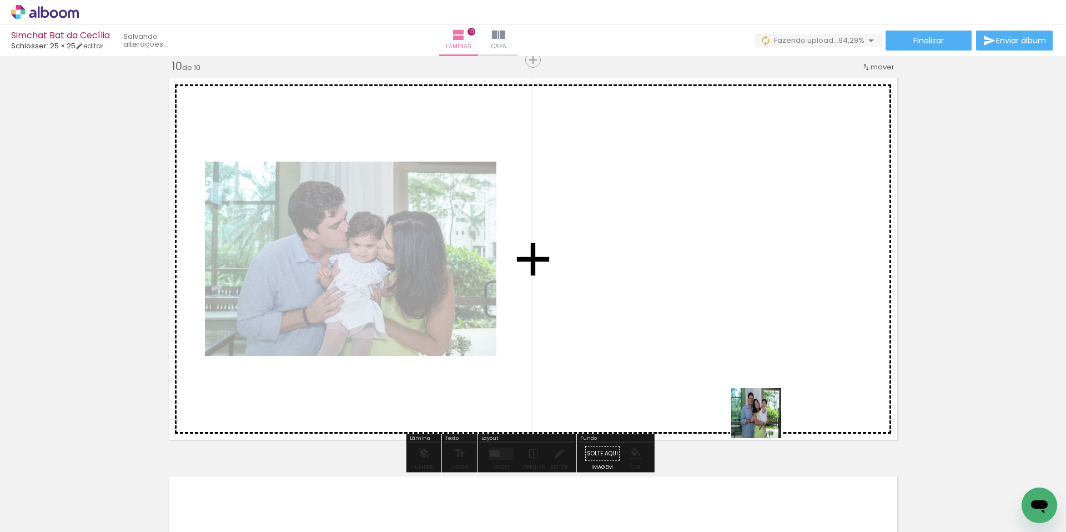
drag, startPoint x: 938, startPoint y: 491, endPoint x: 460, endPoint y: 312, distance: 511.0
click at [443, 308] on quentale-workspace at bounding box center [533, 266] width 1066 height 532
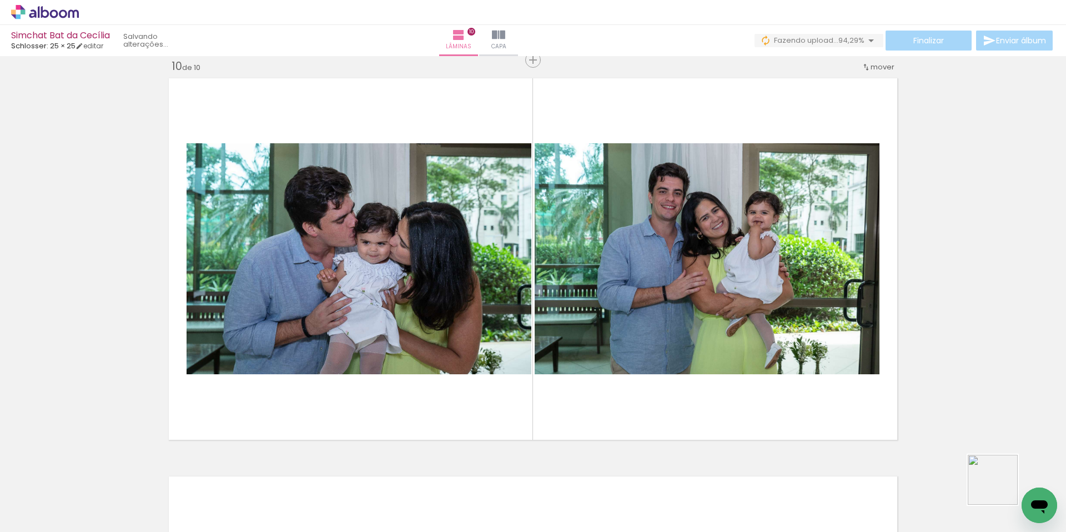
drag, startPoint x: 1001, startPoint y: 488, endPoint x: 345, endPoint y: 289, distance: 685.2
click at [354, 291] on quentale-workspace at bounding box center [533, 266] width 1066 height 532
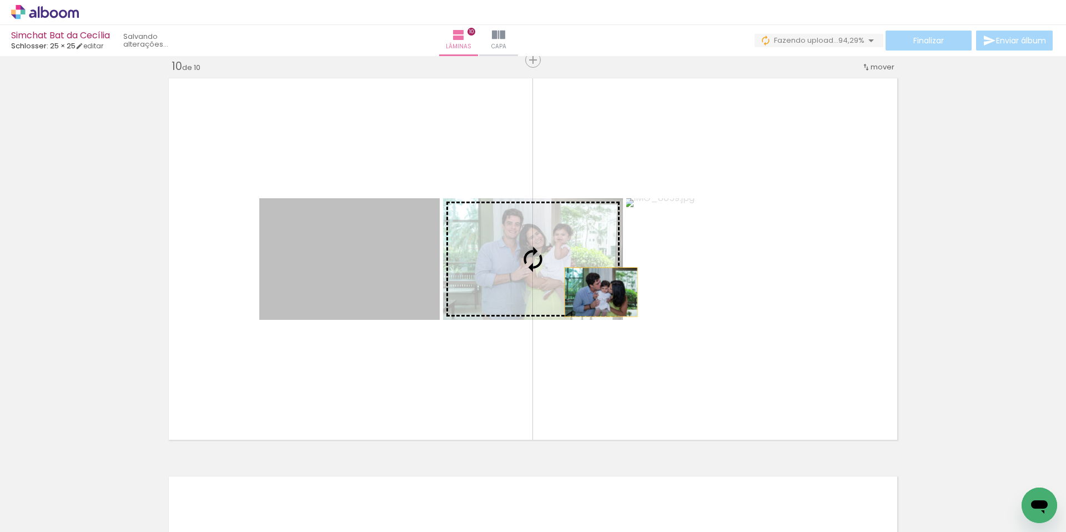
drag, startPoint x: 365, startPoint y: 275, endPoint x: 710, endPoint y: 293, distance: 345.7
click at [0, 0] on slot at bounding box center [0, 0] width 0 height 0
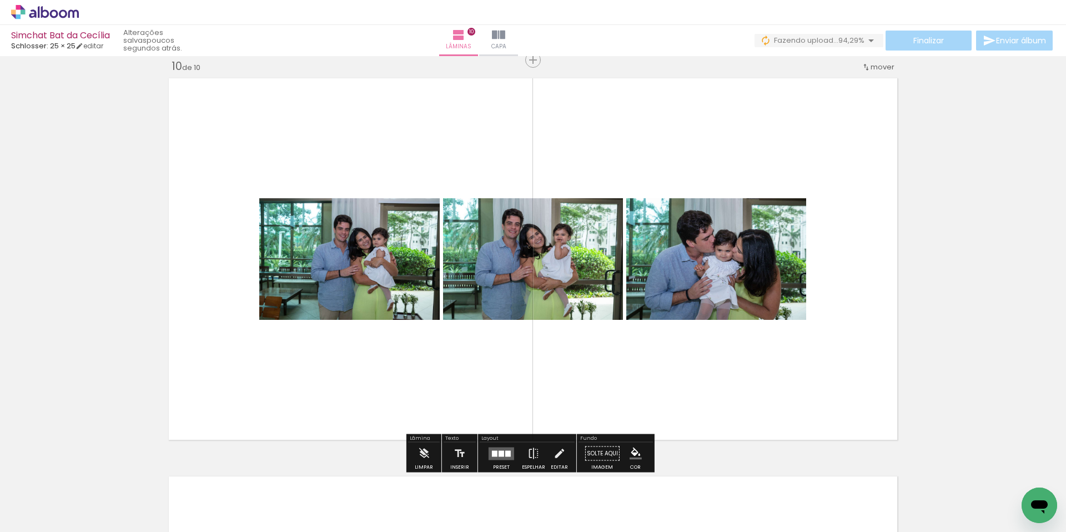
click at [500, 455] on div at bounding box center [501, 453] width 6 height 6
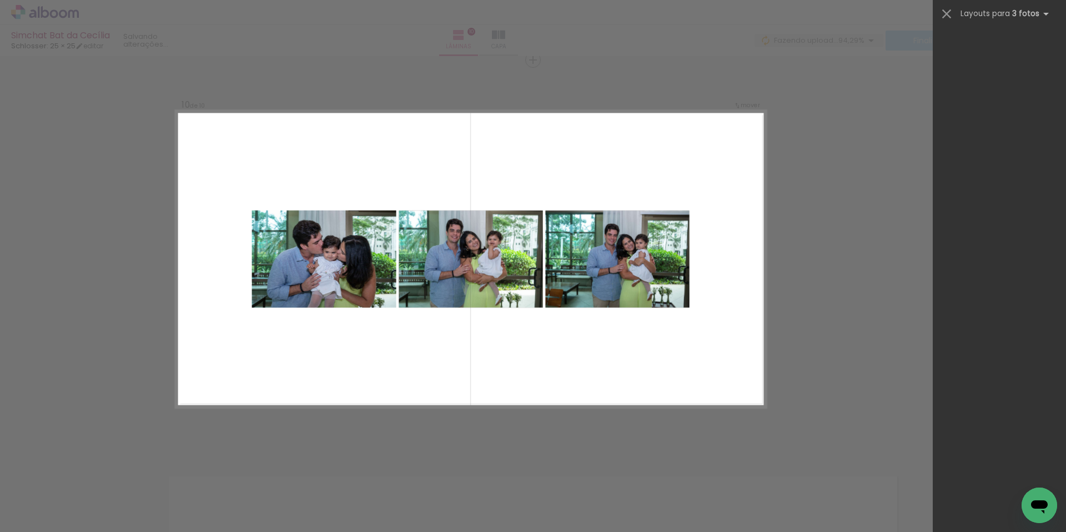
scroll to position [0, 0]
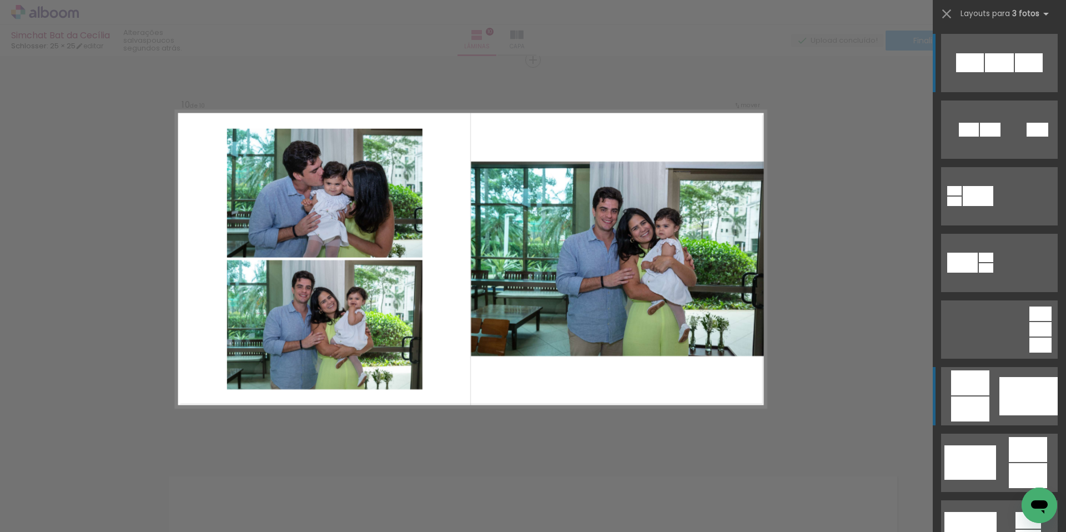
click at [1030, 401] on div at bounding box center [1028, 396] width 58 height 38
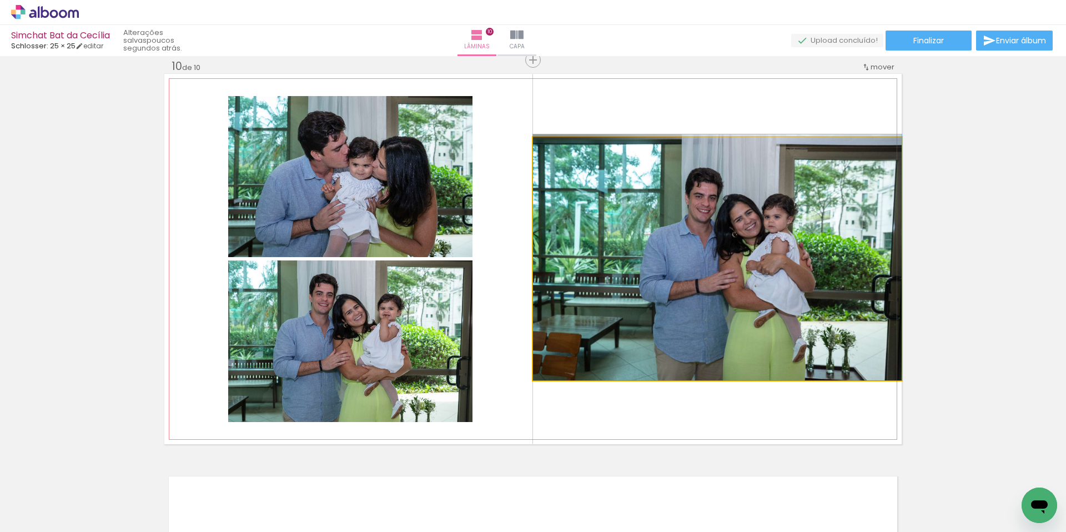
drag, startPoint x: 661, startPoint y: 265, endPoint x: 332, endPoint y: 174, distance: 341.0
click at [0, 0] on slot at bounding box center [0, 0] width 0 height 0
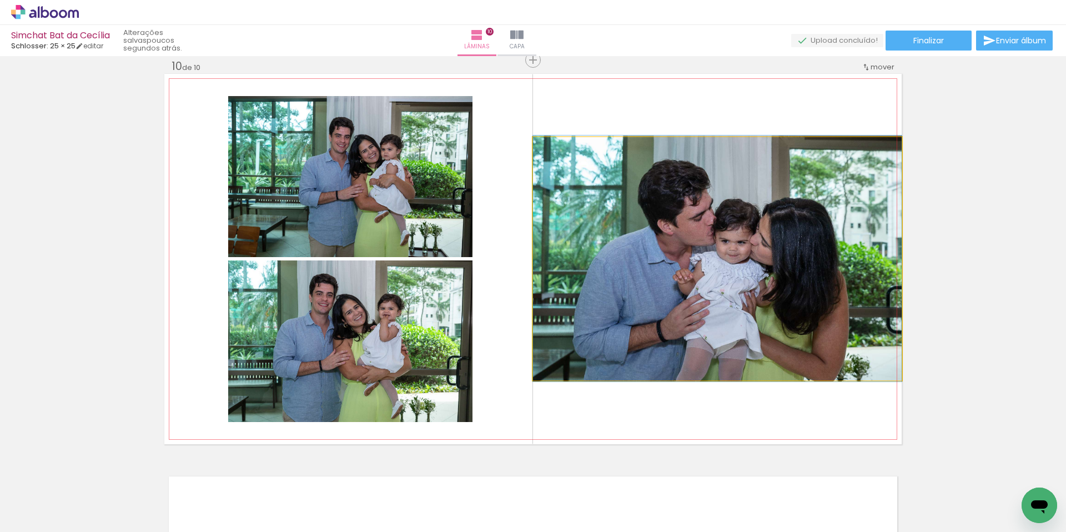
click at [661, 335] on quentale-photo at bounding box center [717, 258] width 369 height 243
click at [550, 275] on quentale-photo at bounding box center [717, 258] width 369 height 243
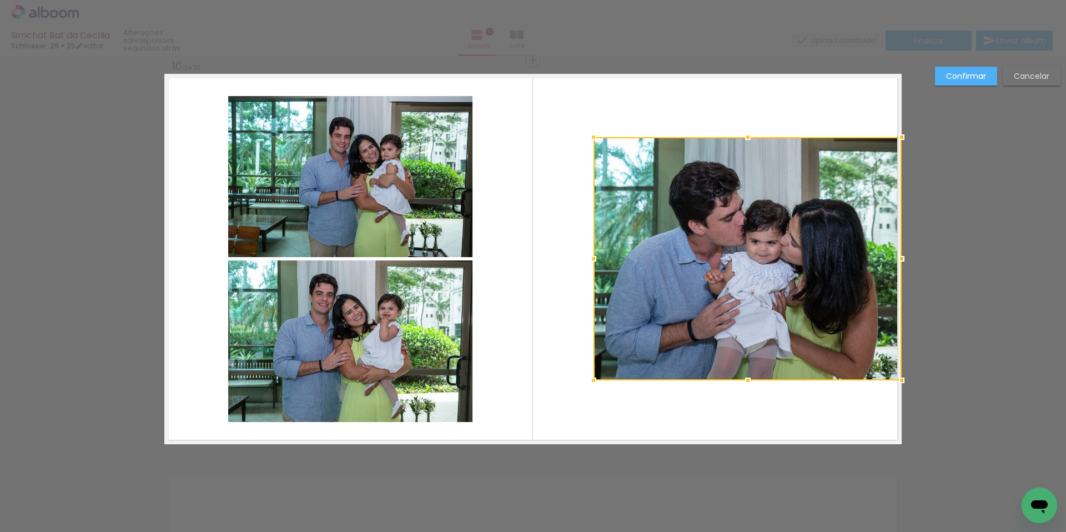
drag, startPoint x: 529, startPoint y: 258, endPoint x: 589, endPoint y: 271, distance: 62.0
click at [593, 271] on div at bounding box center [747, 258] width 308 height 243
click at [895, 263] on div at bounding box center [901, 259] width 22 height 22
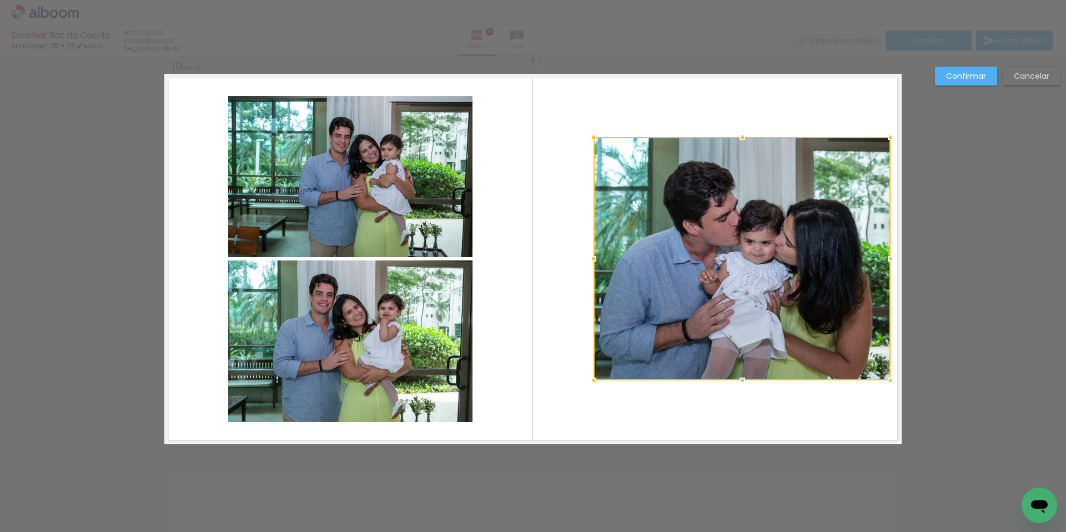
drag, startPoint x: 895, startPoint y: 261, endPoint x: 876, endPoint y: 264, distance: 19.1
click at [885, 263] on div at bounding box center [890, 259] width 22 height 22
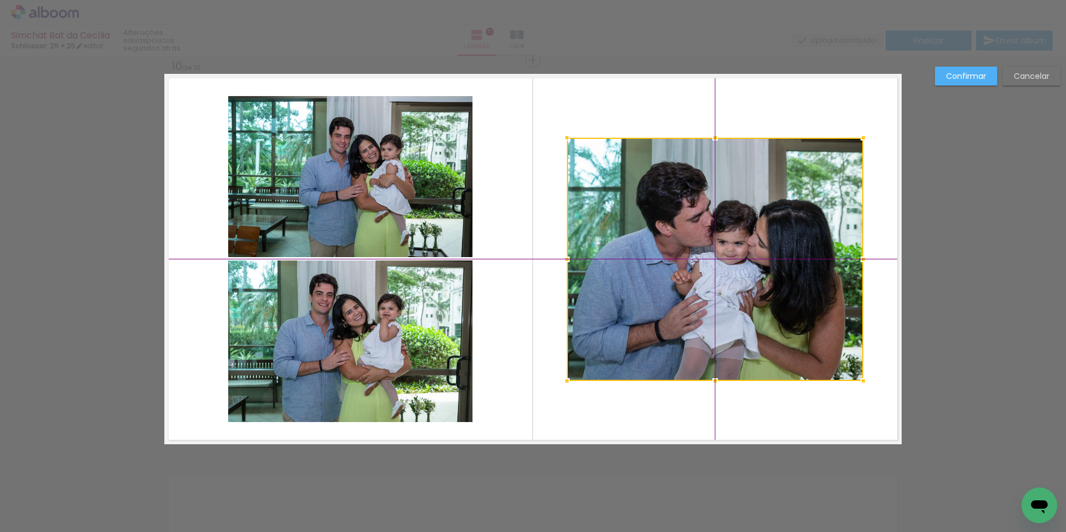
drag, startPoint x: 800, startPoint y: 284, endPoint x: 773, endPoint y: 285, distance: 27.2
click at [773, 285] on div at bounding box center [715, 259] width 296 height 243
click at [764, 418] on quentale-layouter at bounding box center [532, 259] width 737 height 370
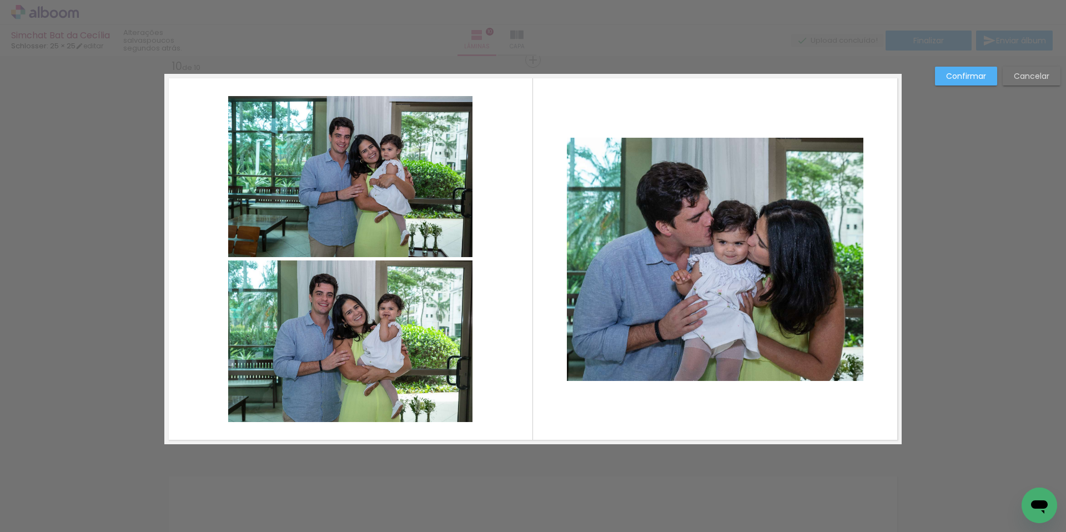
click at [770, 306] on quentale-photo at bounding box center [715, 259] width 296 height 243
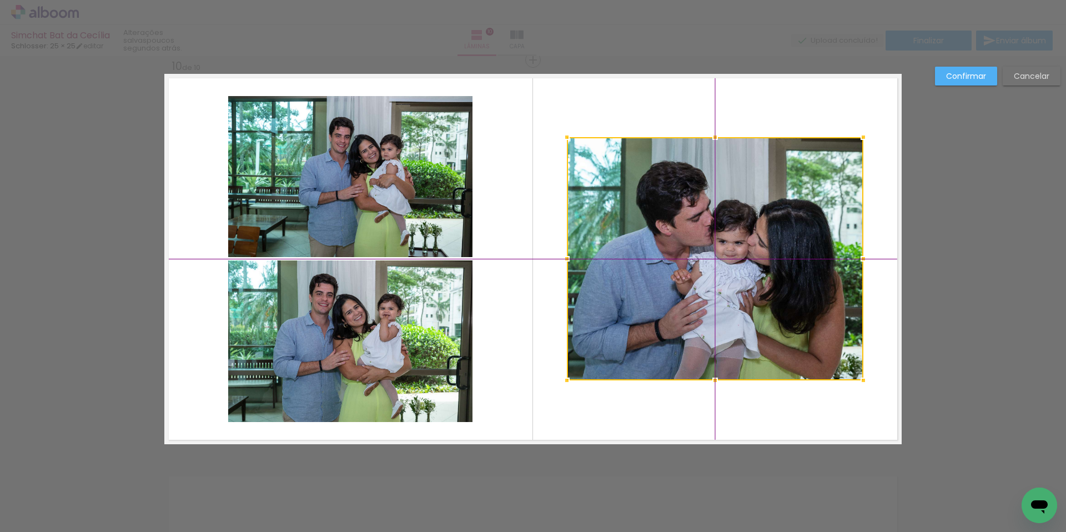
click at [768, 305] on div at bounding box center [715, 258] width 296 height 243
click at [799, 410] on quentale-layouter at bounding box center [532, 259] width 737 height 370
click at [788, 426] on quentale-layouter at bounding box center [532, 259] width 737 height 370
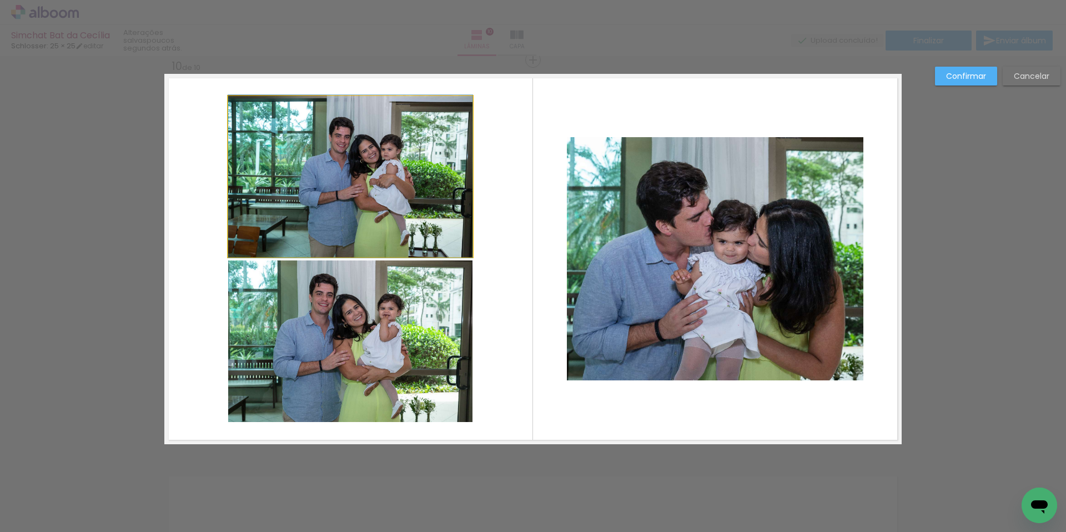
click at [361, 174] on quentale-photo at bounding box center [350, 176] width 244 height 161
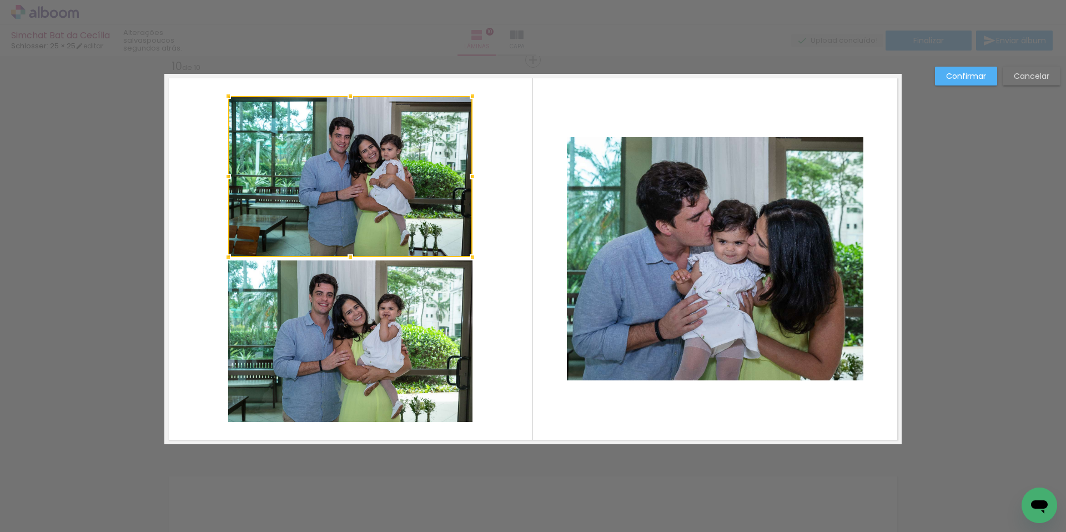
click at [361, 174] on div at bounding box center [350, 176] width 244 height 161
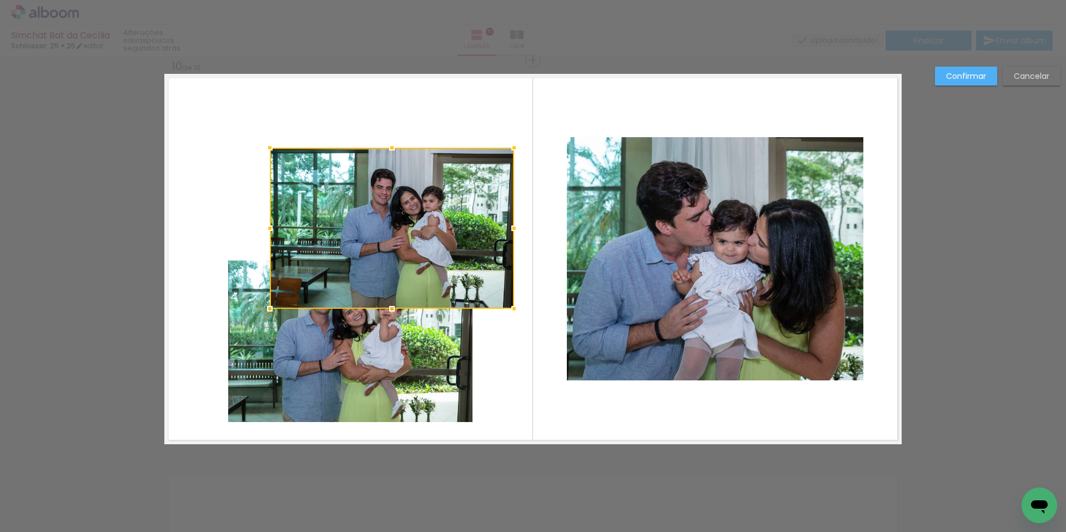
drag, startPoint x: 371, startPoint y: 200, endPoint x: 599, endPoint y: 531, distance: 402.0
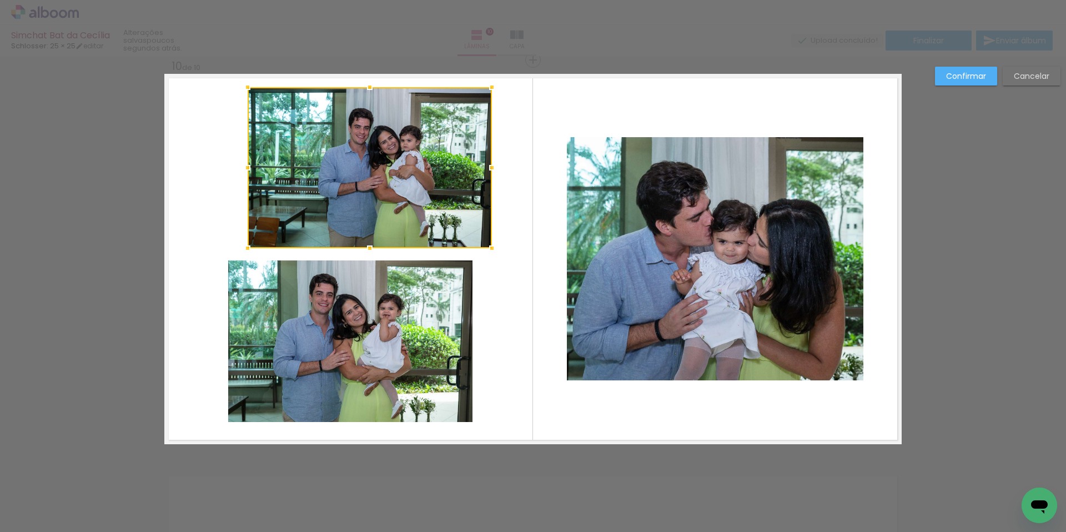
drag, startPoint x: 565, startPoint y: 399, endPoint x: 382, endPoint y: 203, distance: 268.3
click at [348, 205] on div at bounding box center [370, 167] width 244 height 161
click at [950, 68] on paper-button "Confirmar" at bounding box center [966, 76] width 62 height 19
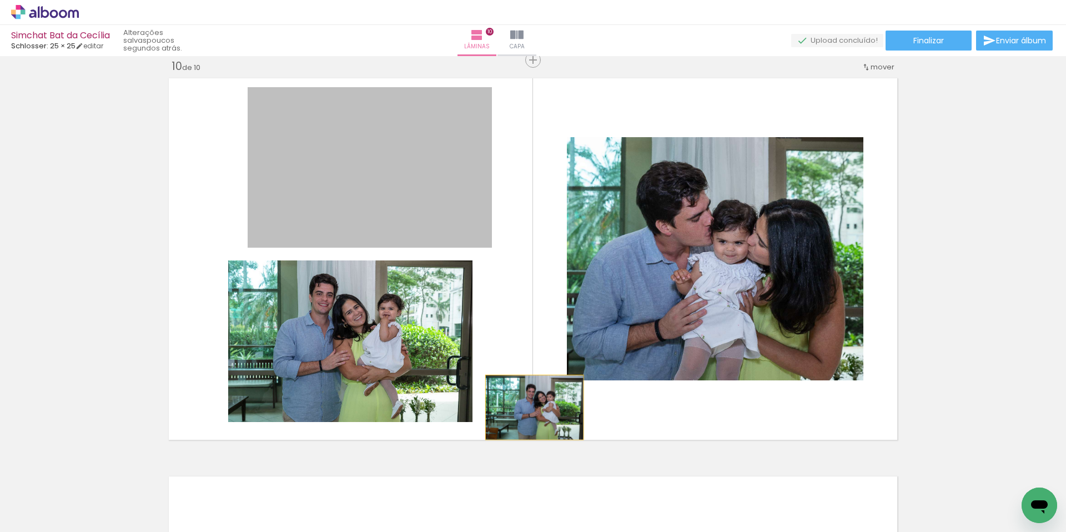
drag, startPoint x: 373, startPoint y: 187, endPoint x: 639, endPoint y: 530, distance: 434.0
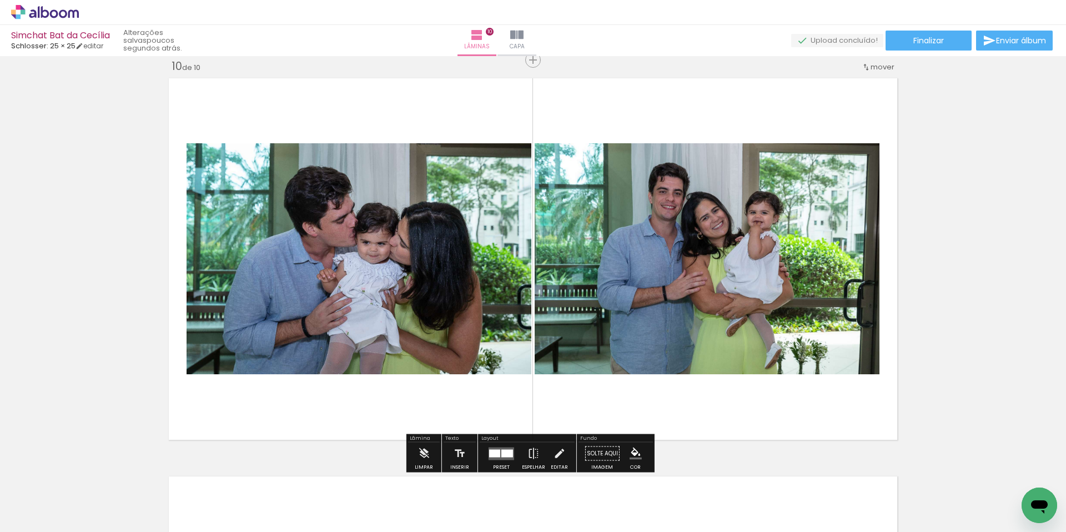
drag, startPoint x: 724, startPoint y: 269, endPoint x: 223, endPoint y: 273, distance: 501.3
click at [0, 0] on slot at bounding box center [0, 0] width 0 height 0
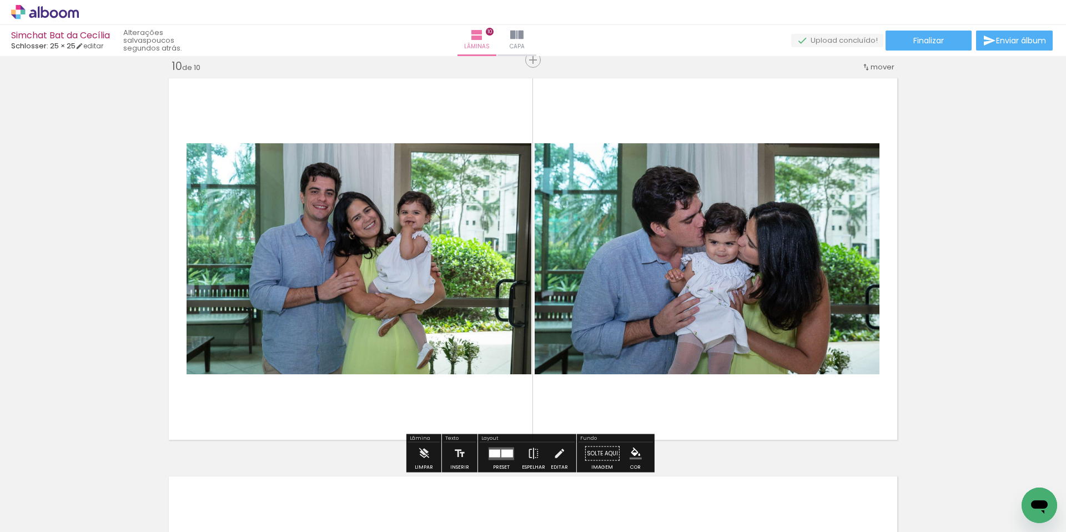
click at [503, 450] on div at bounding box center [507, 453] width 12 height 8
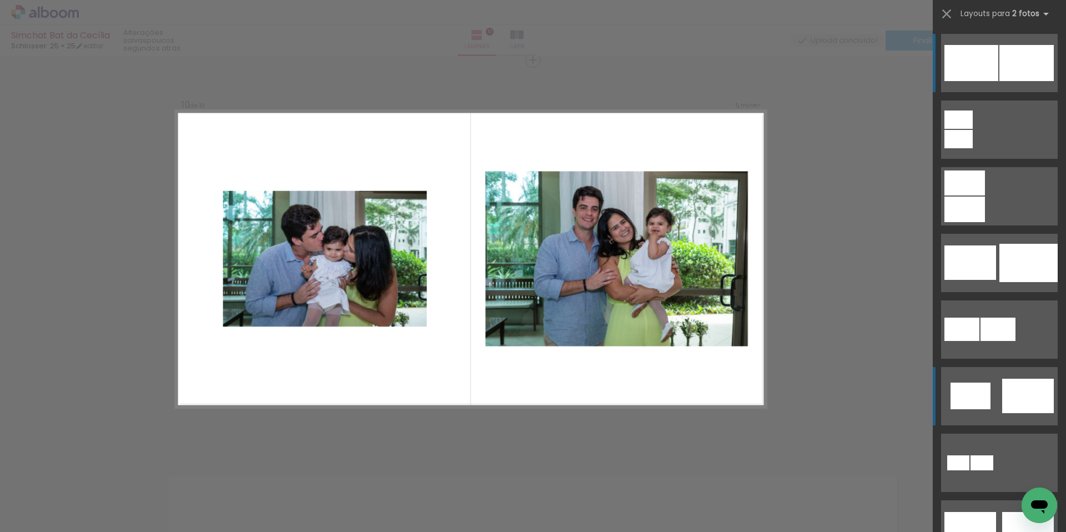
click at [1012, 390] on div at bounding box center [1028, 396] width 52 height 34
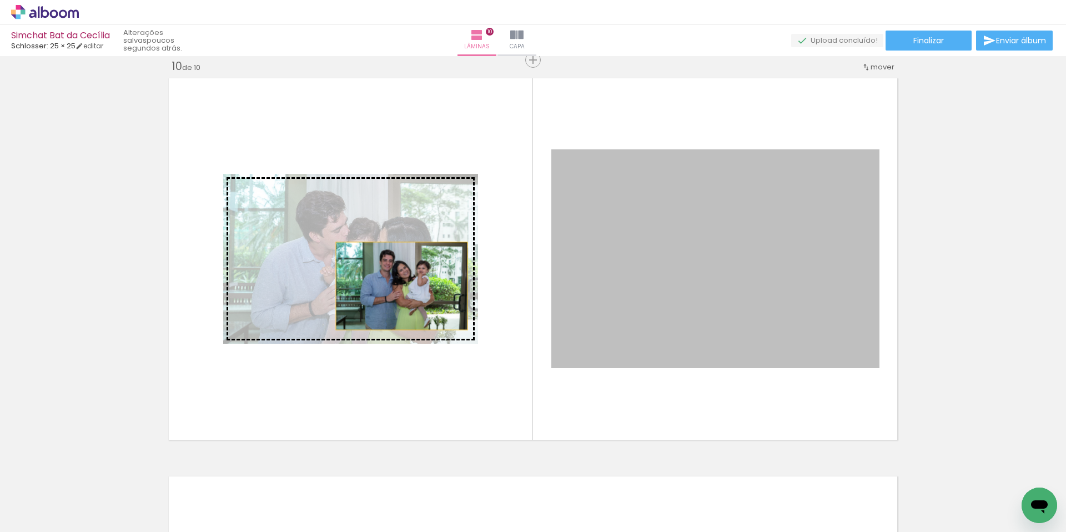
drag, startPoint x: 707, startPoint y: 300, endPoint x: 297, endPoint y: 278, distance: 410.2
click at [0, 0] on slot at bounding box center [0, 0] width 0 height 0
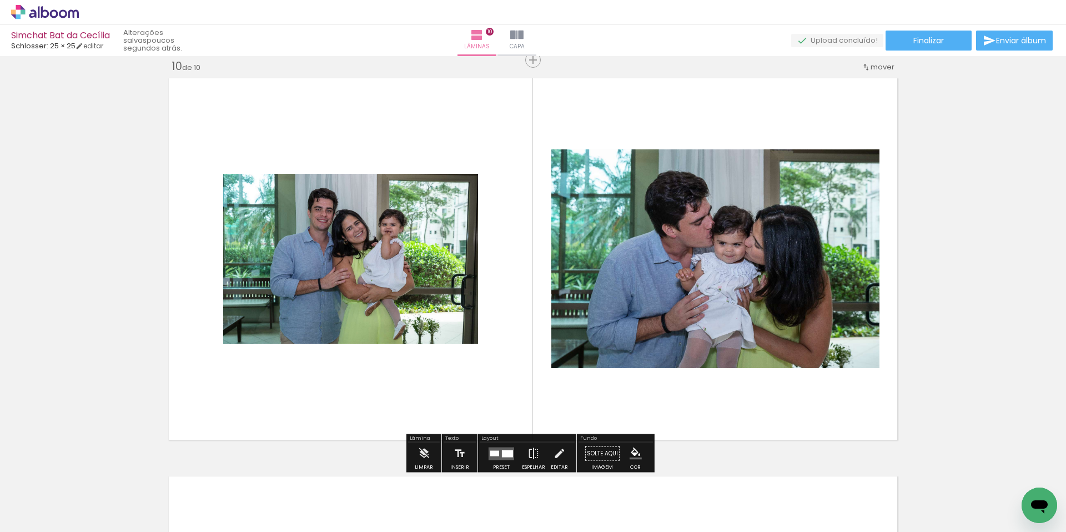
click at [703, 327] on quentale-photo at bounding box center [715, 258] width 328 height 219
click at [562, 269] on quentale-photo at bounding box center [715, 258] width 328 height 219
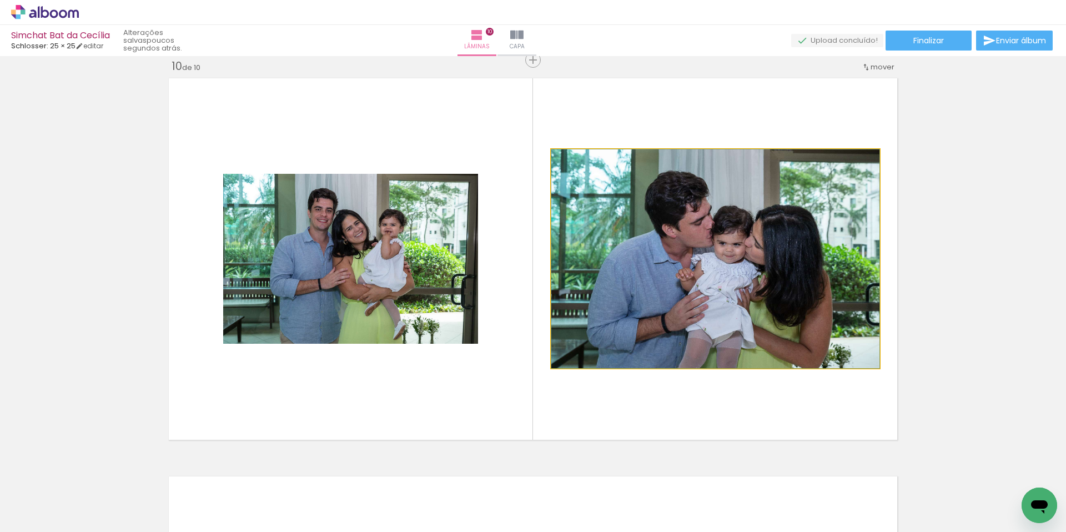
click at [562, 270] on quentale-photo at bounding box center [715, 258] width 328 height 219
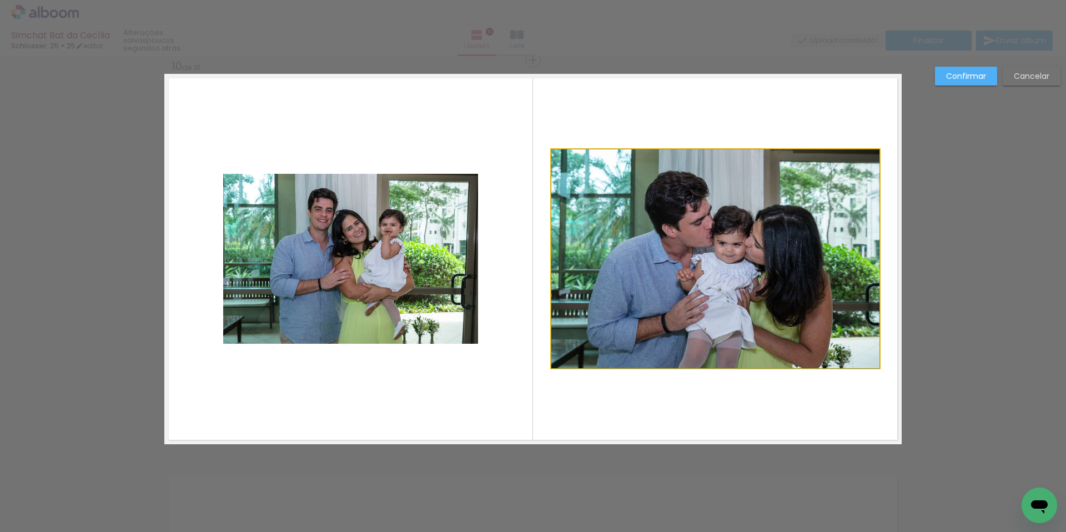
click at [562, 269] on quentale-photo at bounding box center [715, 258] width 328 height 219
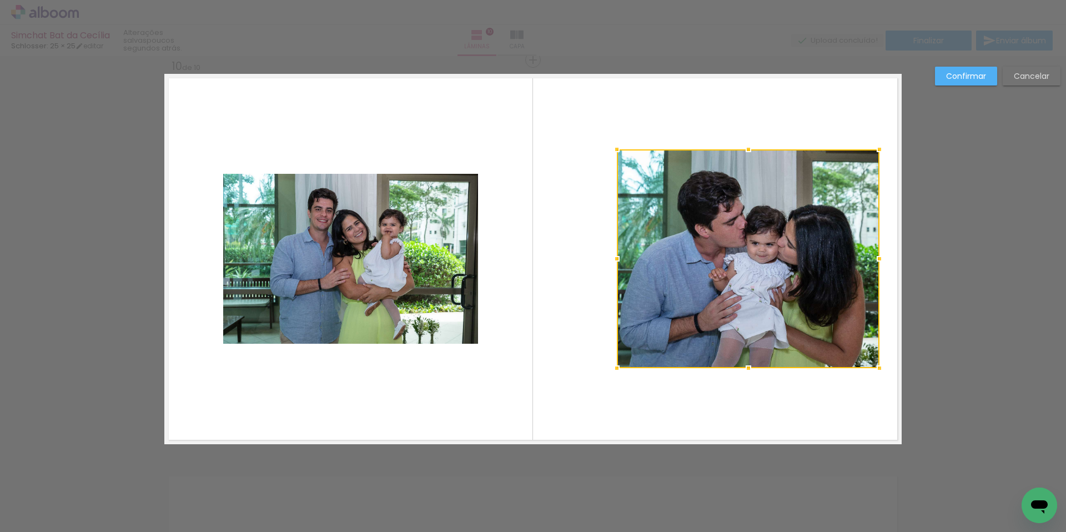
drag, startPoint x: 546, startPoint y: 259, endPoint x: 611, endPoint y: 271, distance: 66.2
click at [611, 271] on album-spread "10 de 10" at bounding box center [532, 259] width 737 height 370
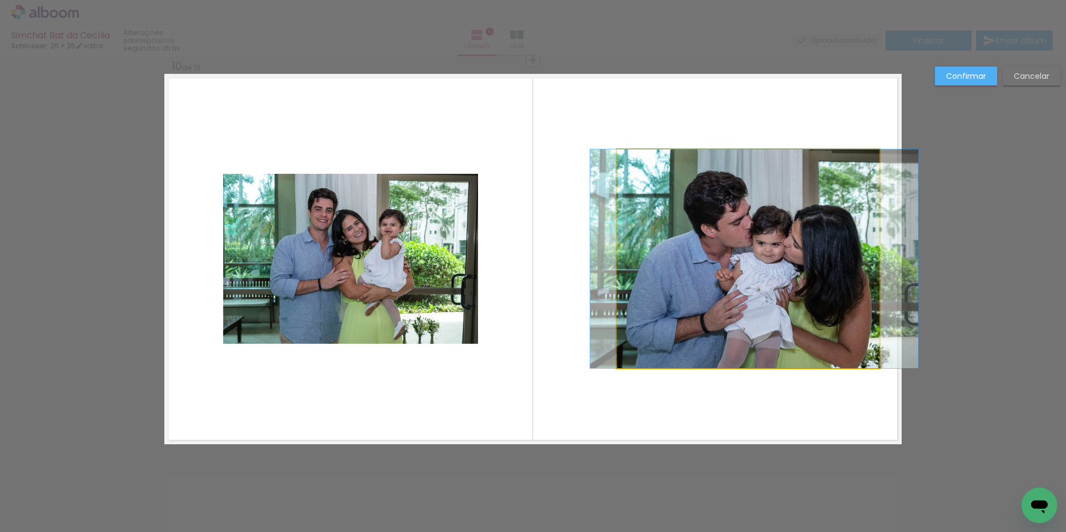
drag, startPoint x: 742, startPoint y: 304, endPoint x: 748, endPoint y: 309, distance: 8.3
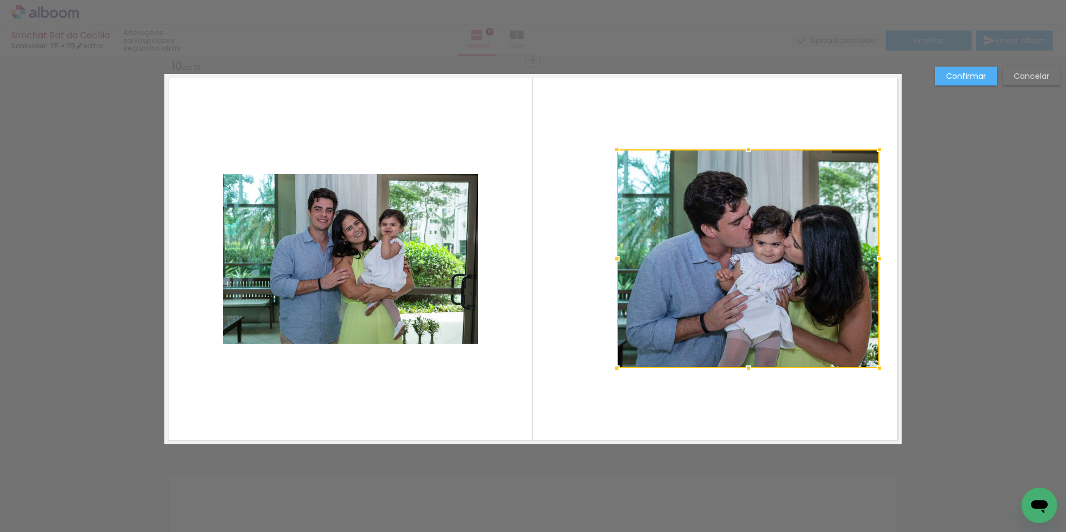
click at [759, 414] on quentale-layouter at bounding box center [532, 259] width 737 height 370
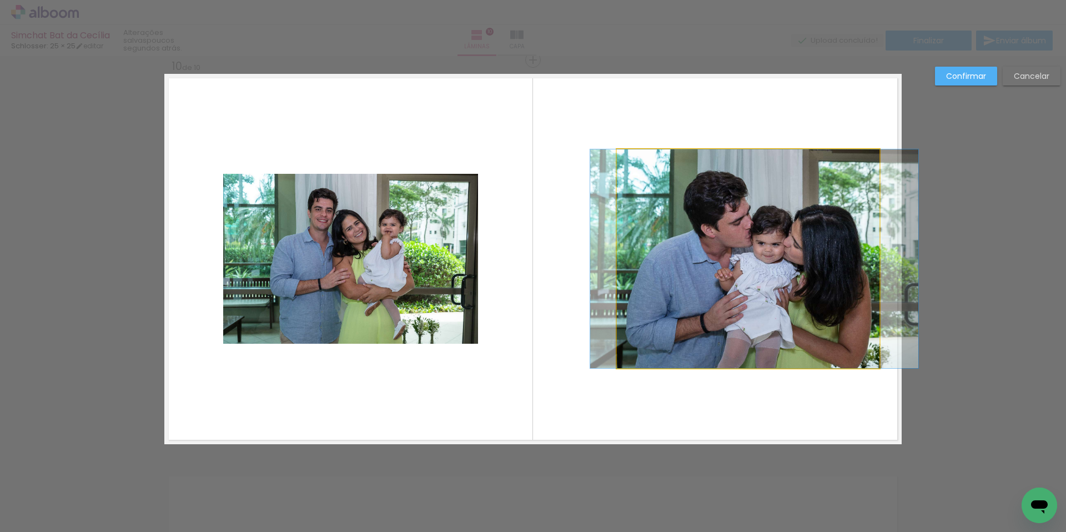
click at [763, 321] on quentale-photo at bounding box center [748, 258] width 263 height 219
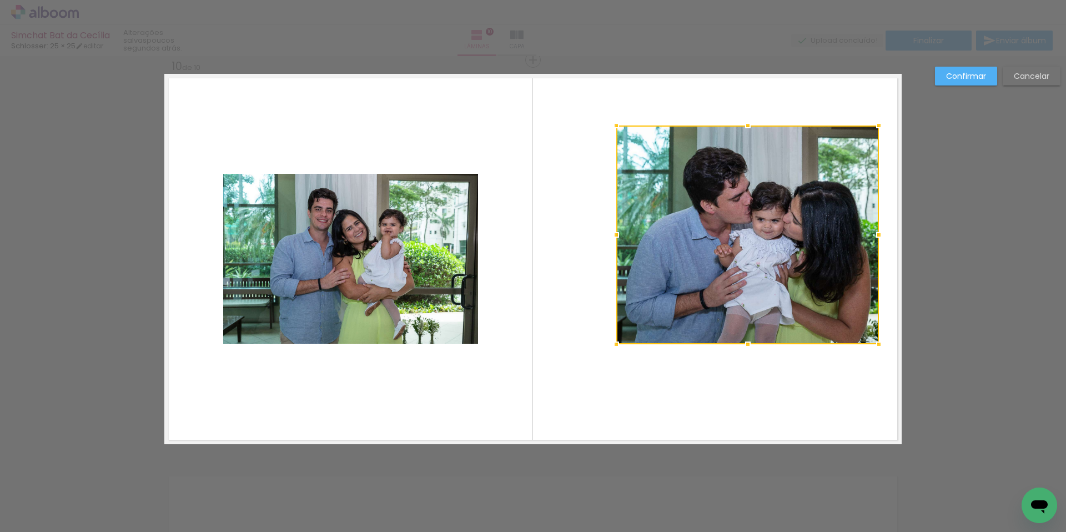
drag, startPoint x: 763, startPoint y: 321, endPoint x: 762, endPoint y: 297, distance: 23.9
click at [762, 297] on div at bounding box center [747, 234] width 263 height 219
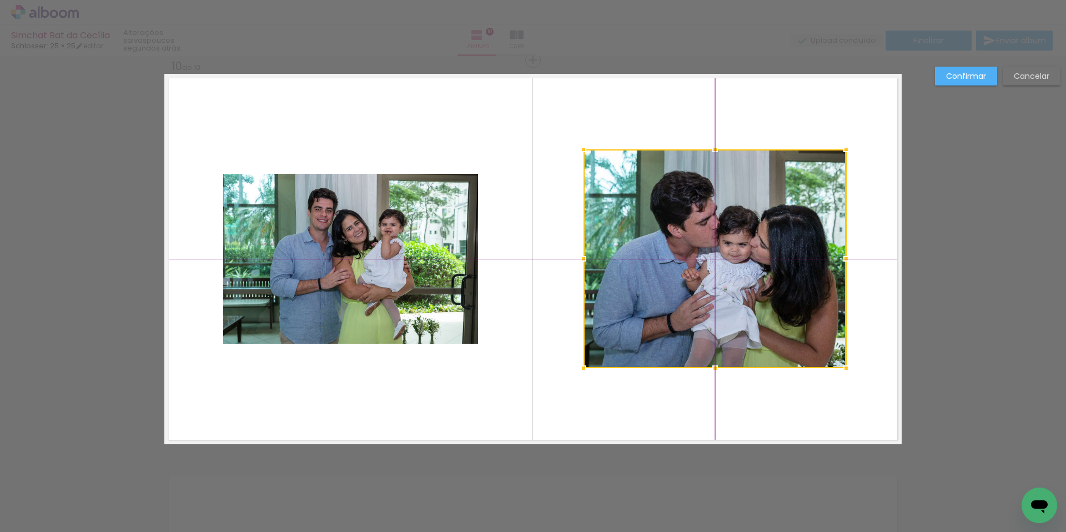
drag, startPoint x: 762, startPoint y: 296, endPoint x: 745, endPoint y: 306, distance: 19.1
click at [745, 306] on div at bounding box center [714, 258] width 263 height 219
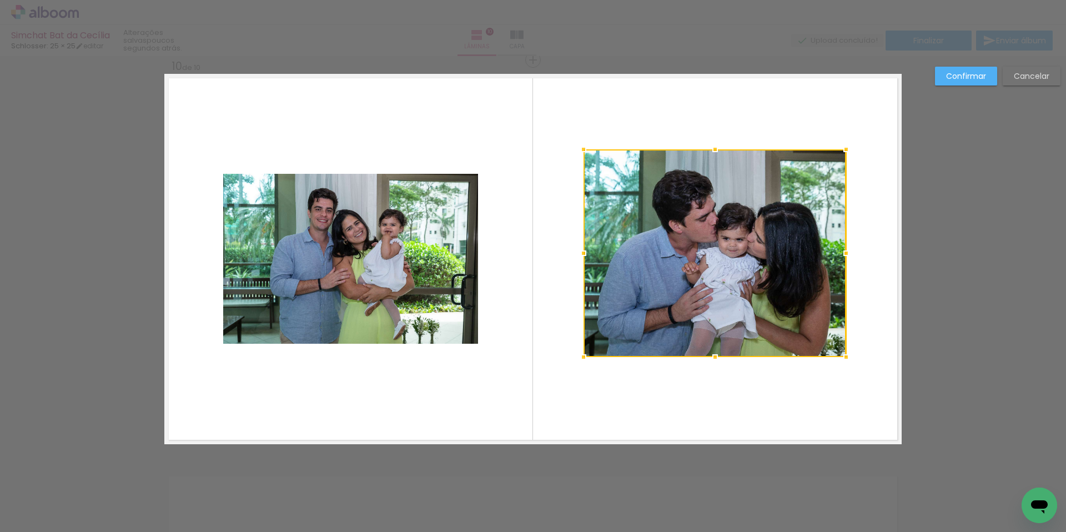
click at [711, 371] on album-spread "10 de 10" at bounding box center [532, 259] width 737 height 370
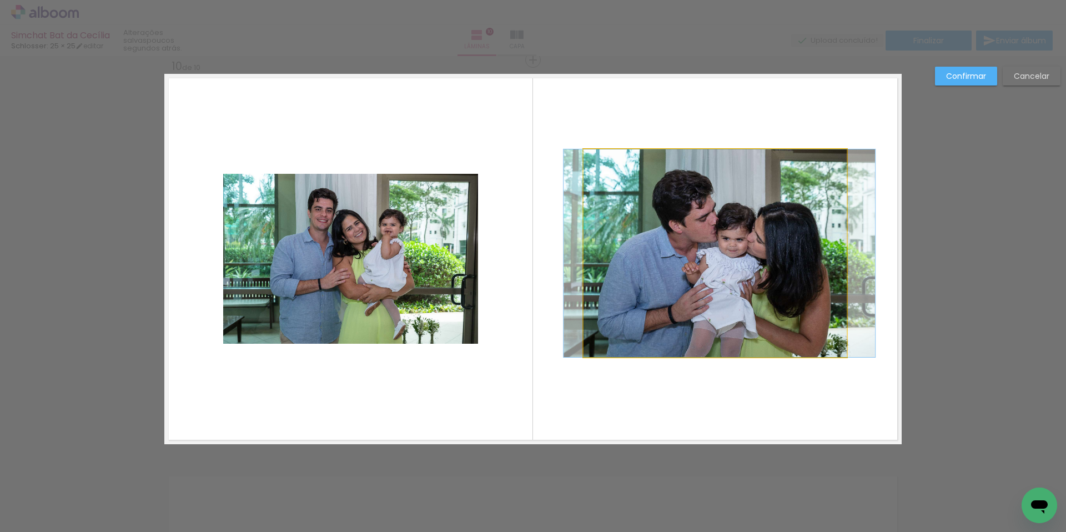
click at [709, 356] on quentale-photo at bounding box center [714, 253] width 263 height 208
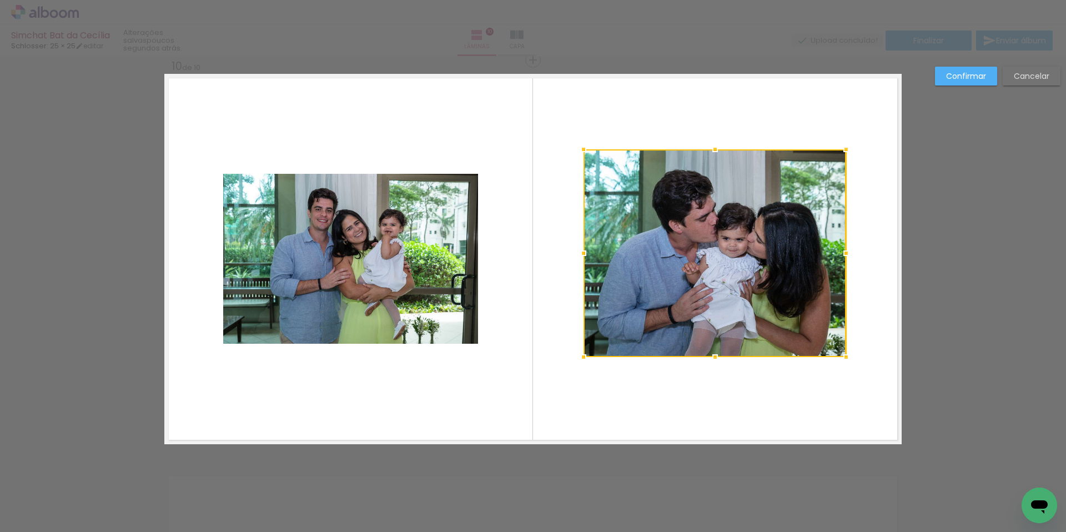
click at [709, 346] on div at bounding box center [715, 357] width 22 height 22
click at [710, 357] on div at bounding box center [715, 358] width 22 height 22
click at [739, 390] on quentale-layouter at bounding box center [532, 259] width 737 height 370
click at [739, 391] on quentale-layouter at bounding box center [532, 259] width 737 height 370
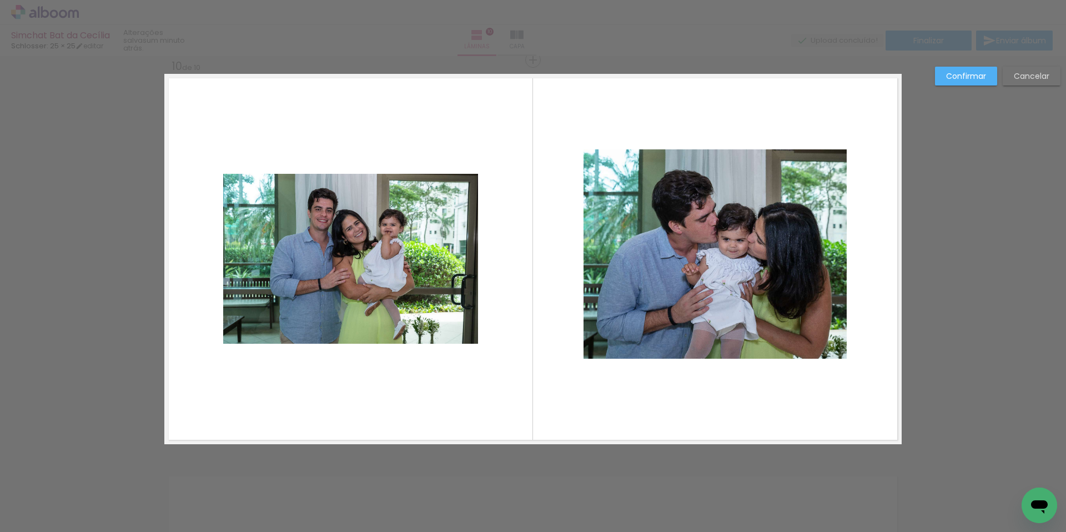
click at [777, 386] on quentale-layouter at bounding box center [532, 259] width 737 height 370
click at [779, 311] on quentale-photo at bounding box center [714, 253] width 263 height 209
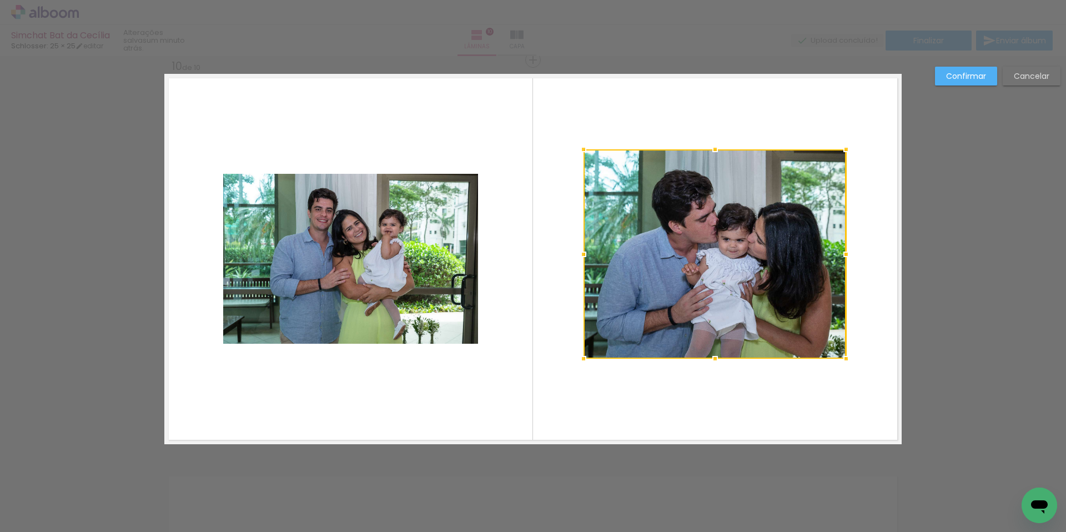
click at [778, 310] on div at bounding box center [714, 253] width 263 height 209
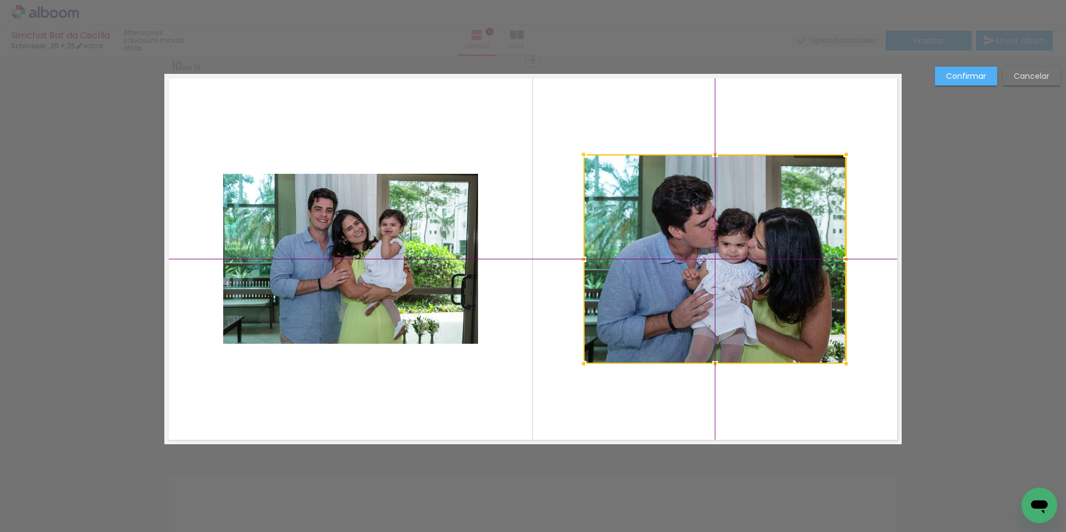
drag, startPoint x: 778, startPoint y: 310, endPoint x: 778, endPoint y: 317, distance: 7.2
click at [778, 317] on div at bounding box center [714, 258] width 263 height 209
click at [379, 318] on quentale-photo at bounding box center [350, 259] width 255 height 170
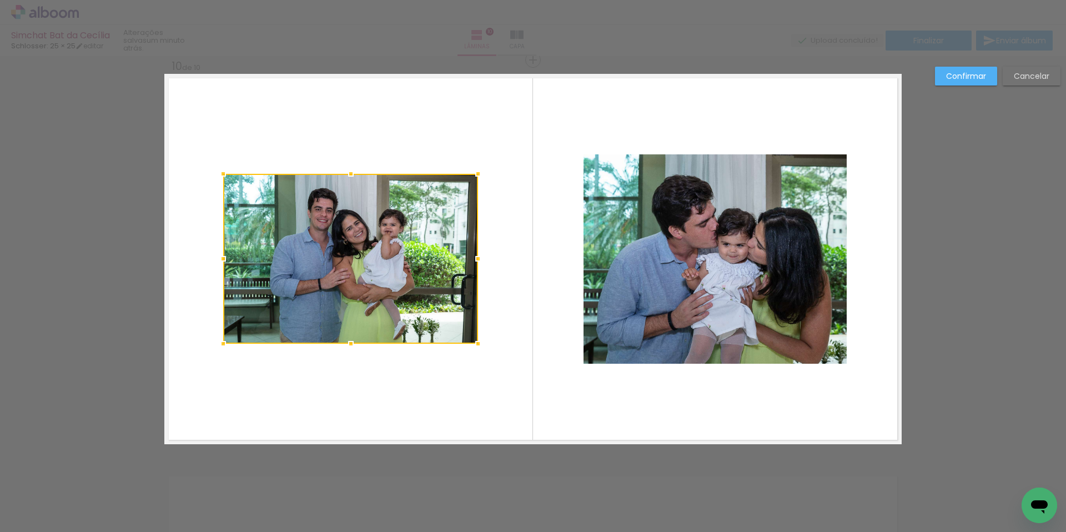
click at [684, 339] on quentale-photo at bounding box center [714, 258] width 263 height 209
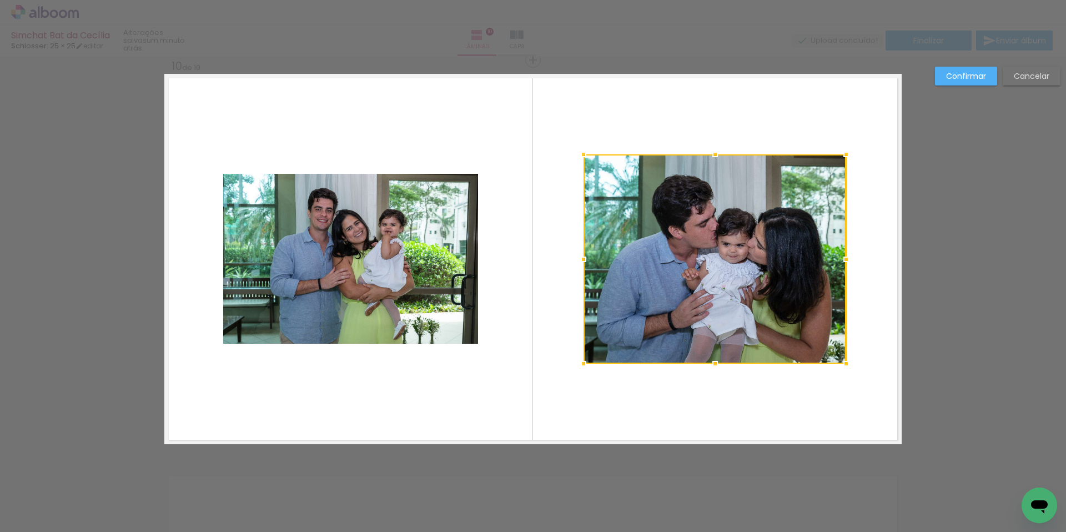
click at [692, 322] on div at bounding box center [714, 258] width 263 height 209
click at [707, 296] on div at bounding box center [714, 258] width 263 height 209
click at [0, 0] on slot "Confirmar" at bounding box center [0, 0] width 0 height 0
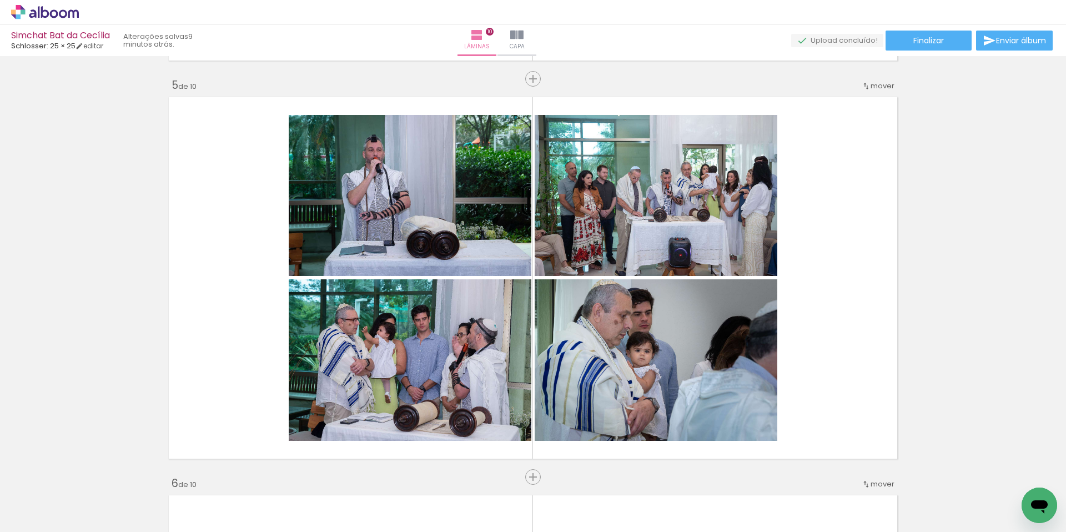
scroll to position [1600, 0]
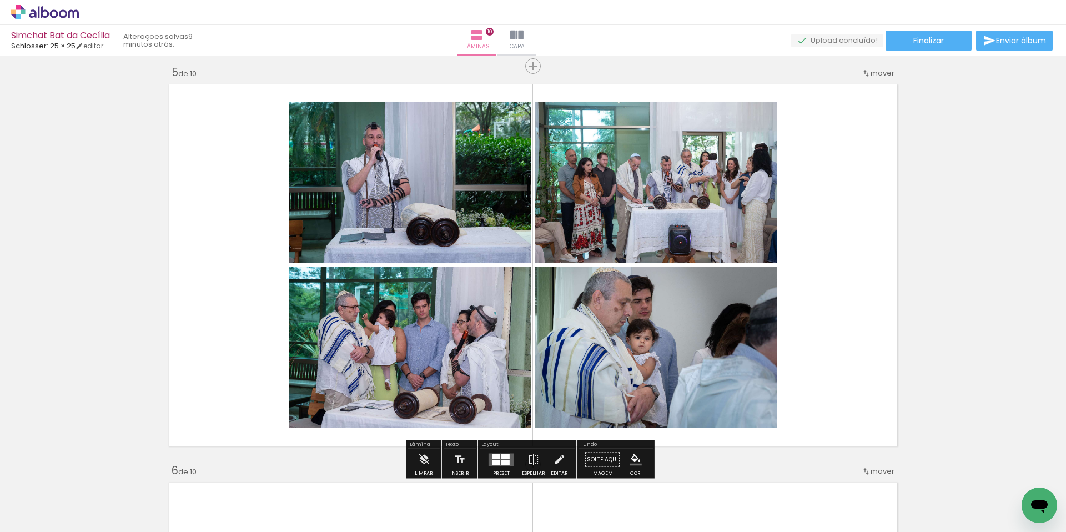
click at [676, 201] on quentale-photo at bounding box center [656, 182] width 243 height 161
click at [675, 201] on quentale-photo at bounding box center [656, 182] width 243 height 161
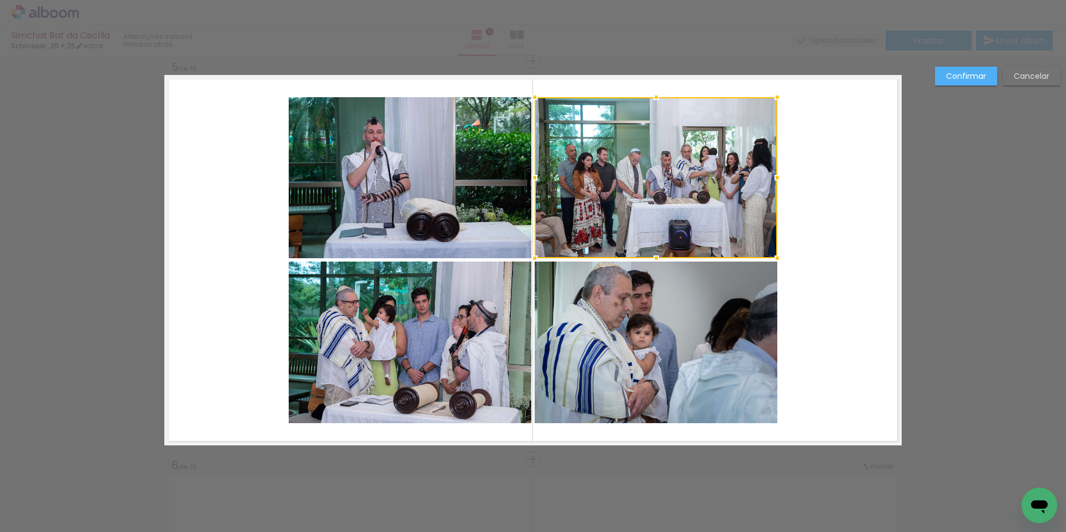
scroll to position [1606, 0]
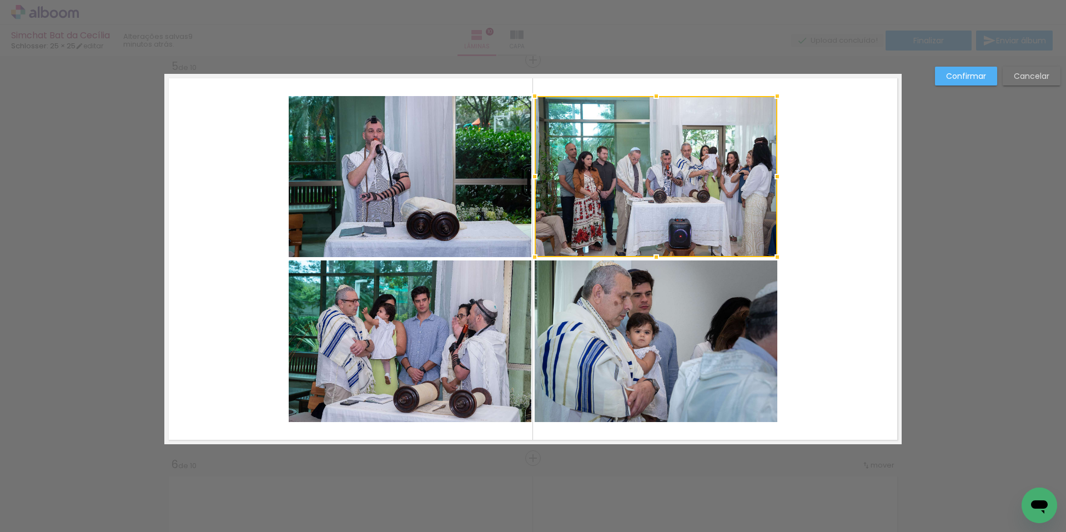
click at [854, 236] on quentale-layouter at bounding box center [532, 259] width 737 height 370
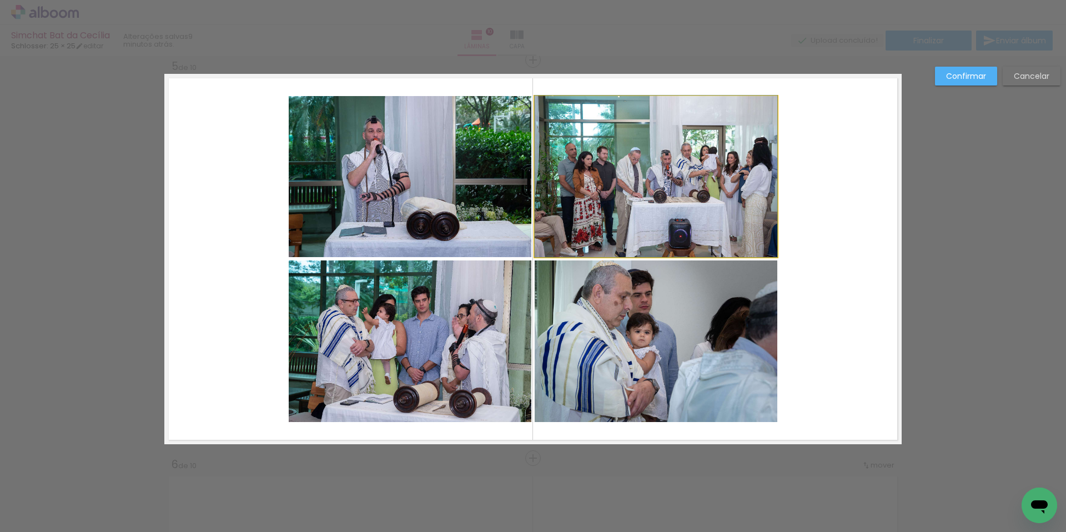
drag, startPoint x: 717, startPoint y: 216, endPoint x: 701, endPoint y: 216, distance: 16.1
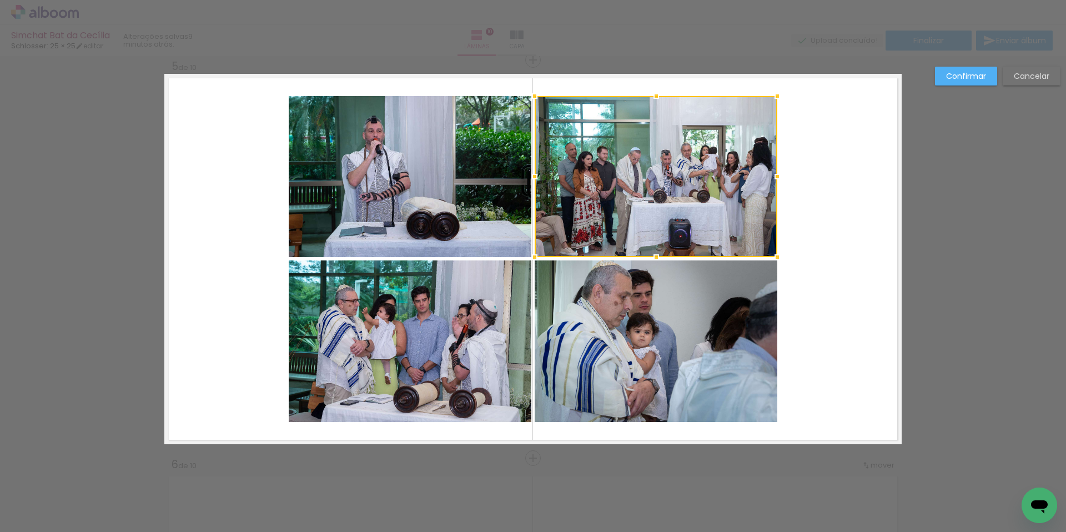
click at [596, 206] on div at bounding box center [656, 176] width 243 height 161
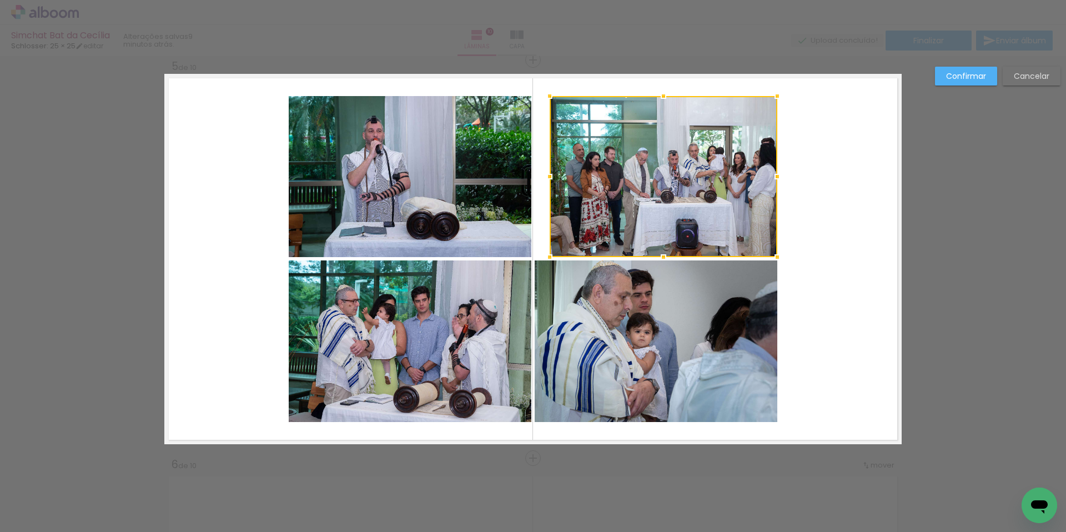
drag, startPoint x: 532, startPoint y: 178, endPoint x: 547, endPoint y: 183, distance: 16.0
click at [547, 183] on div at bounding box center [549, 176] width 22 height 22
click at [643, 195] on div at bounding box center [664, 176] width 228 height 161
click at [856, 230] on quentale-layouter at bounding box center [532, 259] width 737 height 370
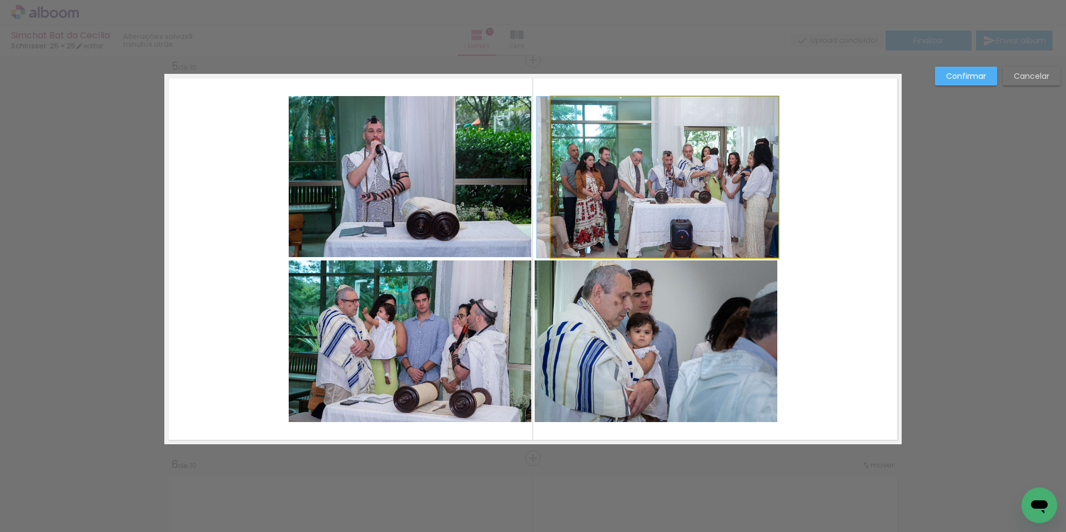
drag, startPoint x: 707, startPoint y: 206, endPoint x: 694, endPoint y: 205, distance: 12.8
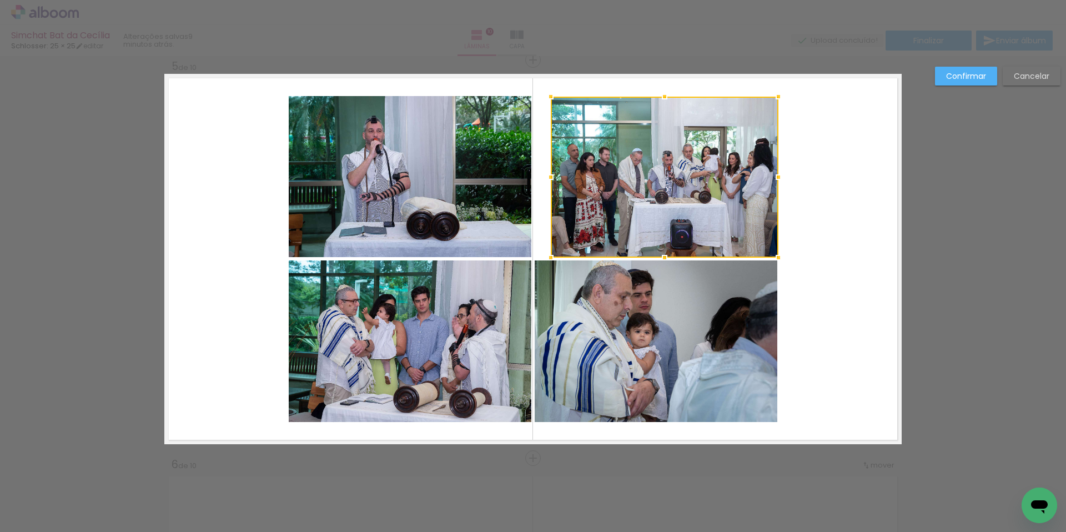
click at [845, 230] on quentale-layouter at bounding box center [532, 259] width 737 height 370
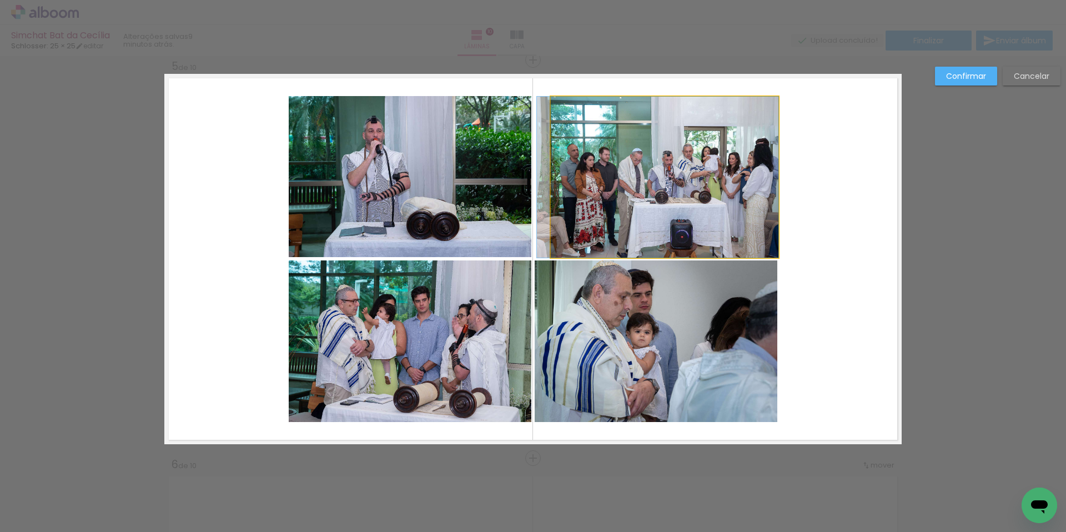
drag, startPoint x: 742, startPoint y: 227, endPoint x: 699, endPoint y: 222, distance: 43.0
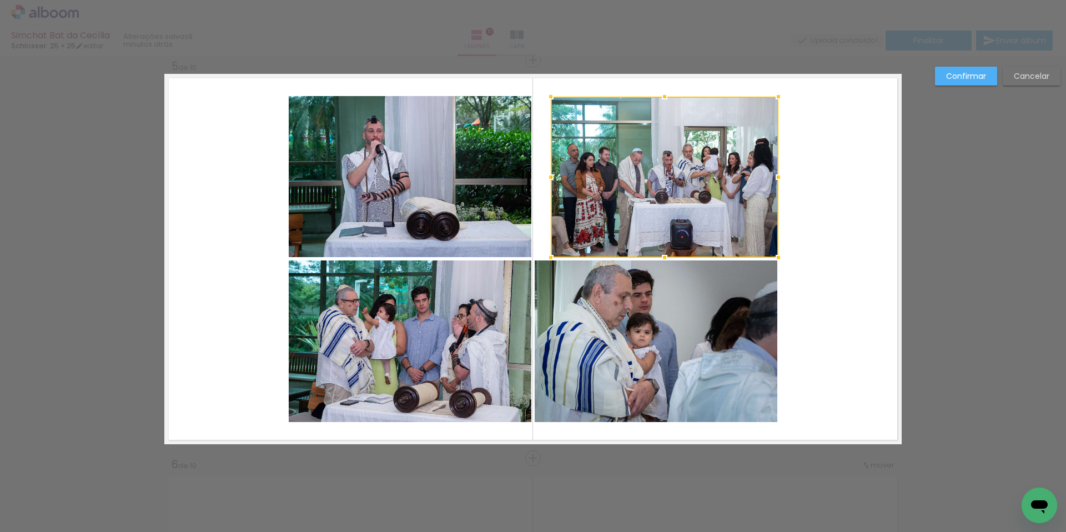
click at [847, 234] on quentale-layouter at bounding box center [532, 259] width 737 height 370
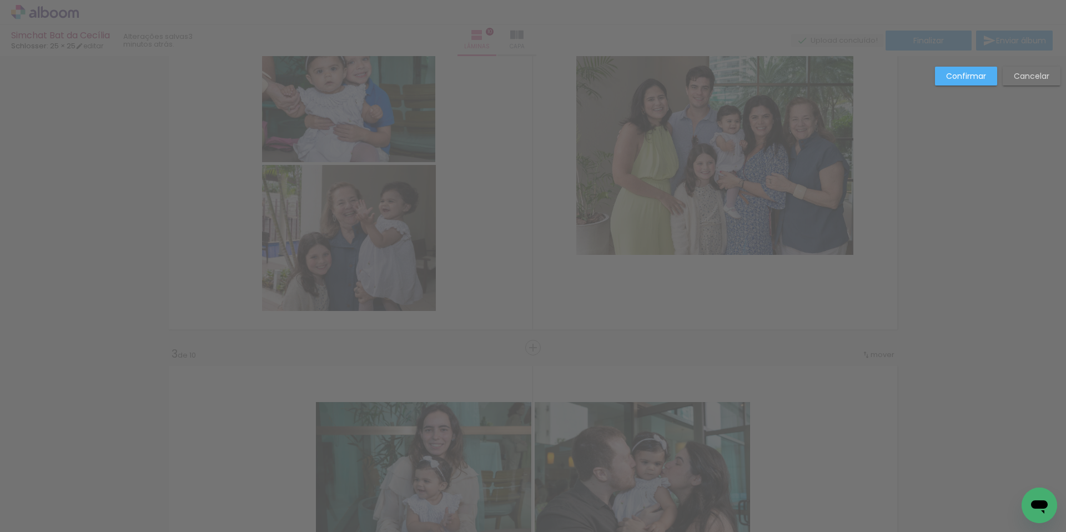
scroll to position [389, 0]
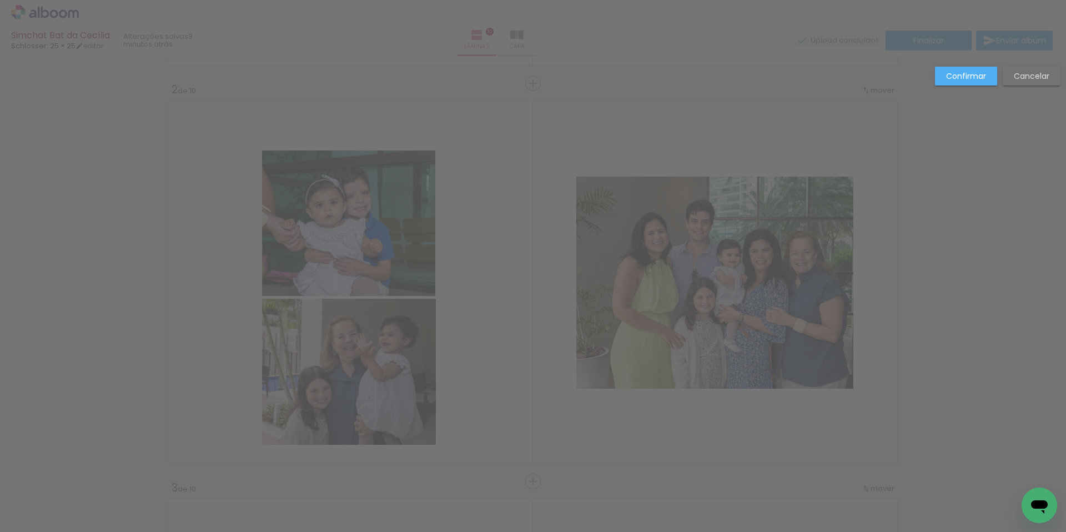
click at [0, 0] on slot "Confirmar" at bounding box center [0, 0] width 0 height 0
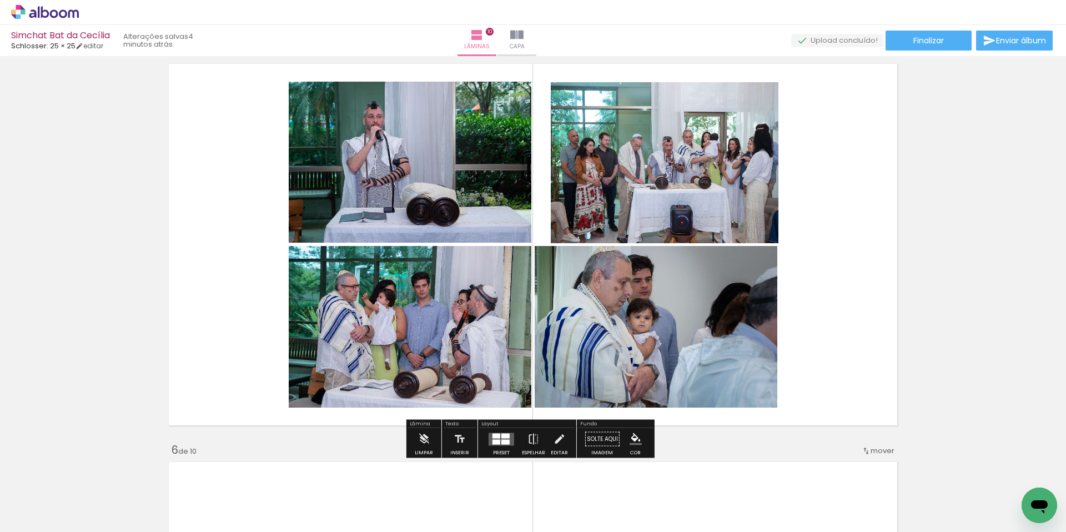
scroll to position [1629, 0]
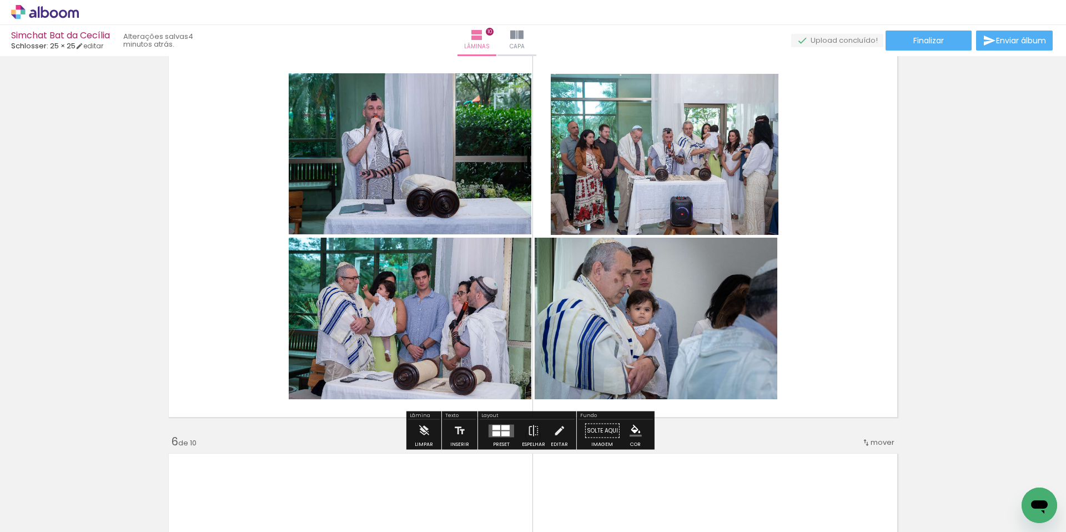
click at [495, 434] on div at bounding box center [496, 433] width 8 height 5
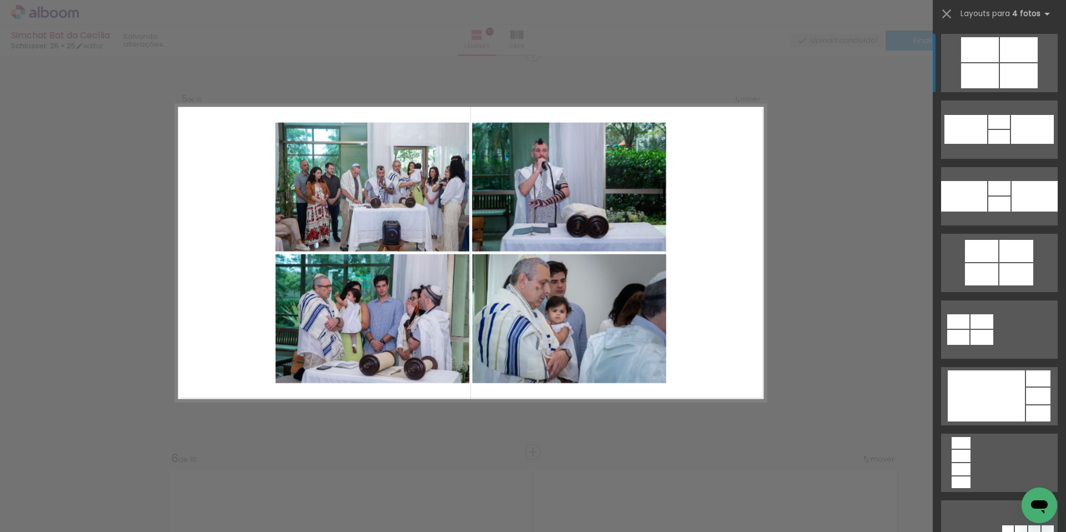
scroll to position [1606, 0]
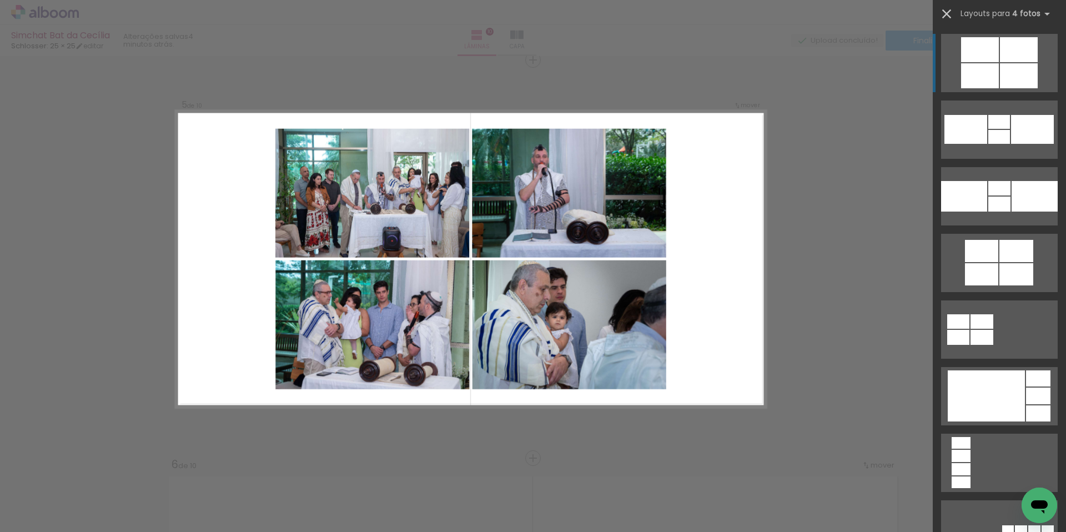
click at [948, 10] on iron-icon at bounding box center [947, 14] width 16 height 16
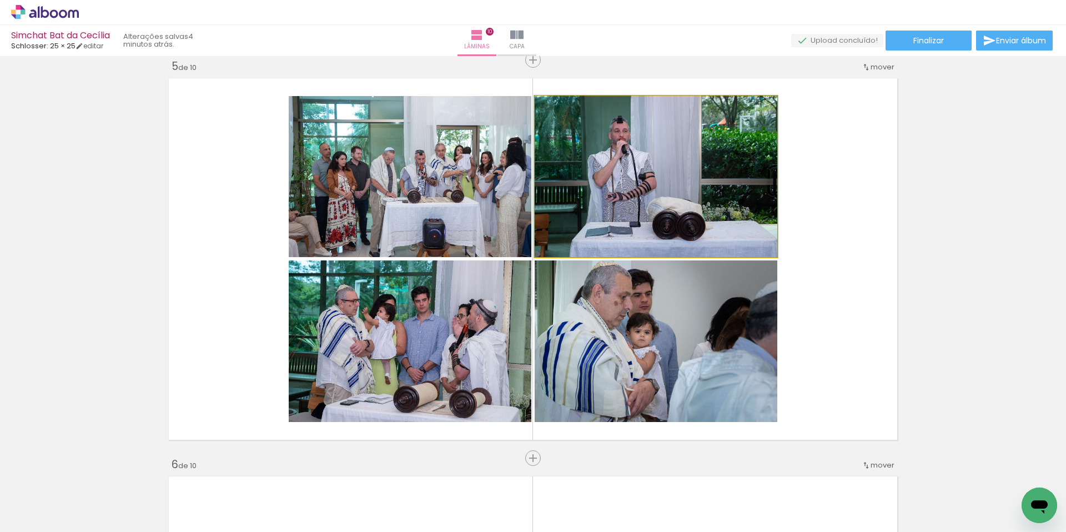
drag, startPoint x: 654, startPoint y: 199, endPoint x: 372, endPoint y: 194, distance: 282.6
click at [0, 0] on slot at bounding box center [0, 0] width 0 height 0
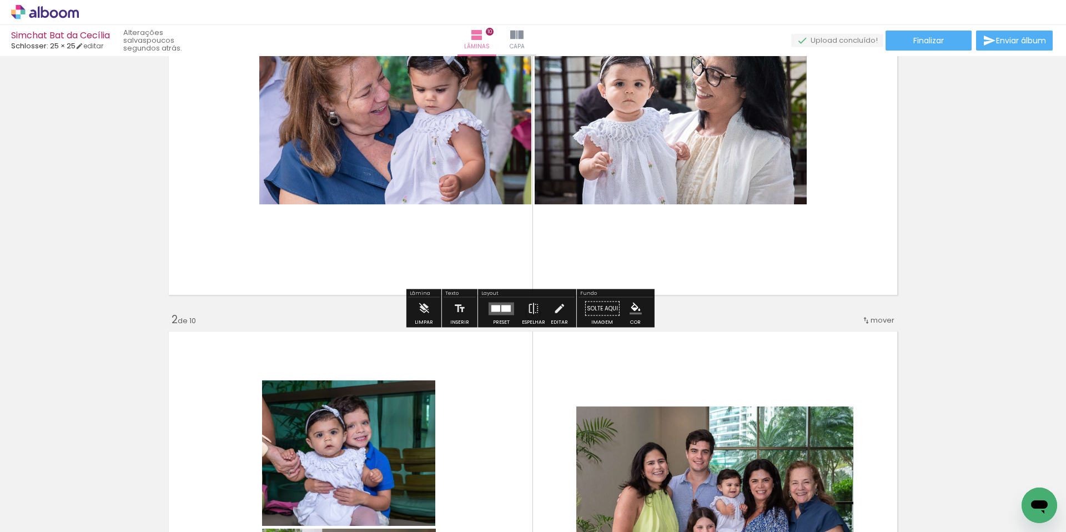
scroll to position [0, 0]
